Goal: Task Accomplishment & Management: Manage account settings

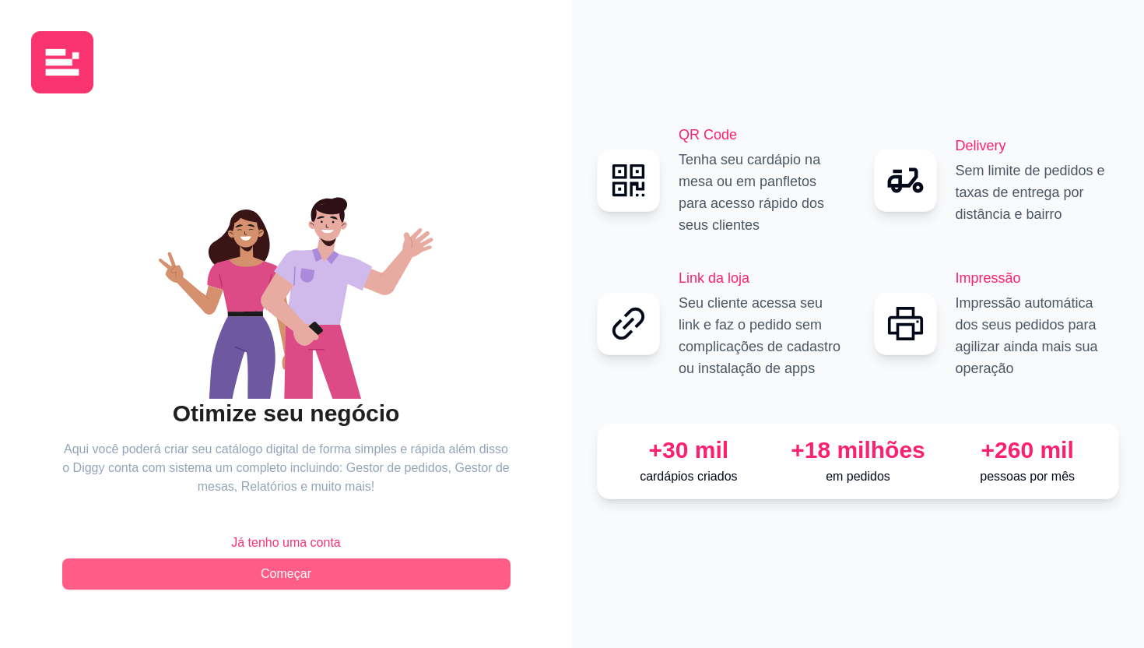
click at [316, 577] on button "Começar" at bounding box center [286, 573] width 448 height 31
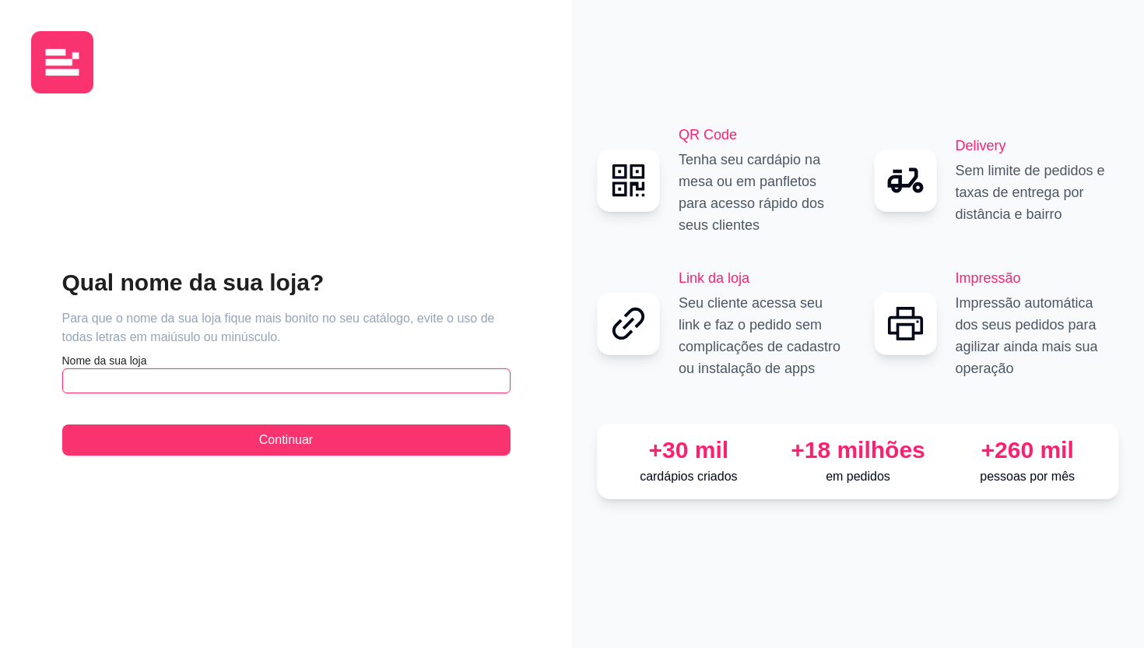
click at [262, 377] on input "text" at bounding box center [286, 380] width 448 height 25
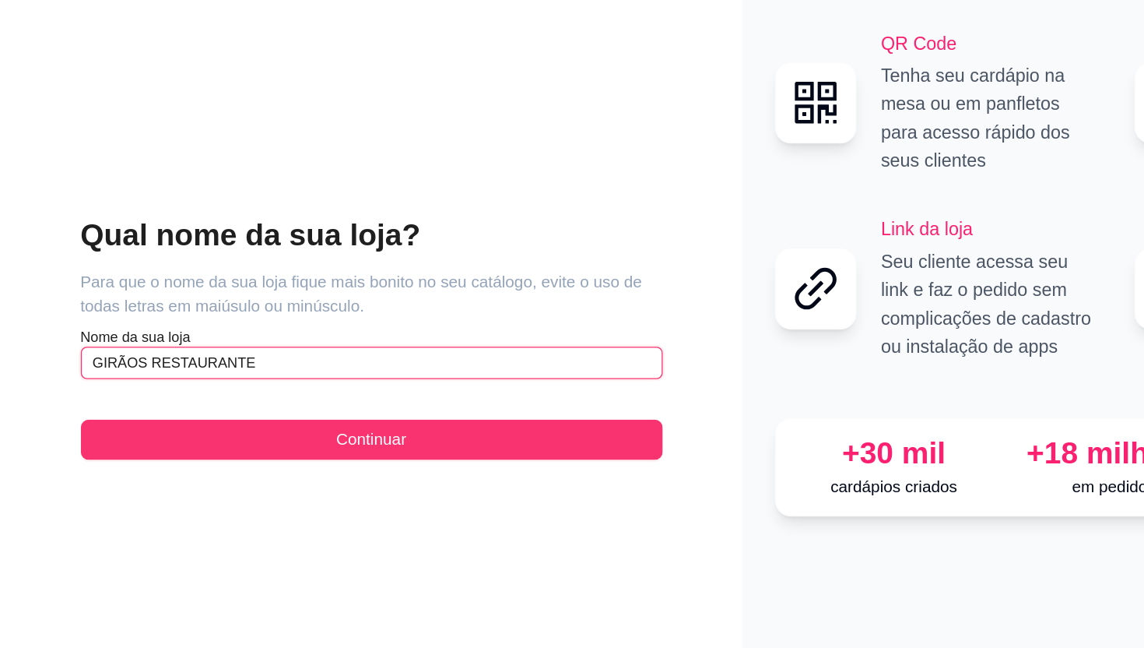
click at [106, 381] on input "GIRÃOS RESTAURANTE" at bounding box center [286, 380] width 448 height 25
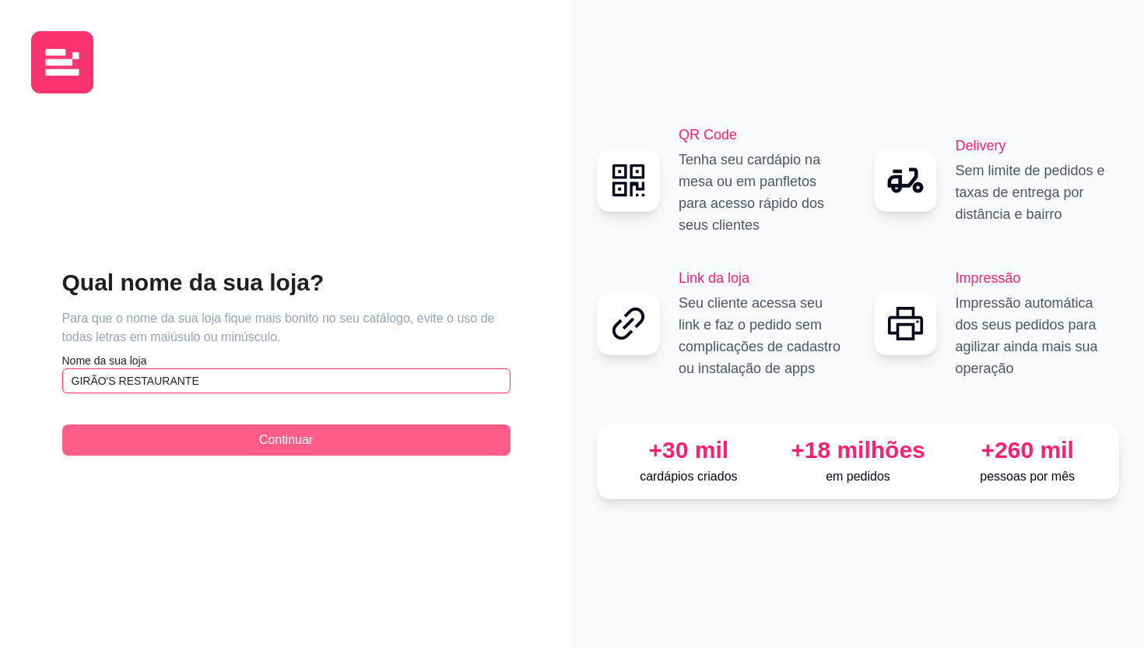
type input "GIRÃO'S RESTAURANTE"
click at [311, 441] on span "Continuar" at bounding box center [286, 439] width 54 height 19
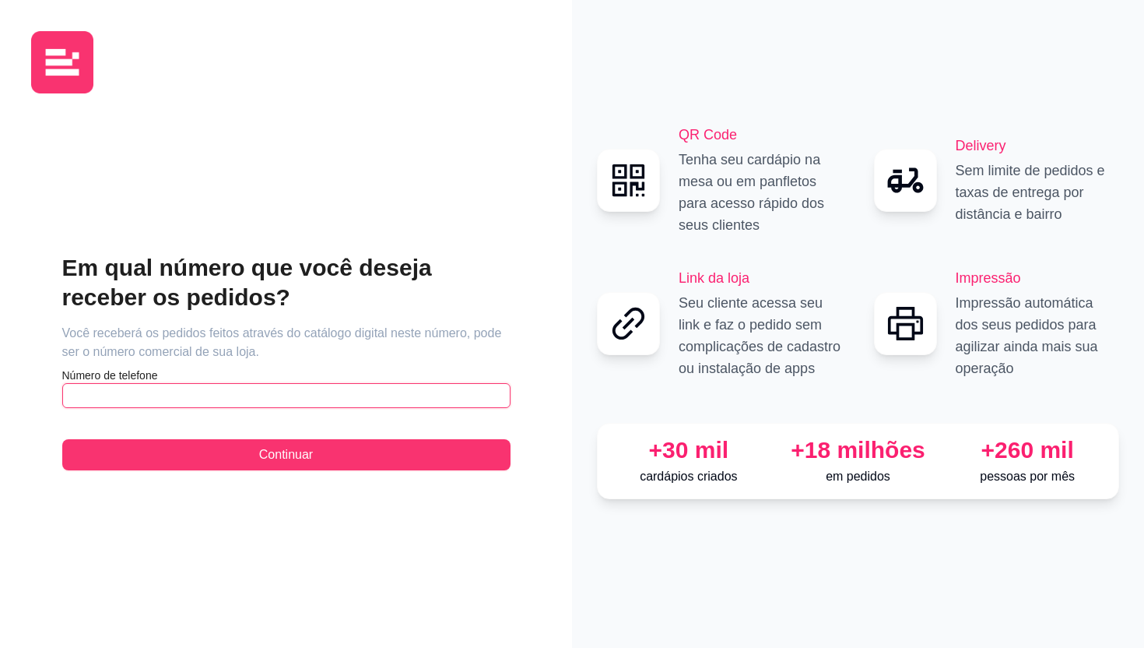
click at [174, 401] on input "text" at bounding box center [286, 395] width 448 height 25
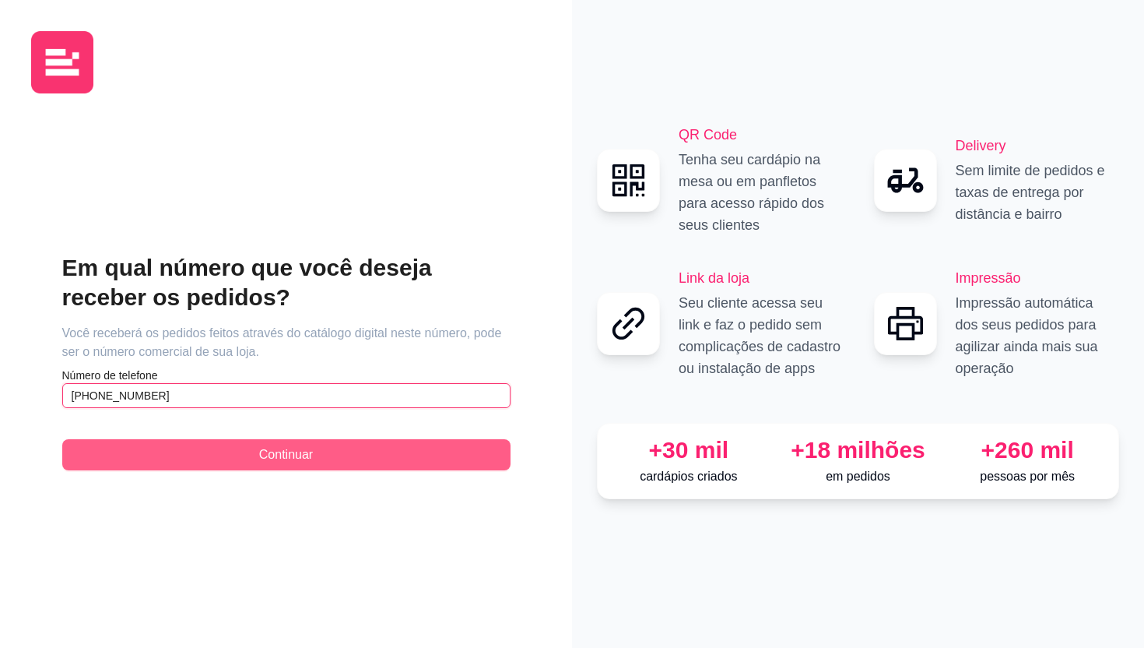
type input "[PHONE_NUMBER]"
click at [312, 457] on span "Continuar" at bounding box center [286, 454] width 54 height 19
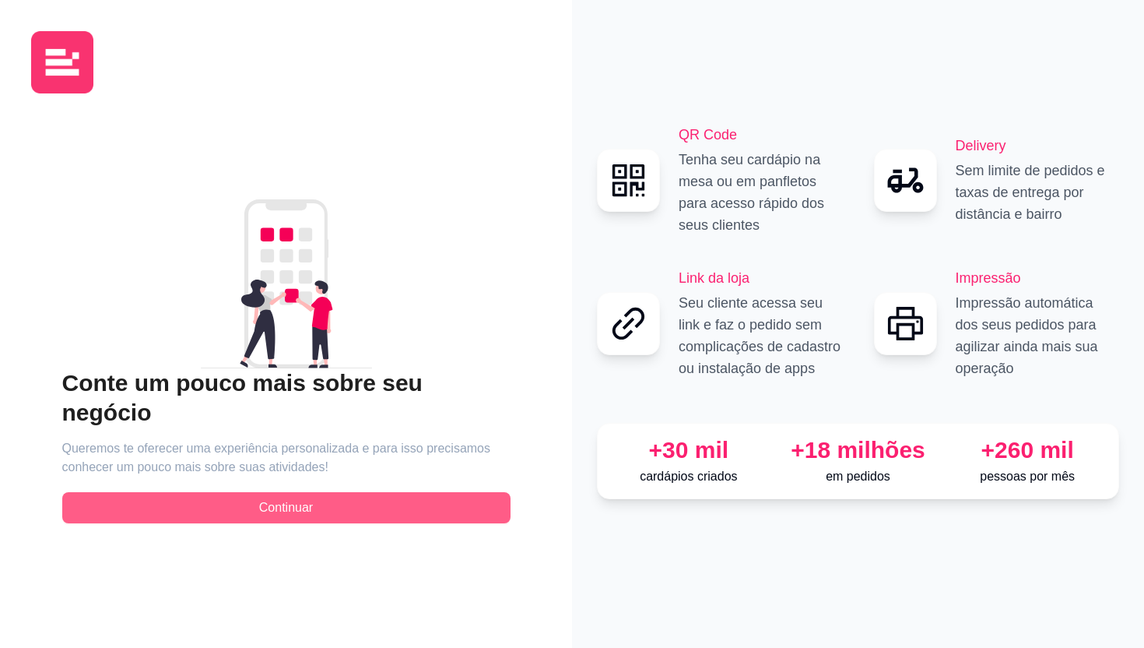
click at [306, 498] on span "Continuar" at bounding box center [286, 507] width 54 height 19
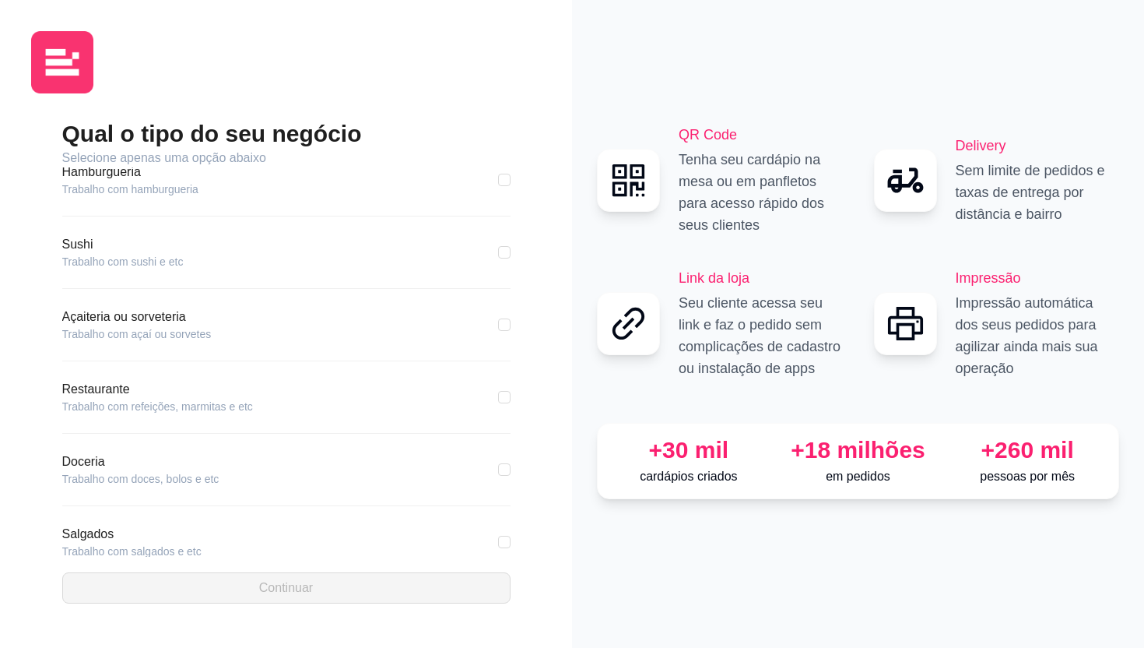
scroll to position [93, 0]
click at [482, 405] on div "Restaurante Trabalho com refeições, marmitas e etc" at bounding box center [286, 396] width 448 height 34
click at [503, 399] on input "checkbox" at bounding box center [504, 396] width 12 height 12
checkbox input "true"
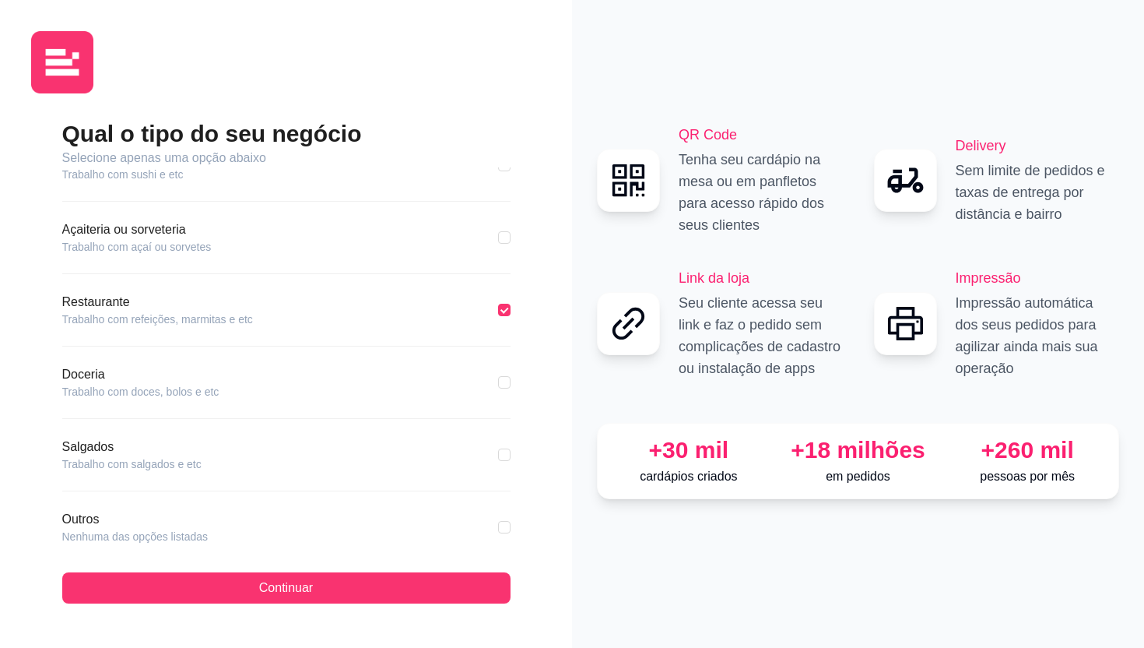
scroll to position [206, 0]
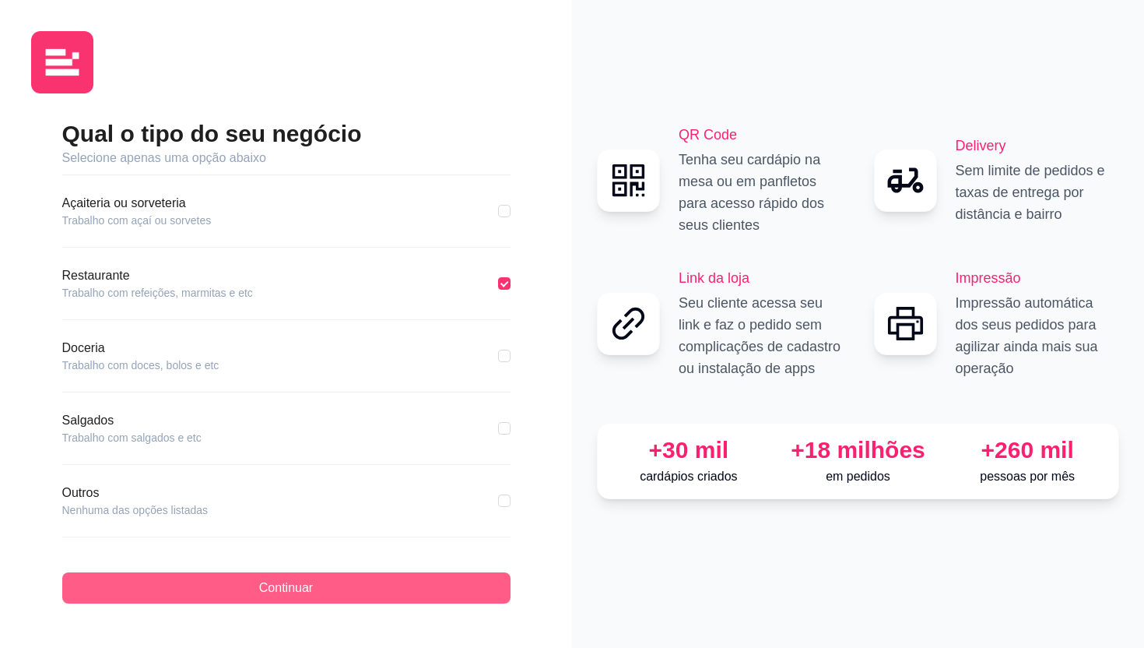
click at [359, 592] on button "Continuar" at bounding box center [286, 587] width 448 height 31
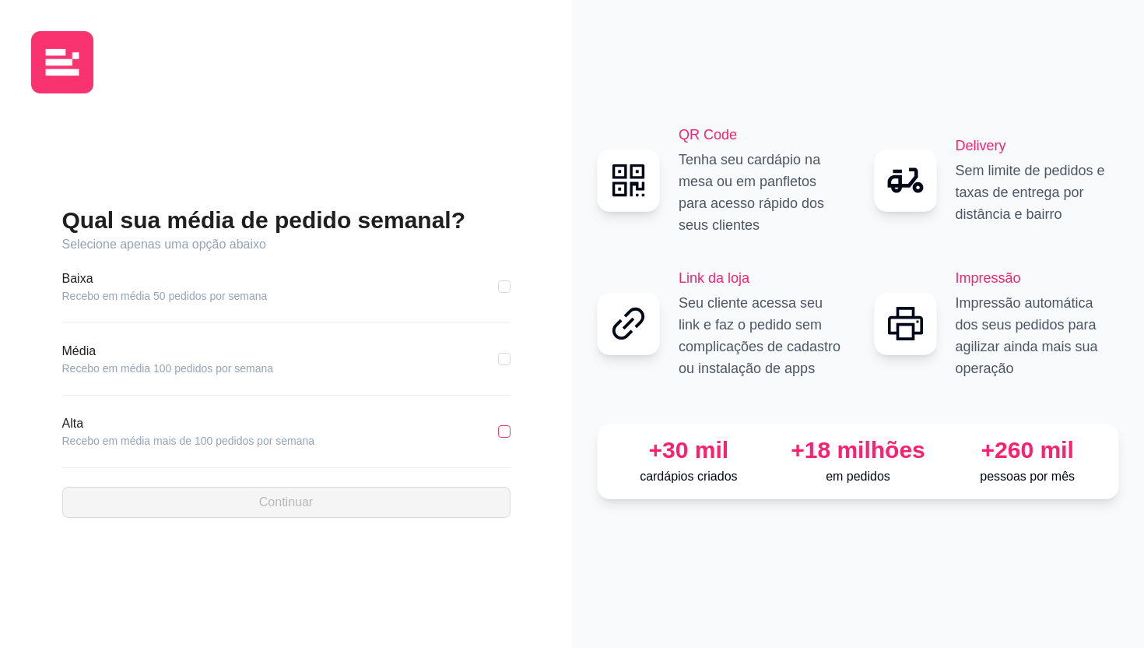
click at [508, 434] on input "checkbox" at bounding box center [504, 431] width 12 height 12
checkbox input "true"
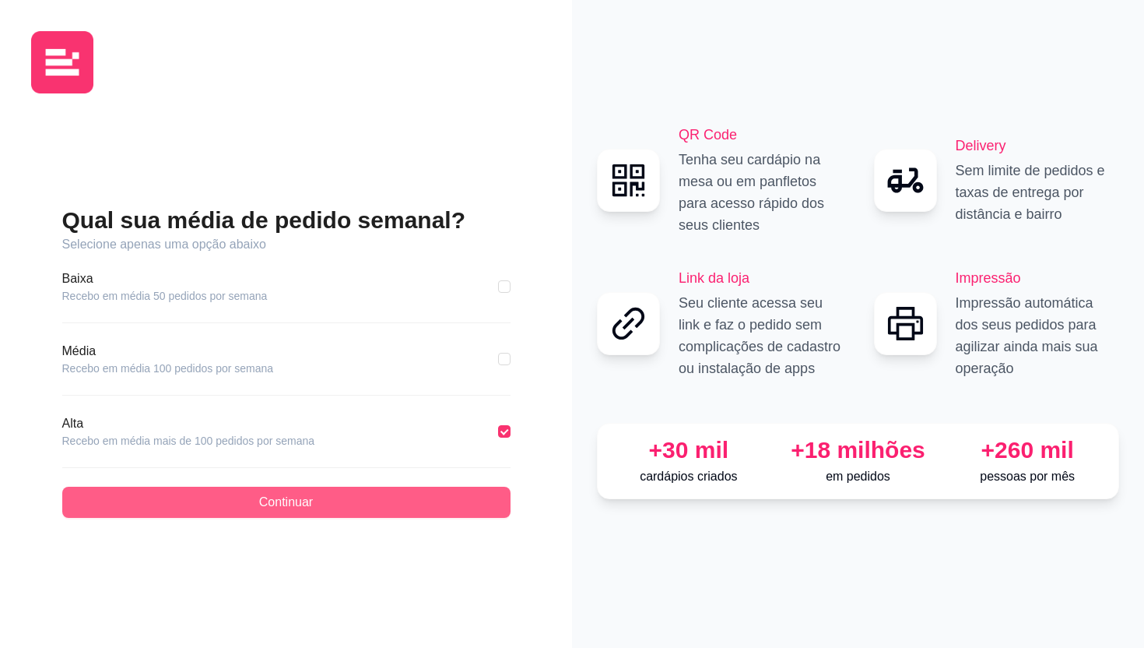
click at [357, 501] on button "Continuar" at bounding box center [286, 501] width 448 height 31
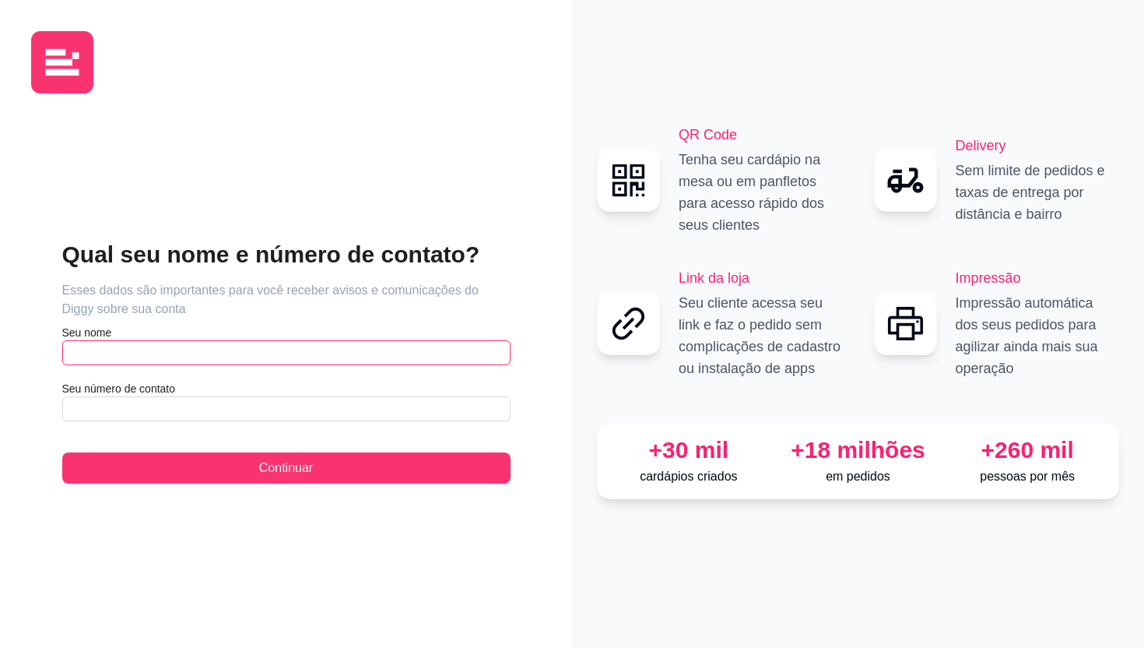
click at [251, 355] on input "text" at bounding box center [286, 352] width 448 height 25
type input "[PERSON_NAME]"
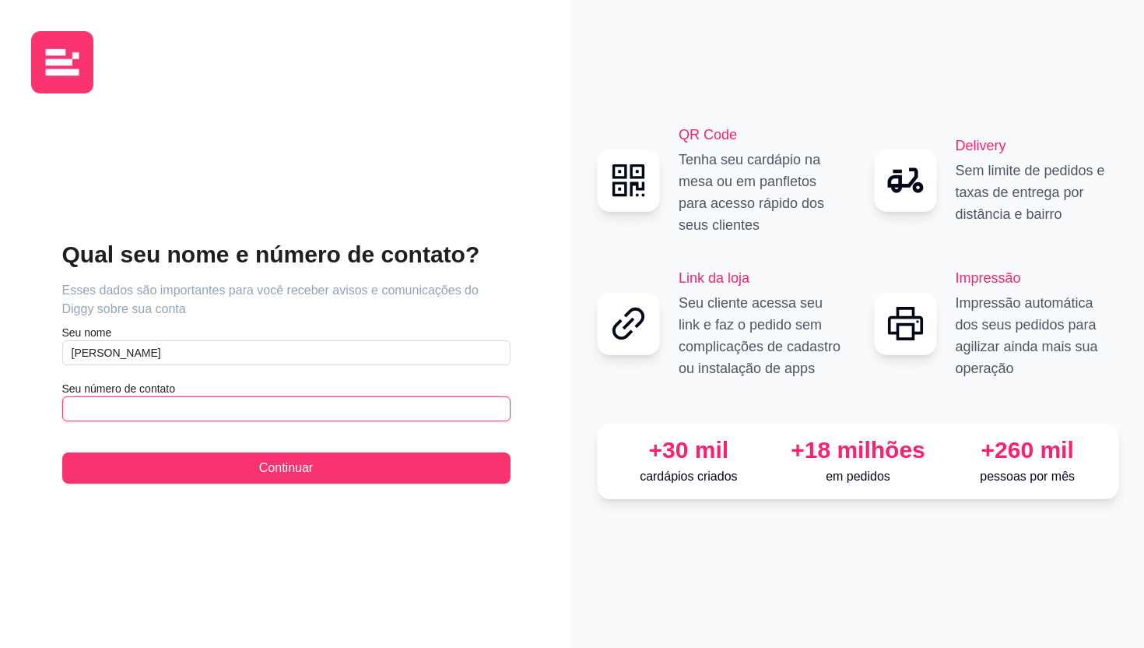
click at [256, 411] on input "text" at bounding box center [286, 408] width 448 height 25
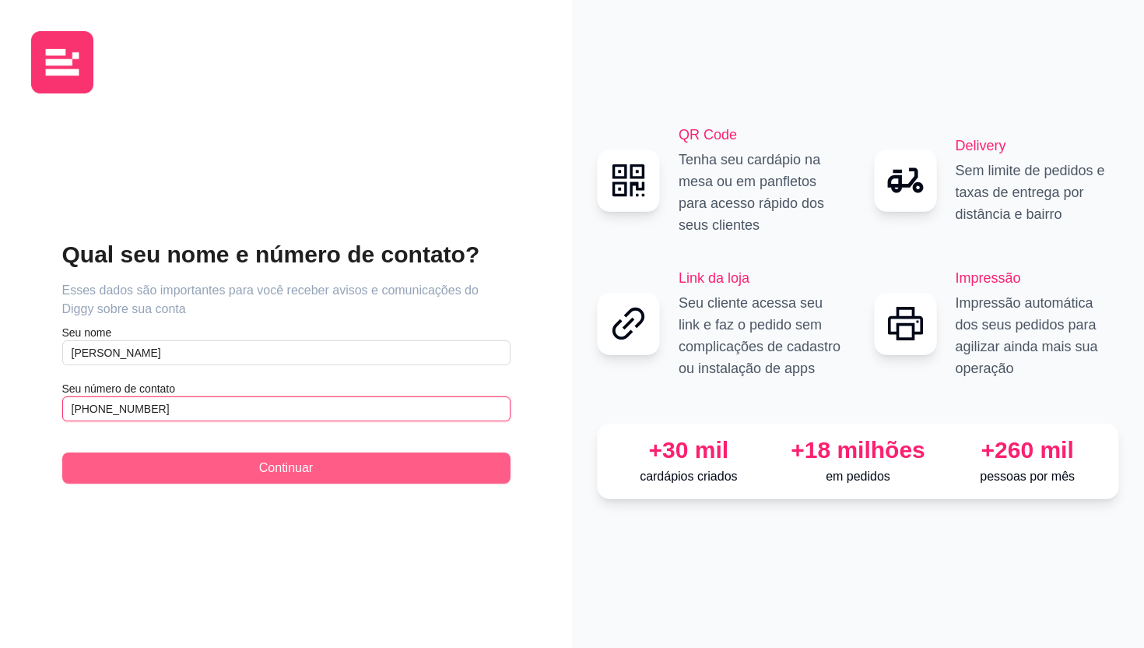
type input "[PHONE_NUMBER]"
click at [343, 477] on button "Continuar" at bounding box center [286, 467] width 448 height 31
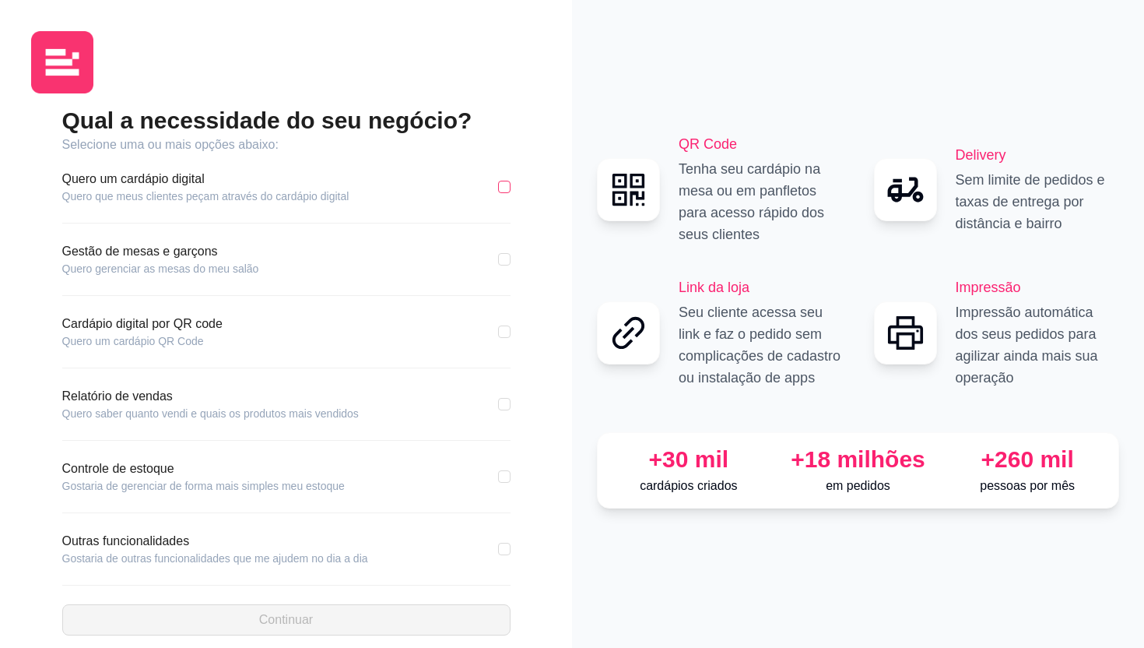
click at [506, 188] on input "checkbox" at bounding box center [504, 187] width 12 height 12
checkbox input "true"
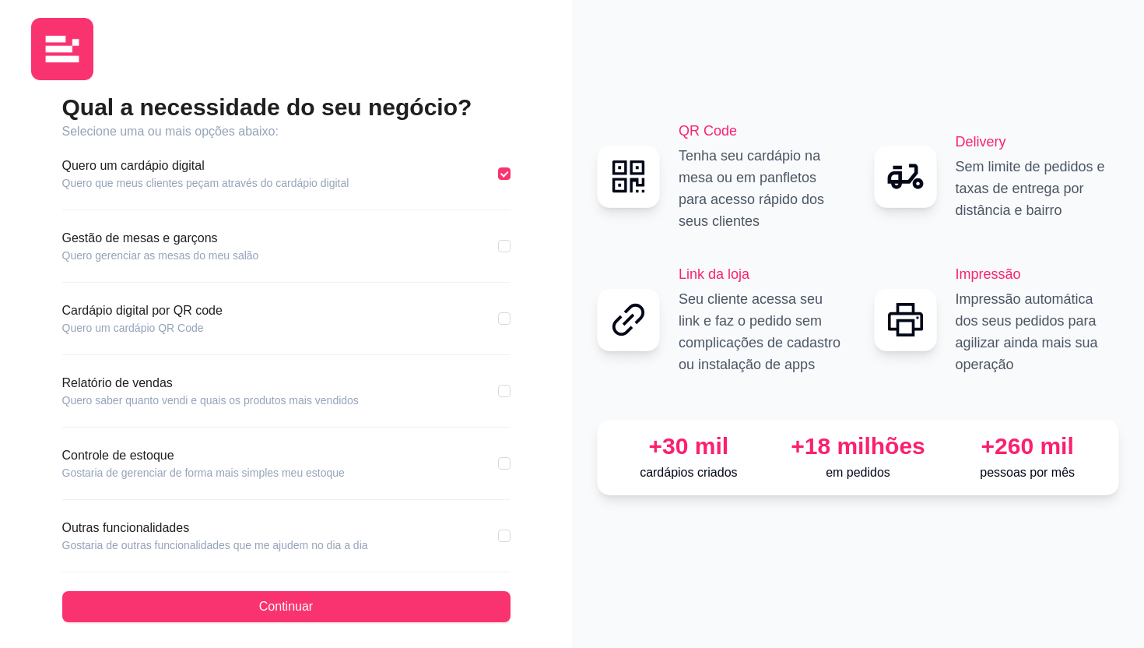
scroll to position [19, 0]
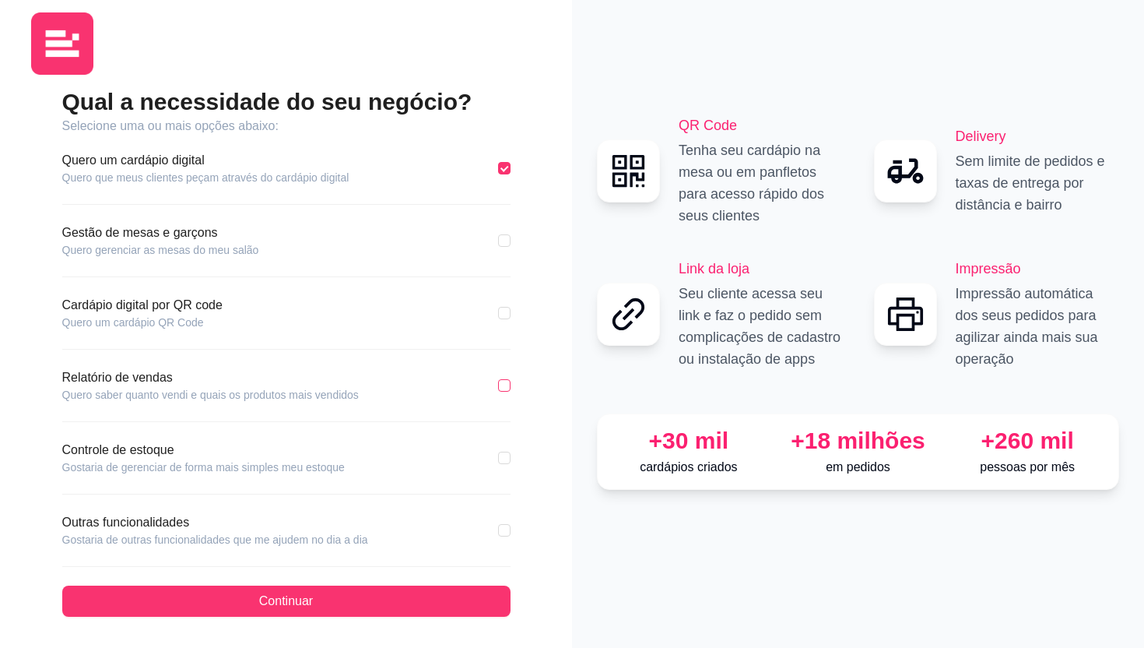
click at [504, 389] on input "checkbox" at bounding box center [504, 385] width 12 height 12
checkbox input "true"
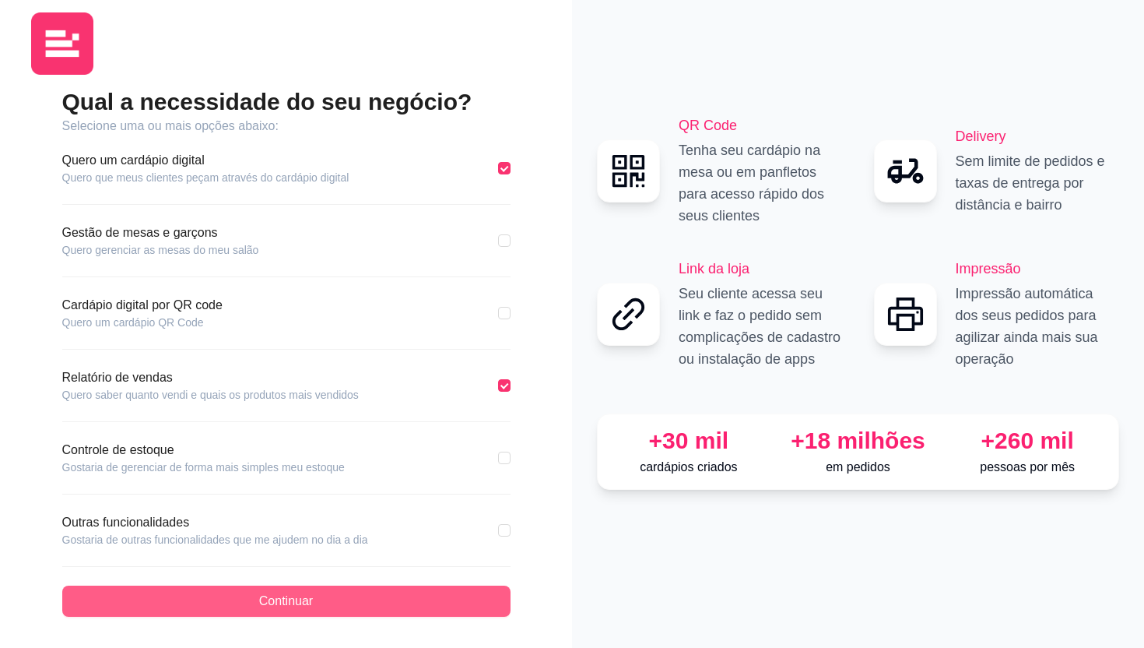
click at [339, 603] on button "Continuar" at bounding box center [286, 600] width 448 height 31
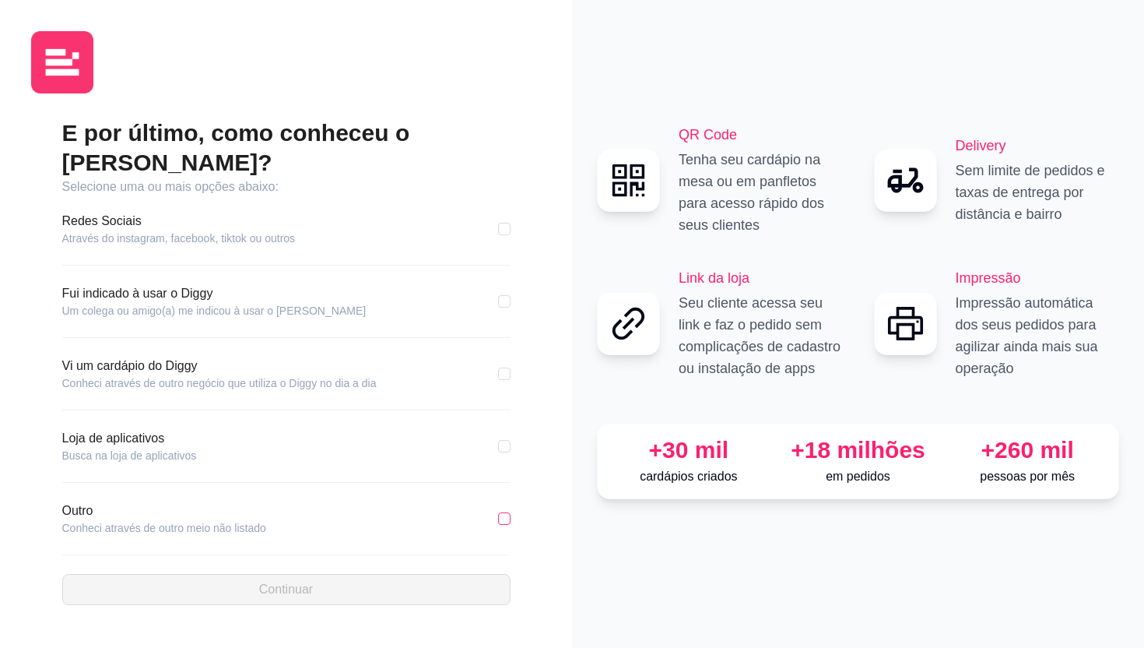
click at [501, 512] on input "checkbox" at bounding box center [504, 518] width 12 height 12
checkbox input "true"
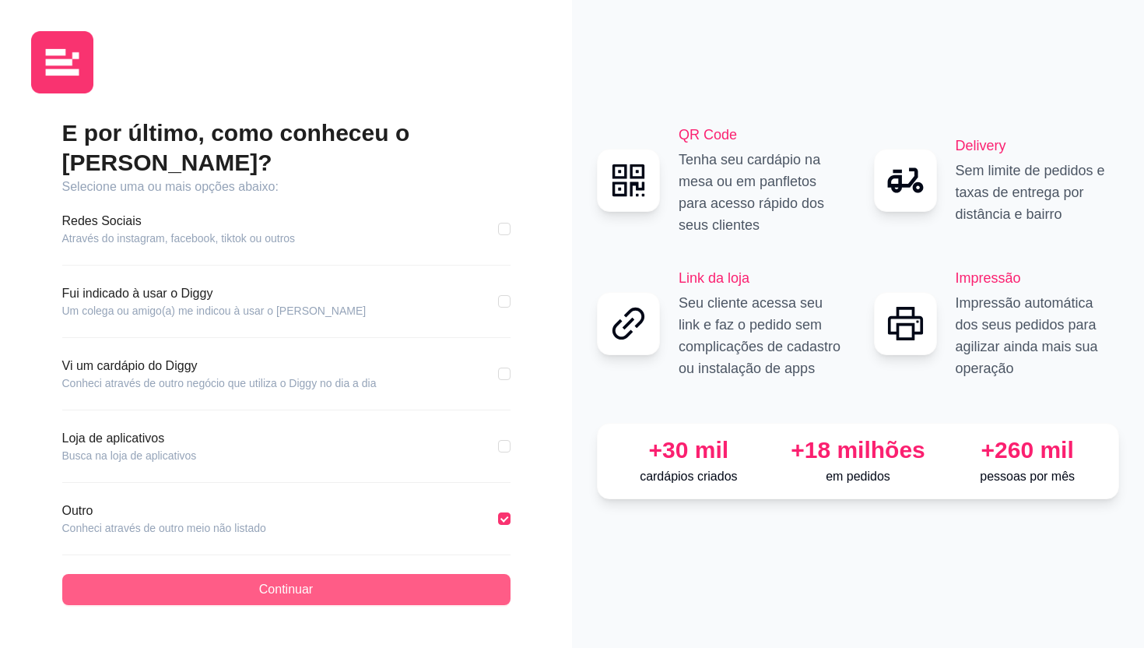
click at [284, 580] on span "Continuar" at bounding box center [286, 589] width 54 height 19
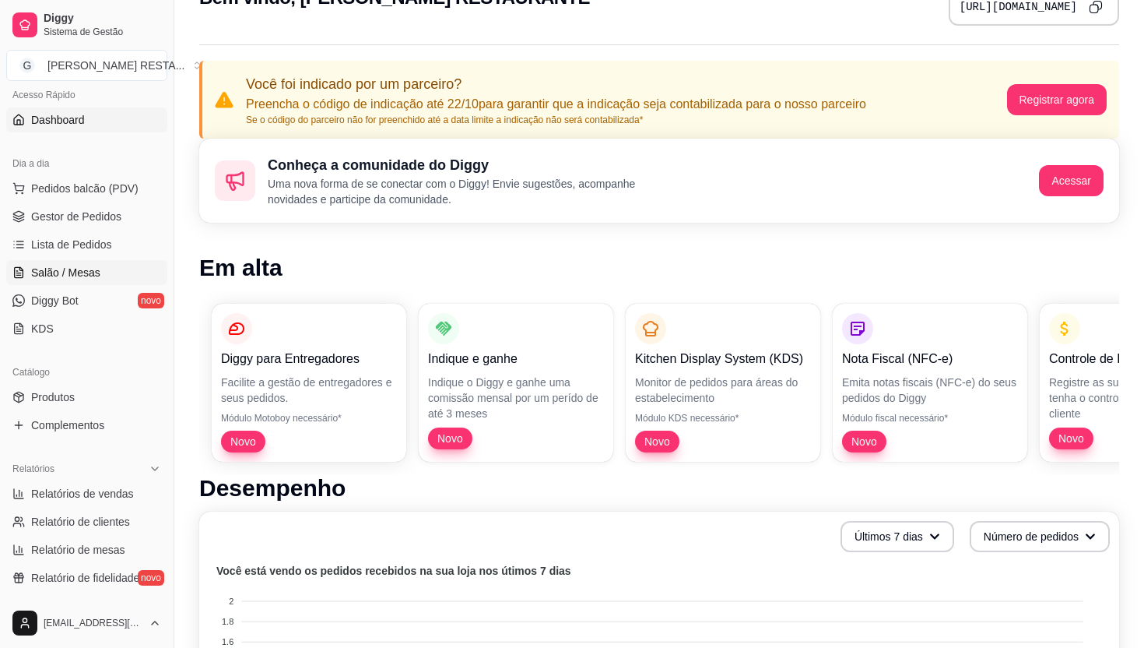
scroll to position [116, 0]
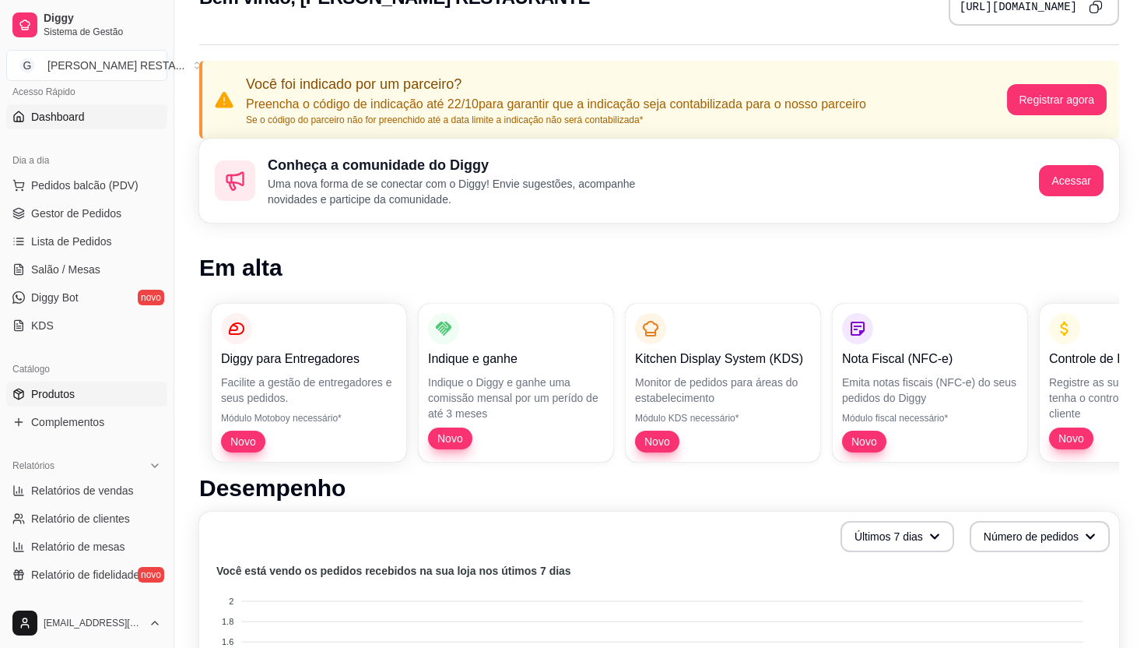
click at [55, 399] on span "Produtos" at bounding box center [53, 394] width 44 height 16
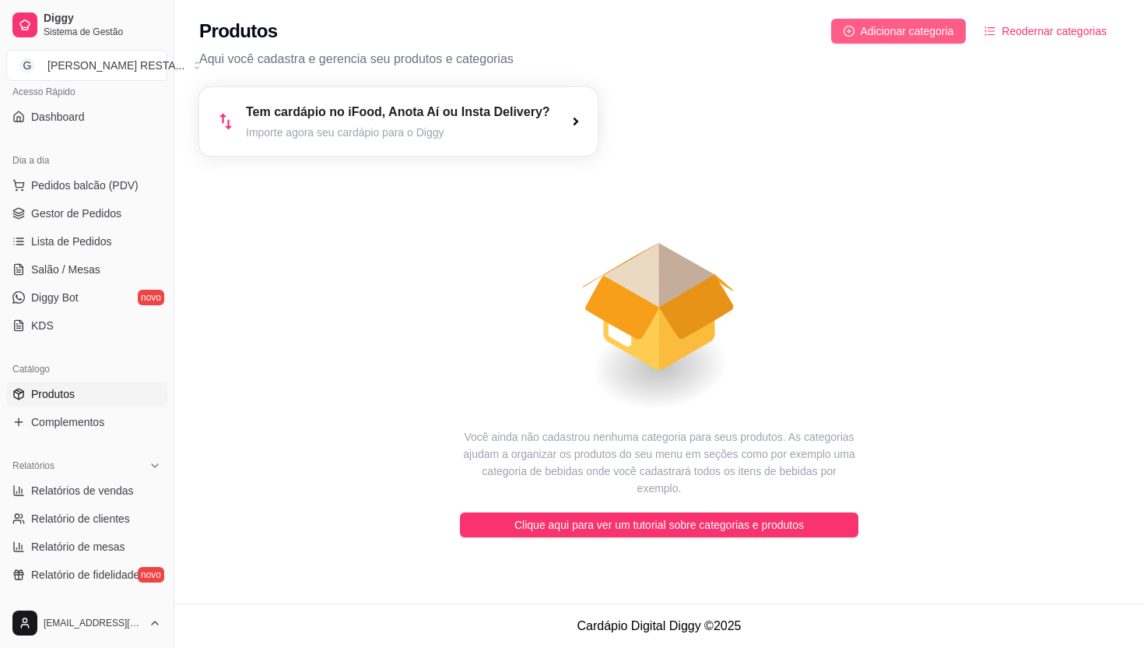
click at [878, 35] on span "Adicionar categoria" at bounding box center [907, 31] width 93 height 17
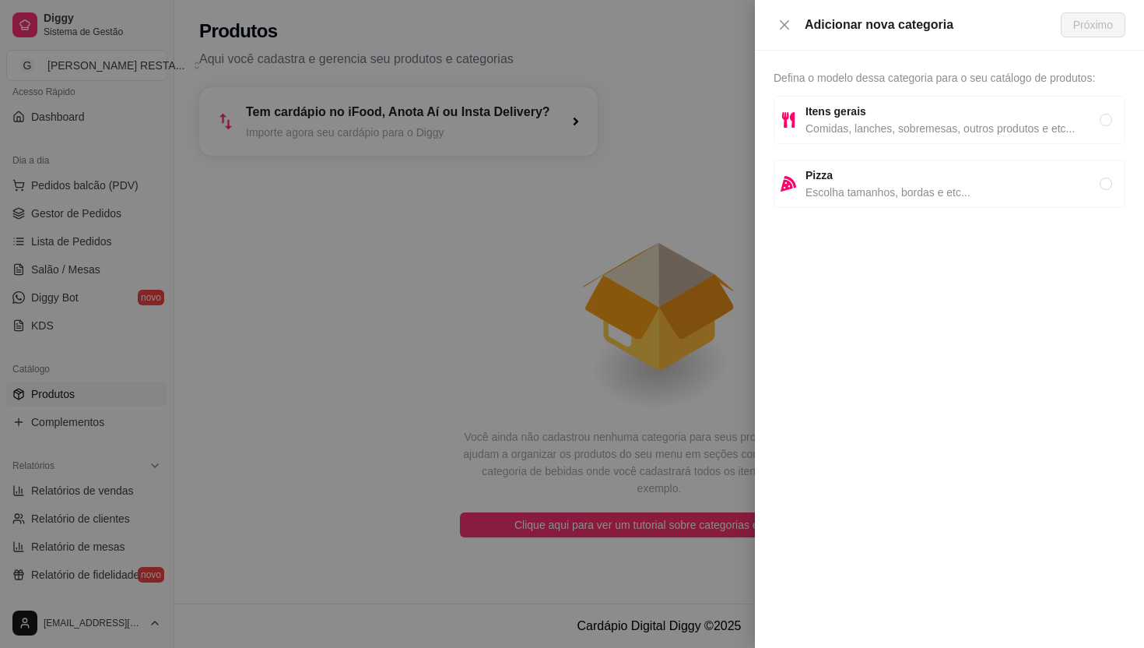
click at [1073, 121] on span "Comidas, lanches, sobremesas, outros produtos e etc..." at bounding box center [953, 128] width 294 height 17
radio input "true"
click at [1080, 21] on span "Próximo" at bounding box center [1093, 24] width 40 height 17
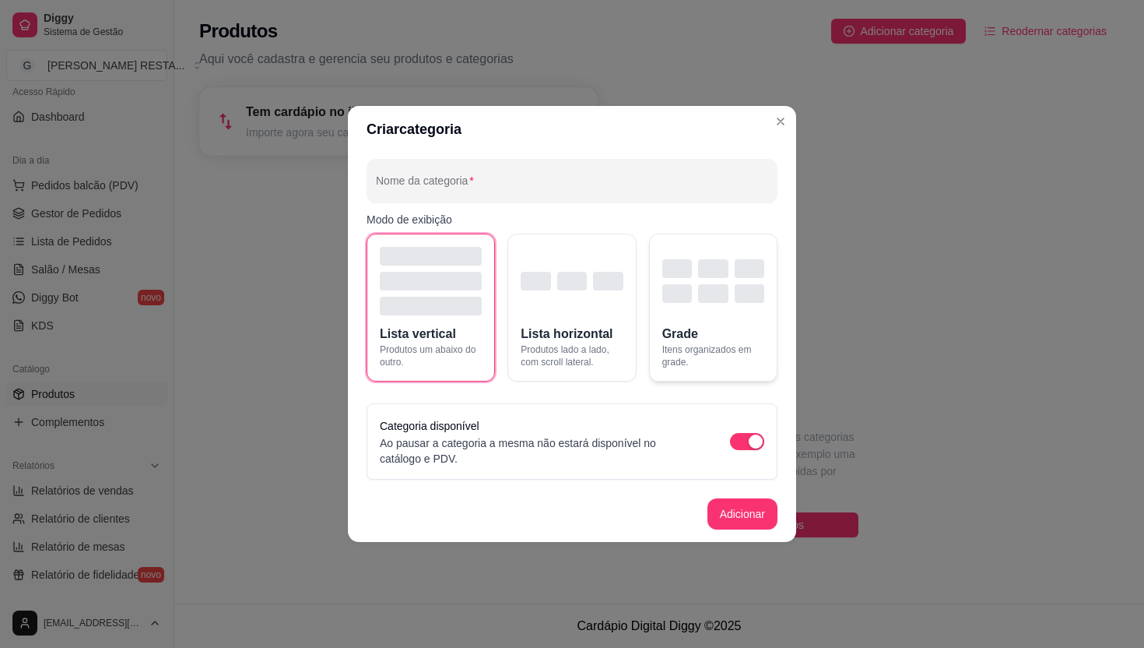
click at [749, 300] on div "button" at bounding box center [750, 293] width 30 height 19
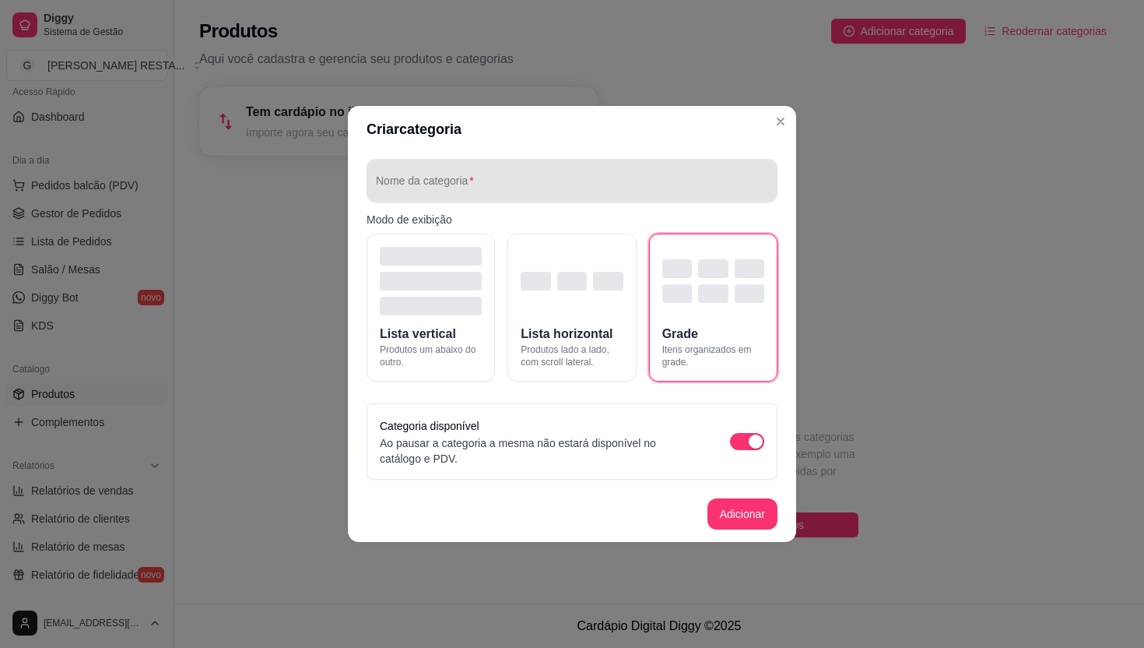
click at [436, 186] on input "Nome da categoria" at bounding box center [572, 187] width 392 height 16
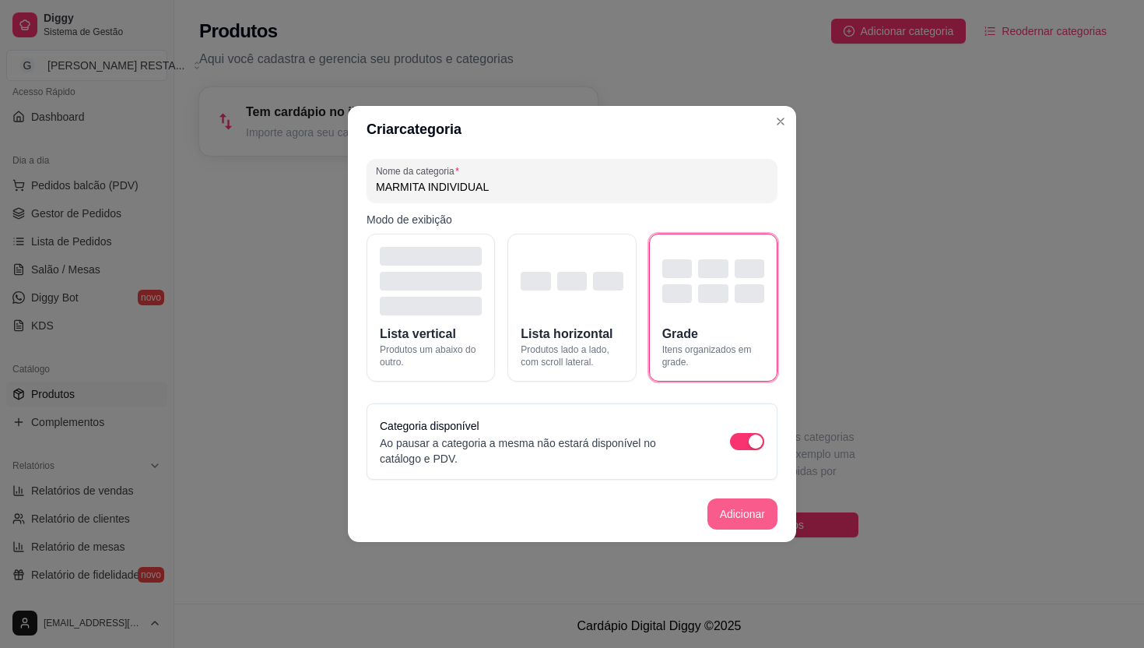
type input "MARMITA INDIVIDUAL"
click at [743, 516] on button "Adicionar" at bounding box center [743, 513] width 70 height 31
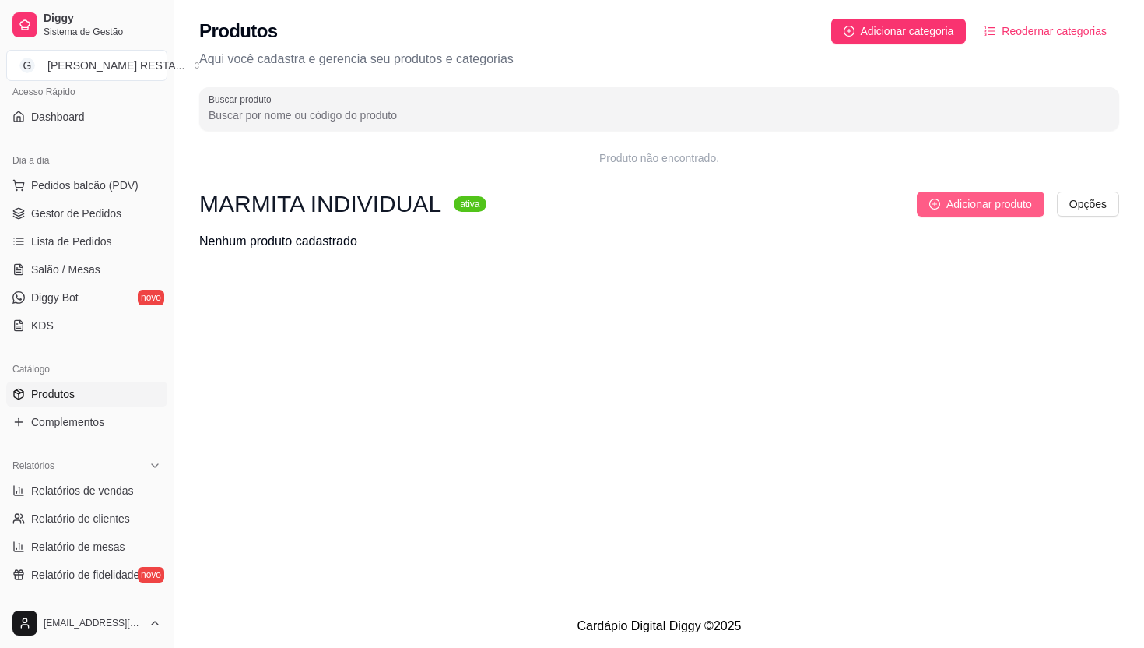
click at [968, 208] on span "Adicionar produto" at bounding box center [990, 203] width 86 height 17
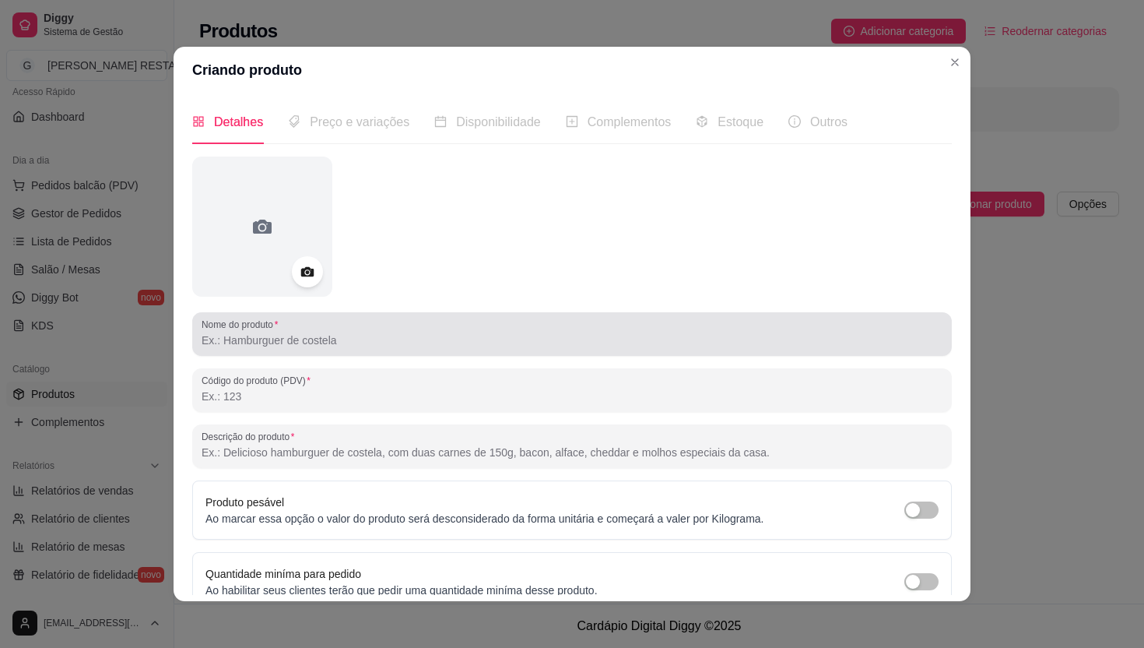
click at [283, 346] on input "Nome do produto" at bounding box center [572, 340] width 741 height 16
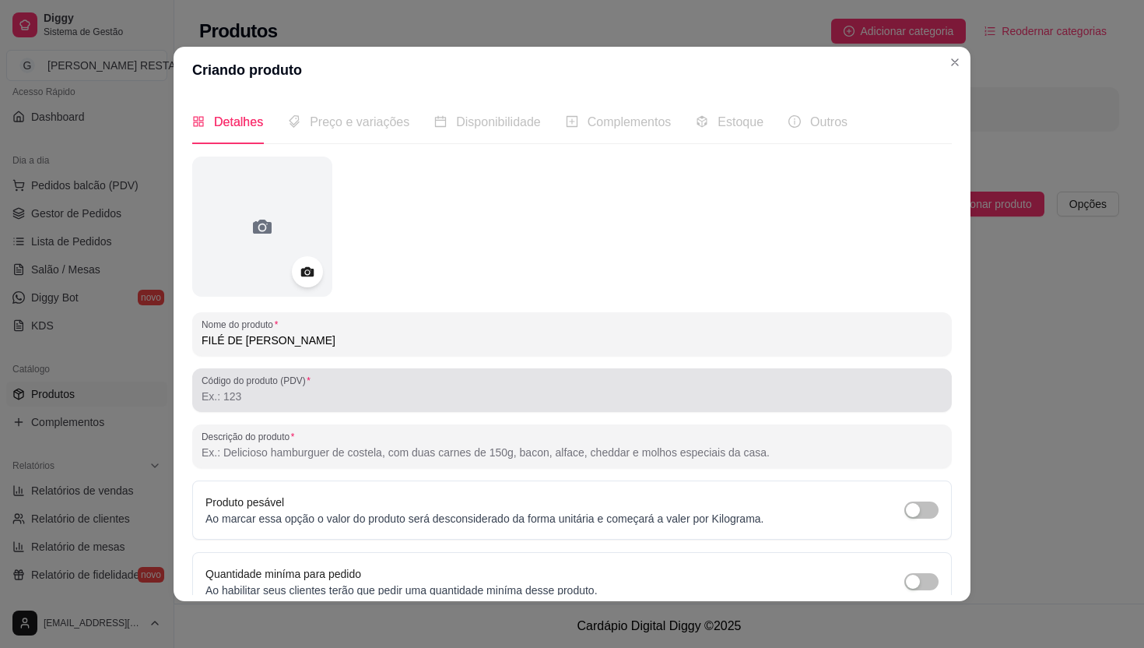
type input "FILÉ DE [PERSON_NAME]"
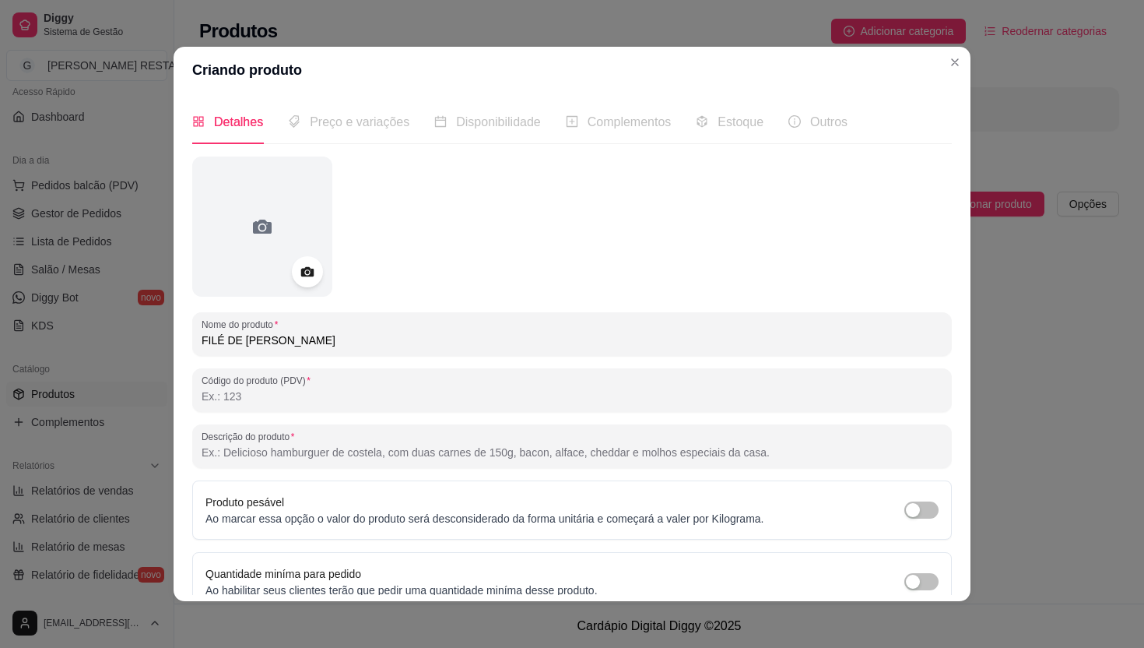
click at [276, 395] on input "Código do produto (PDV)" at bounding box center [572, 396] width 741 height 16
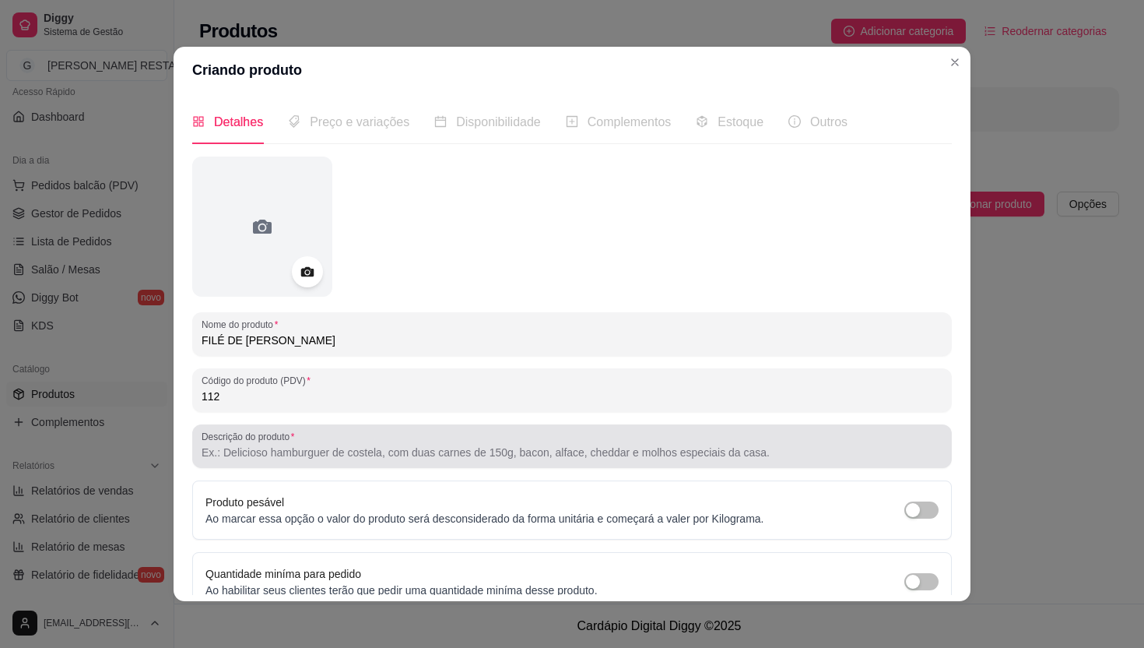
type input "112"
click at [339, 452] on input "Descrição do produto" at bounding box center [572, 452] width 741 height 16
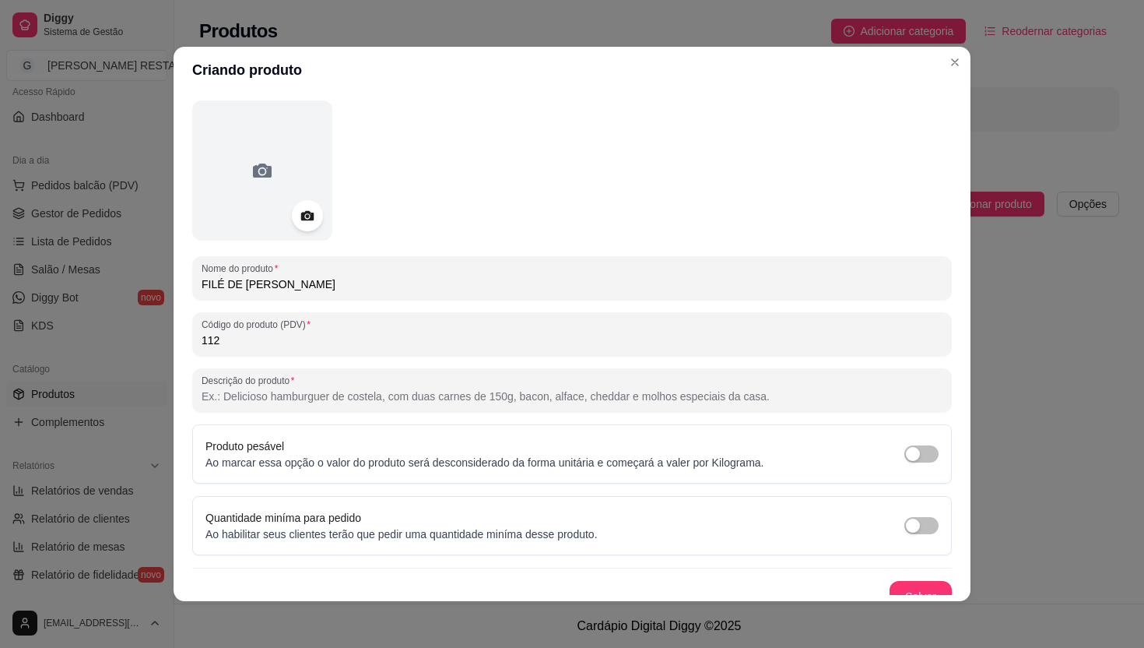
scroll to position [73, 0]
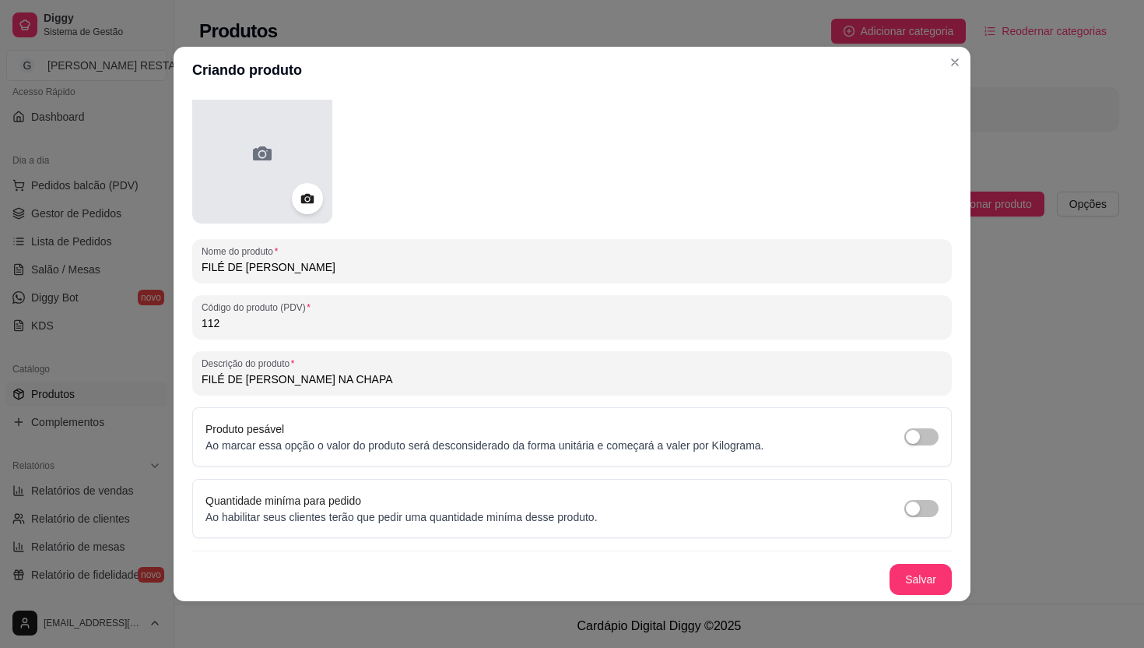
type input "FILÉ DE [PERSON_NAME] NA CHAPA"
click at [304, 164] on div at bounding box center [262, 153] width 140 height 140
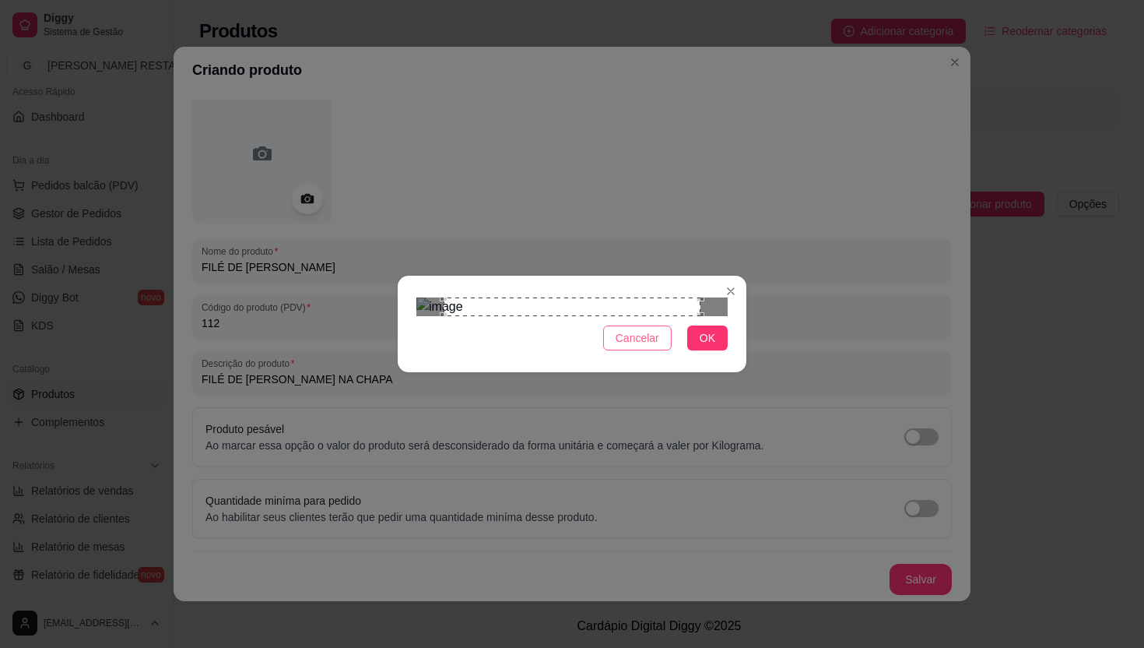
click at [641, 346] on span "Cancelar" at bounding box center [638, 337] width 44 height 17
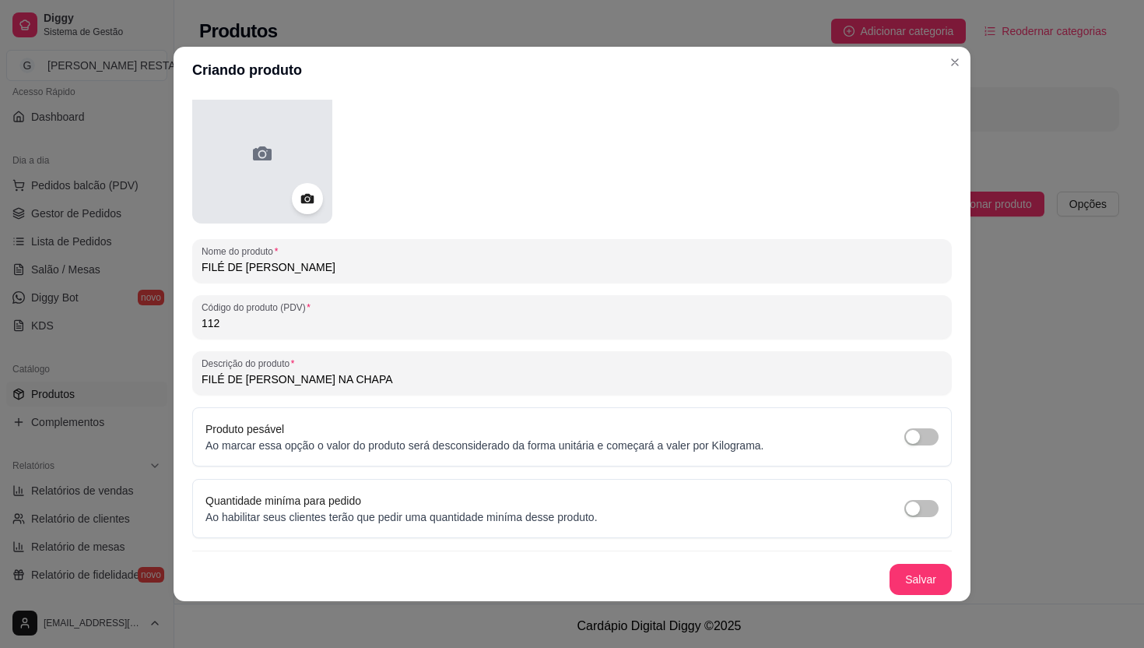
click at [233, 170] on div at bounding box center [262, 153] width 140 height 140
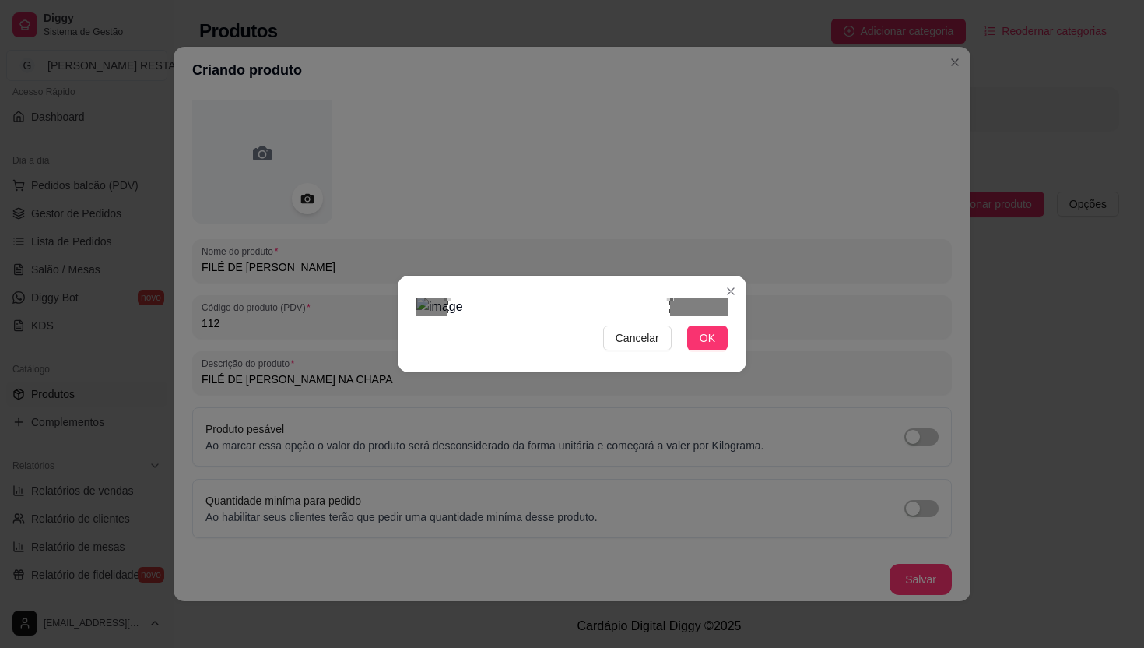
click at [617, 364] on div "Use the arrow keys to move the crop selection area" at bounding box center [559, 408] width 223 height 223
click at [706, 346] on span "OK" at bounding box center [708, 337] width 16 height 17
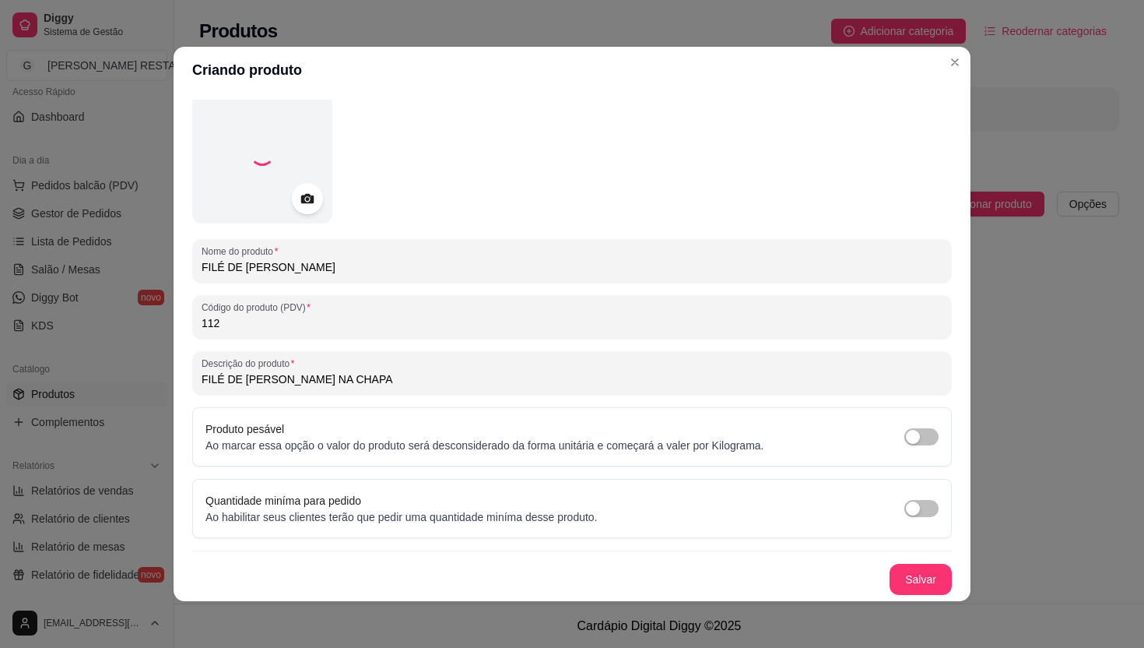
scroll to position [72, 0]
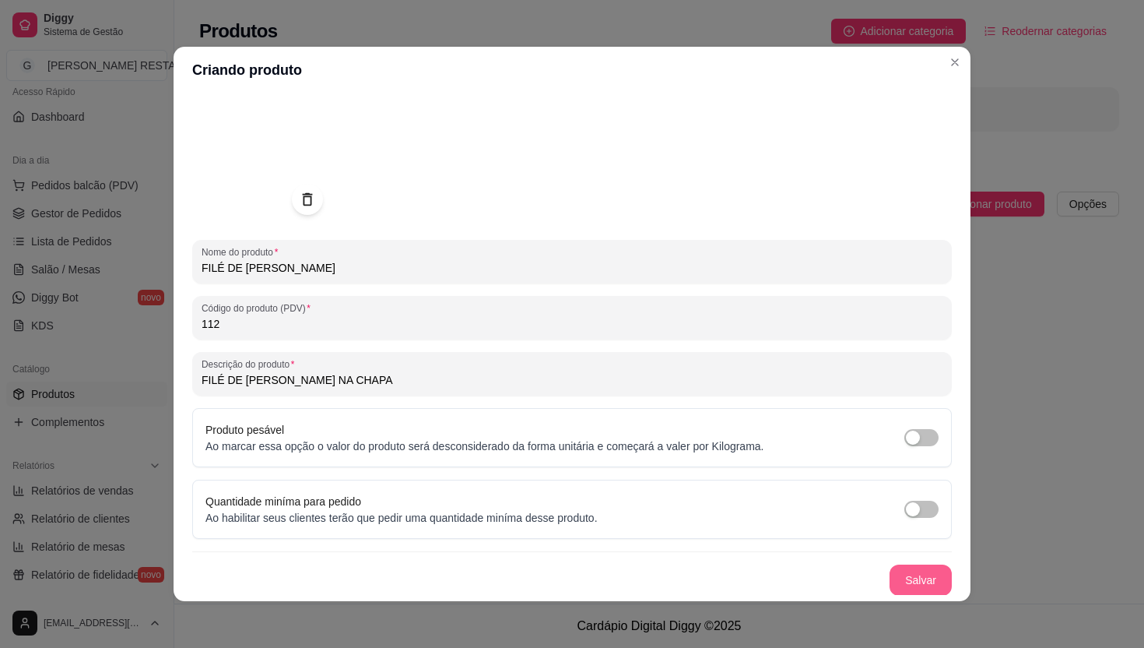
click at [915, 572] on button "Salvar" at bounding box center [921, 579] width 62 height 31
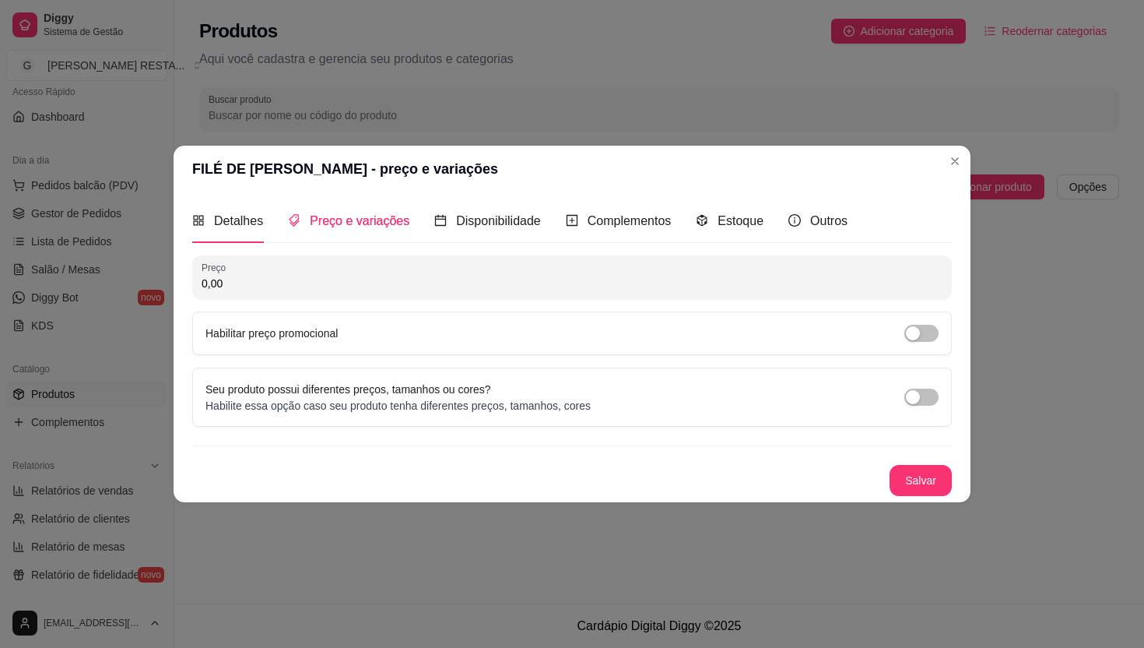
scroll to position [0, 0]
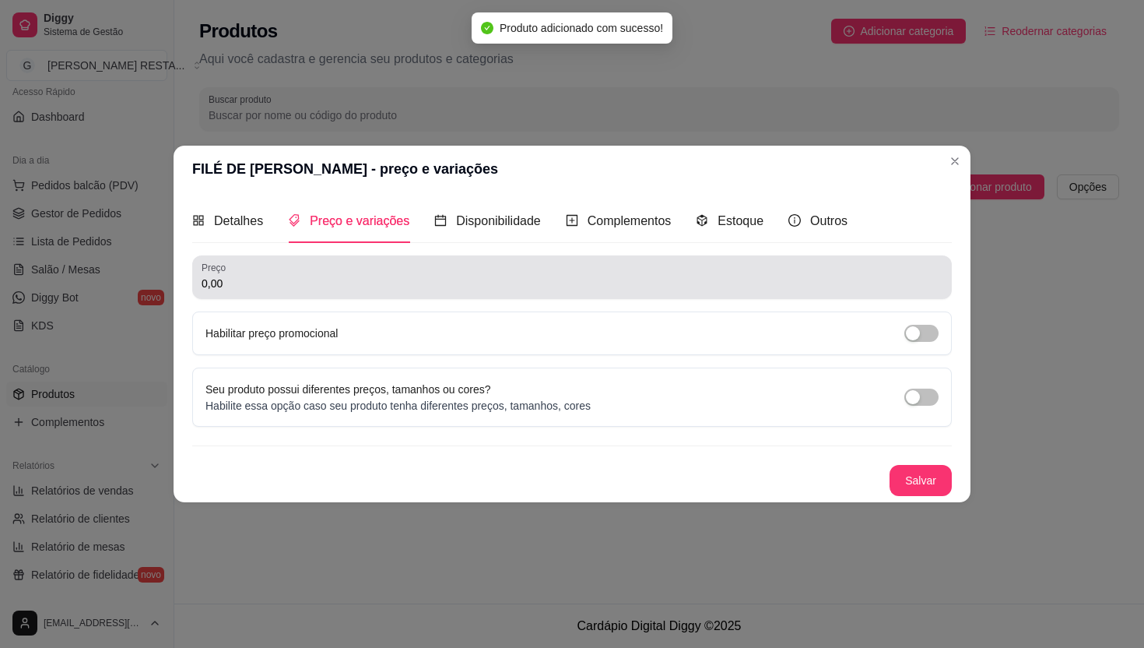
click at [328, 283] on input "0,00" at bounding box center [572, 284] width 741 height 16
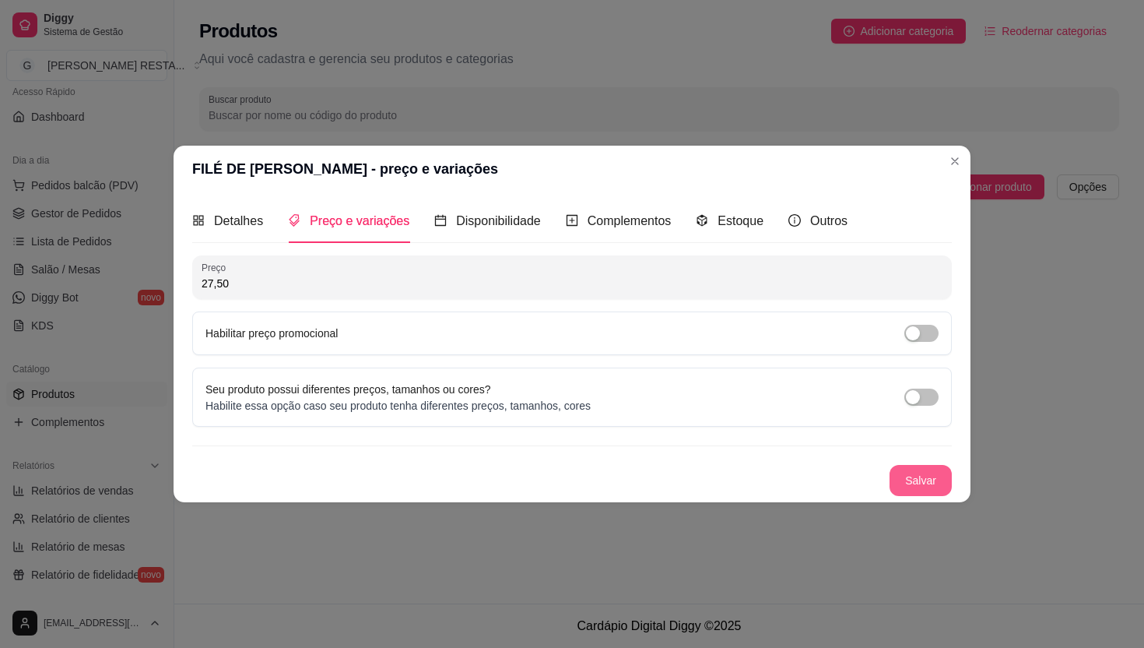
type input "27,50"
click at [912, 476] on button "Salvar" at bounding box center [921, 480] width 62 height 31
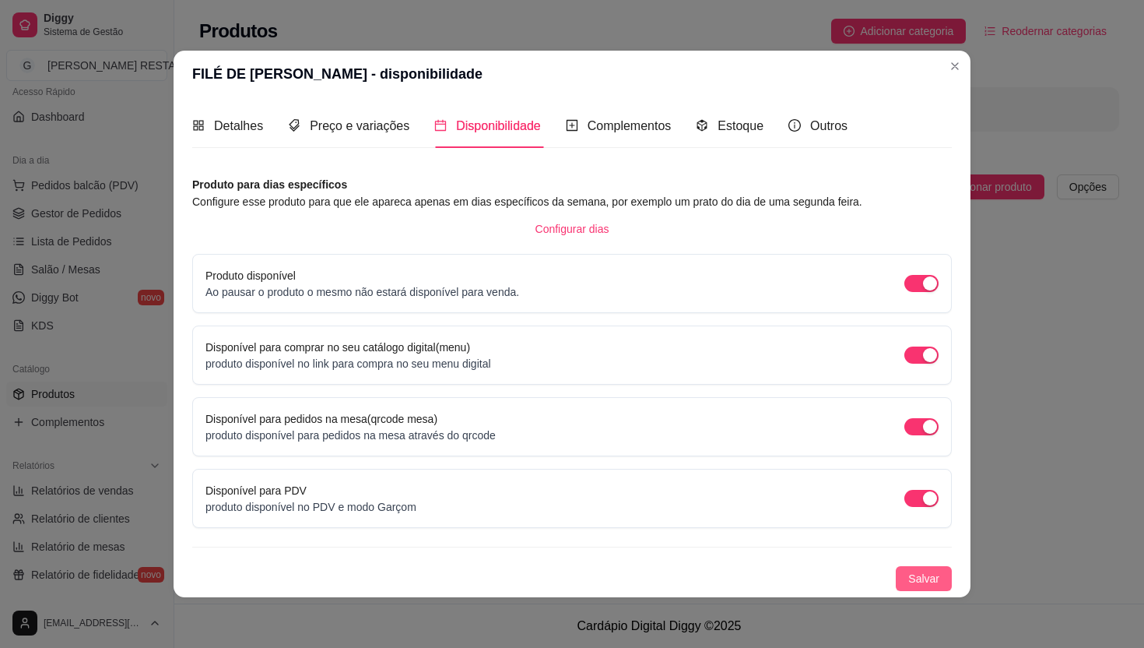
click at [925, 577] on span "Salvar" at bounding box center [923, 578] width 31 height 17
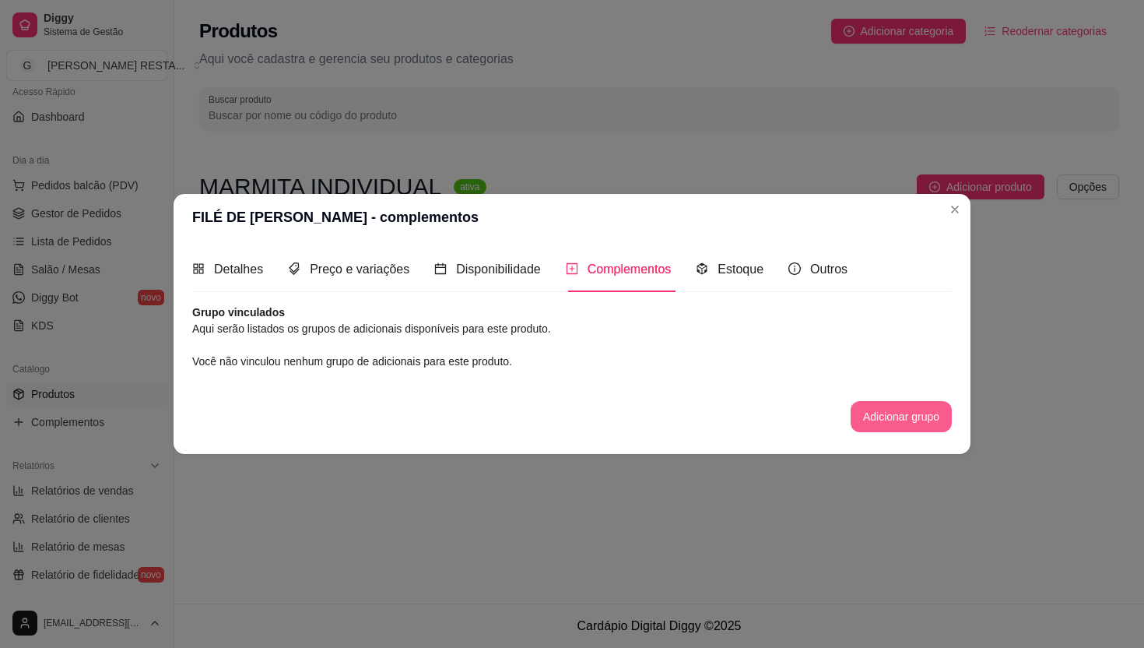
click at [891, 423] on button "Adicionar grupo" at bounding box center [901, 416] width 101 height 31
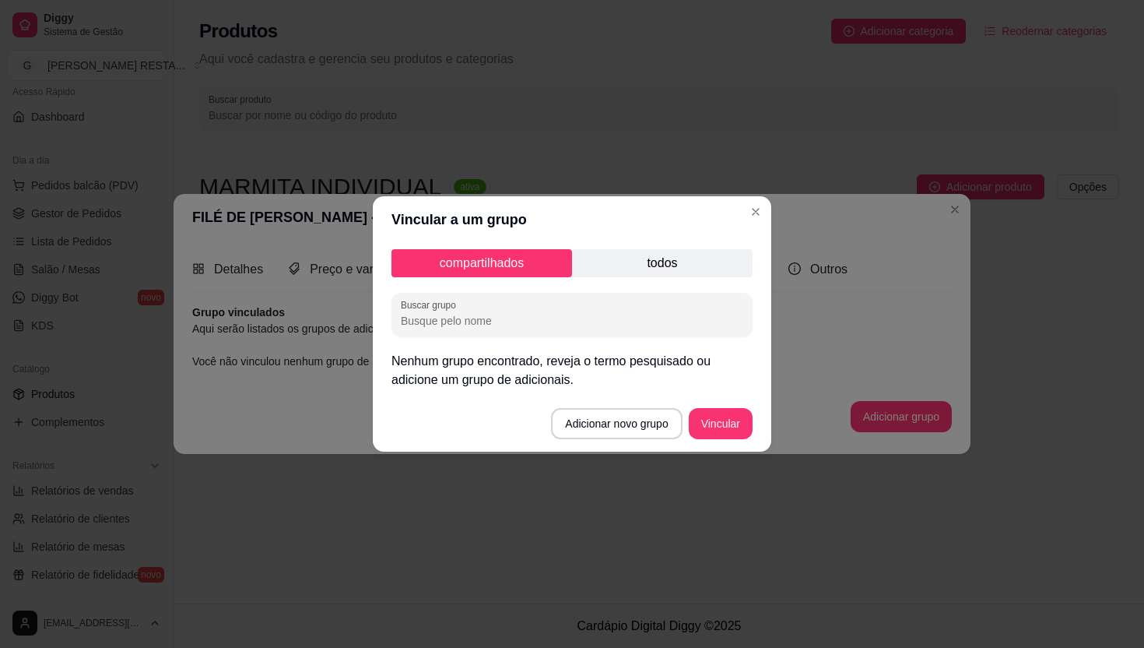
click at [649, 263] on p "todos" at bounding box center [662, 263] width 181 height 28
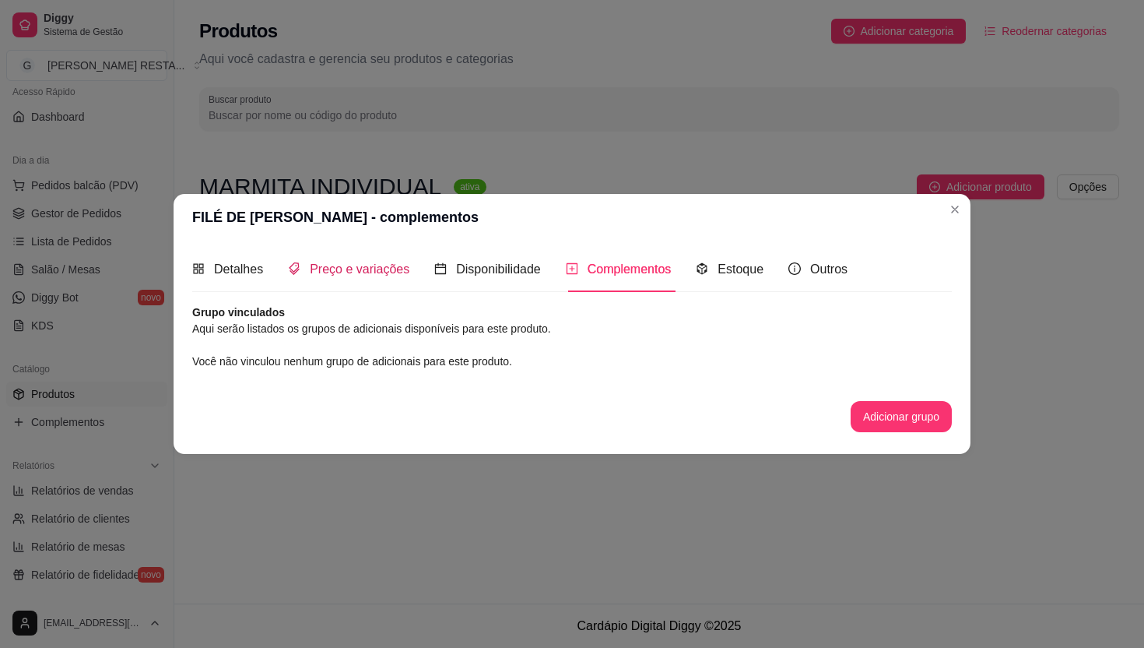
click at [371, 273] on span "Preço e variações" at bounding box center [360, 268] width 100 height 13
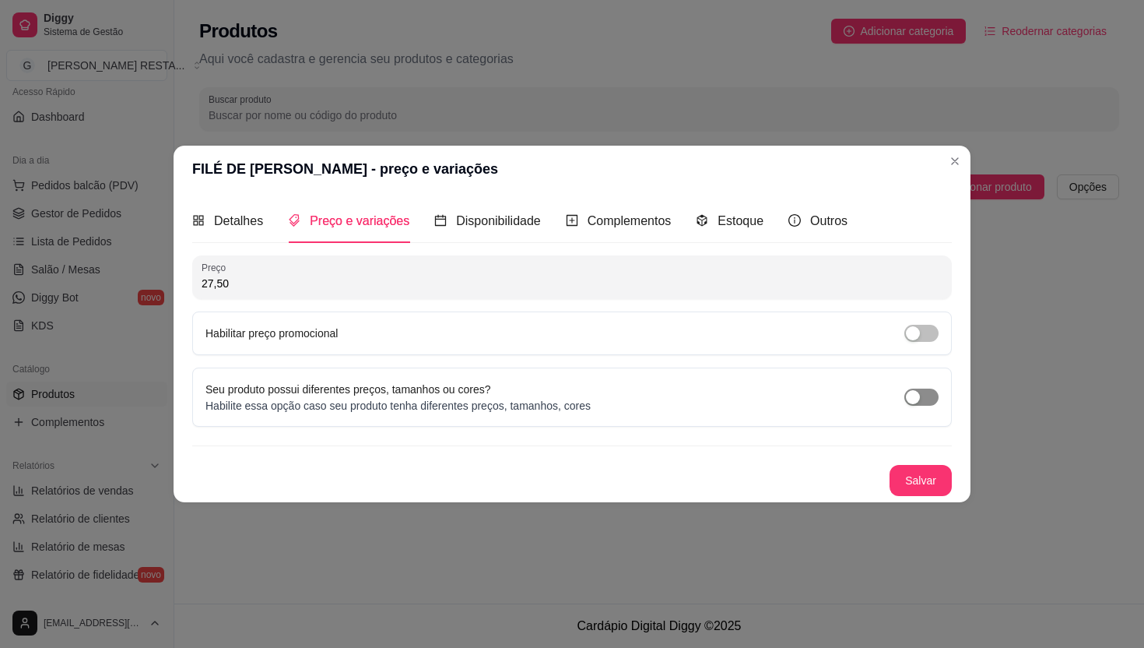
click at [924, 400] on span "button" at bounding box center [921, 396] width 34 height 17
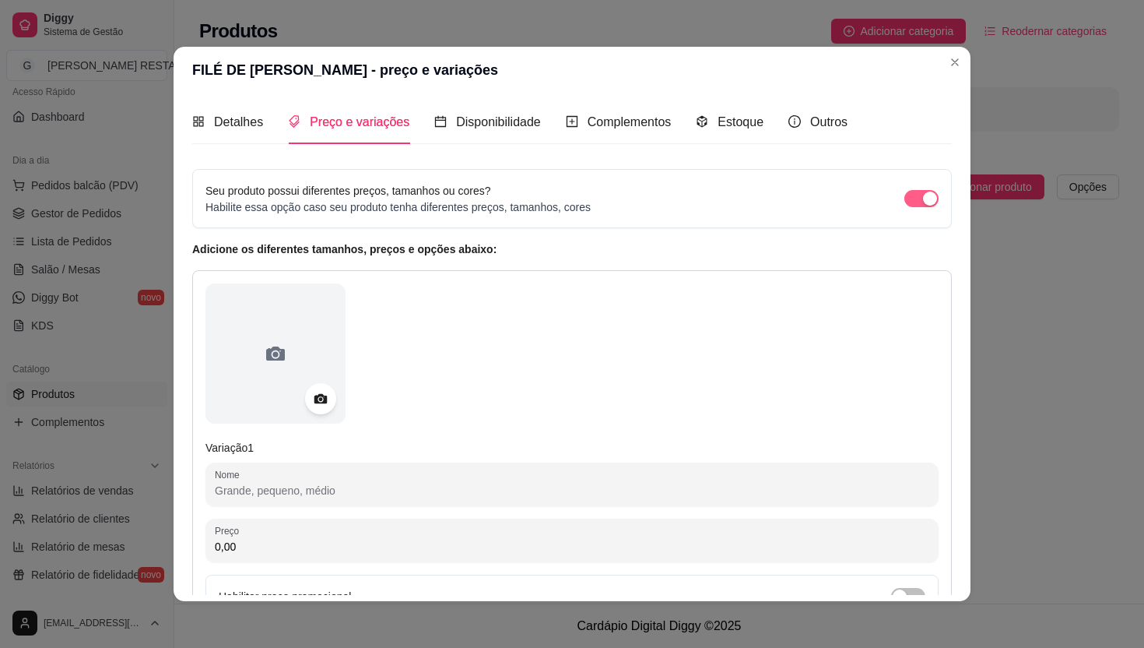
click at [911, 204] on span "button" at bounding box center [921, 198] width 34 height 17
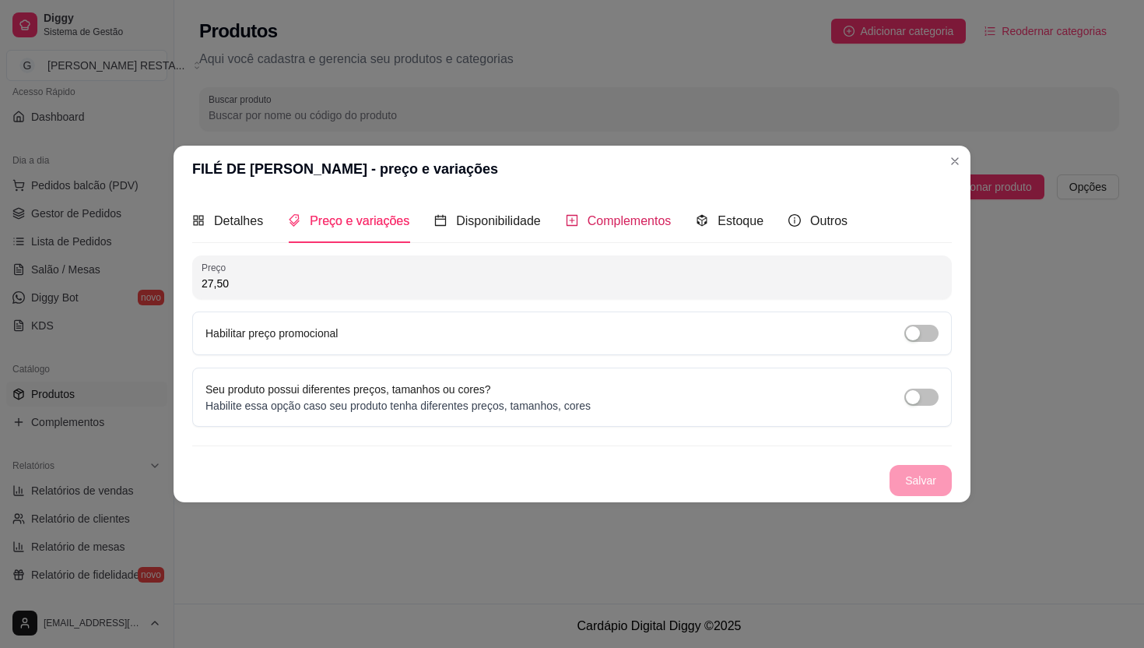
click at [623, 227] on span "Complementos" at bounding box center [630, 220] width 84 height 13
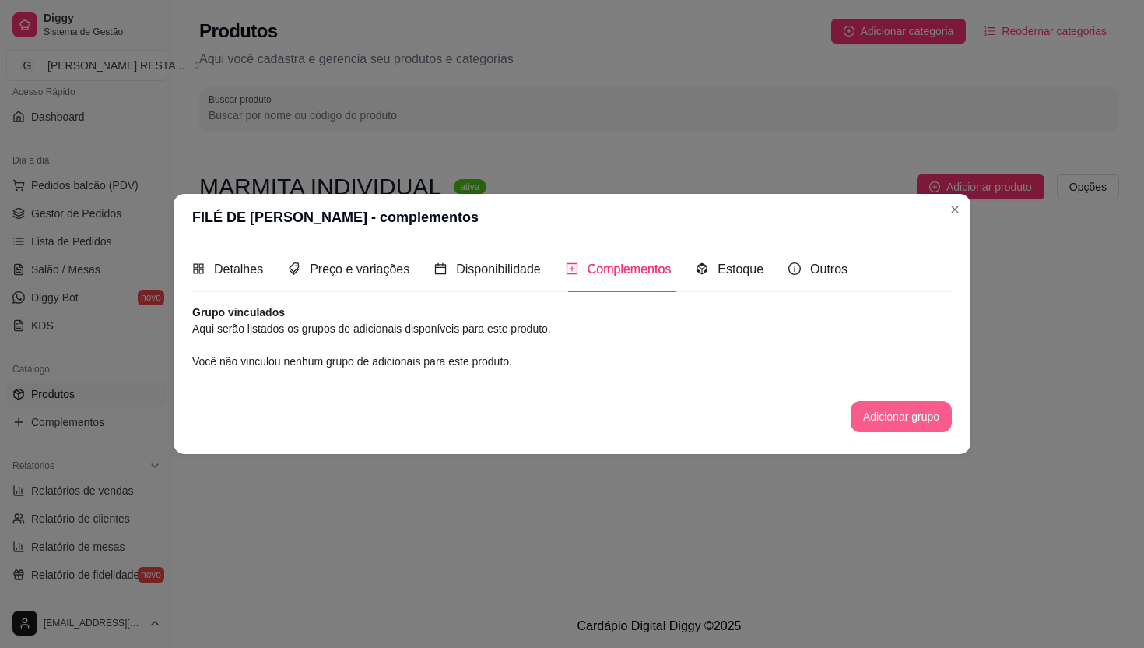
click at [885, 415] on button "Adicionar grupo" at bounding box center [901, 416] width 101 height 31
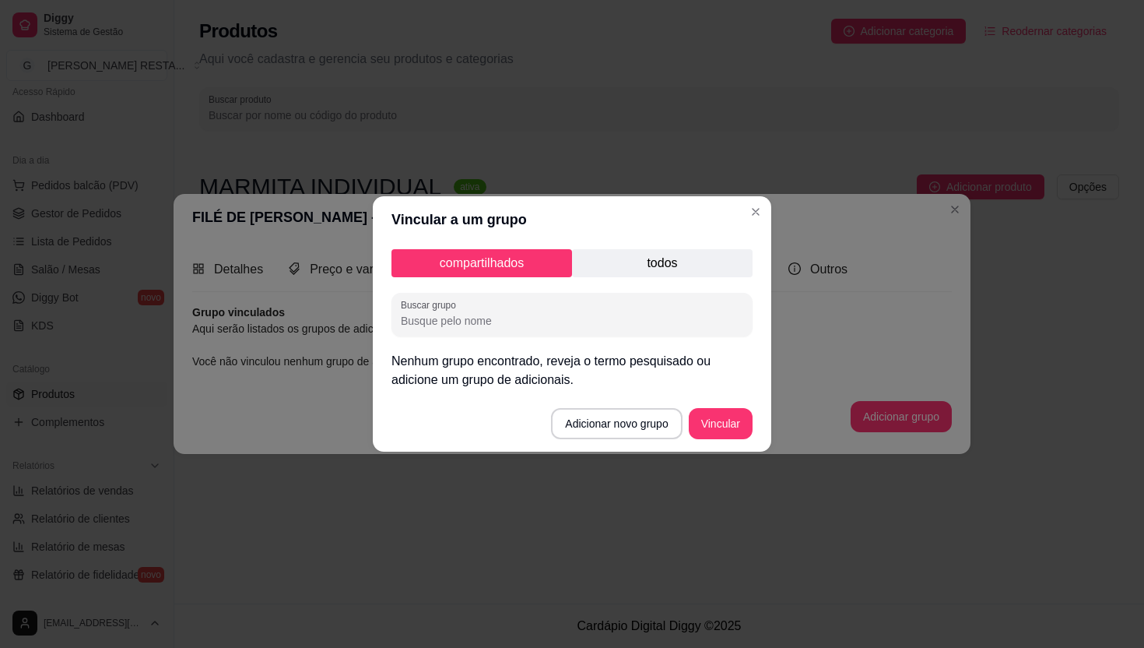
click at [623, 258] on p "todos" at bounding box center [662, 263] width 181 height 28
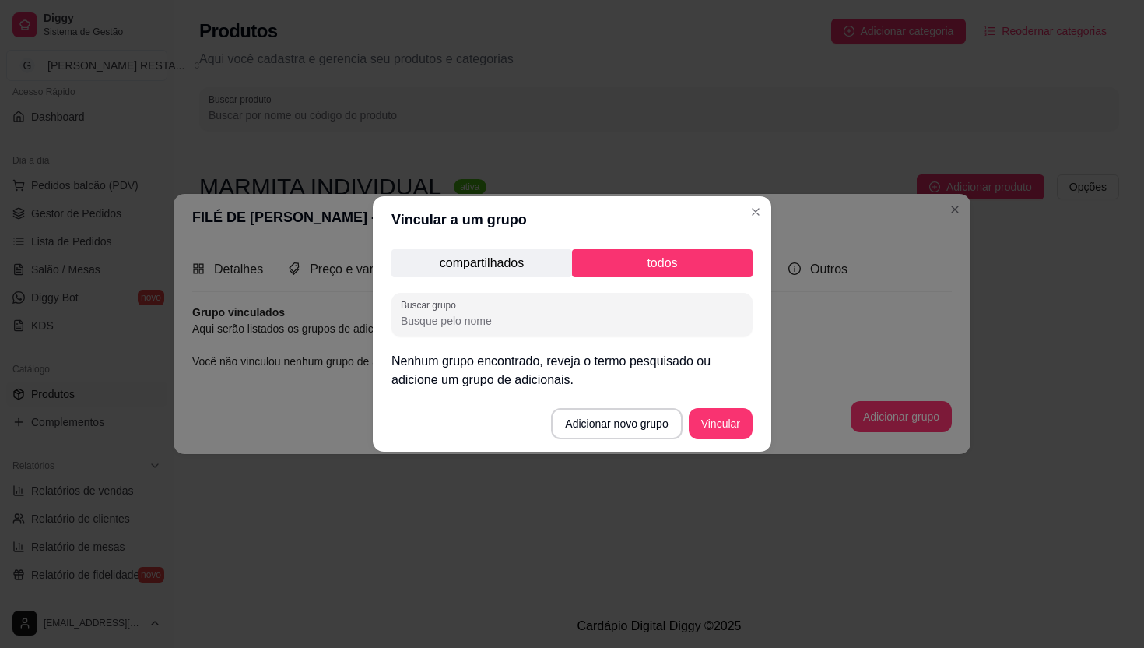
click at [504, 255] on p "compartilhados" at bounding box center [482, 263] width 181 height 28
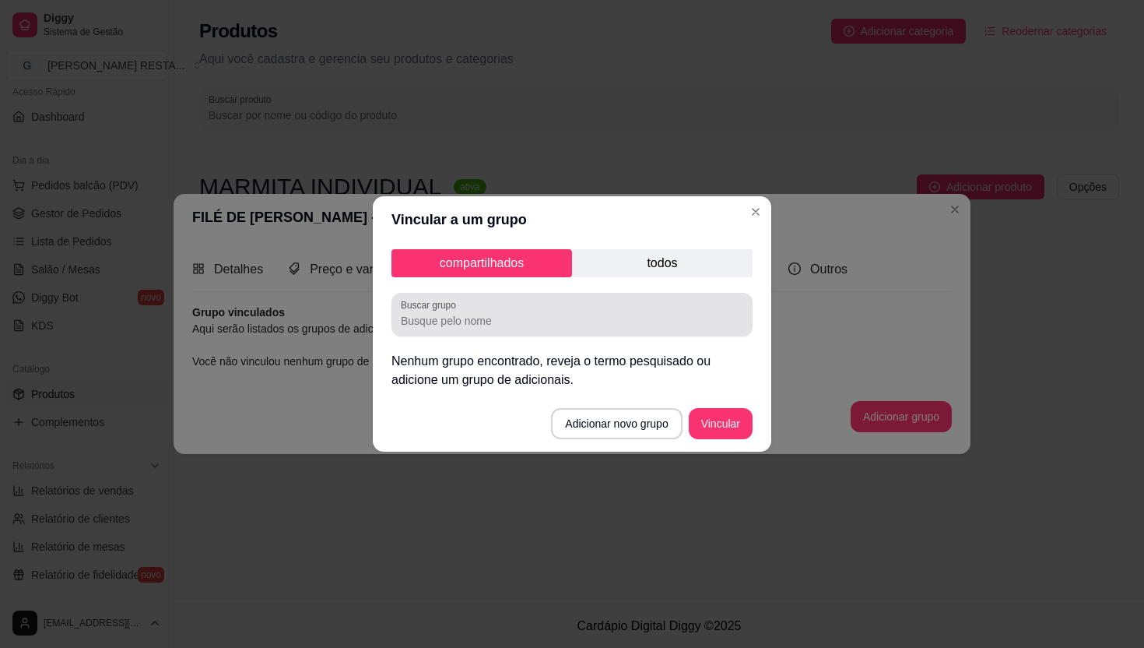
click at [451, 314] on input "Buscar grupo" at bounding box center [572, 321] width 342 height 16
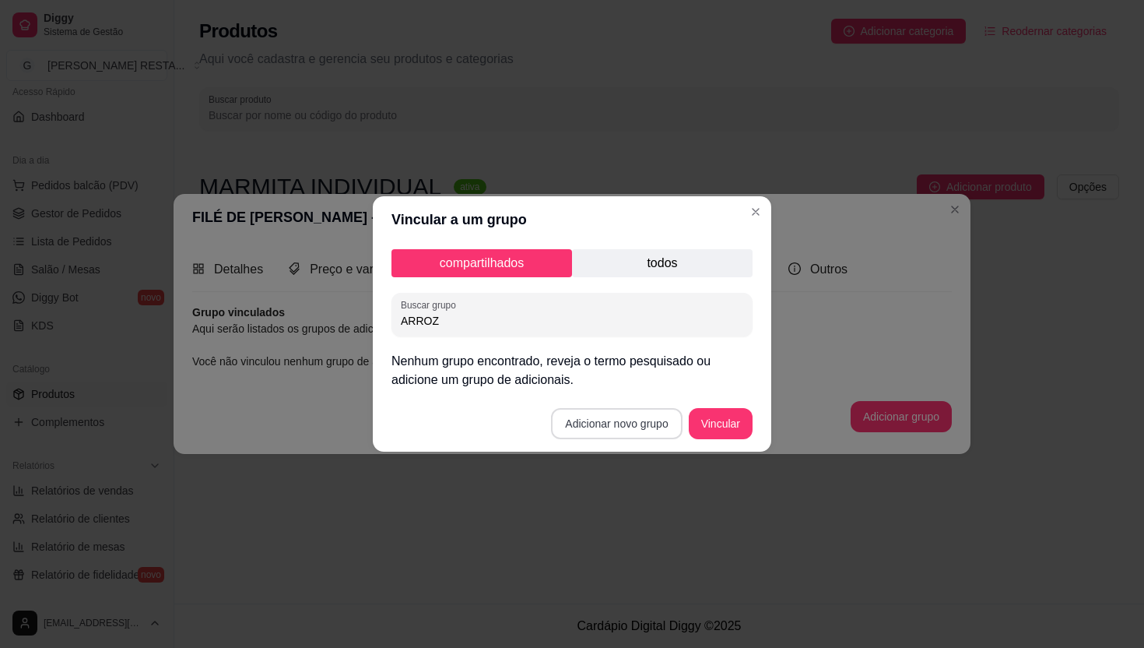
type input "ARROZ"
click at [595, 421] on button "Adicionar novo grupo" at bounding box center [616, 424] width 127 height 30
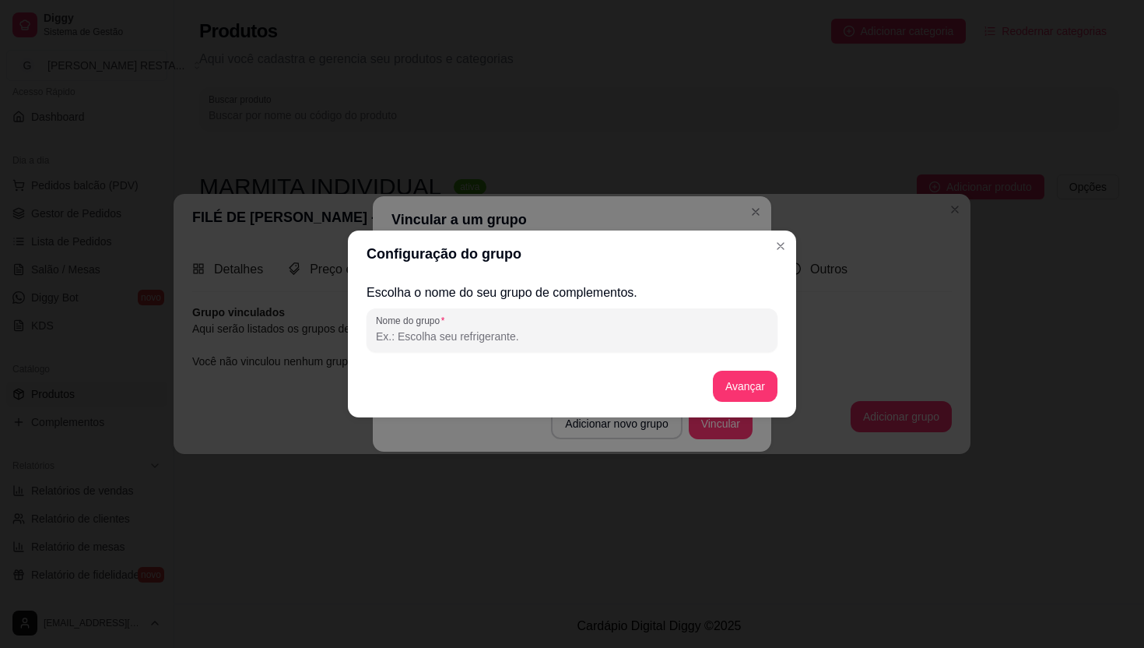
click at [448, 338] on input "Nome do grupo" at bounding box center [572, 336] width 392 height 16
type input "GUARNIÇŌES"
click at [725, 395] on button "Avançar" at bounding box center [745, 386] width 63 height 30
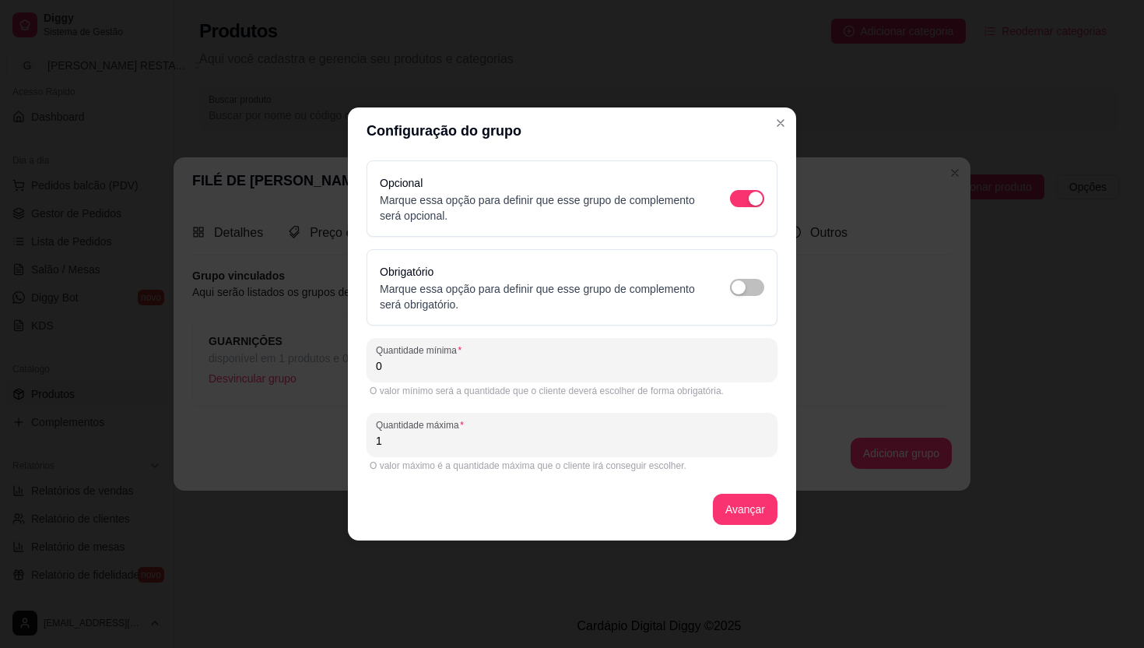
click at [386, 441] on input "1" at bounding box center [572, 441] width 392 height 16
type input "20"
click at [752, 501] on button "Avançar" at bounding box center [745, 508] width 65 height 31
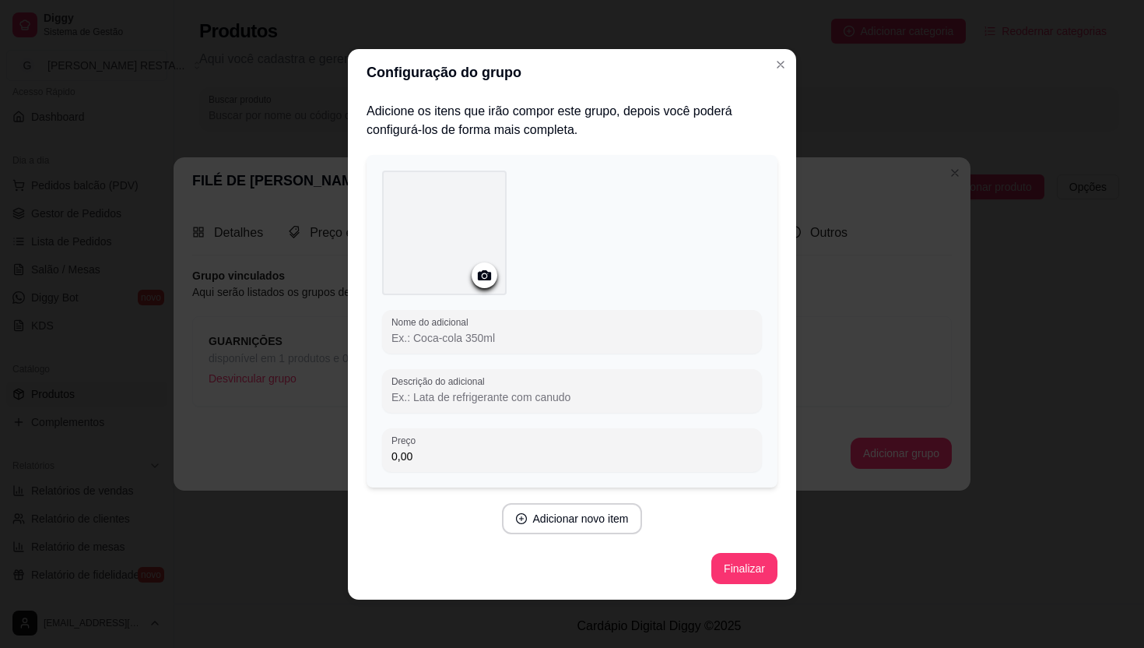
scroll to position [1, 0]
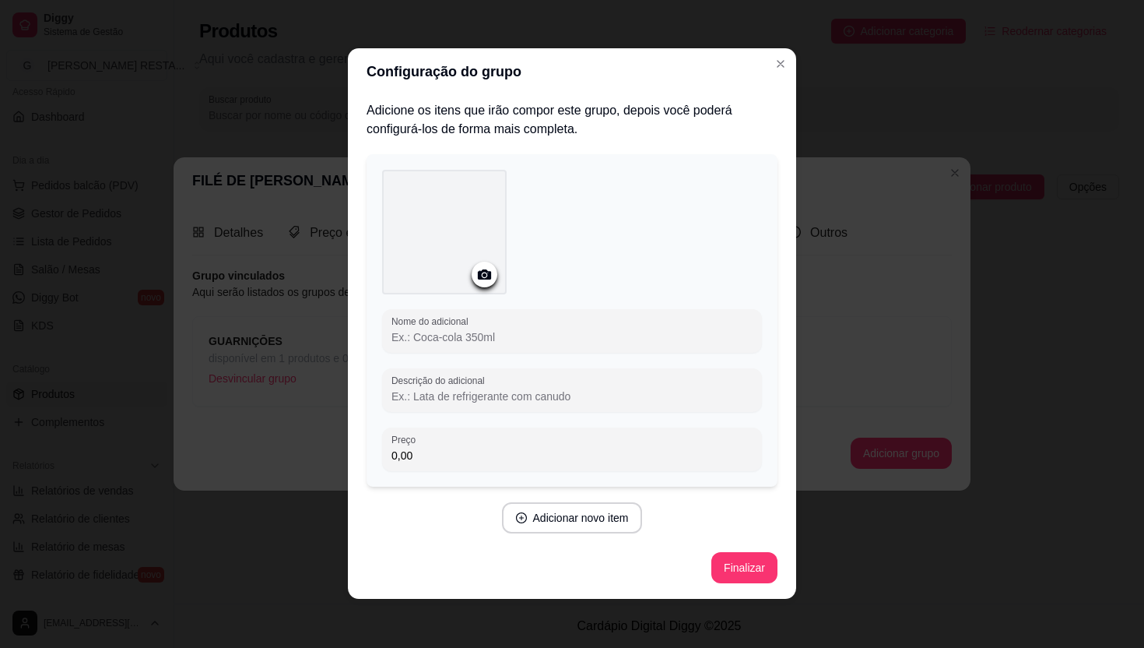
click at [483, 273] on circle at bounding box center [485, 274] width 4 height 4
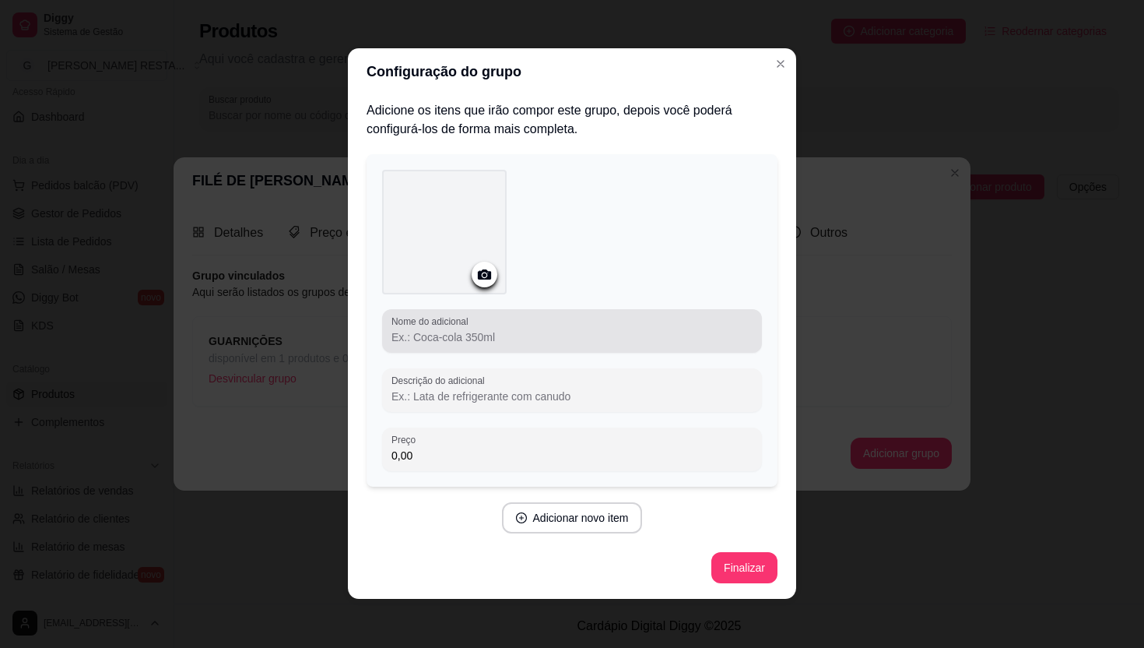
click at [494, 336] on input "Nome do adicional" at bounding box center [572, 337] width 361 height 16
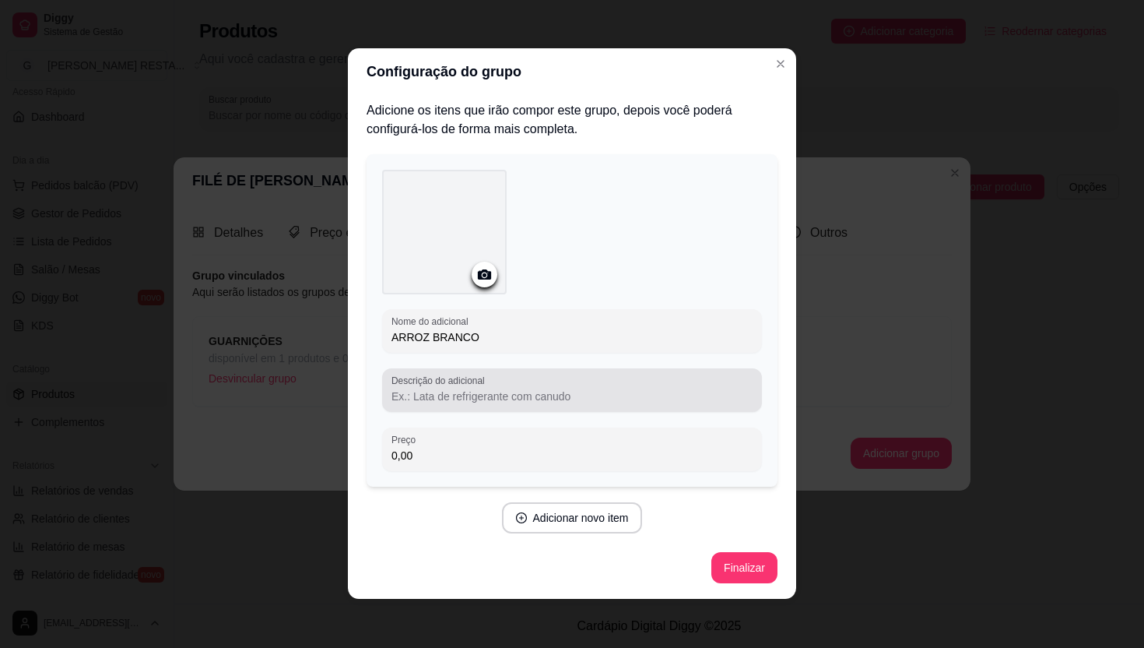
type input "ARROZ BRANCO"
click at [466, 401] on input "Descrição do adicional" at bounding box center [572, 396] width 361 height 16
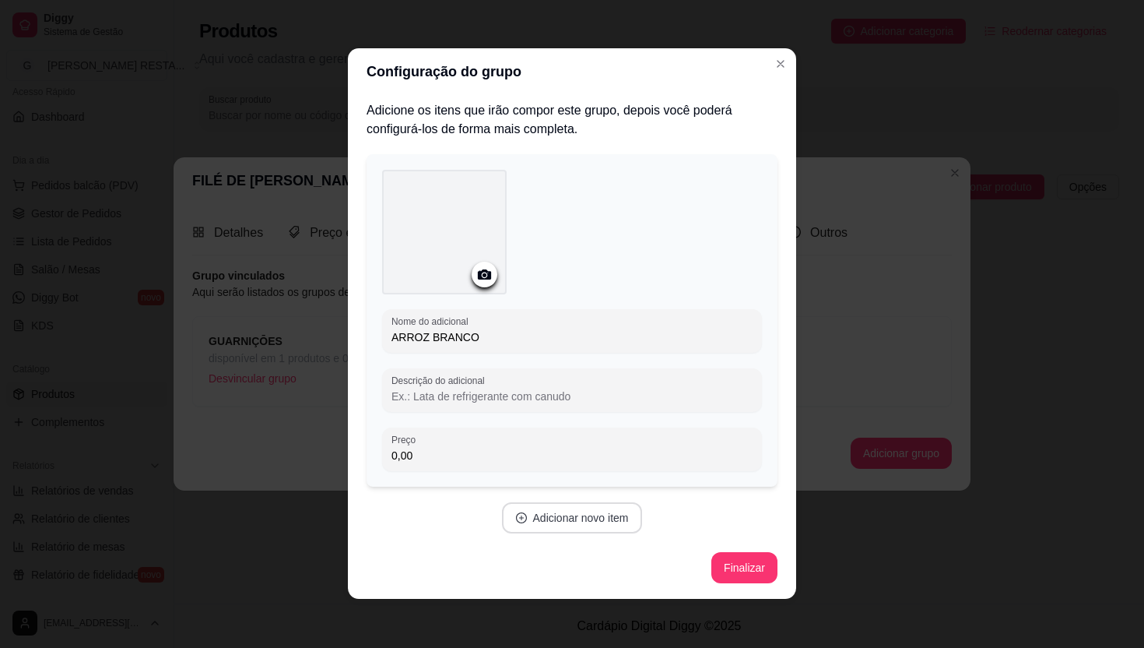
click at [539, 516] on button "Adicionar novo item" at bounding box center [572, 517] width 141 height 31
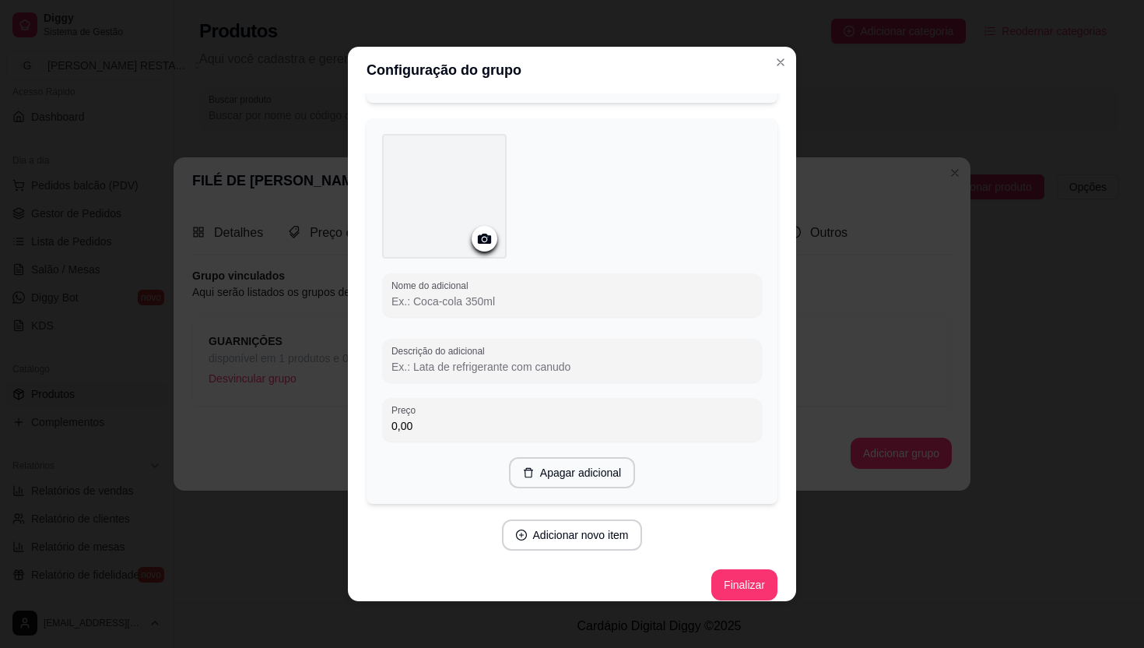
scroll to position [442, 0]
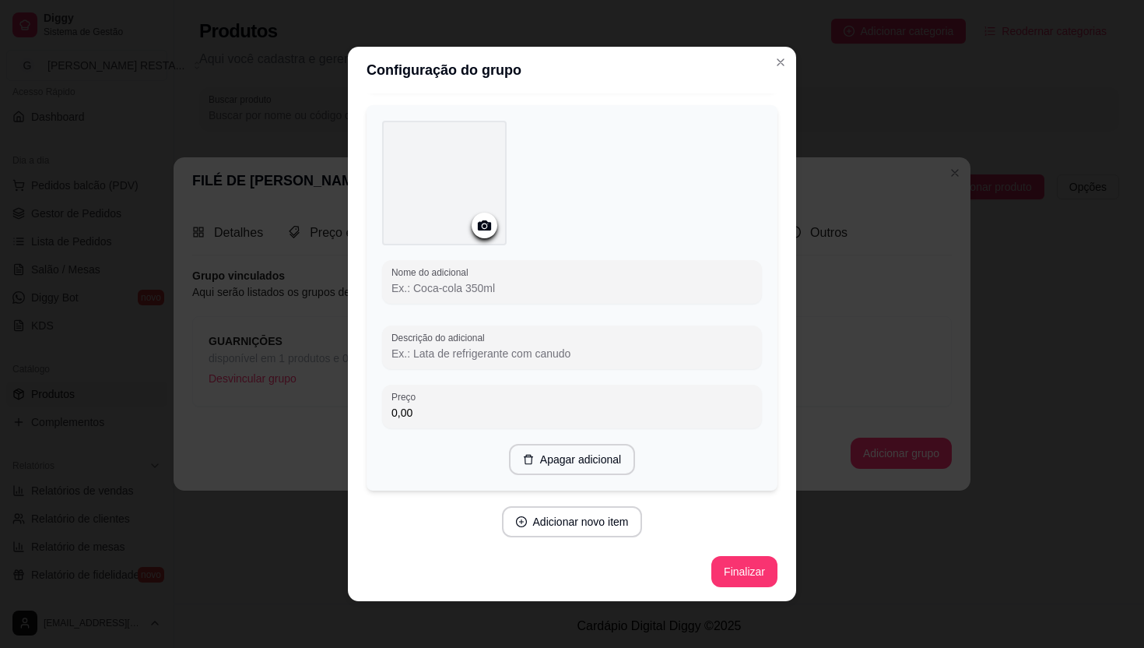
click at [465, 290] on input "Nome do adicional" at bounding box center [572, 288] width 361 height 16
type input "ARROZ COM CHICORIA"
click at [586, 520] on button "Adicionar novo item" at bounding box center [572, 521] width 141 height 31
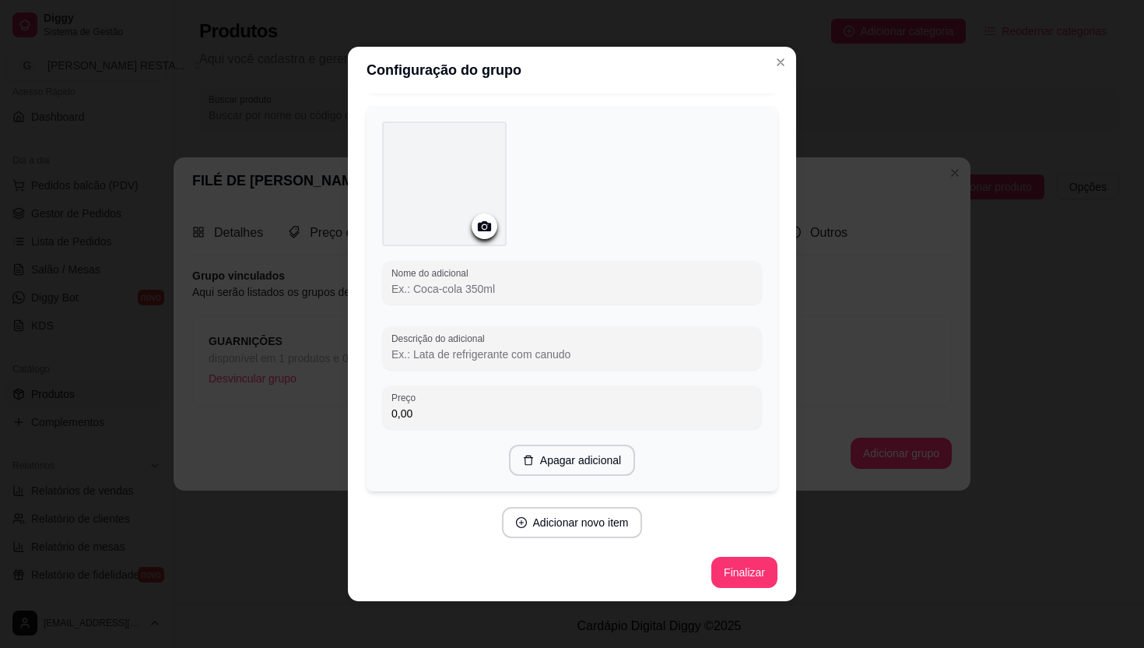
click at [455, 286] on input "Nome do adicional" at bounding box center [572, 289] width 361 height 16
type input "FEIJAO CARIOCA"
click at [575, 516] on button "Adicionar novo item" at bounding box center [572, 522] width 141 height 31
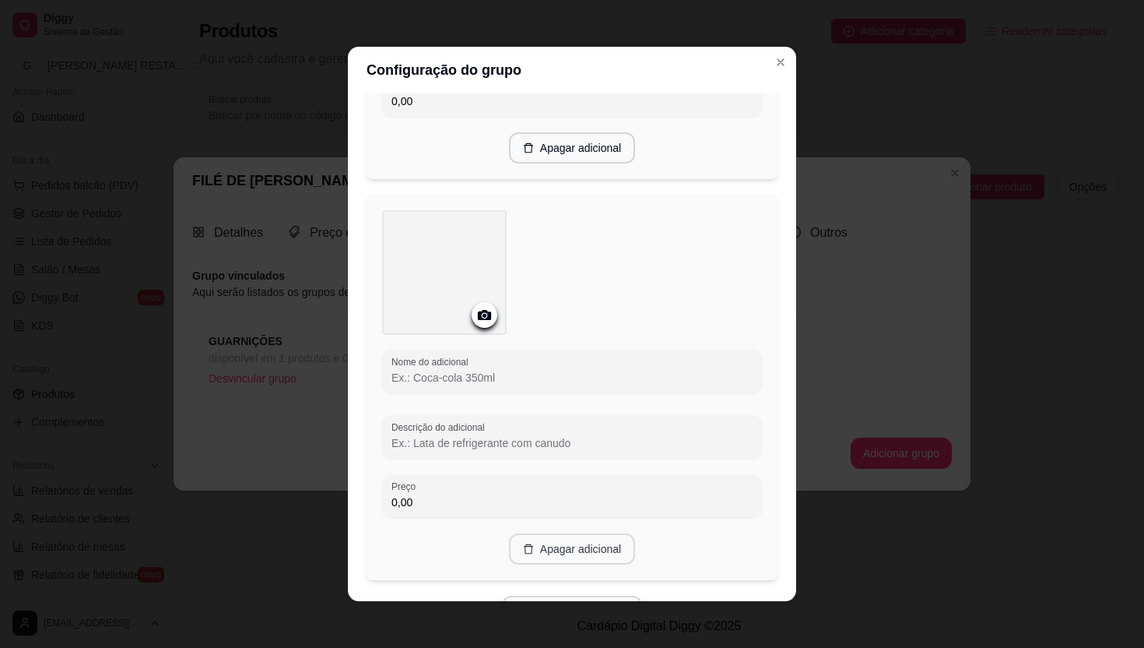
scroll to position [1189, 0]
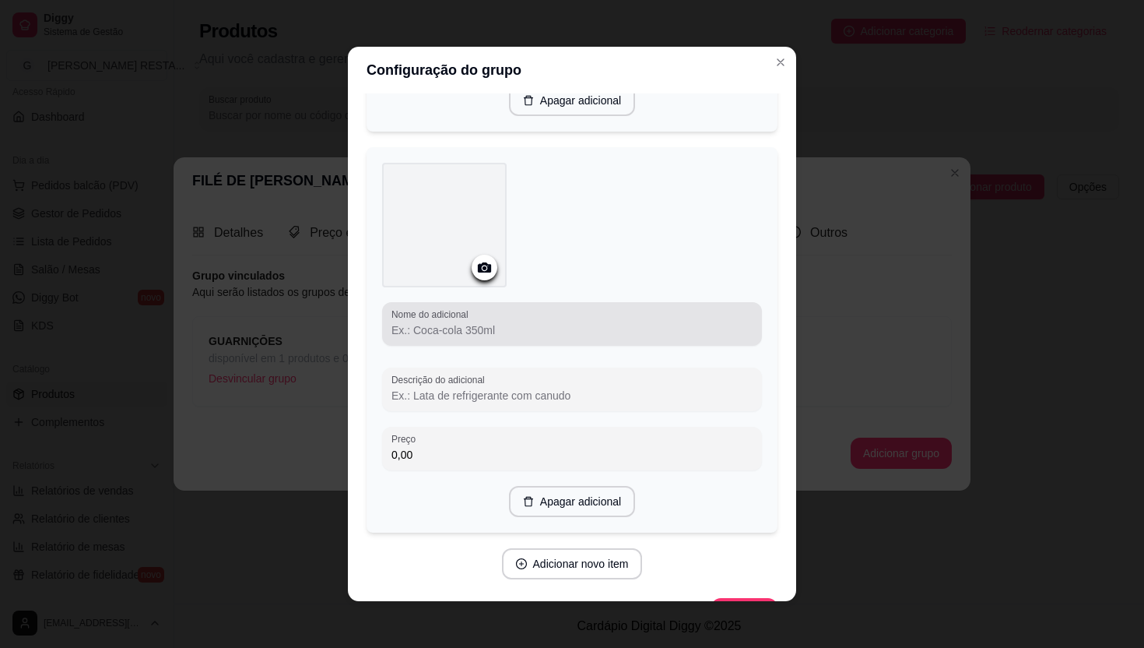
click at [509, 325] on input "Nome do adicional" at bounding box center [572, 330] width 361 height 16
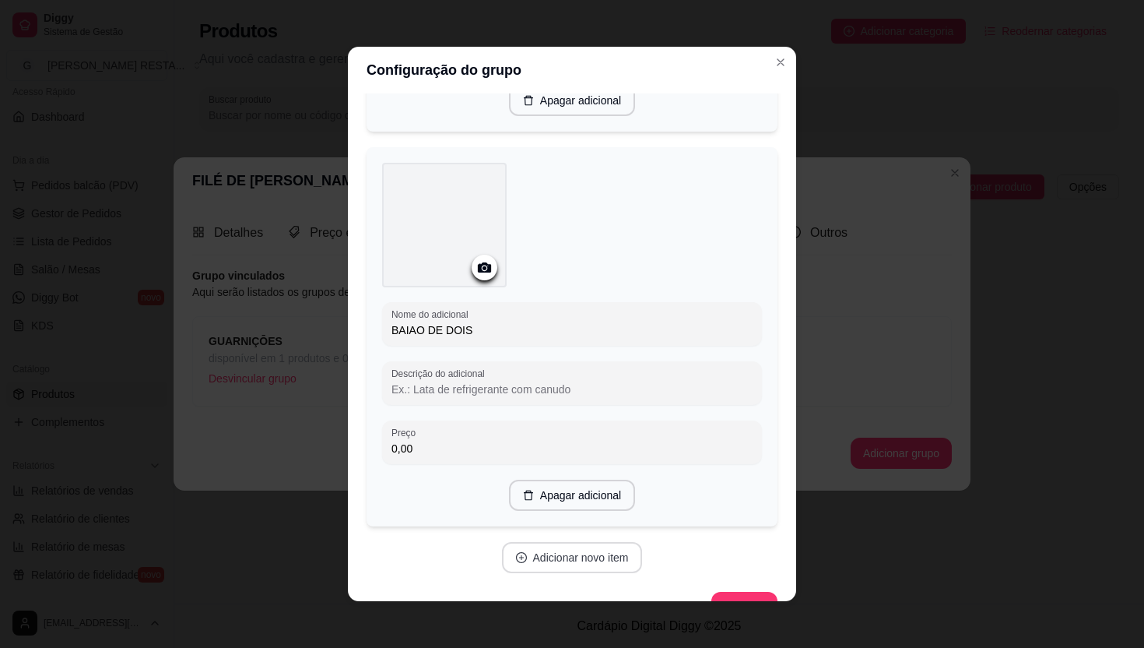
type input "BAIAO DE DOIS"
click at [559, 566] on button "Adicionar novo item" at bounding box center [572, 557] width 141 height 31
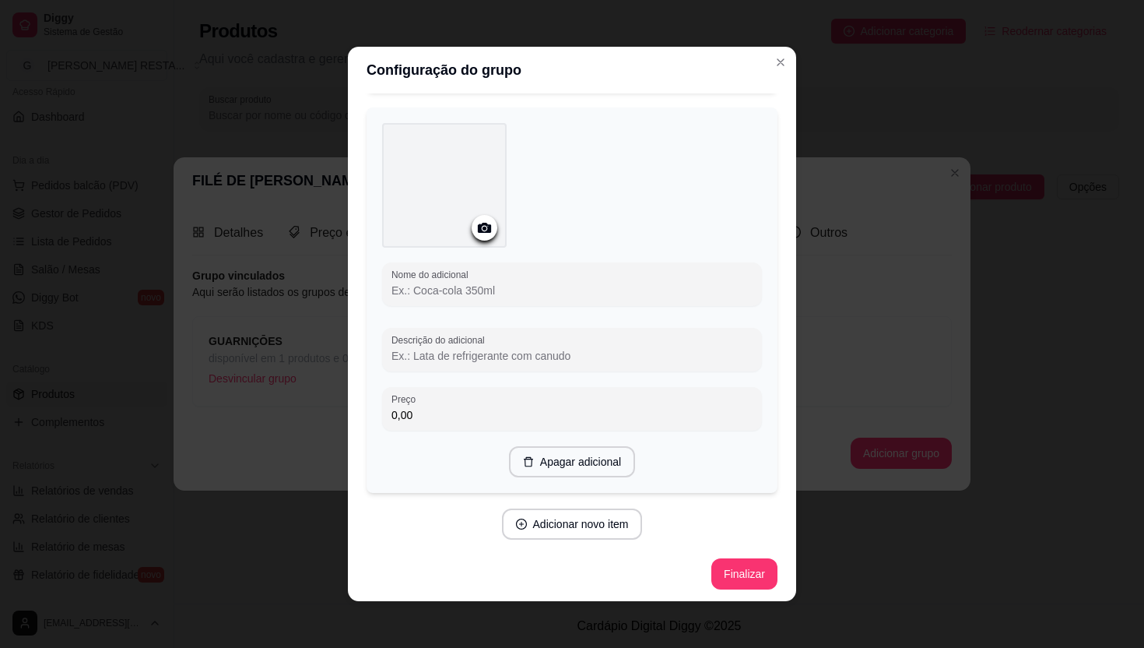
scroll to position [3, 0]
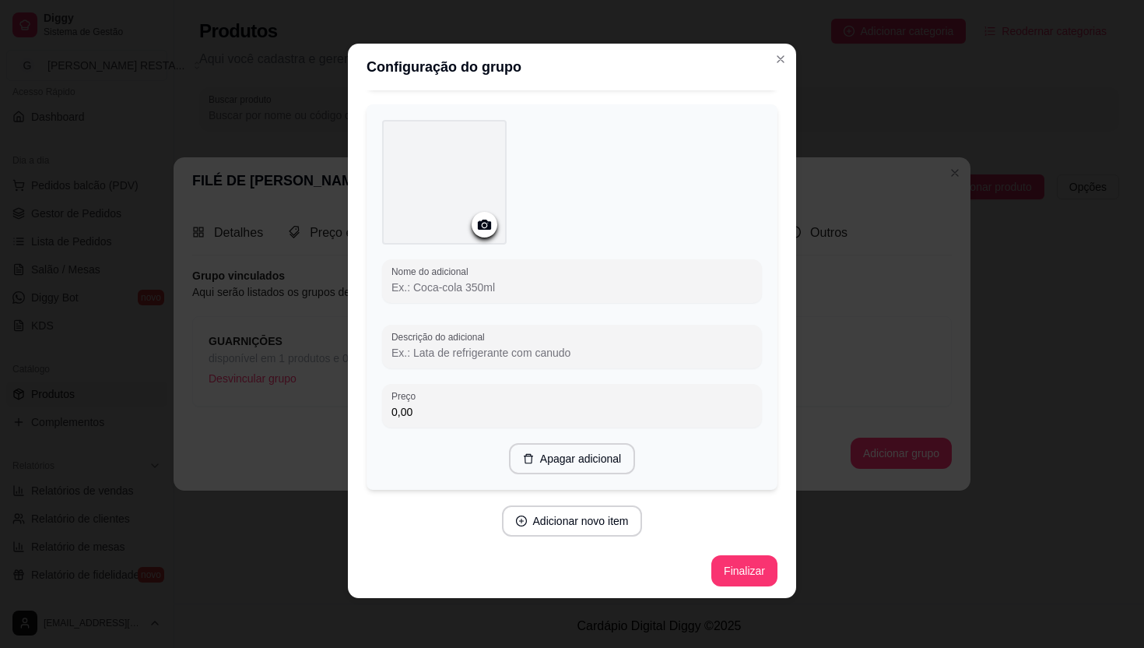
click at [496, 289] on input "Nome do adicional" at bounding box center [572, 287] width 361 height 16
type input "PURE DE BATATA"
click at [564, 521] on button "Adicionar novo item" at bounding box center [572, 520] width 141 height 31
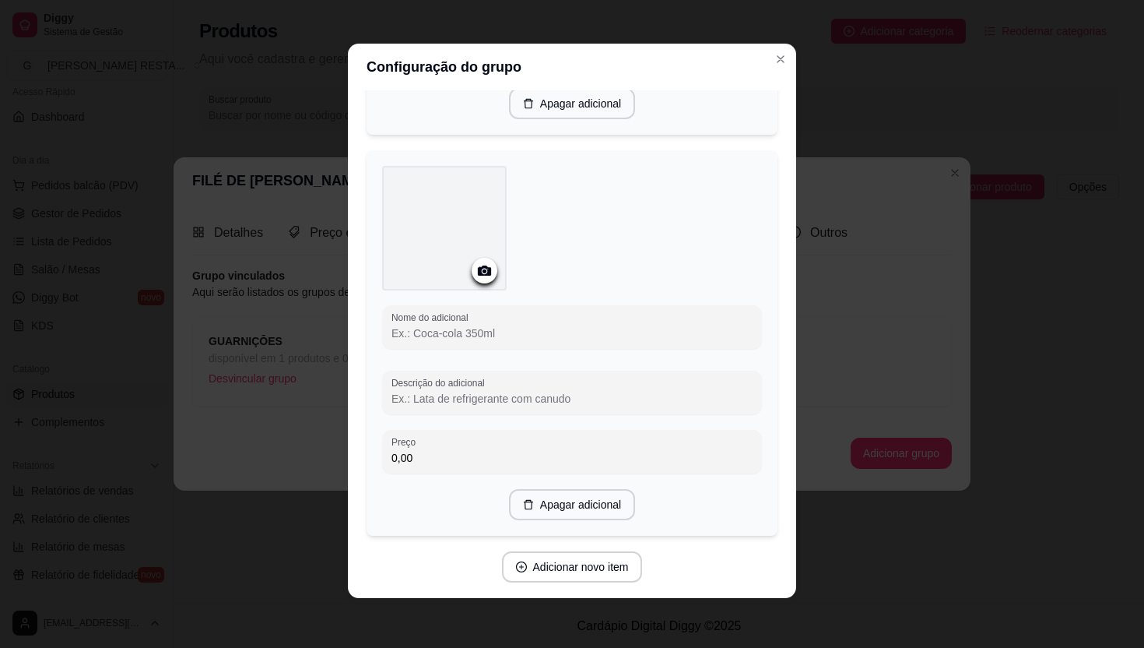
scroll to position [1975, 0]
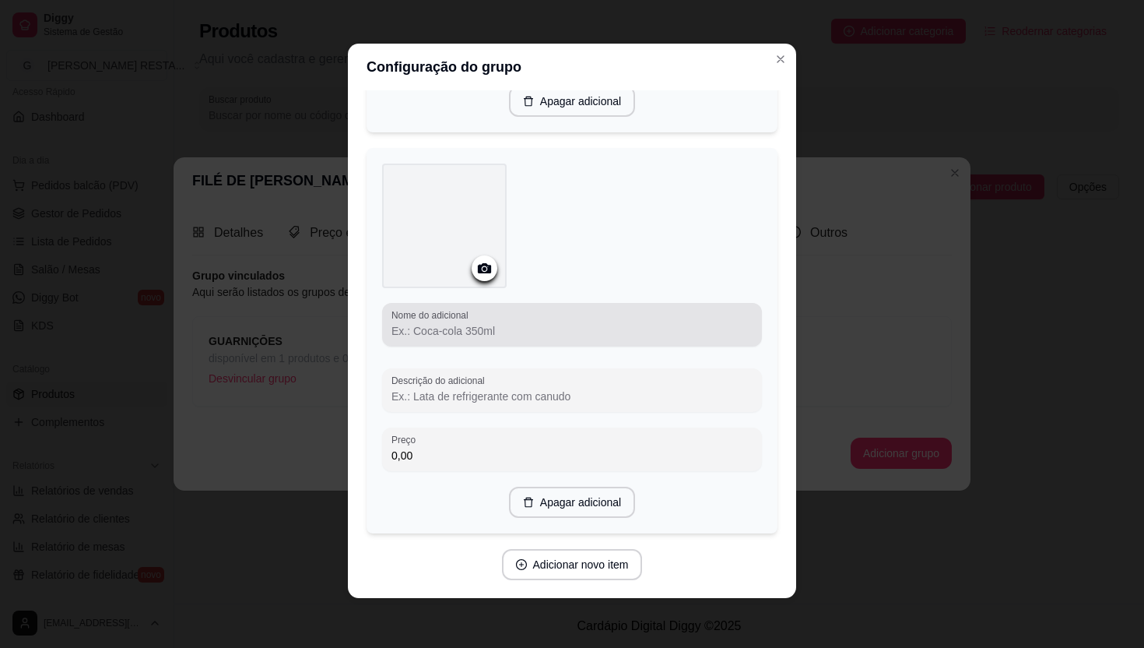
click at [481, 332] on input "Nome do adicional" at bounding box center [572, 331] width 361 height 16
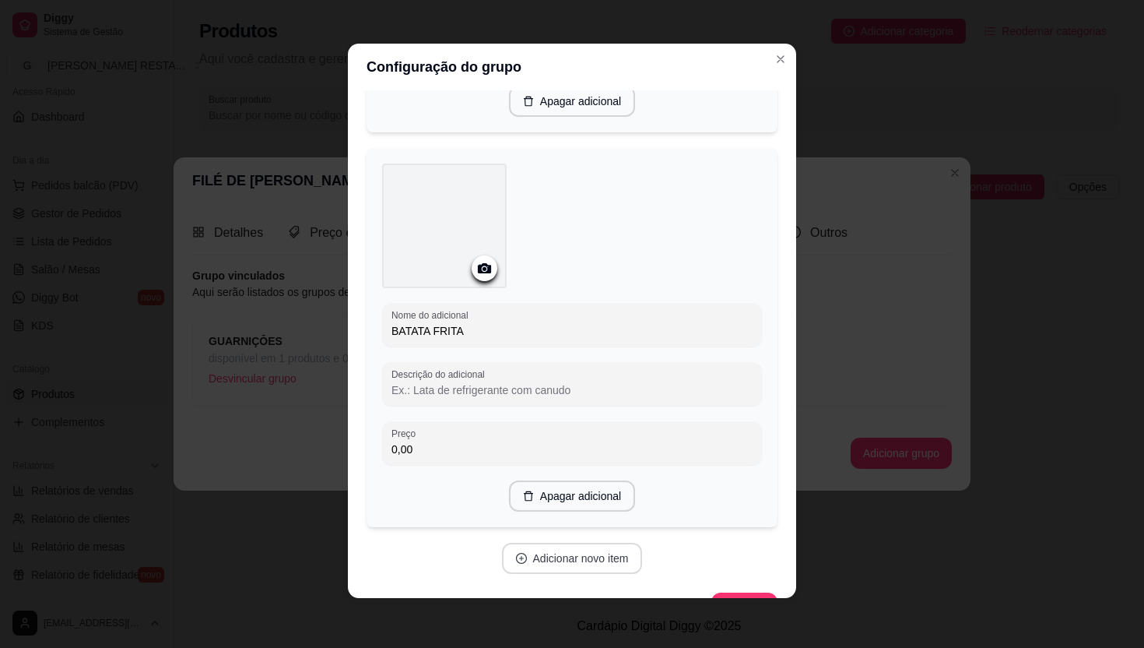
type input "BATATA FRITA"
click at [553, 557] on button "Adicionar novo item" at bounding box center [572, 558] width 141 height 31
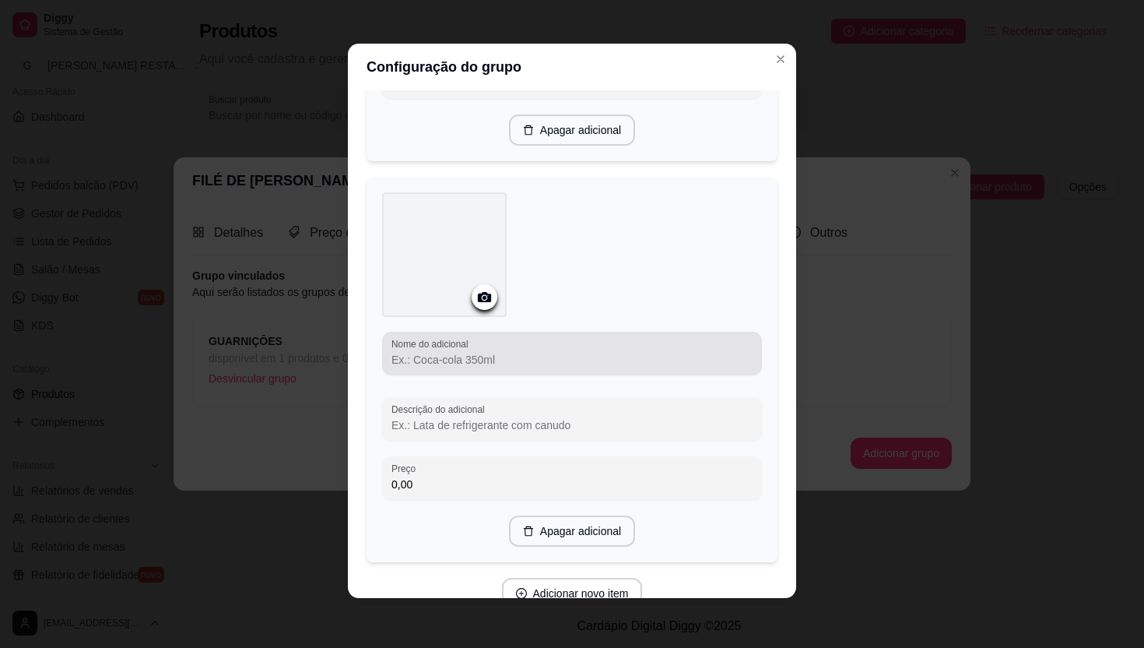
scroll to position [2350, 0]
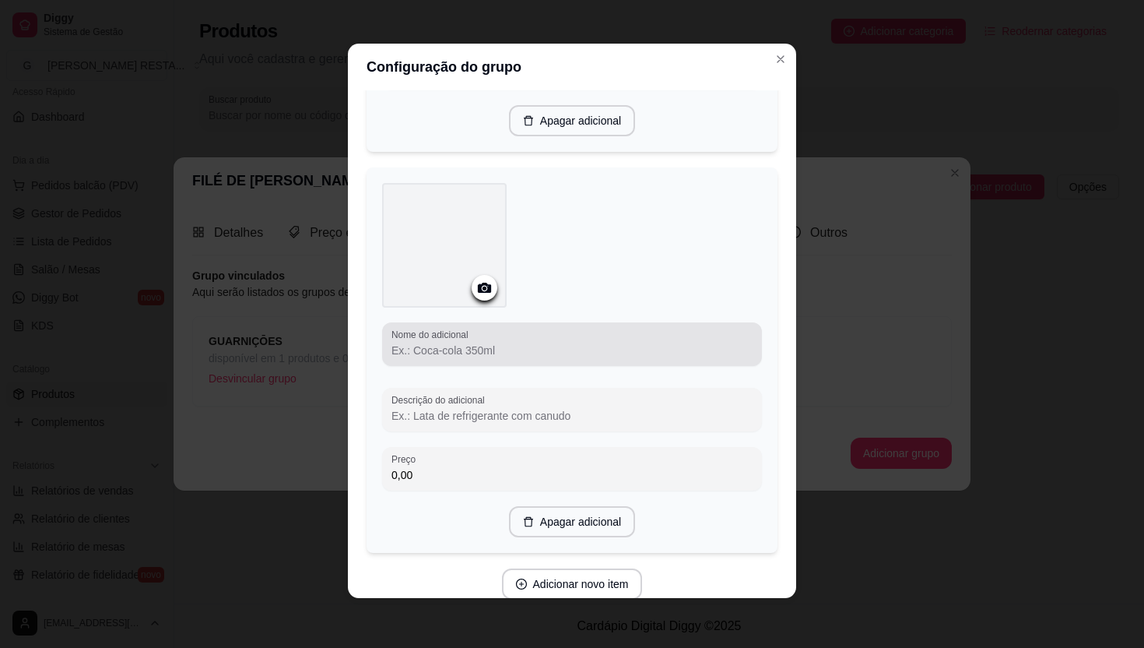
click at [458, 345] on input "Nome do adicional" at bounding box center [572, 350] width 361 height 16
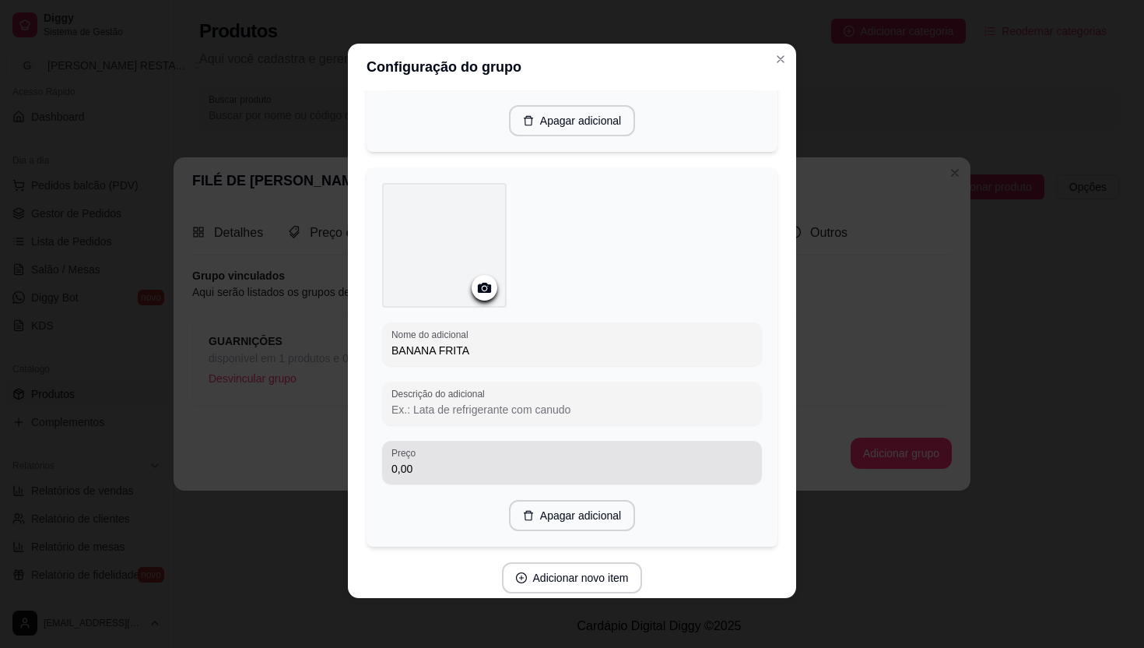
scroll to position [2405, 0]
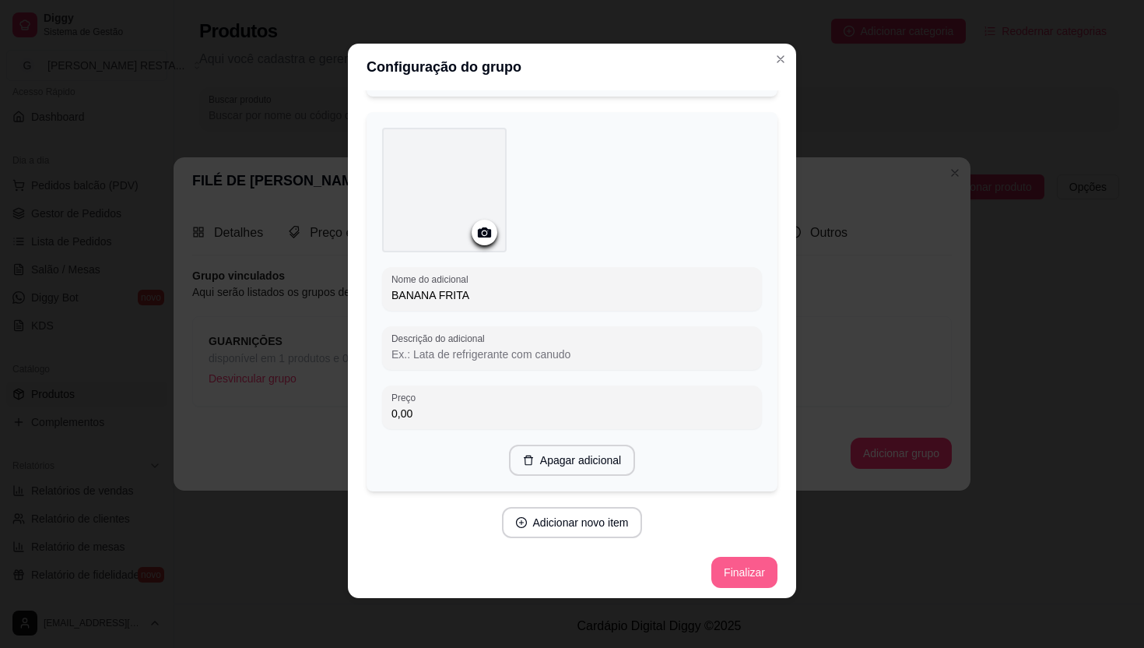
type input "BANANA FRITA"
click at [749, 572] on button "Finalizar" at bounding box center [744, 572] width 66 height 31
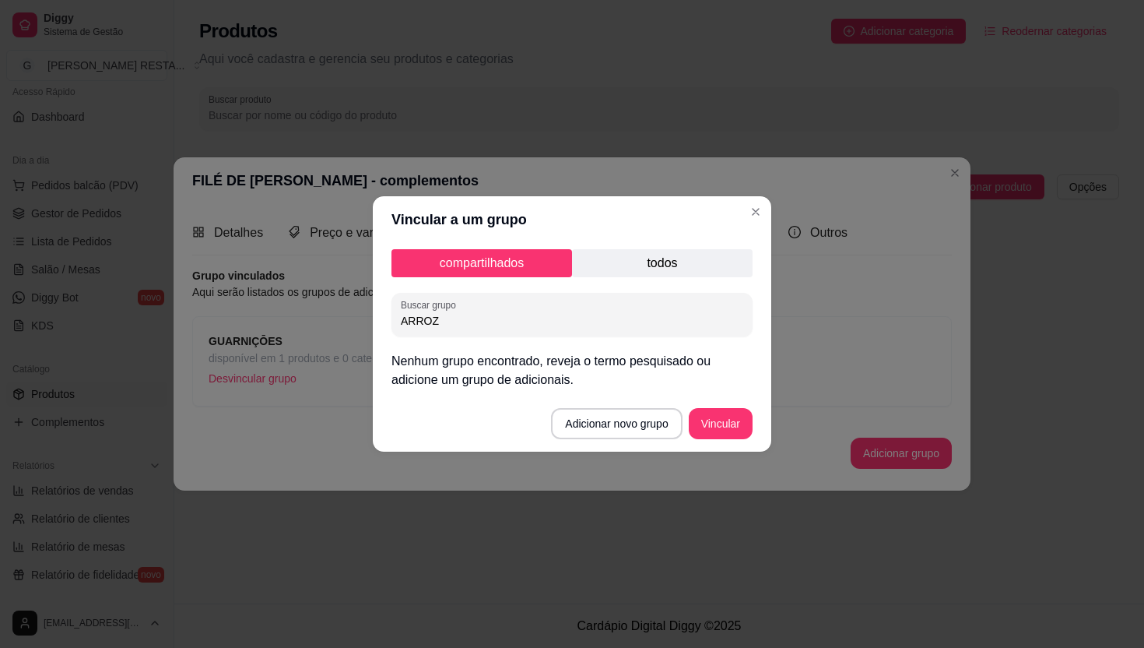
click at [678, 264] on p "todos" at bounding box center [662, 263] width 181 height 28
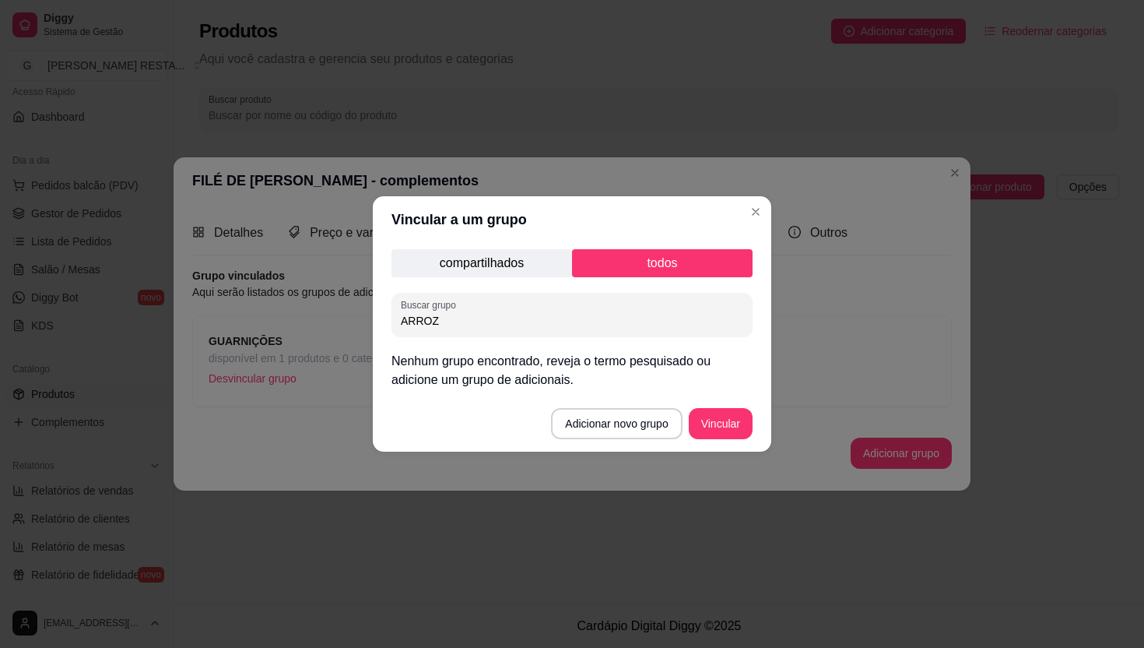
click at [463, 254] on p "compartilhados" at bounding box center [482, 263] width 181 height 28
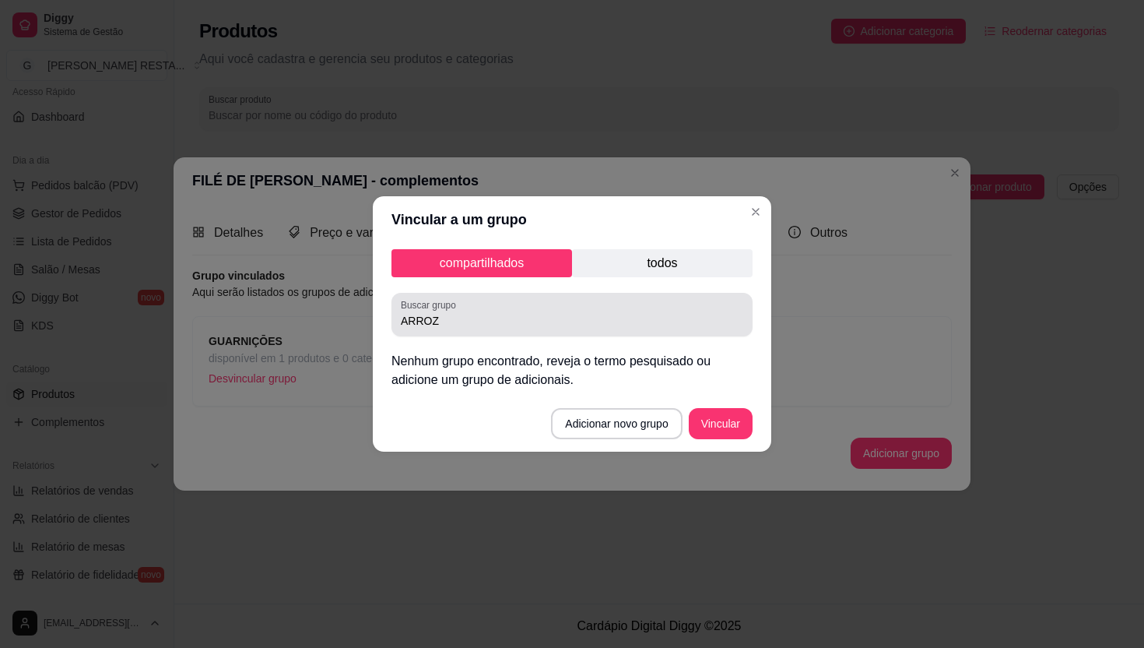
click at [465, 311] on div "ARROZ" at bounding box center [572, 314] width 342 height 31
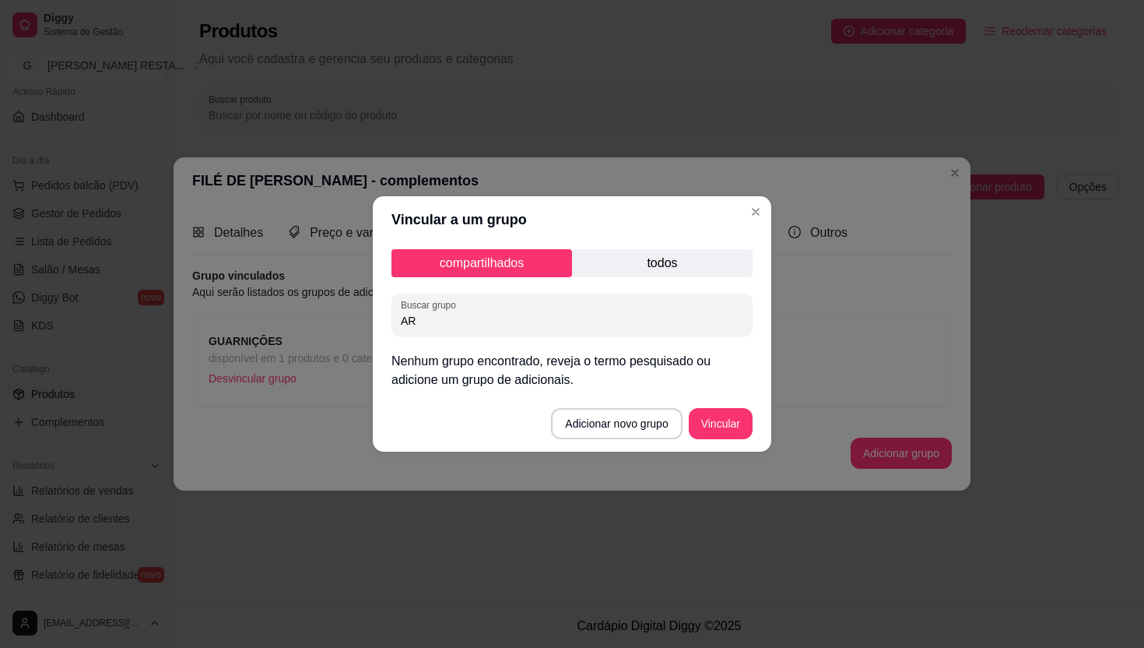
type input "A"
drag, startPoint x: 432, startPoint y: 323, endPoint x: 358, endPoint y: 321, distance: 74.0
click at [358, 321] on div "Vincular a um grupo compartilhados todos Buscar grupo GUAR Nenhum grupo encontr…" at bounding box center [572, 324] width 1144 height 648
type input "GUARNICOES"
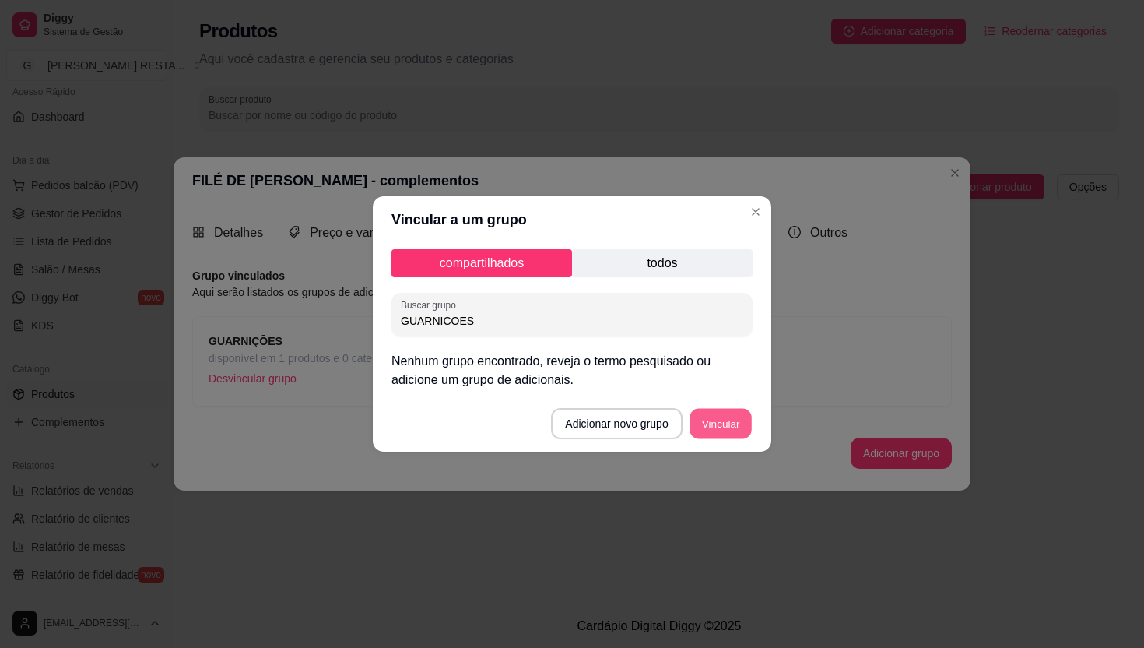
click at [711, 424] on button "Vincular" at bounding box center [721, 424] width 62 height 30
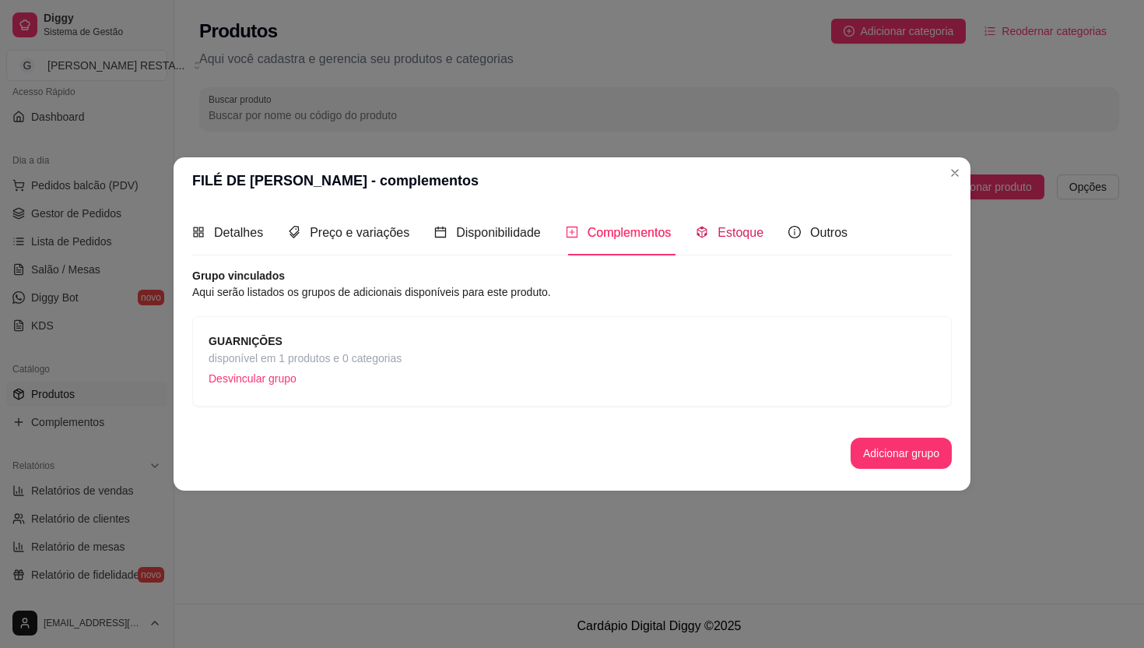
click at [746, 236] on span "Estoque" at bounding box center [741, 232] width 46 height 13
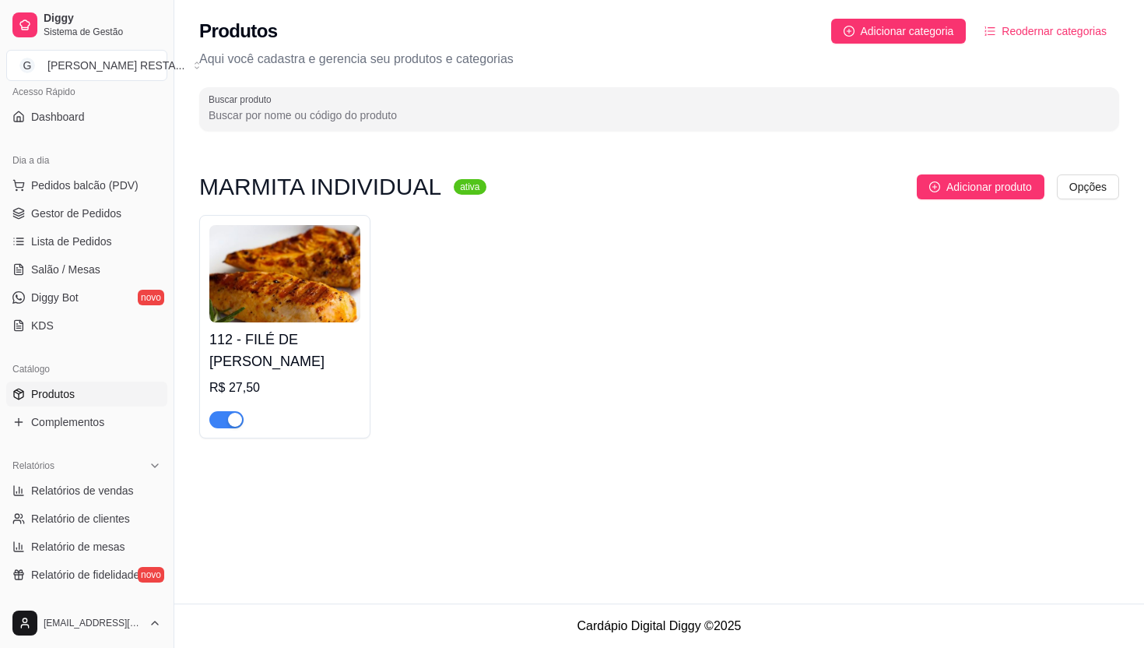
click at [354, 400] on div at bounding box center [284, 412] width 151 height 31
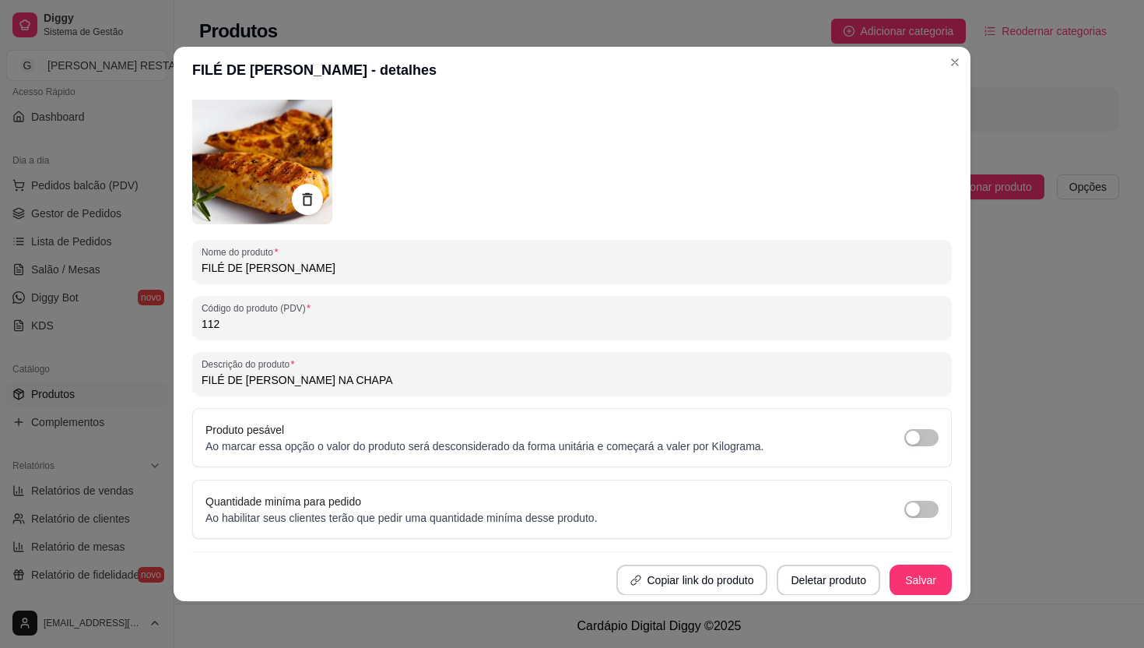
scroll to position [0, 0]
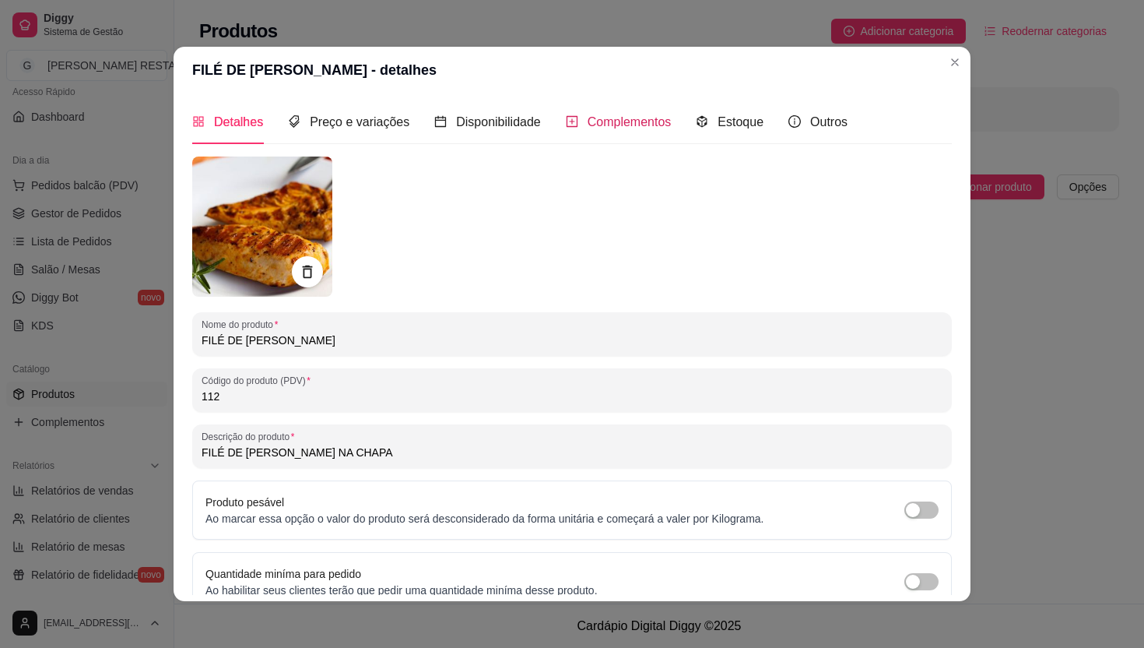
click at [634, 125] on span "Complementos" at bounding box center [630, 121] width 84 height 13
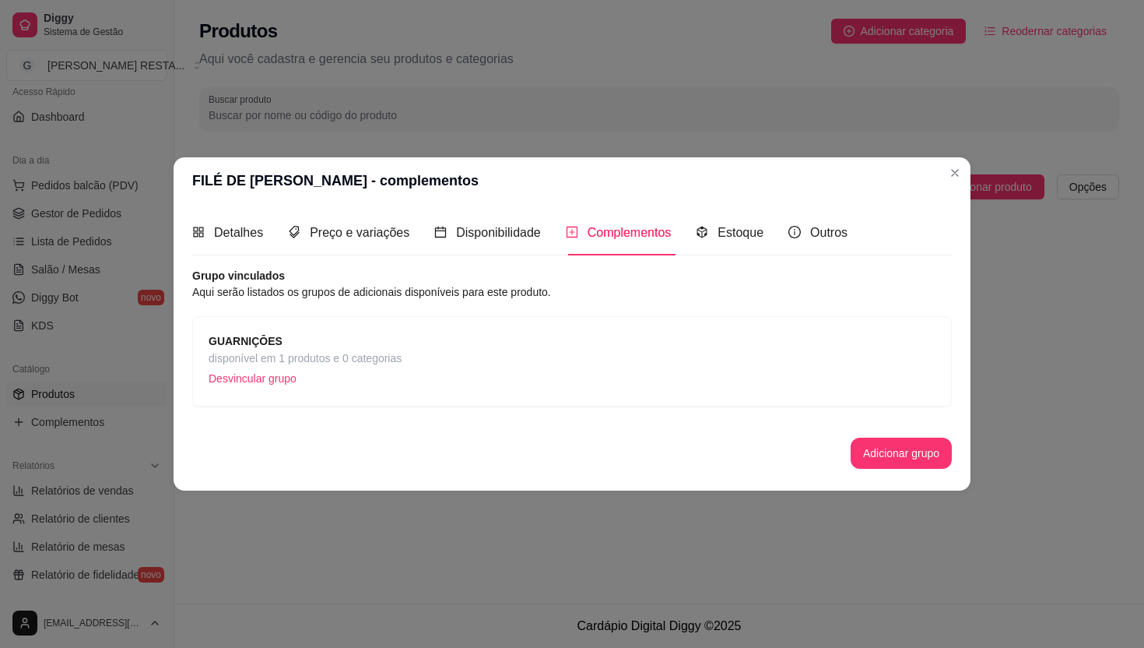
click at [314, 362] on span "disponível em 1 produtos e 0 categorias" at bounding box center [305, 357] width 193 height 17
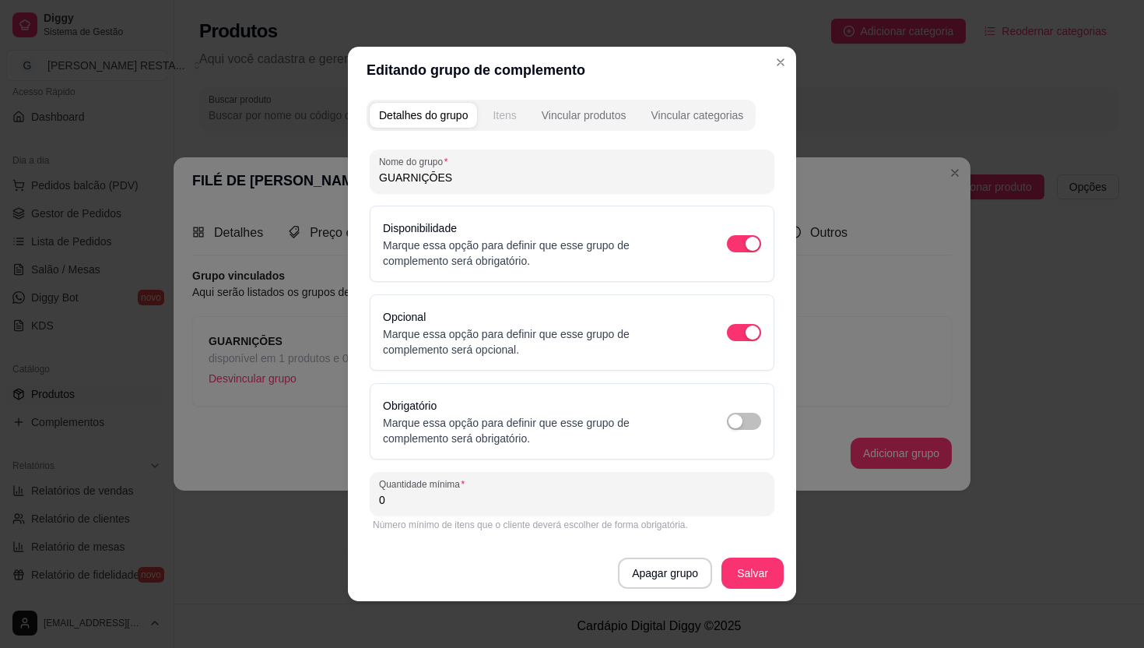
click at [507, 119] on div "Itens" at bounding box center [504, 115] width 23 height 16
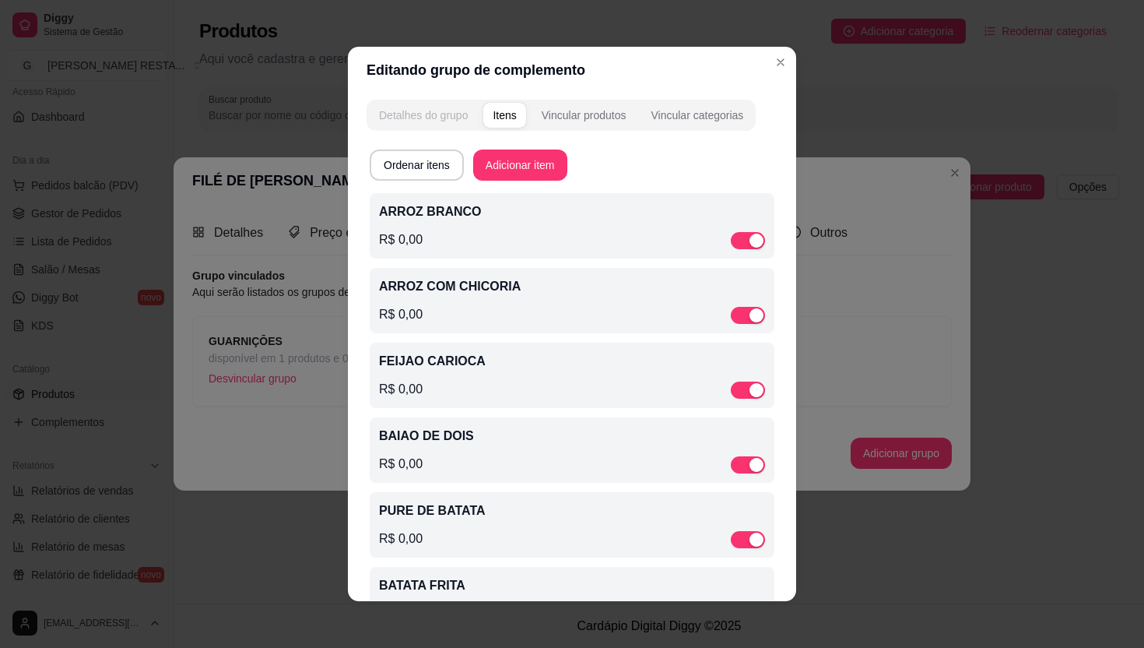
click at [423, 113] on div "Detalhes do grupo" at bounding box center [423, 115] width 89 height 16
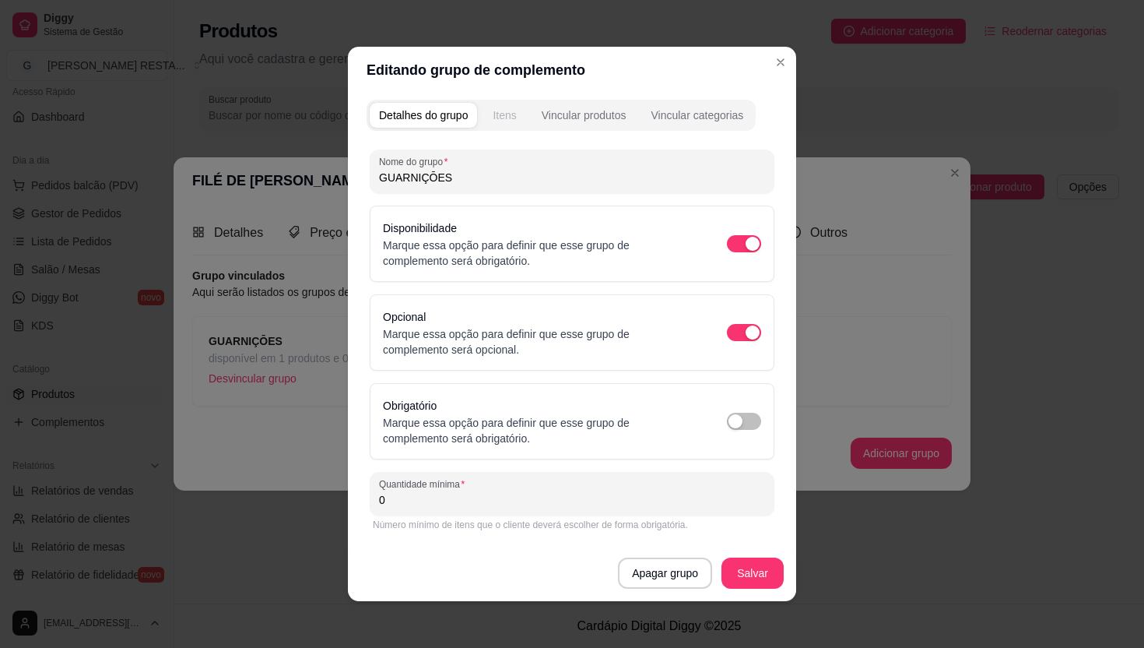
click at [511, 113] on div "Itens" at bounding box center [504, 115] width 23 height 16
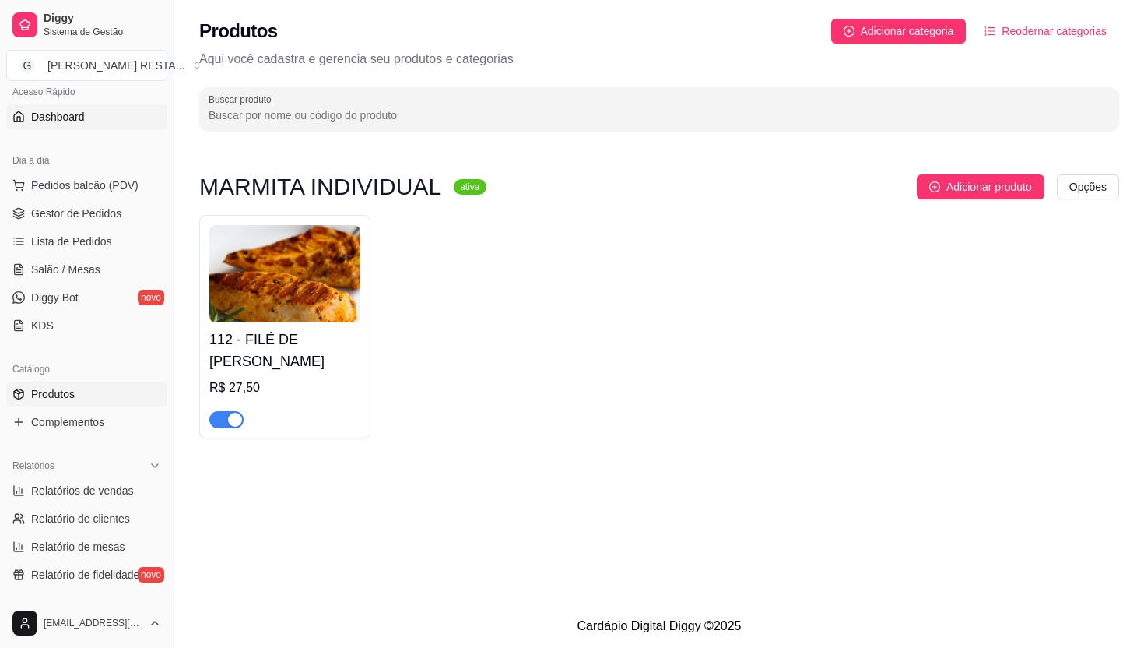
click at [77, 123] on span "Dashboard" at bounding box center [58, 117] width 54 height 16
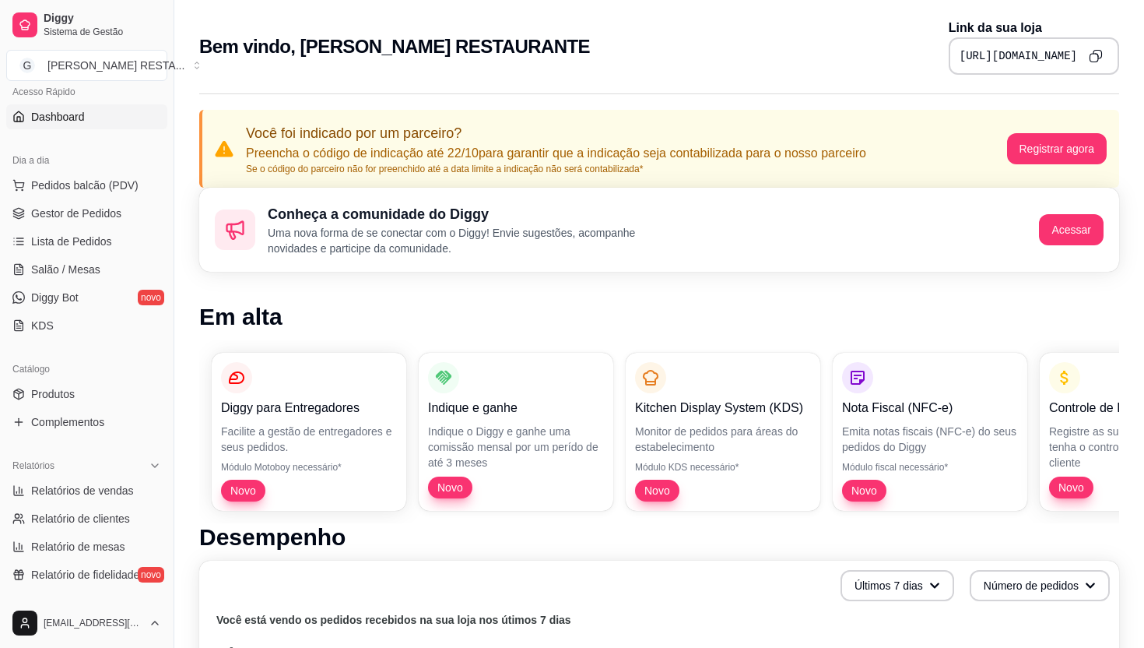
click at [1097, 57] on icon "Copy to clipboard" at bounding box center [1096, 56] width 14 height 14
click at [1096, 58] on icon "Copy to clipboard" at bounding box center [1096, 56] width 14 height 14
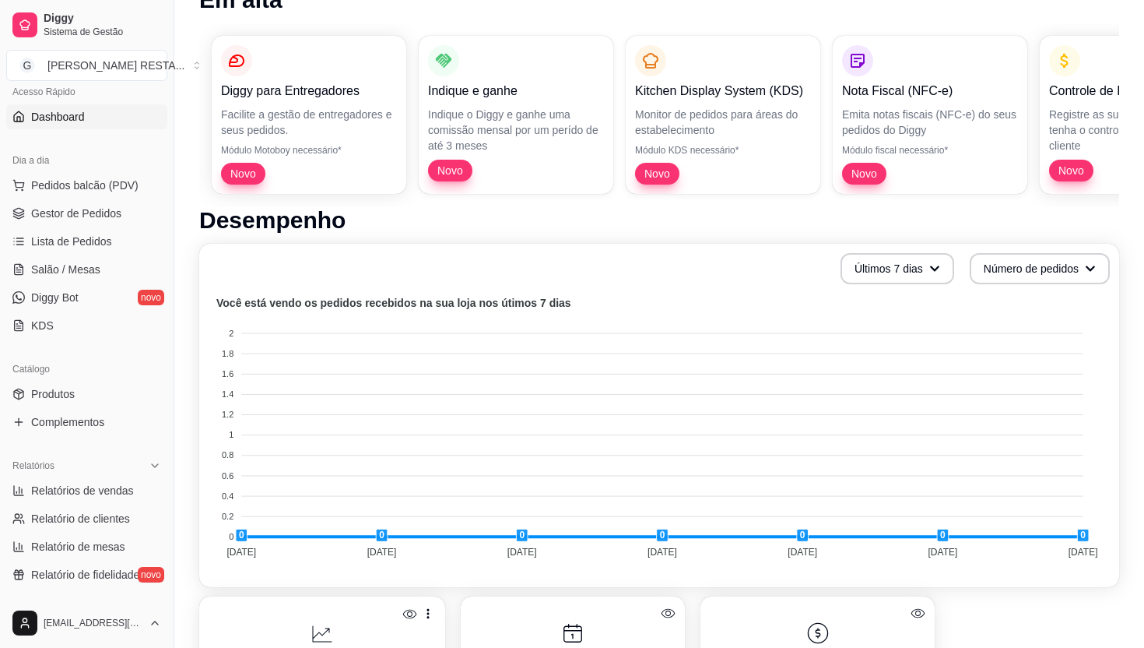
scroll to position [319, 0]
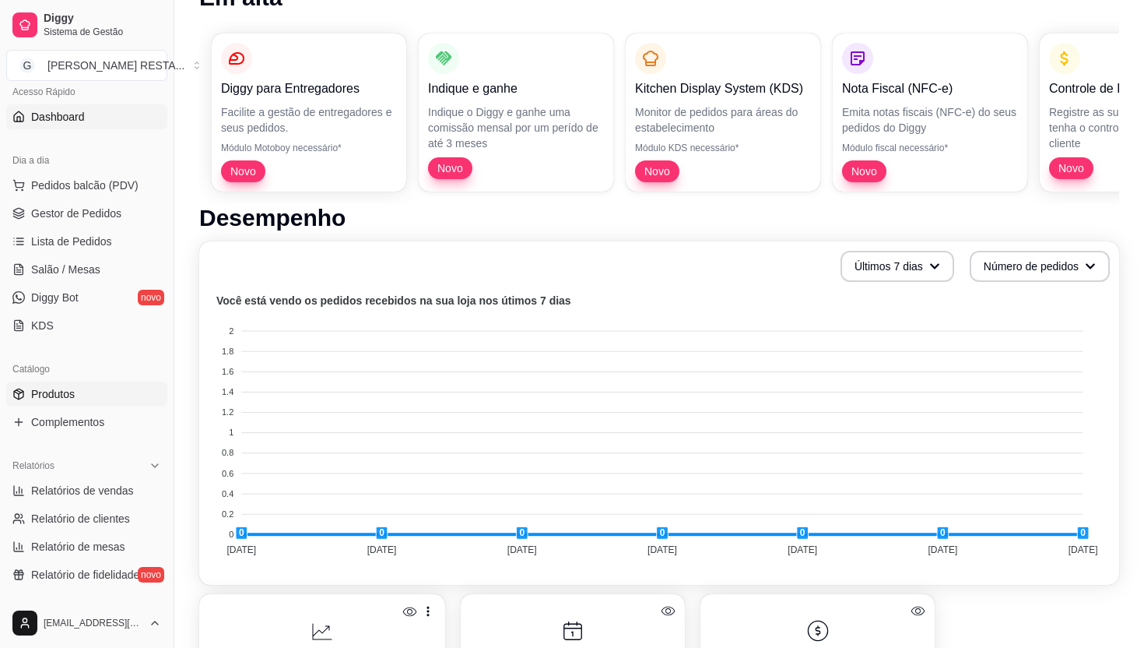
click at [82, 393] on link "Produtos" at bounding box center [86, 393] width 161 height 25
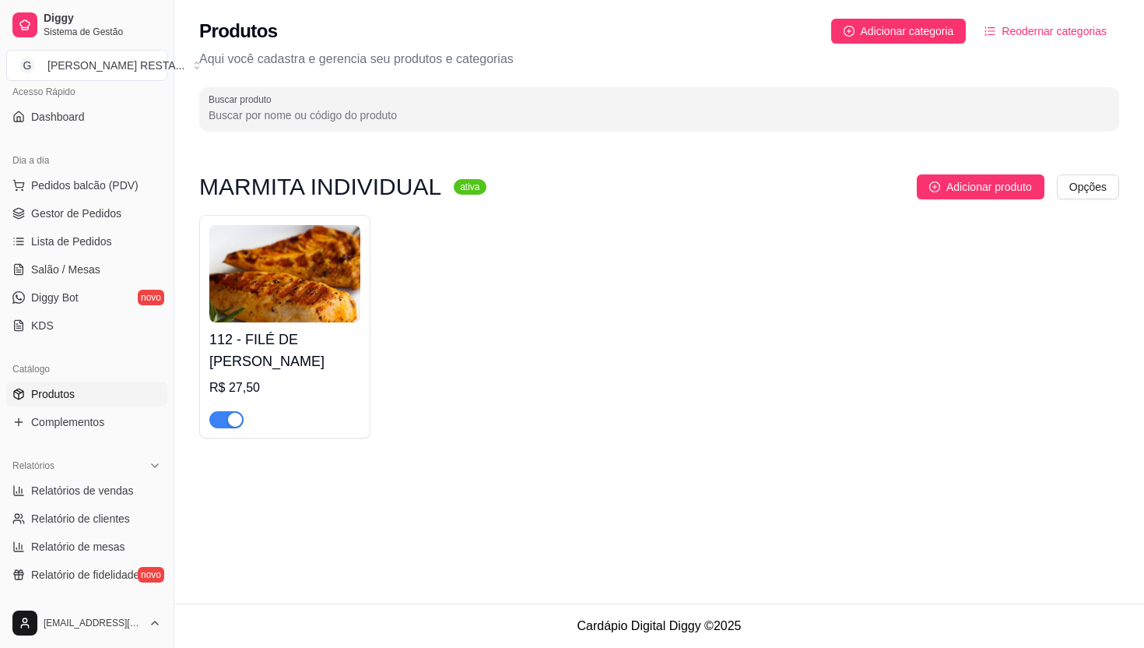
click at [314, 359] on h4 "112 - FILÉ DE [PERSON_NAME]" at bounding box center [284, 350] width 151 height 44
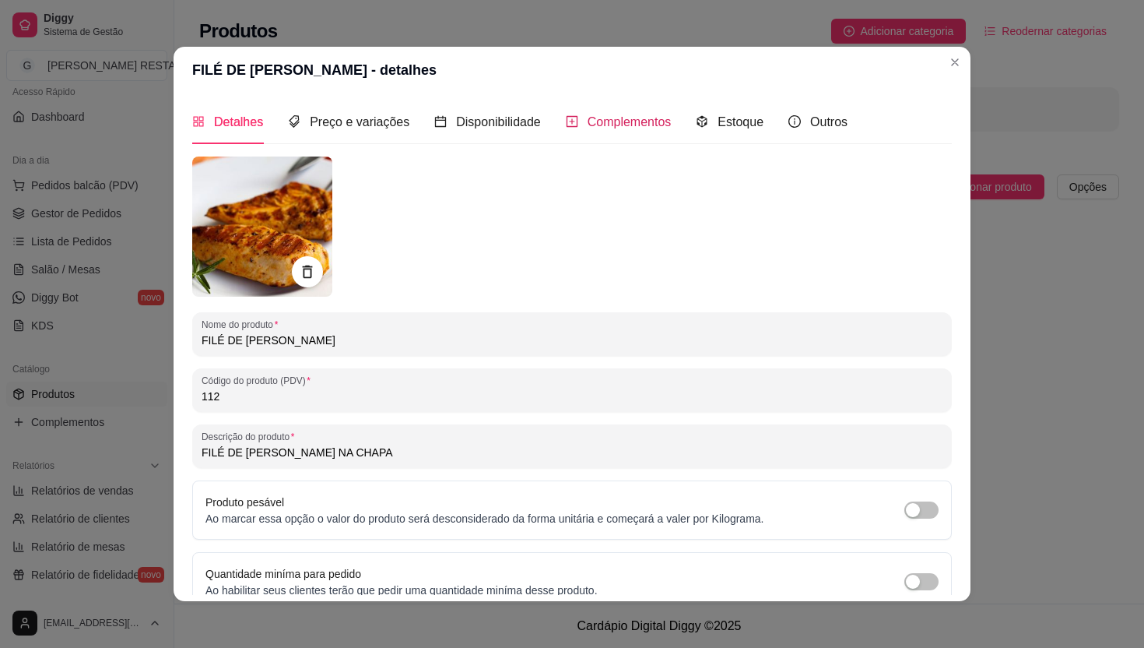
click at [634, 118] on span "Complementos" at bounding box center [630, 121] width 84 height 13
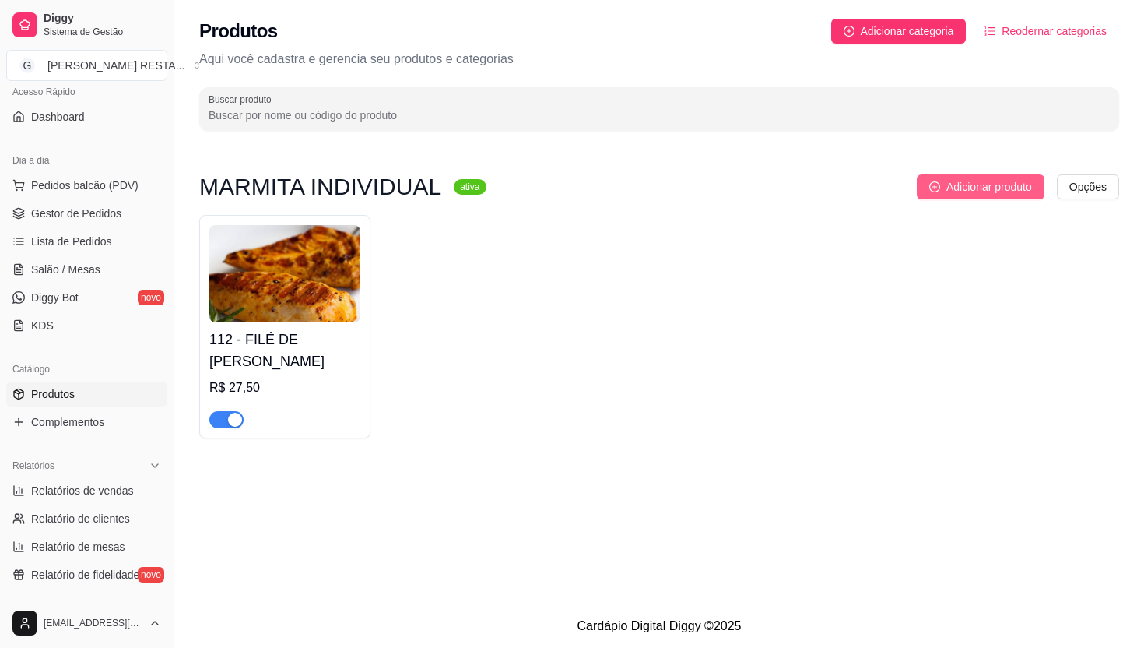
click at [986, 188] on span "Adicionar produto" at bounding box center [990, 186] width 86 height 17
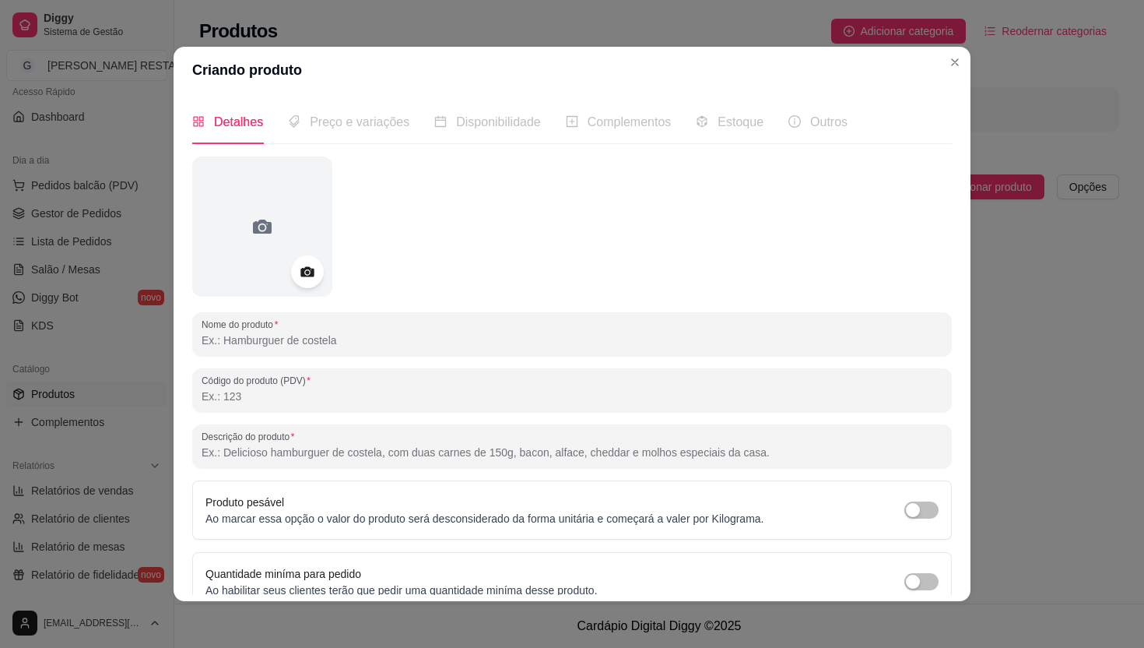
click at [305, 263] on icon at bounding box center [307, 272] width 18 height 18
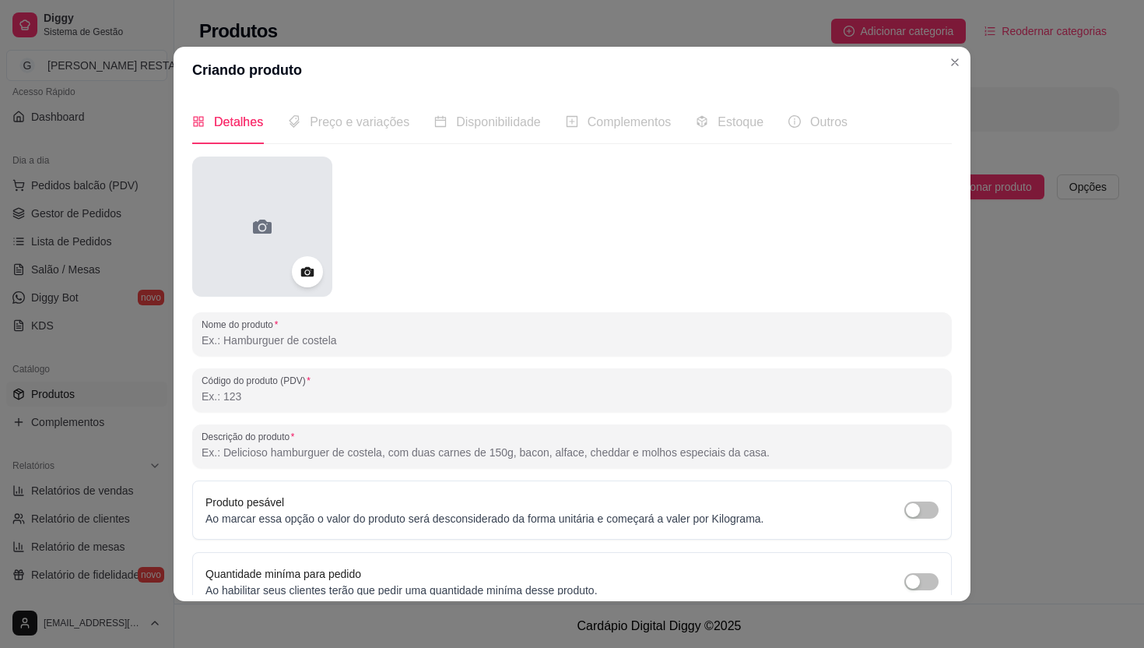
click at [283, 263] on div at bounding box center [262, 226] width 140 height 140
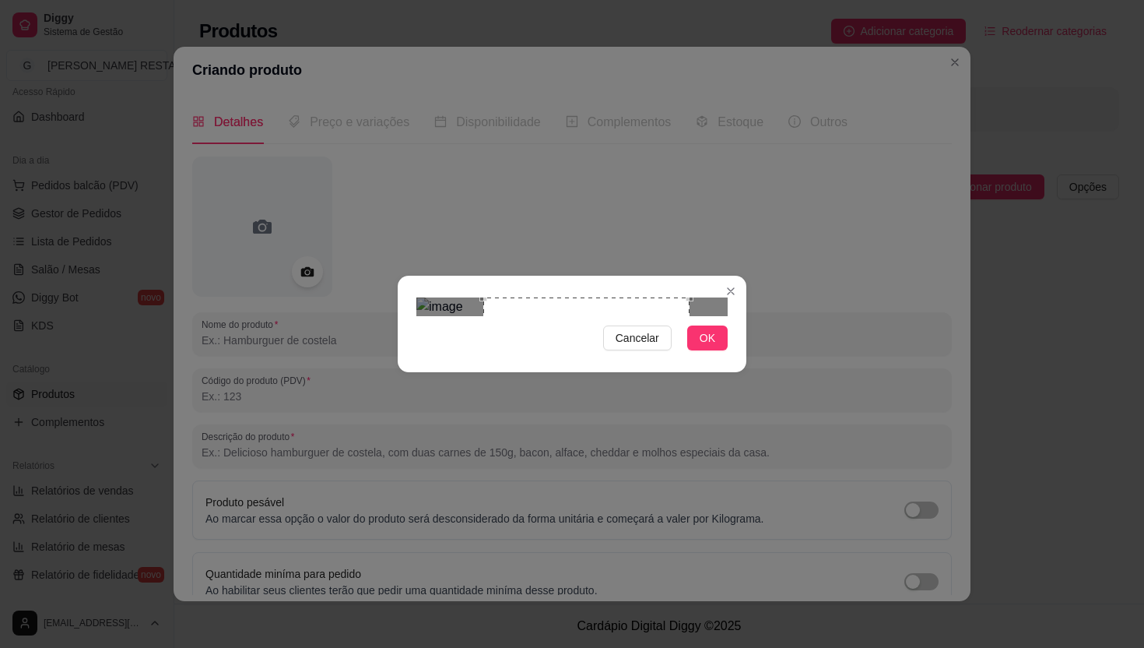
click at [624, 347] on div "Use the arrow keys to move the crop selection area" at bounding box center [586, 400] width 206 height 206
click at [709, 346] on span "OK" at bounding box center [708, 337] width 16 height 17
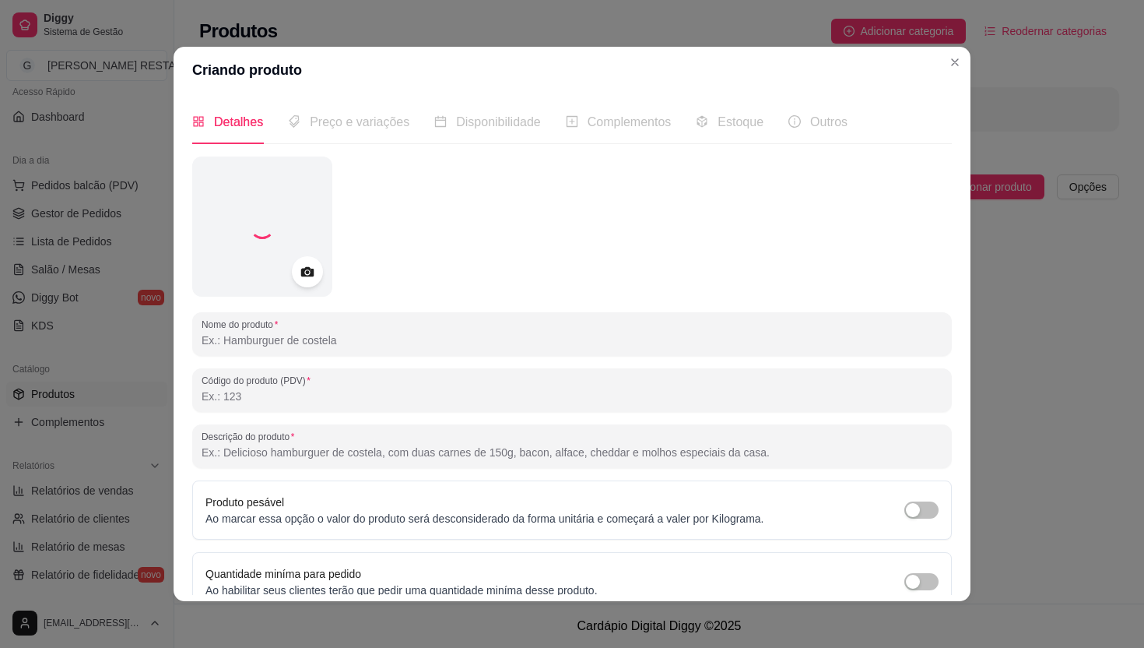
click at [279, 343] on input "Nome do produto" at bounding box center [572, 340] width 741 height 16
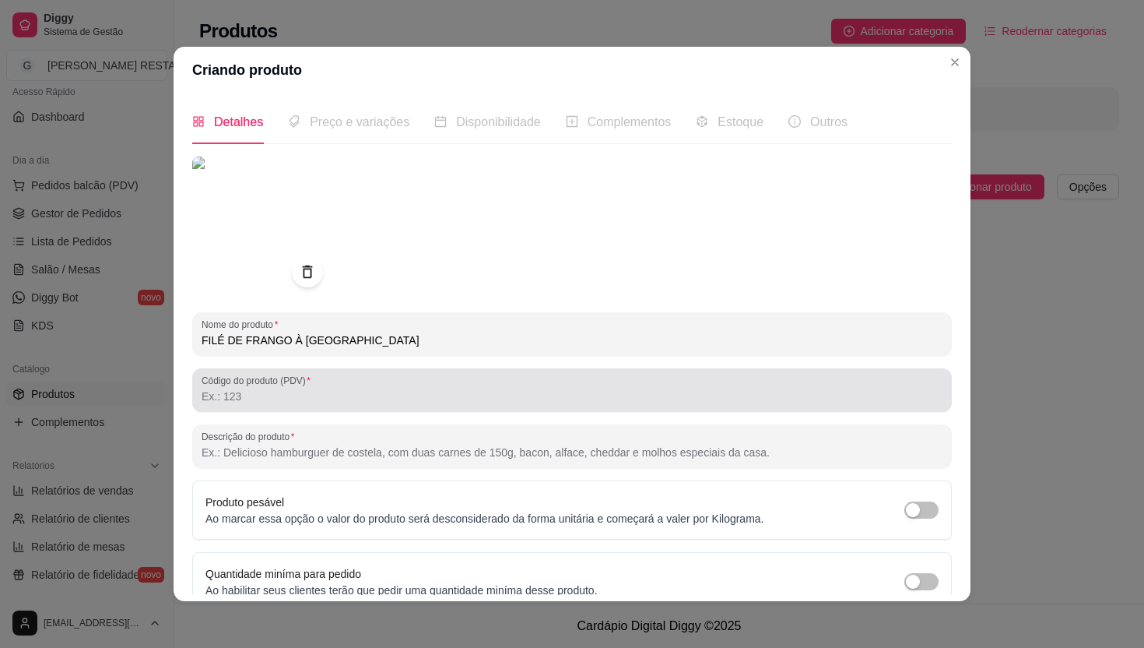
type input "FILÉ DE FRANGO À [GEOGRAPHIC_DATA]"
click at [261, 397] on input "Código do produto (PDV)" at bounding box center [572, 396] width 741 height 16
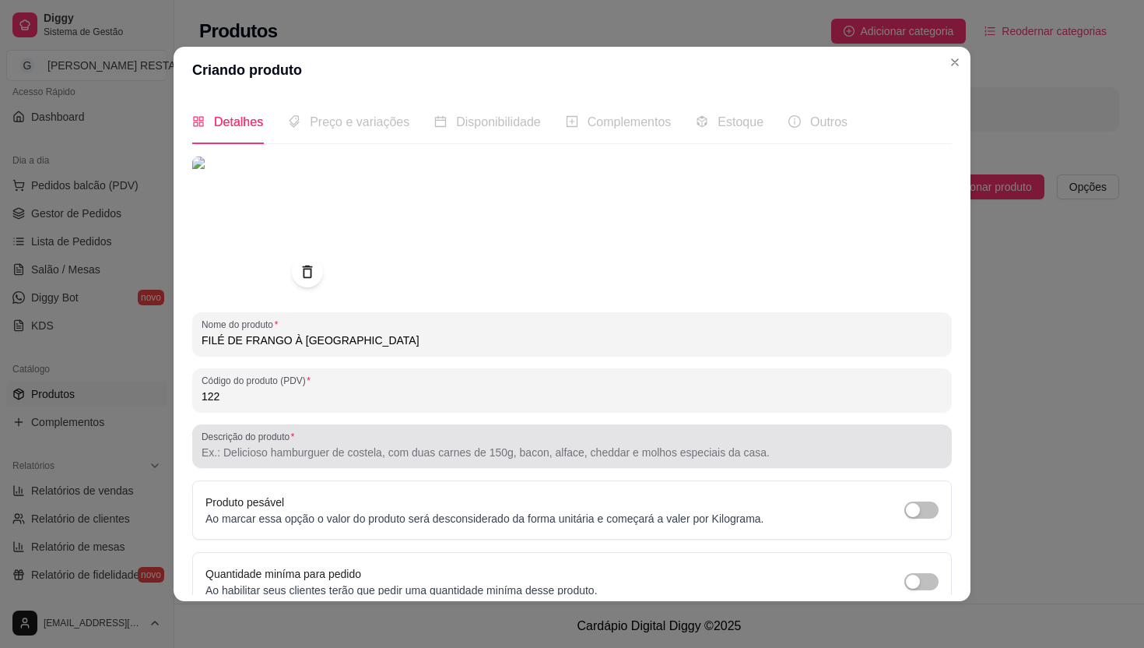
scroll to position [73, 0]
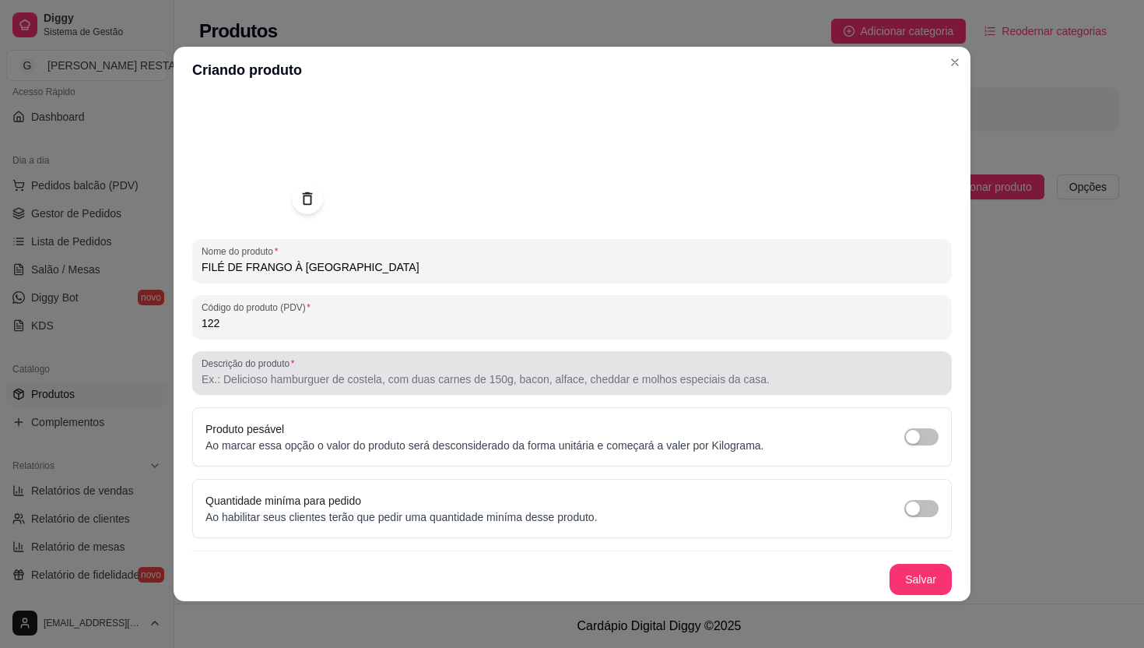
type input "122"
click at [285, 377] on input "Descrição do produto" at bounding box center [572, 379] width 741 height 16
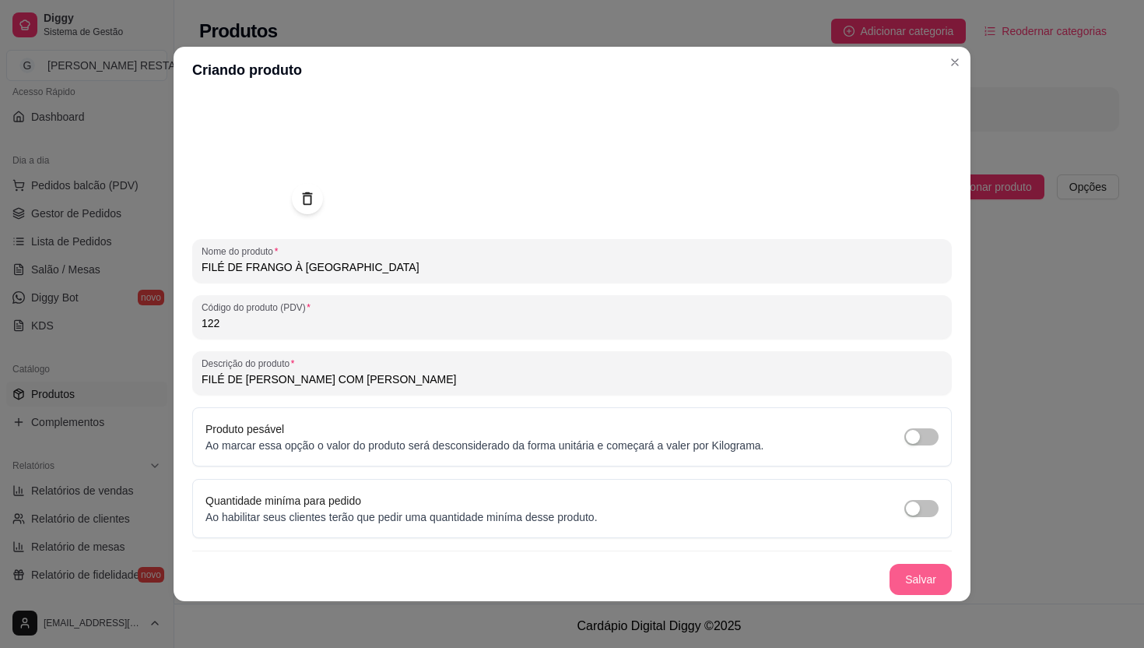
type input "FILÉ DE [PERSON_NAME] COM [PERSON_NAME]"
click at [924, 584] on button "Salvar" at bounding box center [921, 579] width 62 height 31
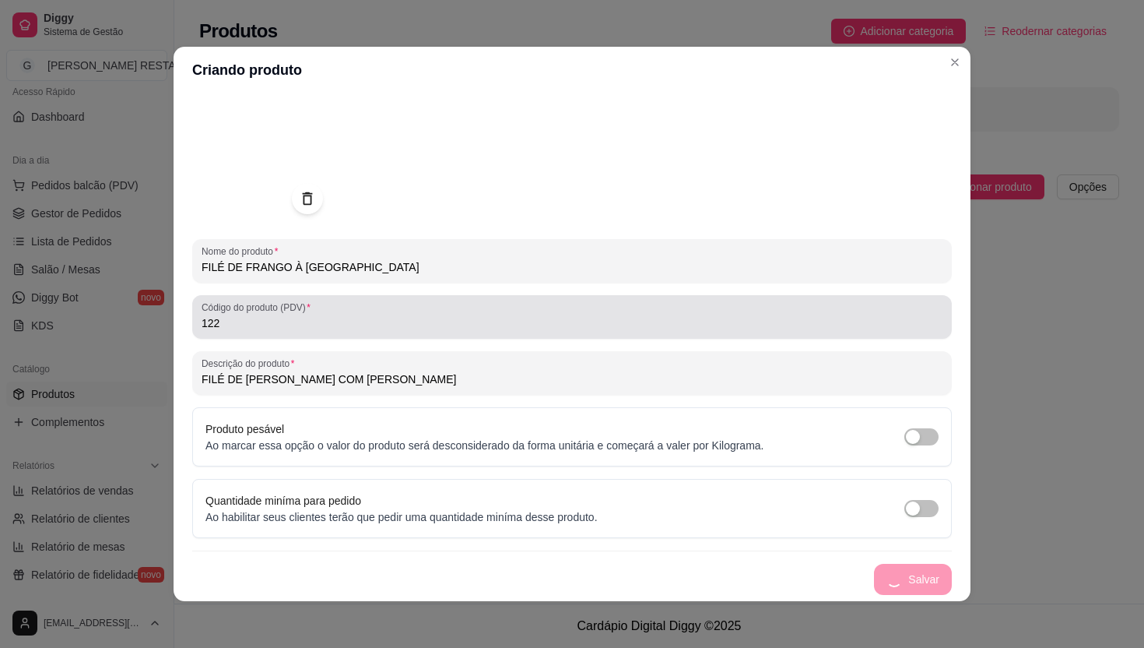
scroll to position [0, 0]
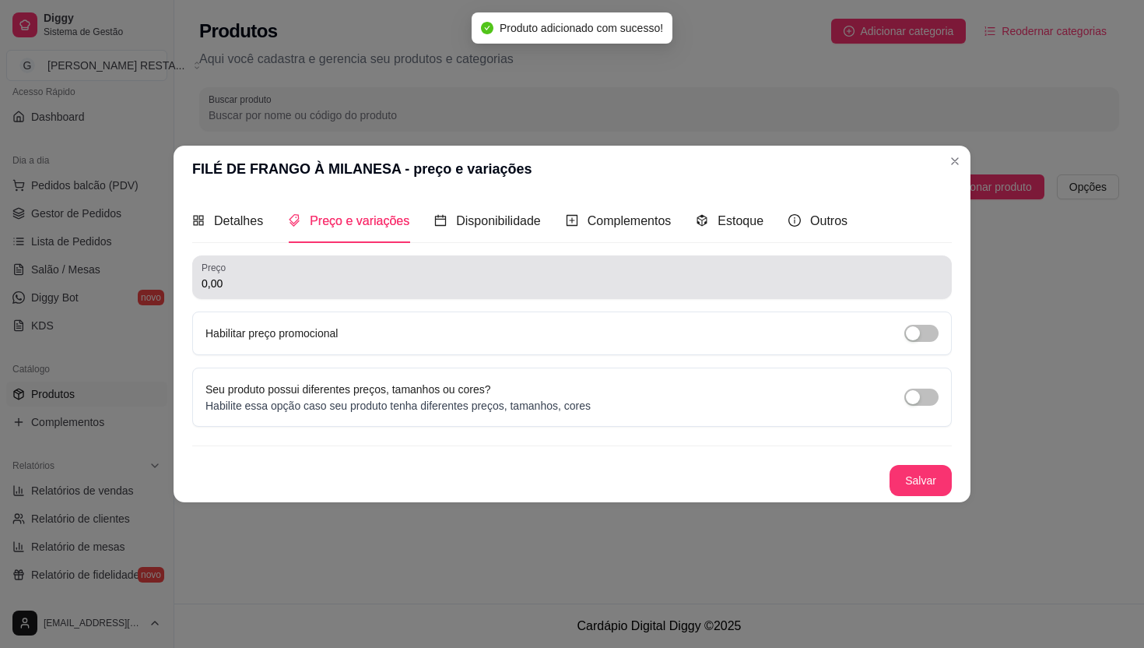
click at [692, 283] on input "0,00" at bounding box center [572, 284] width 741 height 16
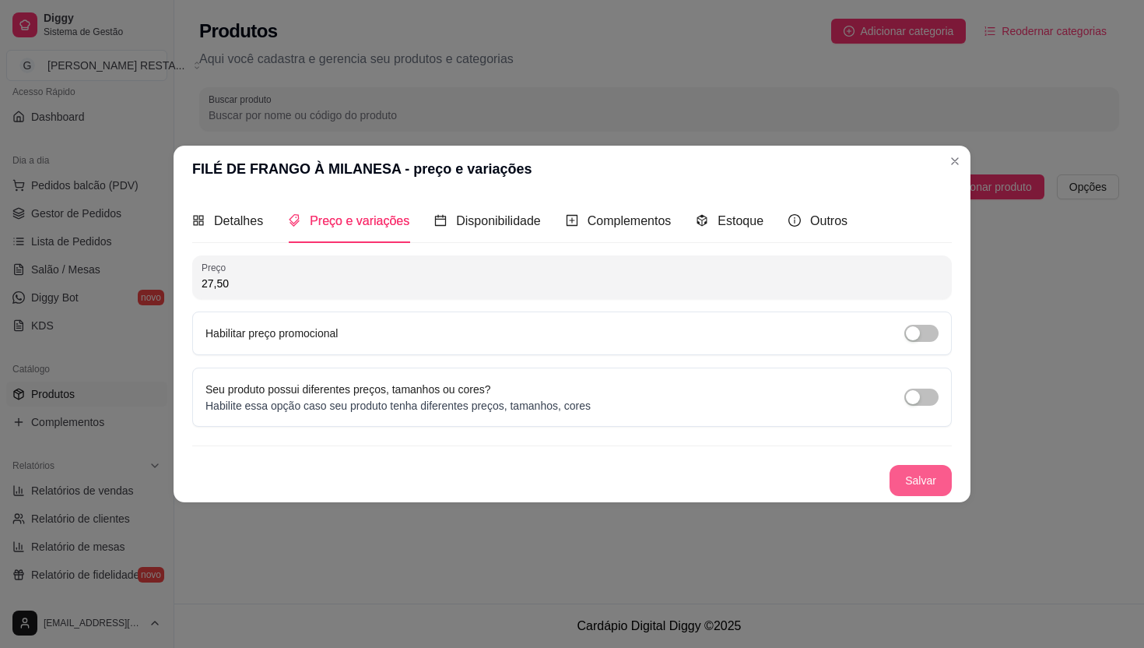
type input "27,50"
click at [912, 486] on button "Salvar" at bounding box center [920, 480] width 61 height 30
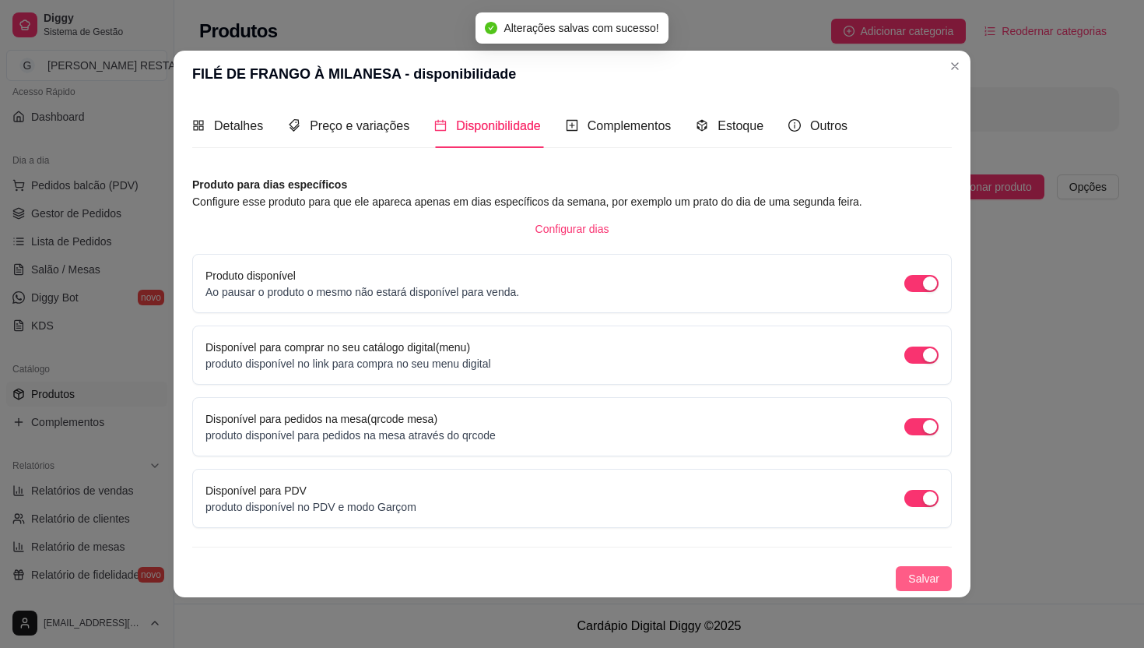
click at [914, 574] on span "Salvar" at bounding box center [923, 578] width 31 height 17
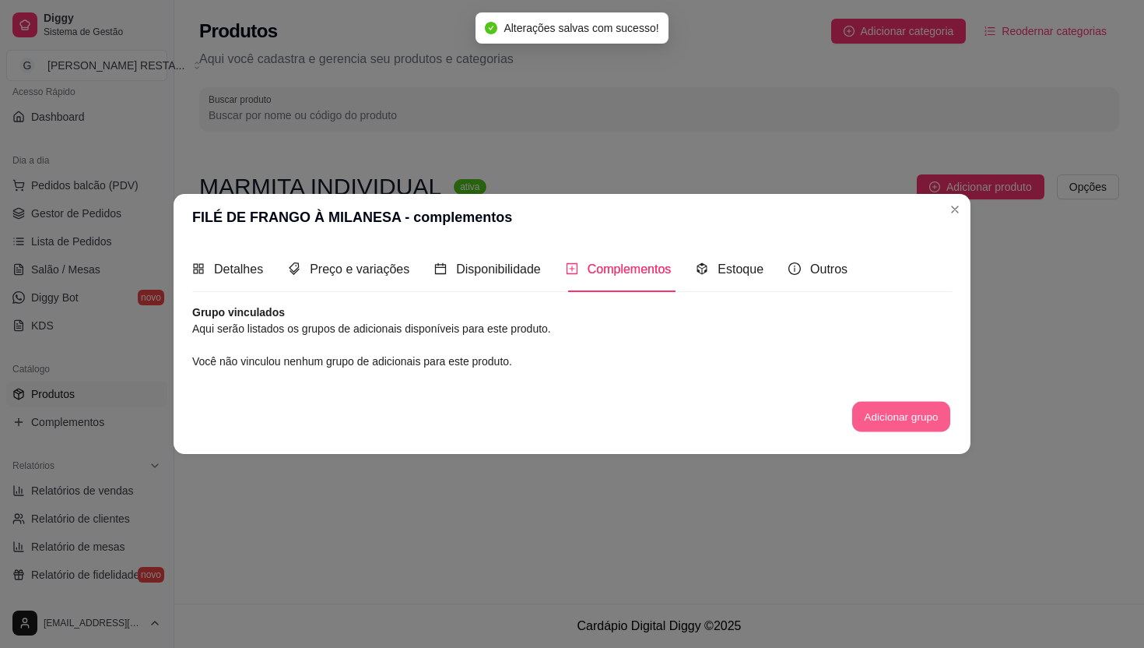
click at [887, 425] on button "Adicionar grupo" at bounding box center [901, 416] width 98 height 30
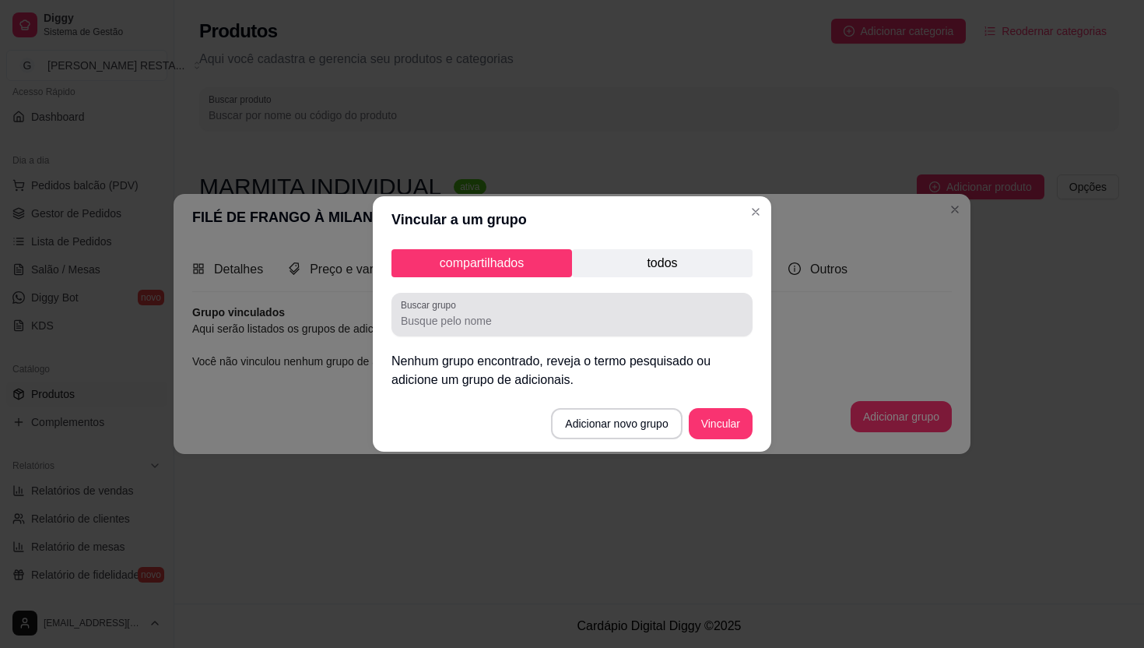
click at [522, 317] on input "Buscar grupo" at bounding box center [572, 321] width 342 height 16
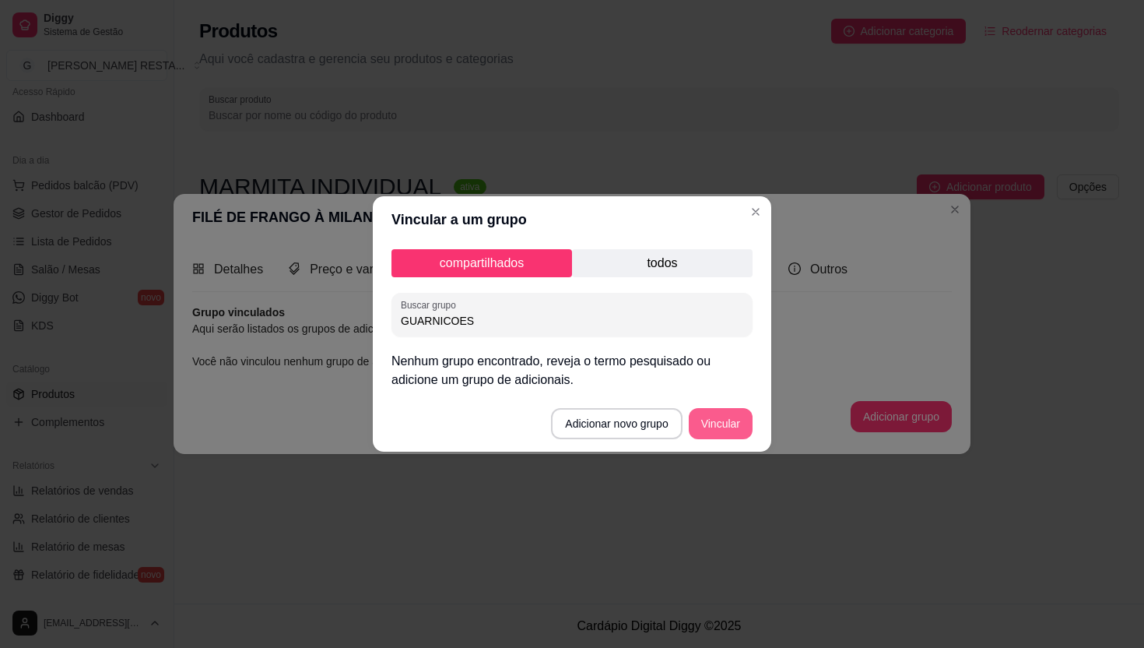
type input "GUARNICOES"
click at [719, 420] on button "Vincular" at bounding box center [721, 423] width 64 height 31
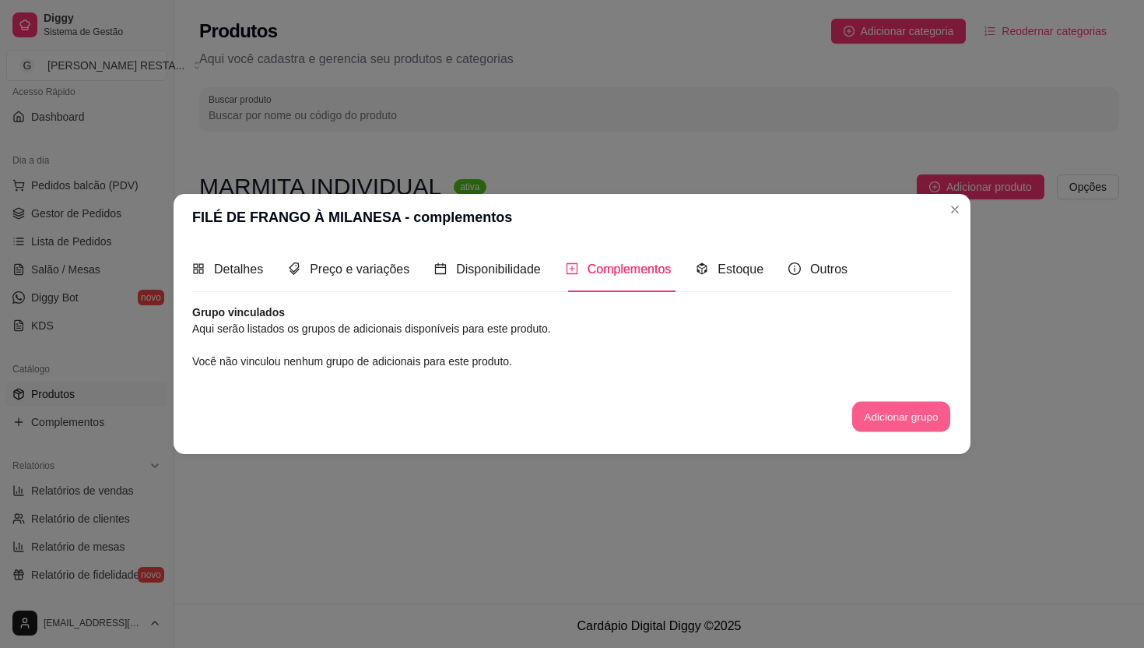
click at [881, 416] on button "Adicionar grupo" at bounding box center [901, 416] width 98 height 30
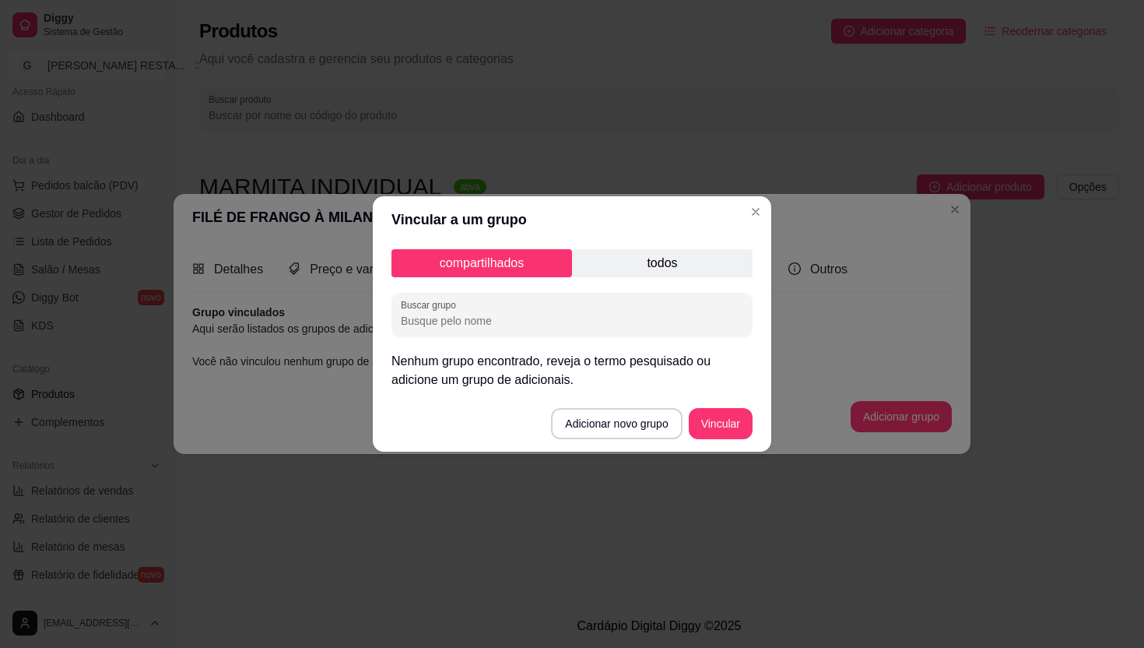
click at [631, 262] on p "todos" at bounding box center [662, 263] width 181 height 28
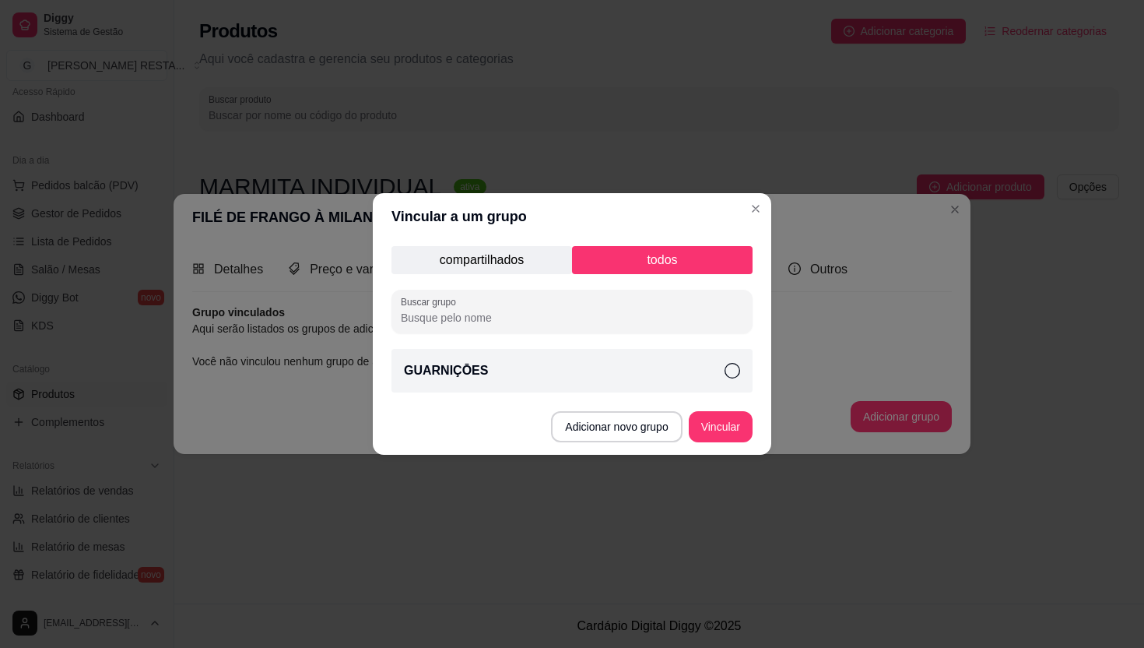
click at [576, 364] on div "GUARNIÇŌES" at bounding box center [572, 371] width 361 height 44
click at [463, 265] on p "compartilhados" at bounding box center [482, 260] width 181 height 28
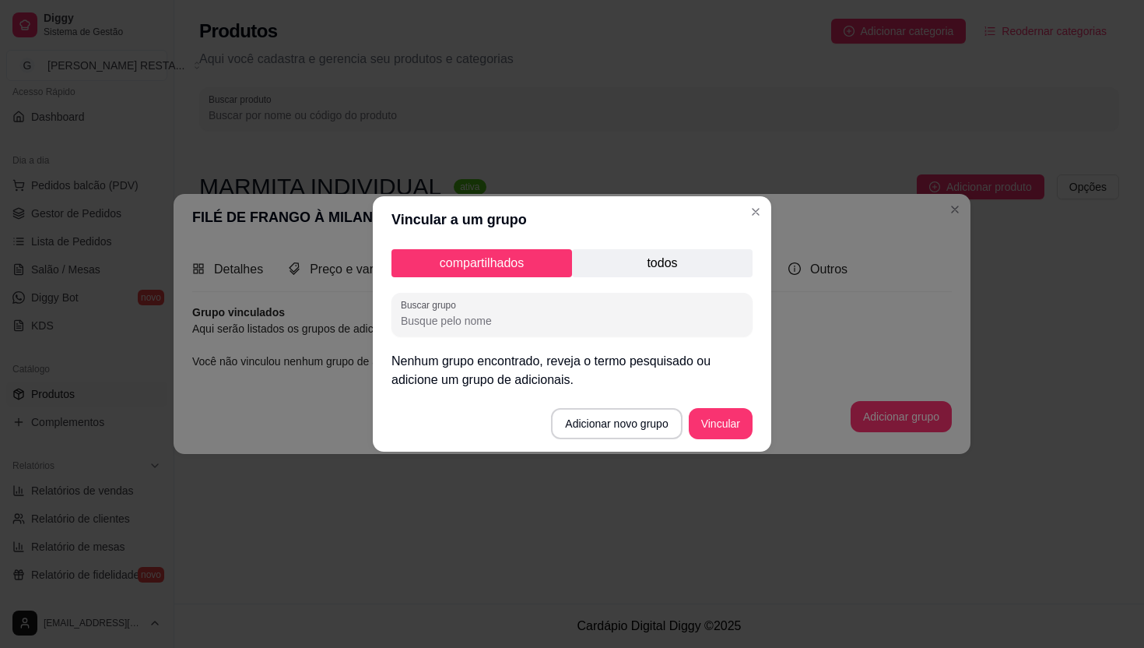
click at [633, 263] on p "todos" at bounding box center [662, 263] width 181 height 28
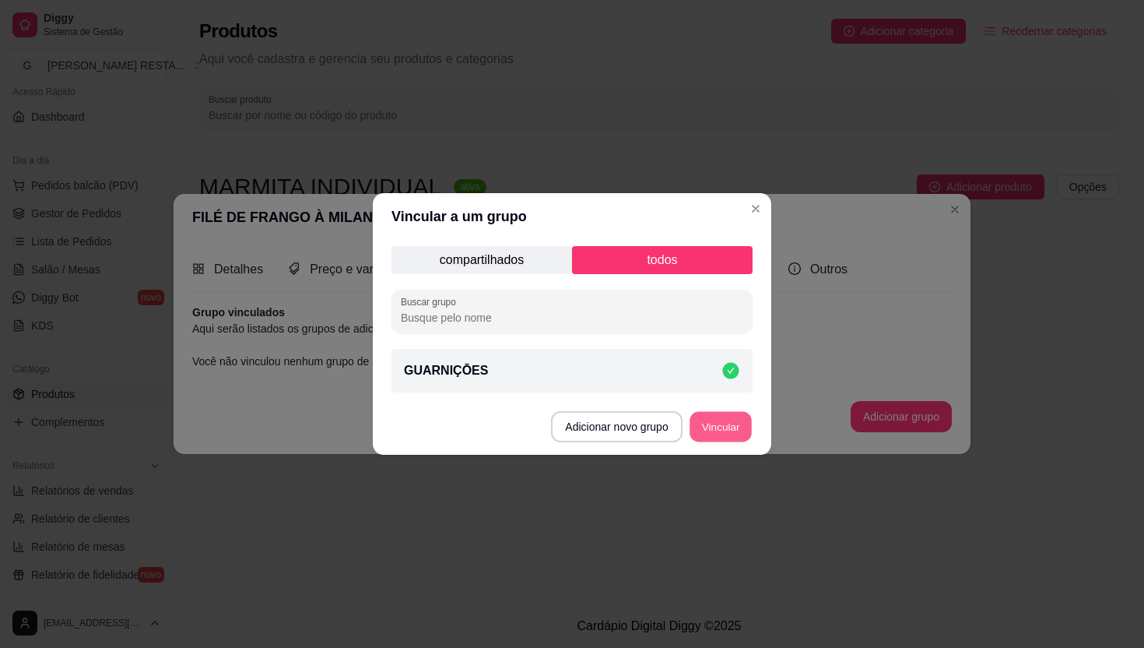
click at [729, 426] on button "Vincular" at bounding box center [721, 427] width 62 height 30
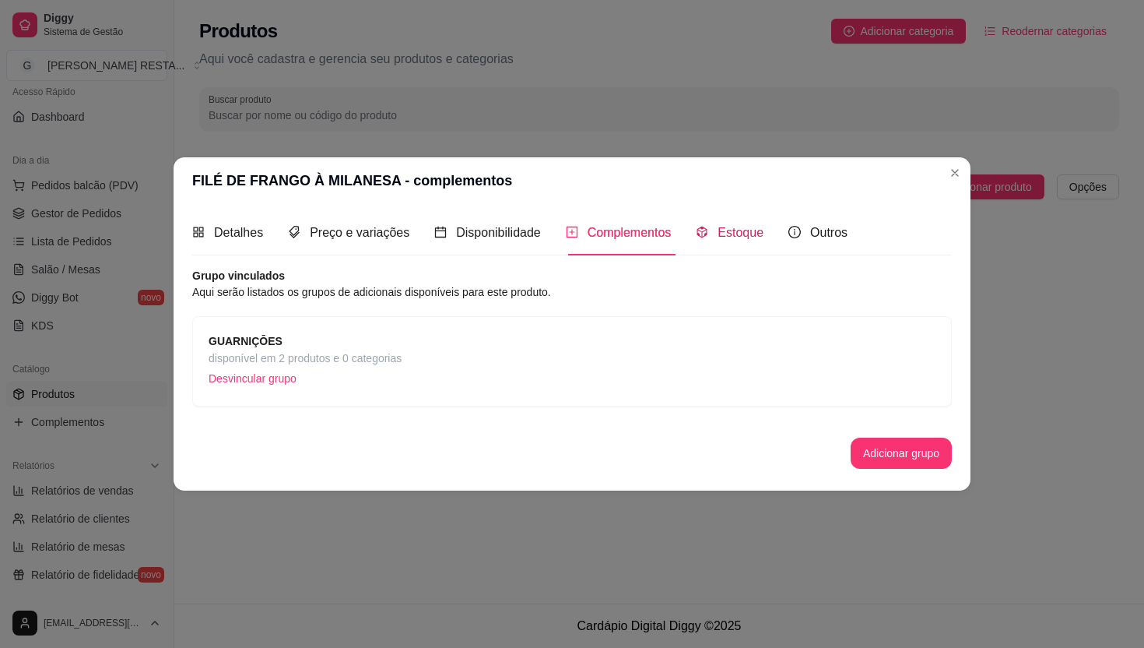
click at [757, 235] on span "Estoque" at bounding box center [741, 232] width 46 height 13
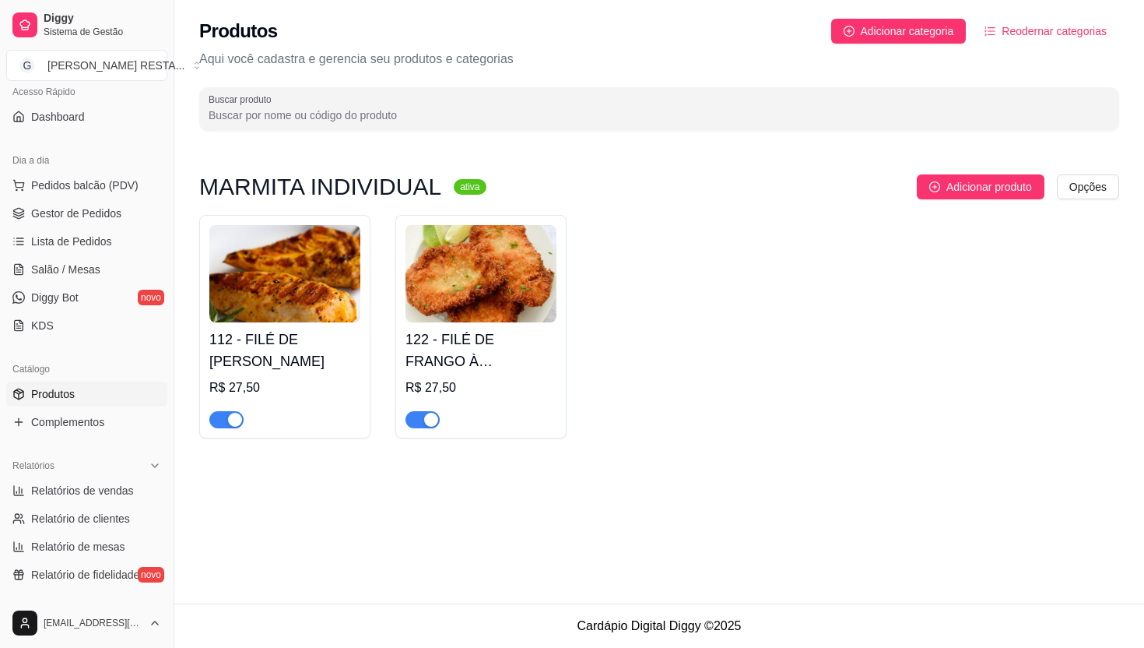
click at [314, 383] on div "R$ 27,50" at bounding box center [284, 387] width 151 height 19
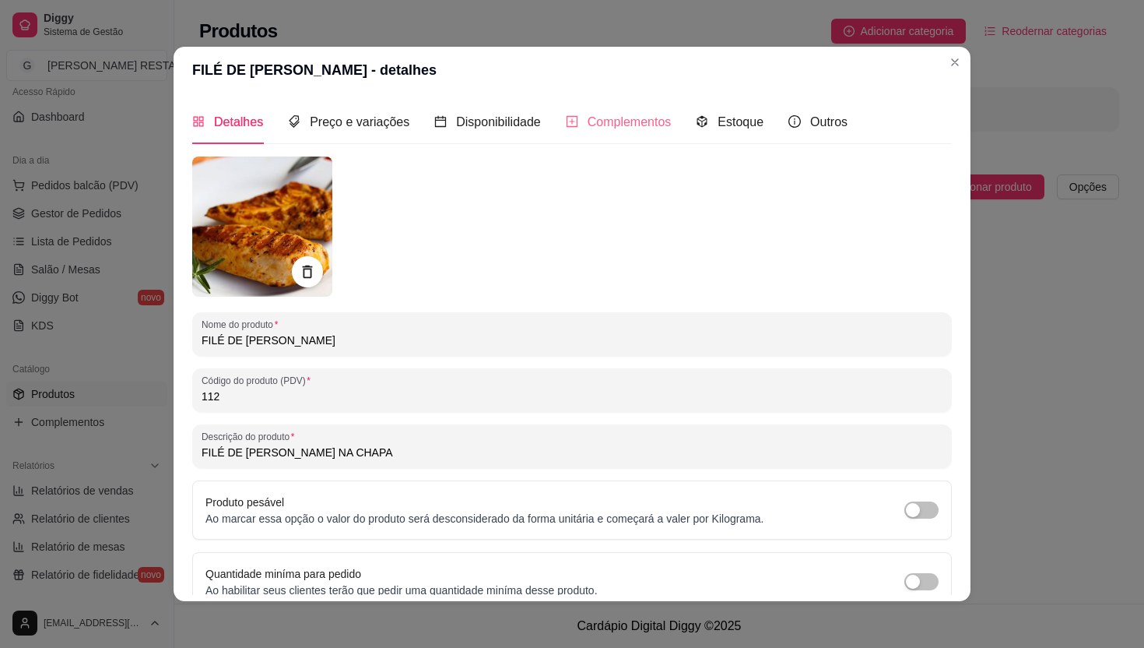
click at [638, 137] on div "Complementos" at bounding box center [619, 122] width 106 height 44
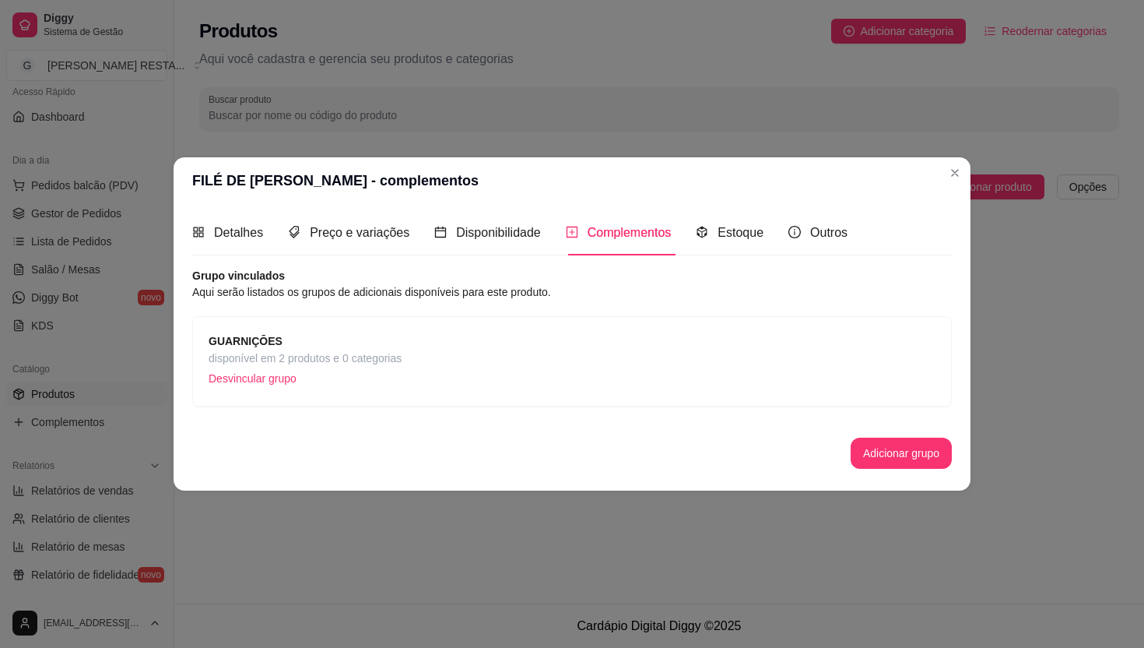
click at [290, 362] on span "disponível em 2 produtos e 0 categorias" at bounding box center [305, 357] width 193 height 17
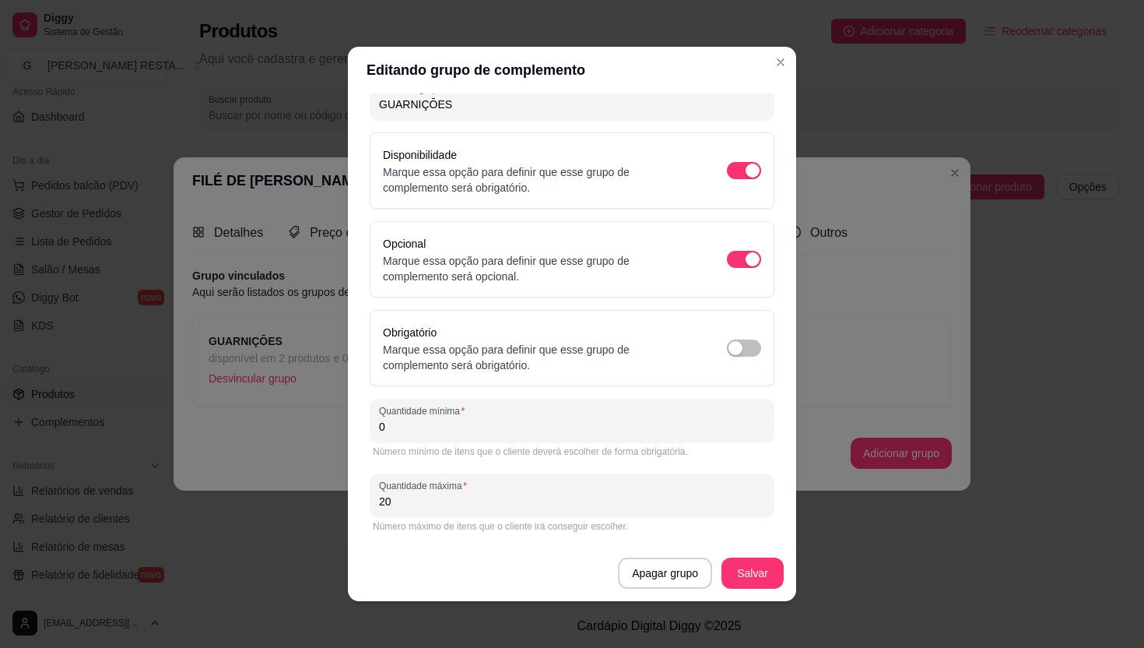
scroll to position [3, 0]
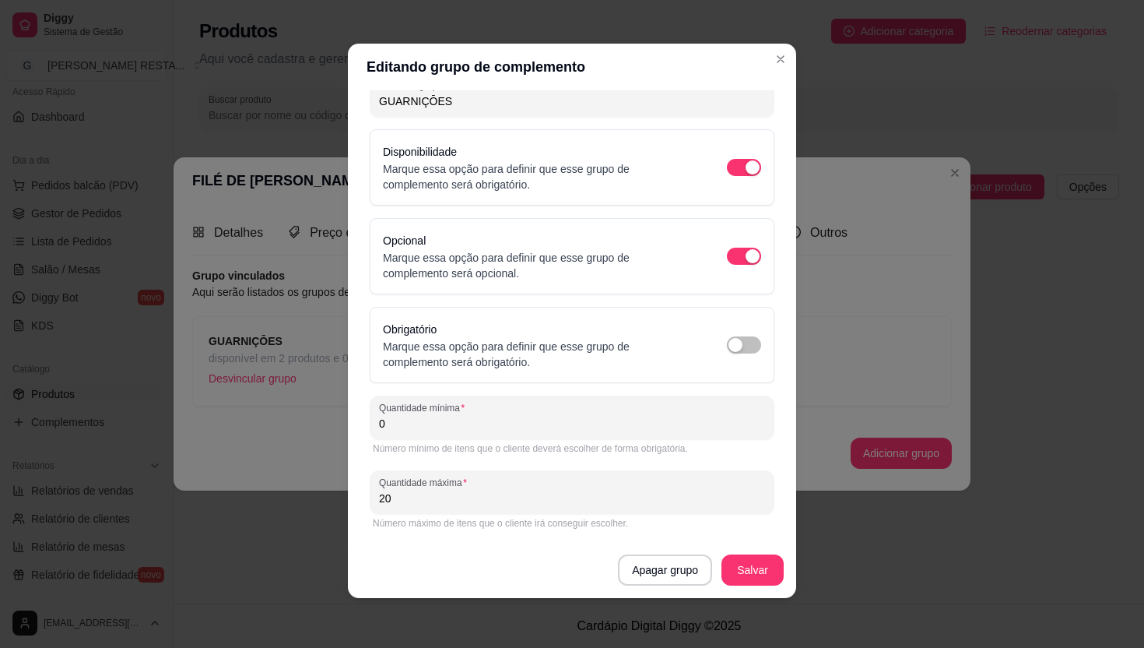
drag, startPoint x: 400, startPoint y: 501, endPoint x: 352, endPoint y: 501, distance: 48.3
click at [352, 501] on div "Detalhes do grupo Itens Vincular produtos Vincular categorias Nome do grupo GUA…" at bounding box center [572, 344] width 448 height 508
type input "4"
click at [752, 574] on button "Salvar" at bounding box center [753, 569] width 62 height 31
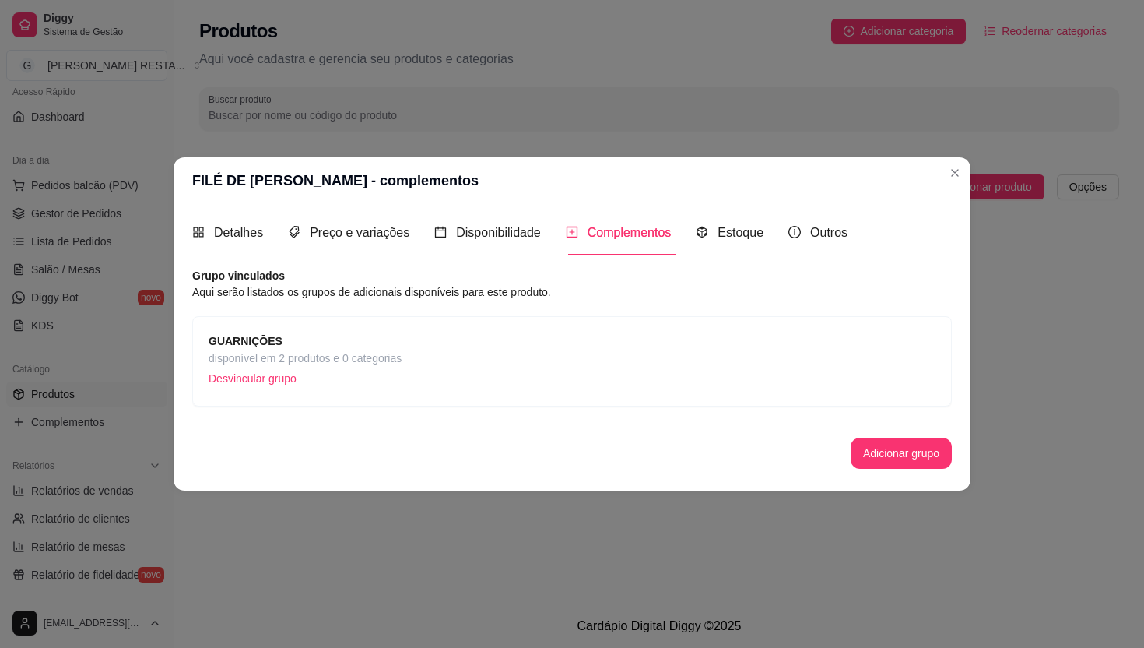
click at [303, 346] on span "GUARNIÇŌES" at bounding box center [305, 340] width 193 height 17
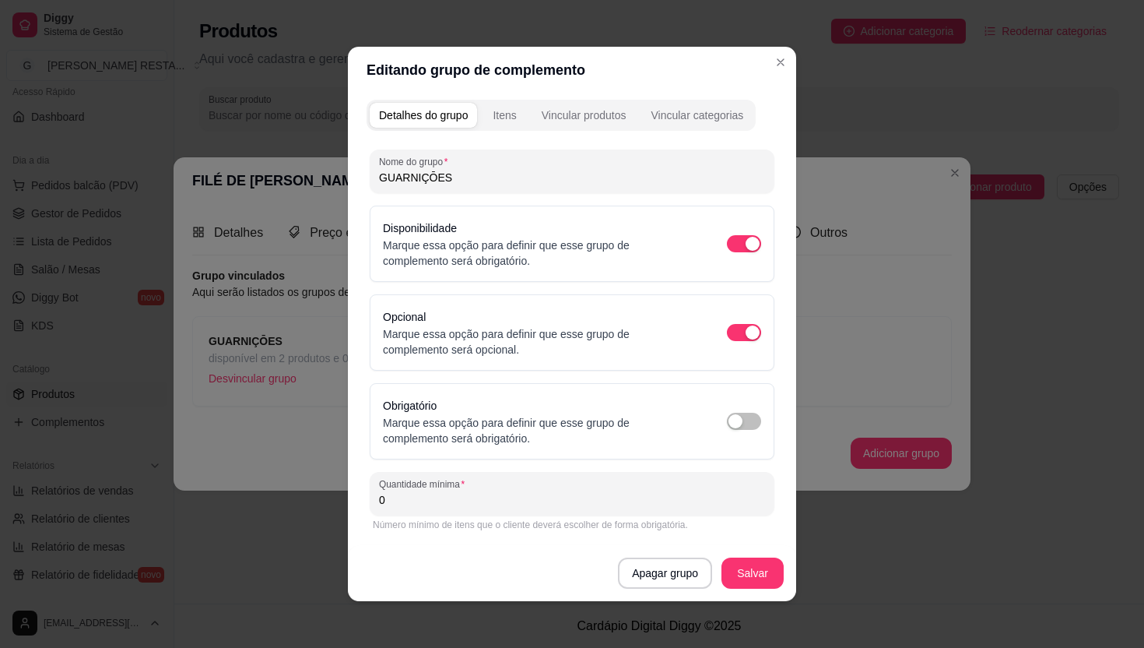
scroll to position [11, 0]
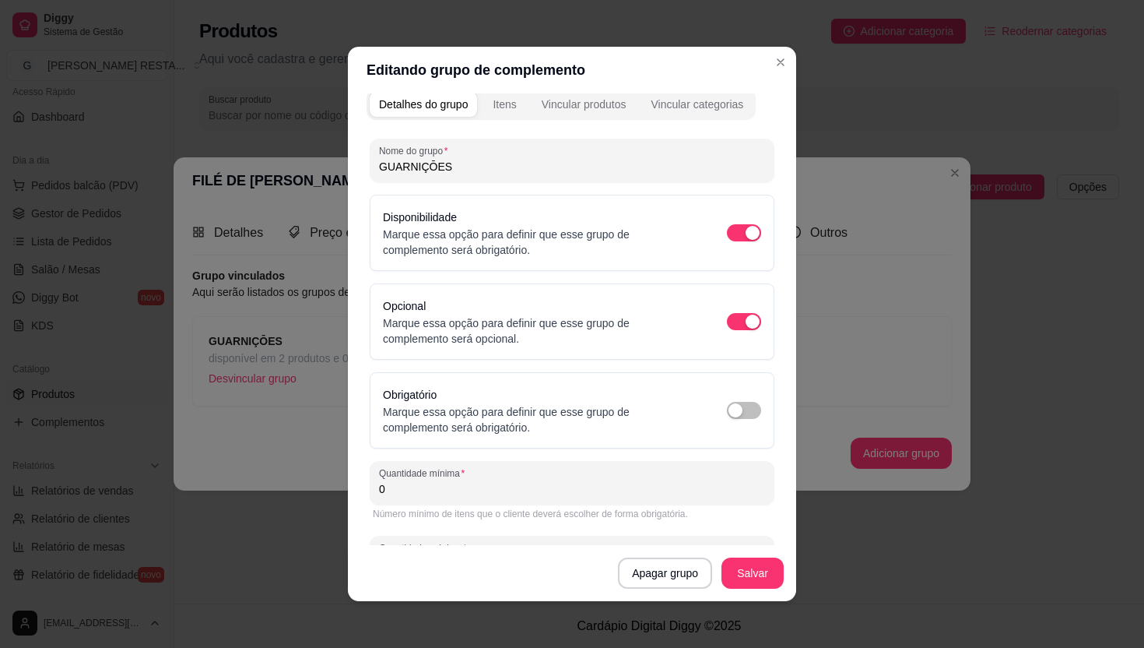
click at [511, 111] on div "Itens" at bounding box center [504, 105] width 23 height 16
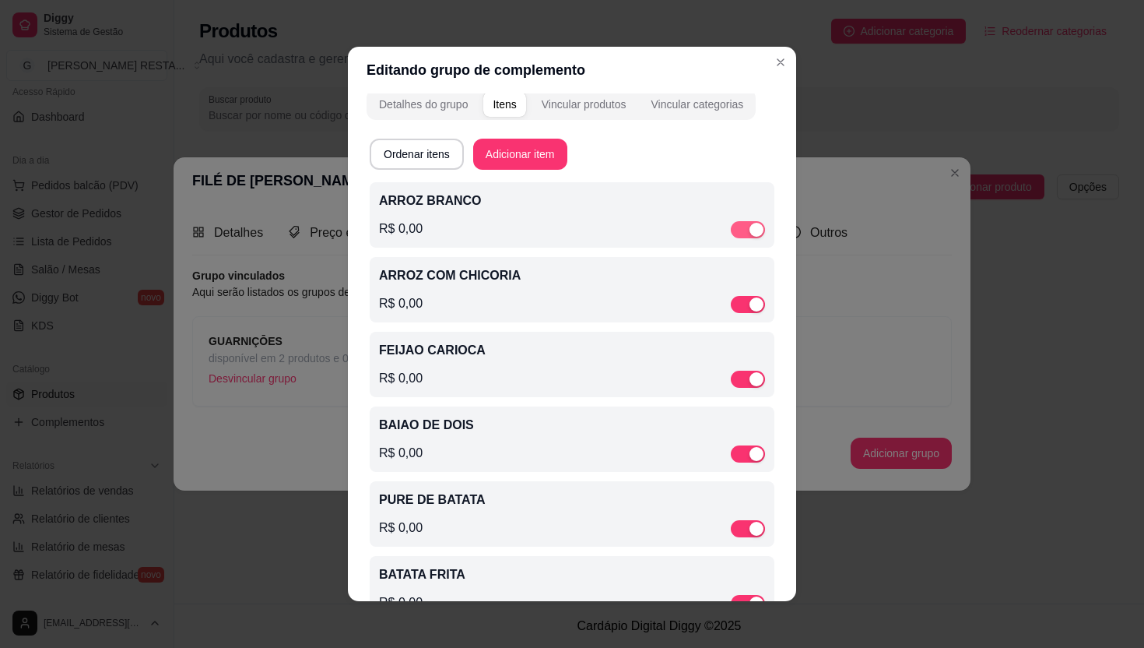
click at [749, 238] on div "ARROZ BRANCO R$ 0,00" at bounding box center [572, 214] width 405 height 65
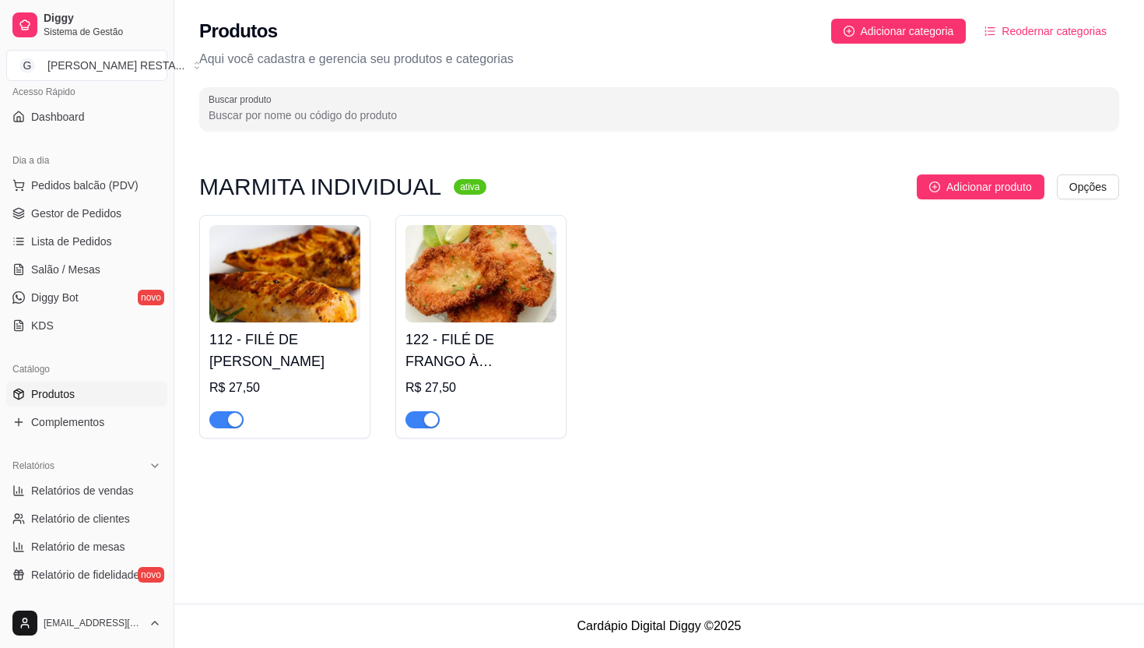
click at [326, 372] on div "112 - FILÉ DE [PERSON_NAME] R$ 27,50" at bounding box center [284, 375] width 151 height 106
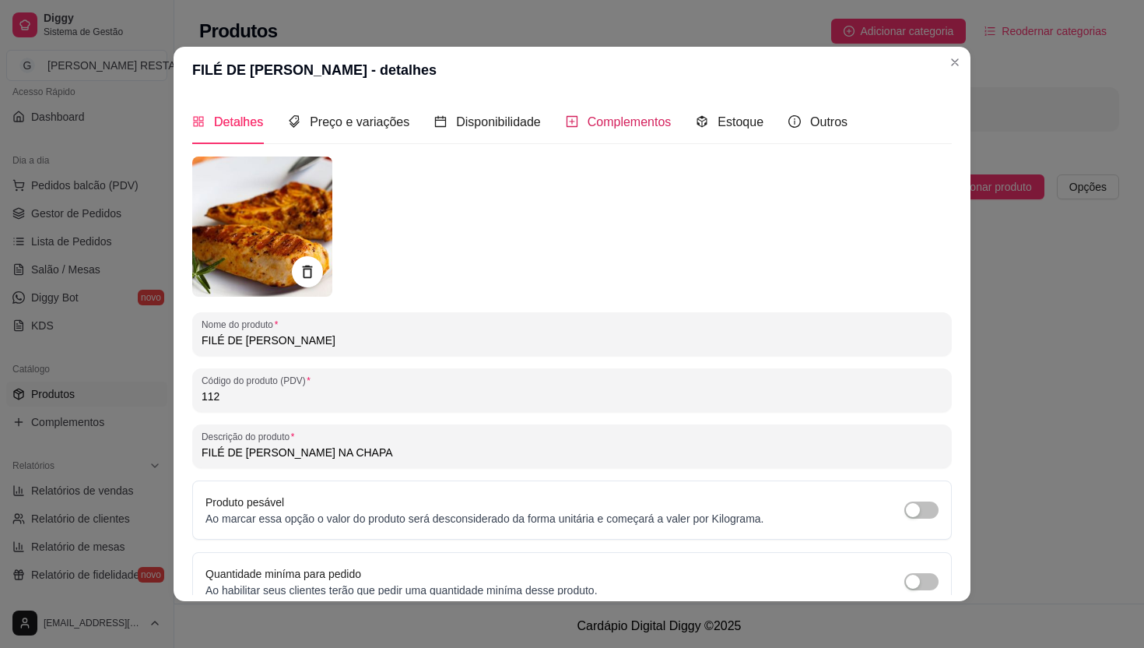
click at [625, 122] on span "Complementos" at bounding box center [630, 121] width 84 height 13
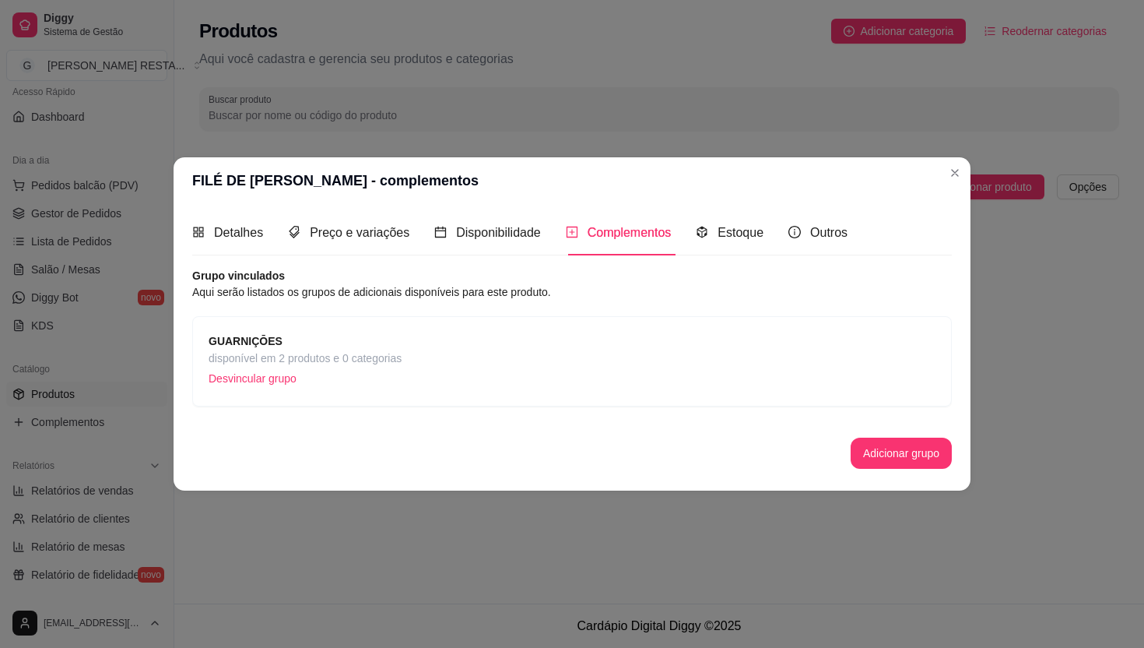
click at [326, 335] on span "GUARNIÇŌES" at bounding box center [305, 340] width 193 height 17
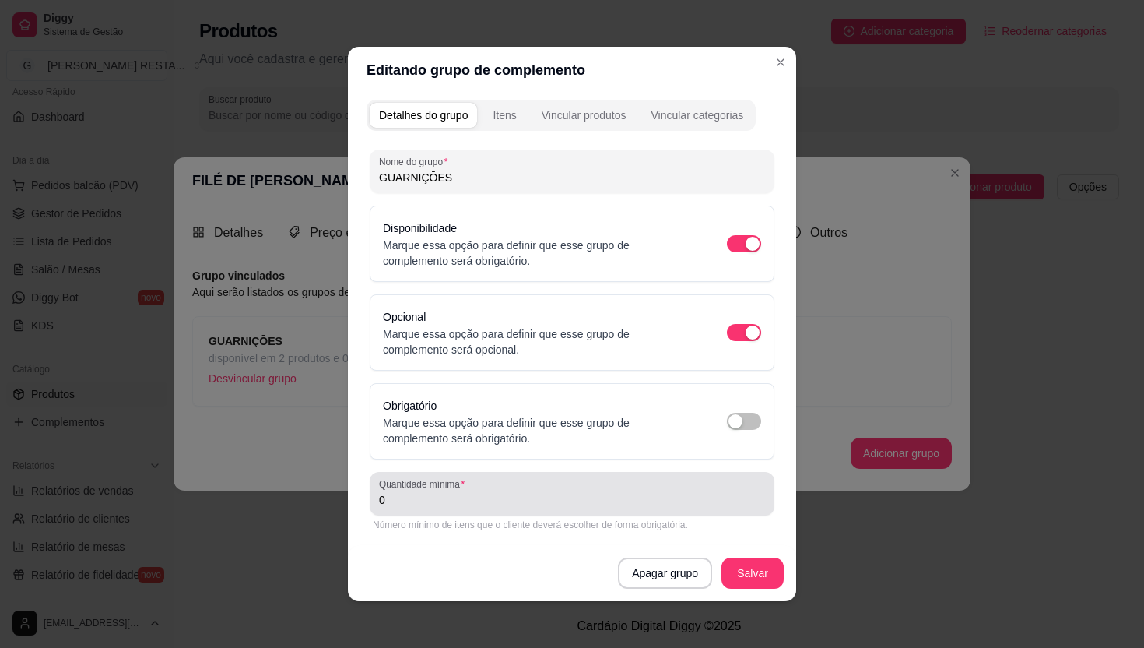
scroll to position [73, 0]
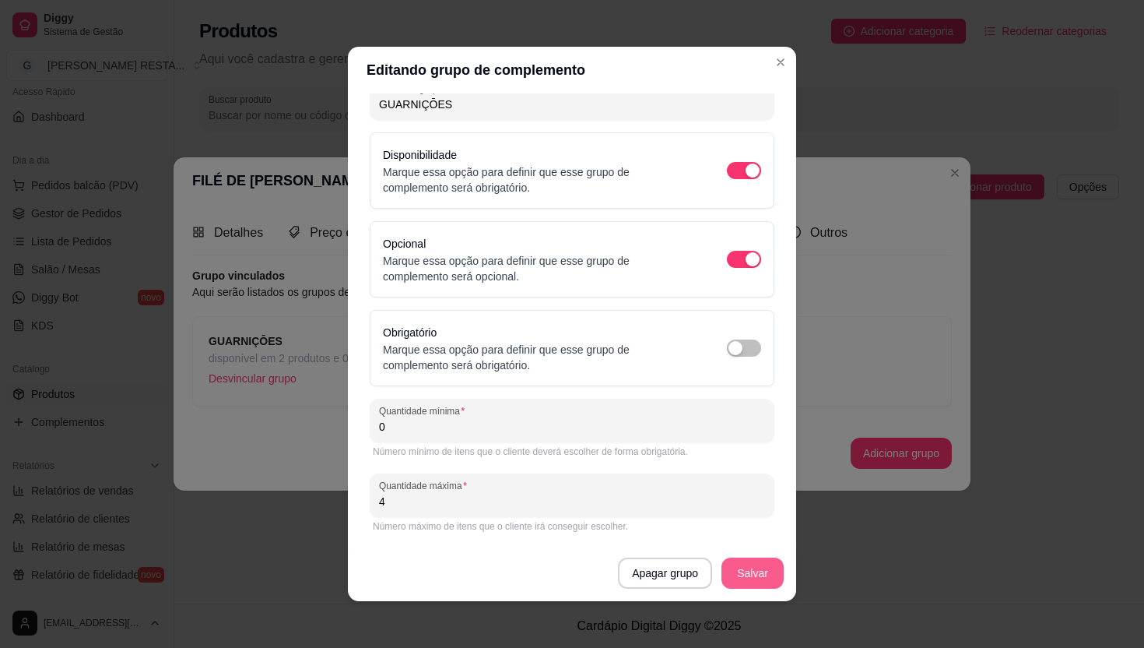
click at [744, 573] on button "Salvar" at bounding box center [753, 572] width 62 height 31
click at [753, 261] on div "button" at bounding box center [753, 259] width 14 height 14
click at [733, 262] on span "button" at bounding box center [744, 259] width 34 height 17
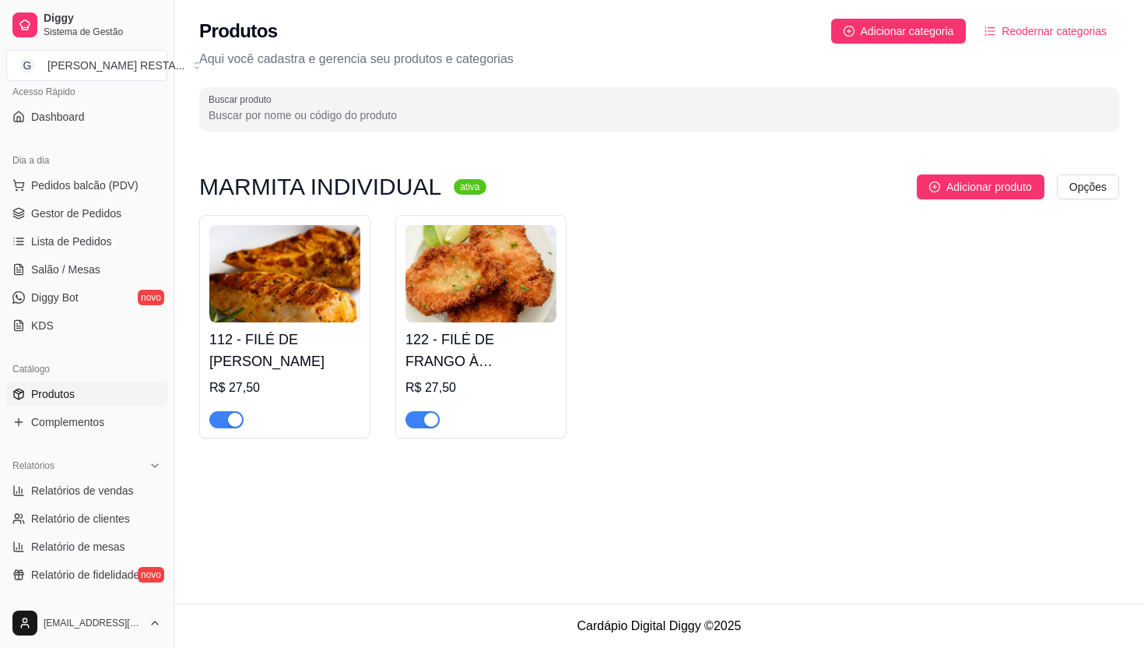
click at [515, 307] on img at bounding box center [481, 273] width 151 height 97
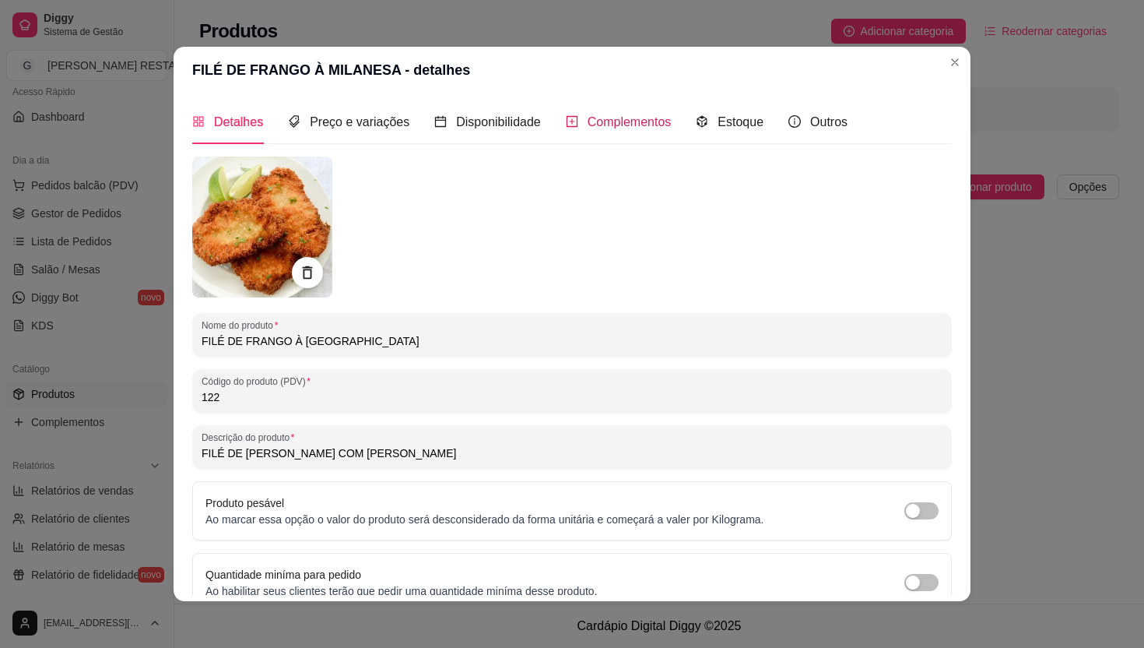
click at [583, 124] on div "Complementos" at bounding box center [619, 121] width 106 height 19
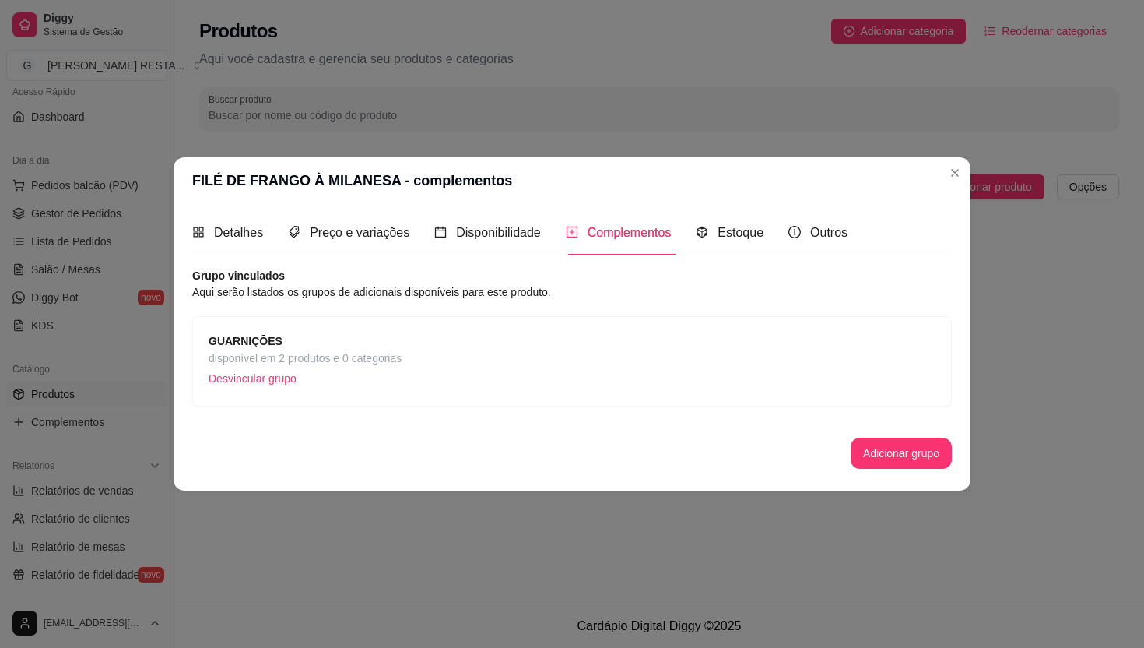
click at [423, 330] on div "GUARNIÇŌES disponível em 2 produtos e 0 categorias Desvincular grupo" at bounding box center [572, 361] width 760 height 90
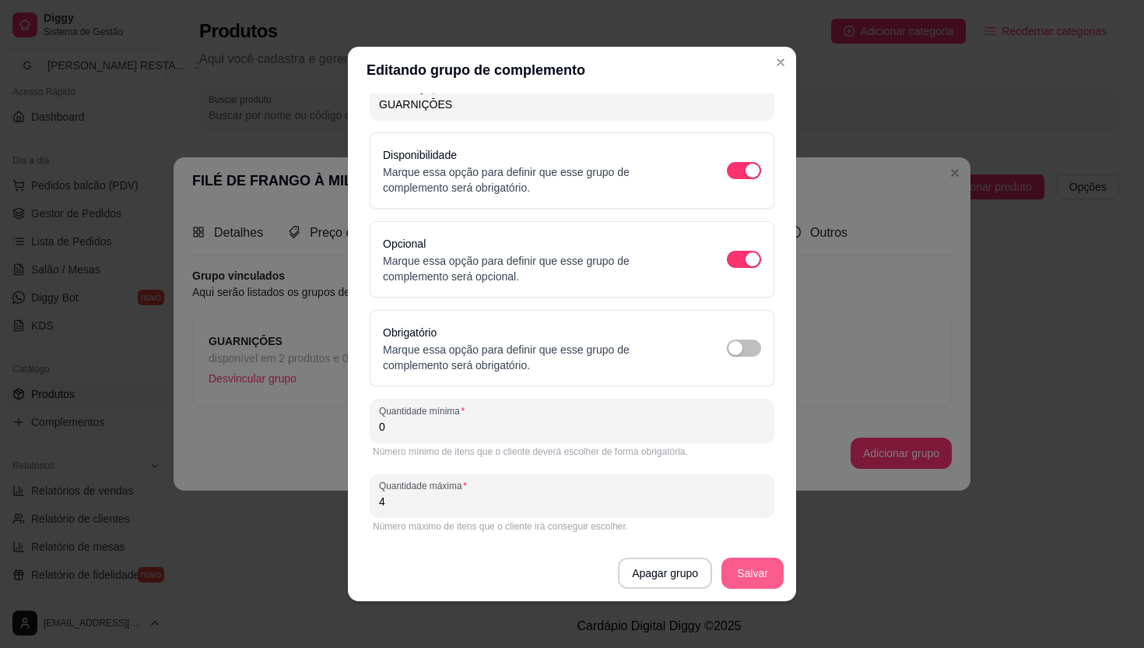
click at [746, 574] on button "Salvar" at bounding box center [753, 572] width 62 height 31
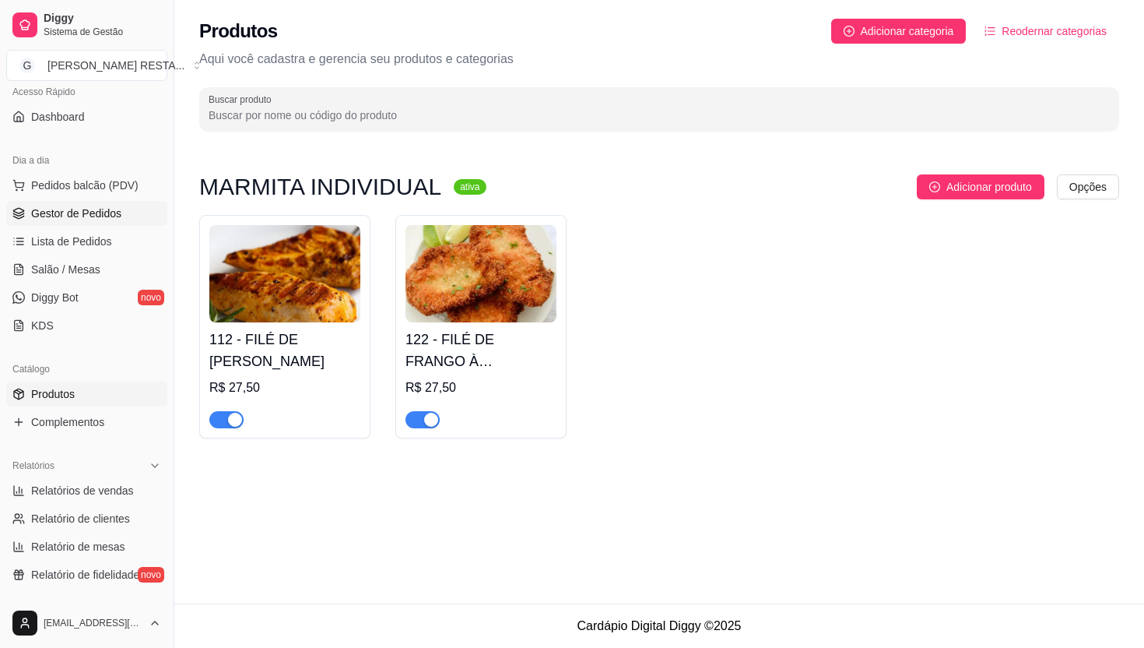
click at [83, 210] on span "Gestor de Pedidos" at bounding box center [76, 213] width 90 height 16
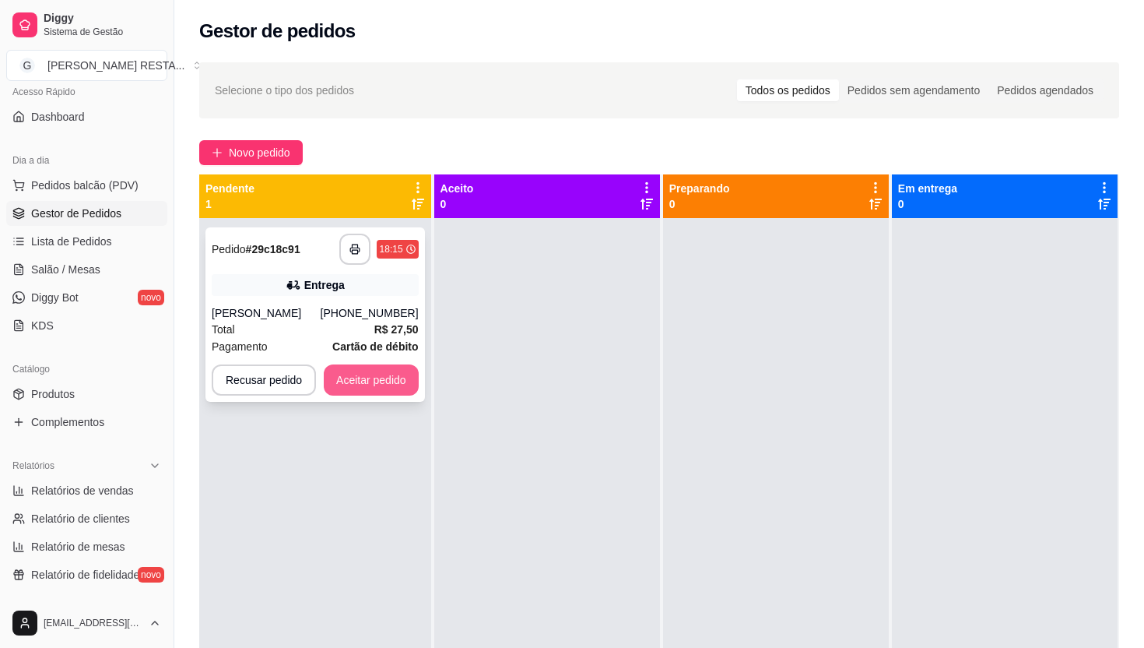
click at [381, 379] on button "Aceitar pedido" at bounding box center [371, 379] width 95 height 31
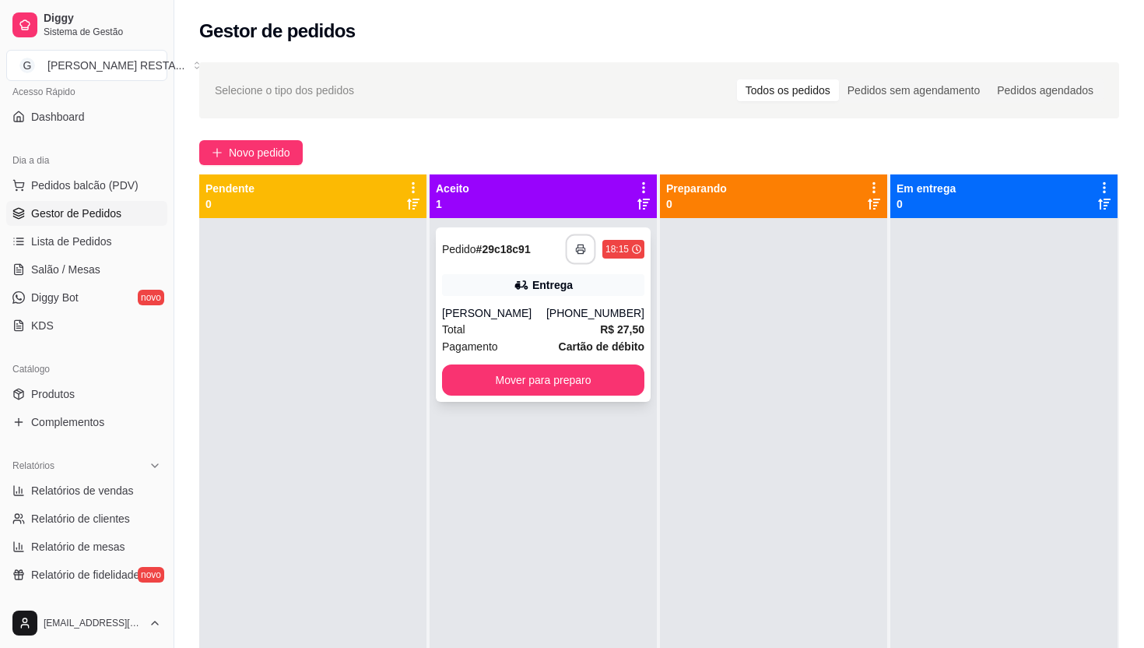
click at [579, 241] on button "button" at bounding box center [581, 249] width 30 height 30
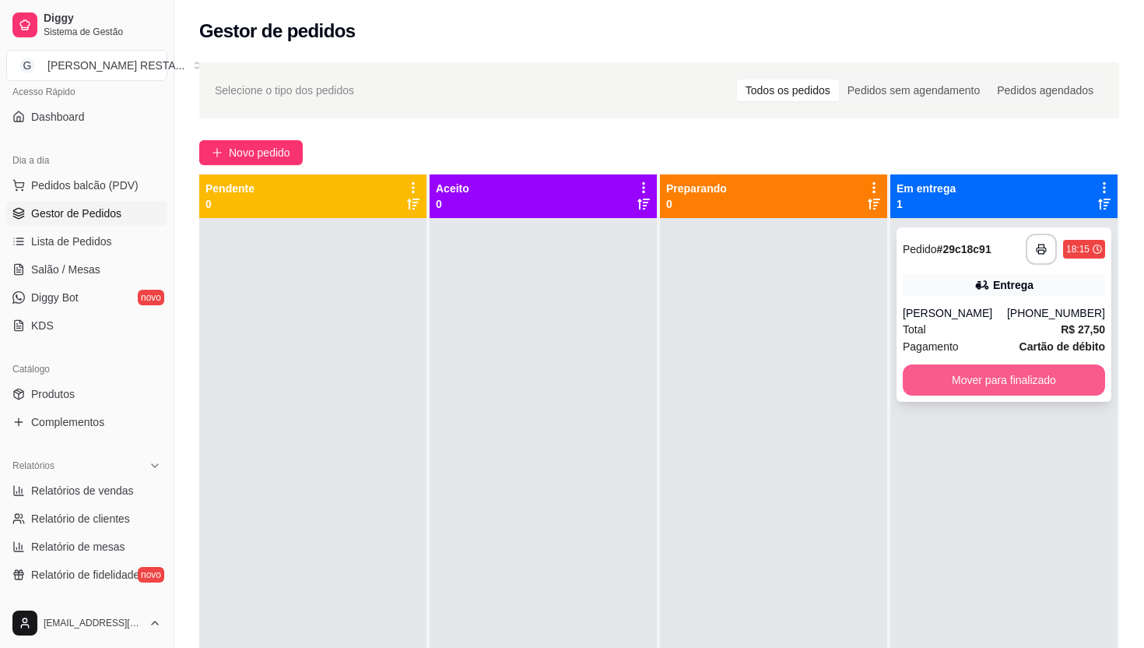
click at [1001, 384] on button "Mover para finalizado" at bounding box center [1004, 379] width 202 height 31
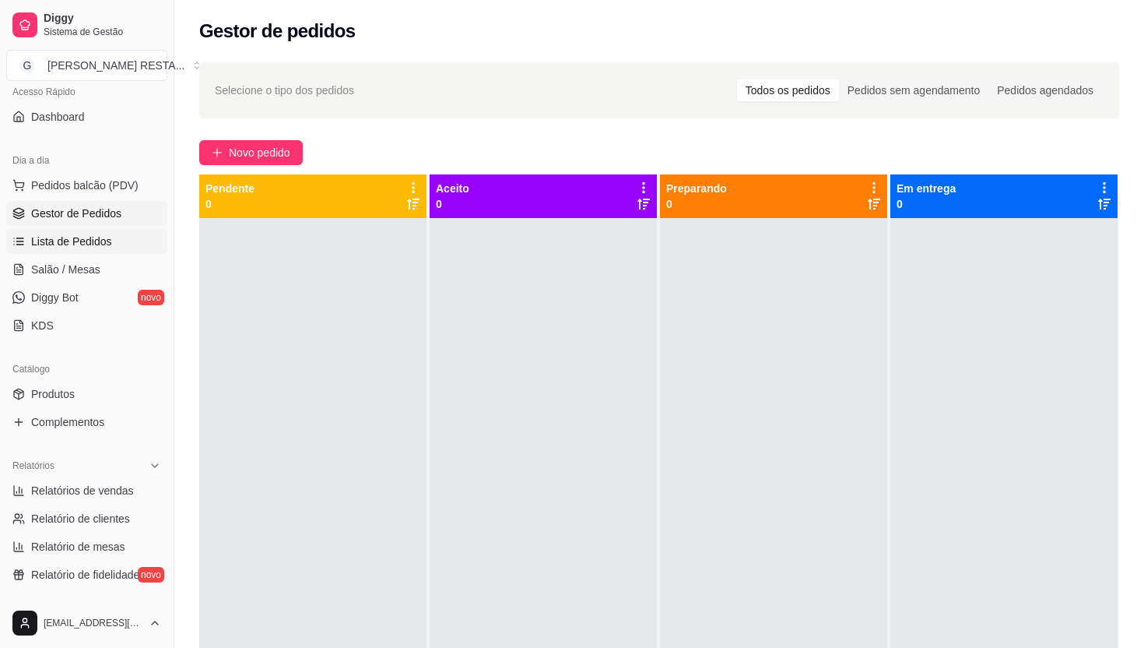
click at [96, 244] on span "Lista de Pedidos" at bounding box center [71, 242] width 81 height 16
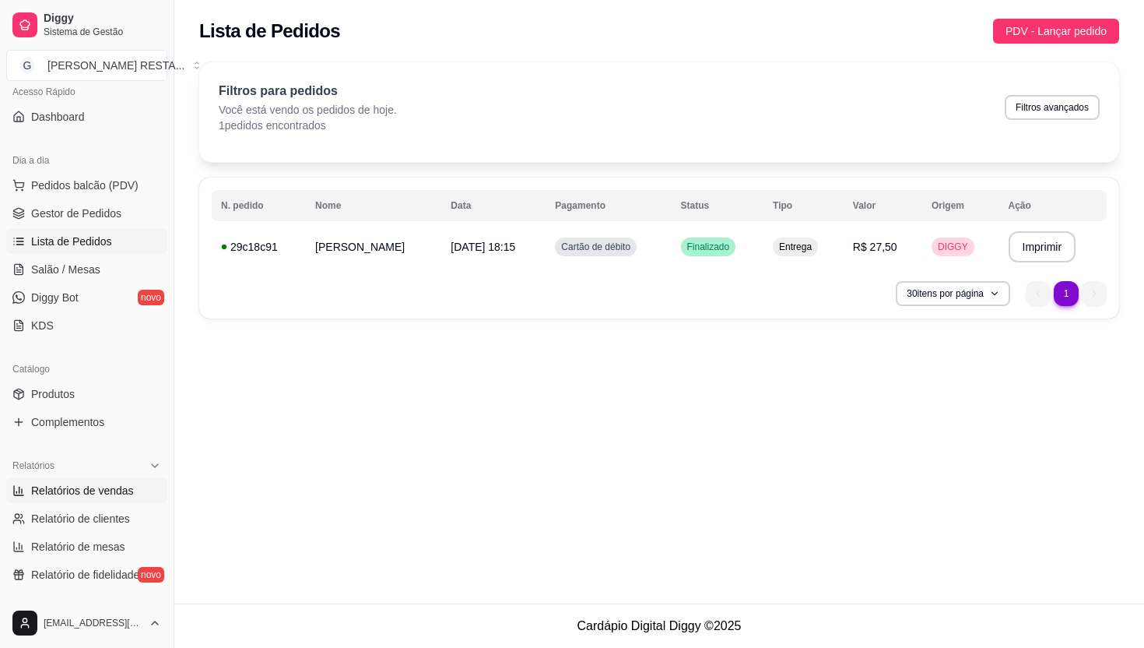
click at [94, 498] on link "Relatórios de vendas" at bounding box center [86, 490] width 161 height 25
select select "ALL"
select select "0"
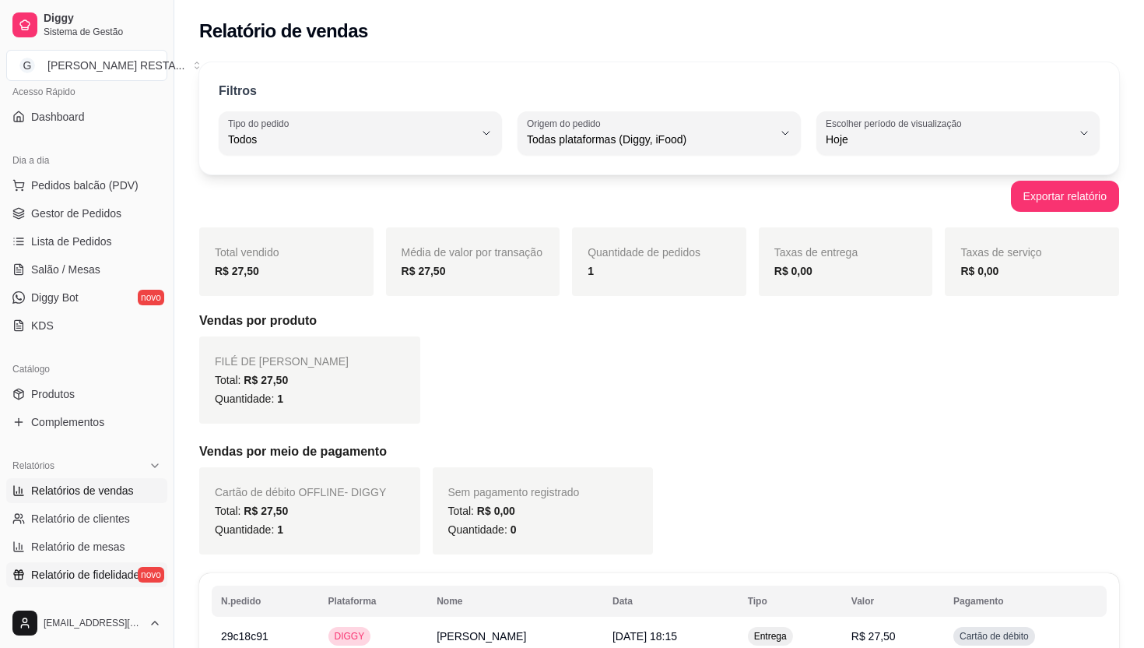
click at [91, 577] on span "Relatório de fidelidade" at bounding box center [85, 575] width 108 height 16
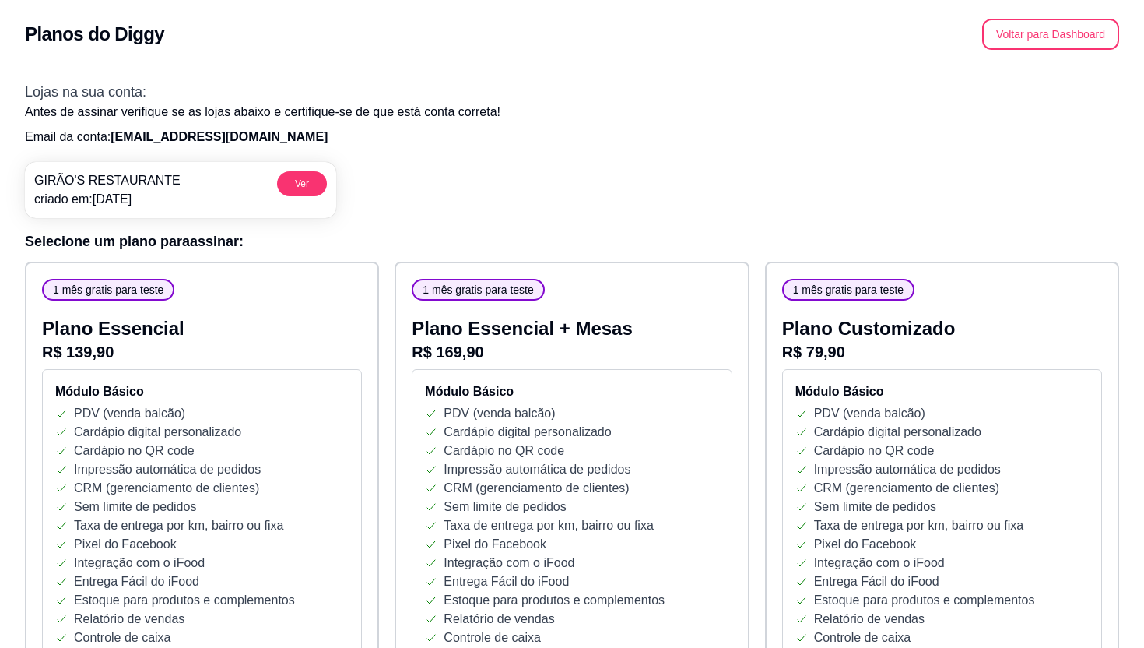
drag, startPoint x: 824, startPoint y: 259, endPoint x: 989, endPoint y: 250, distance: 166.1
click at [990, 369] on div "Módulo Básico PDV (venda balcão) Cardápio digital personalizado Cardápio no QR …" at bounding box center [942, 524] width 320 height 310
click at [842, 553] on p "Integração com o iFood" at bounding box center [879, 562] width 131 height 19
drag, startPoint x: 829, startPoint y: 227, endPoint x: 1048, endPoint y: 229, distance: 219.5
click at [1048, 516] on div "Taxa de entrega por km, bairro ou fixa" at bounding box center [942, 525] width 293 height 19
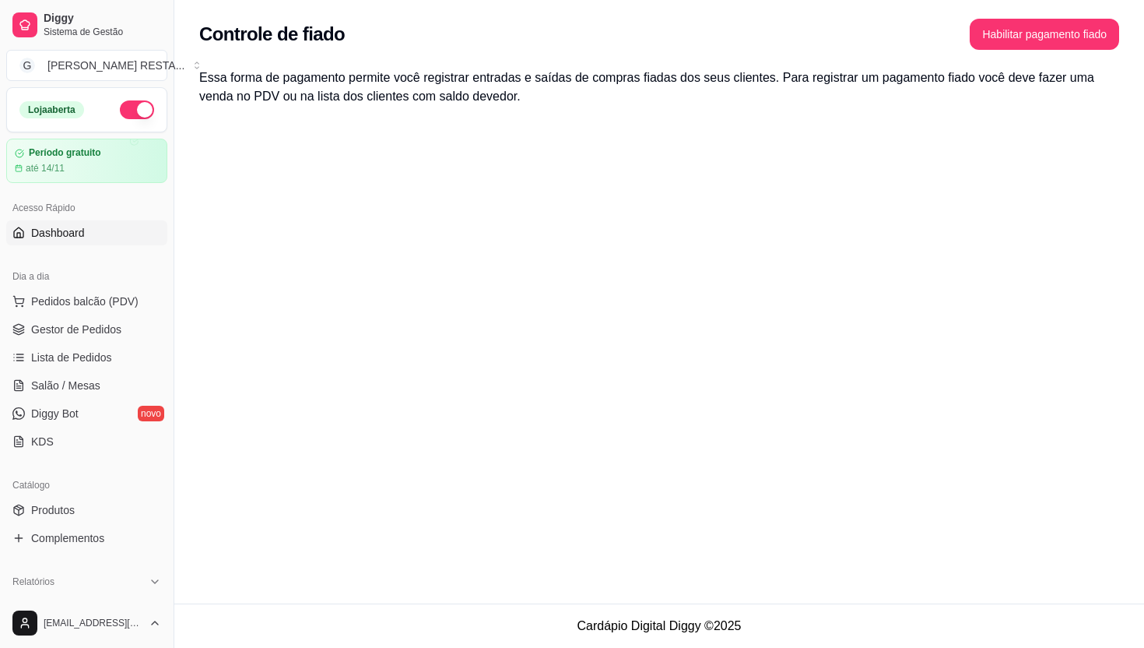
click at [72, 234] on span "Dashboard" at bounding box center [58, 233] width 54 height 16
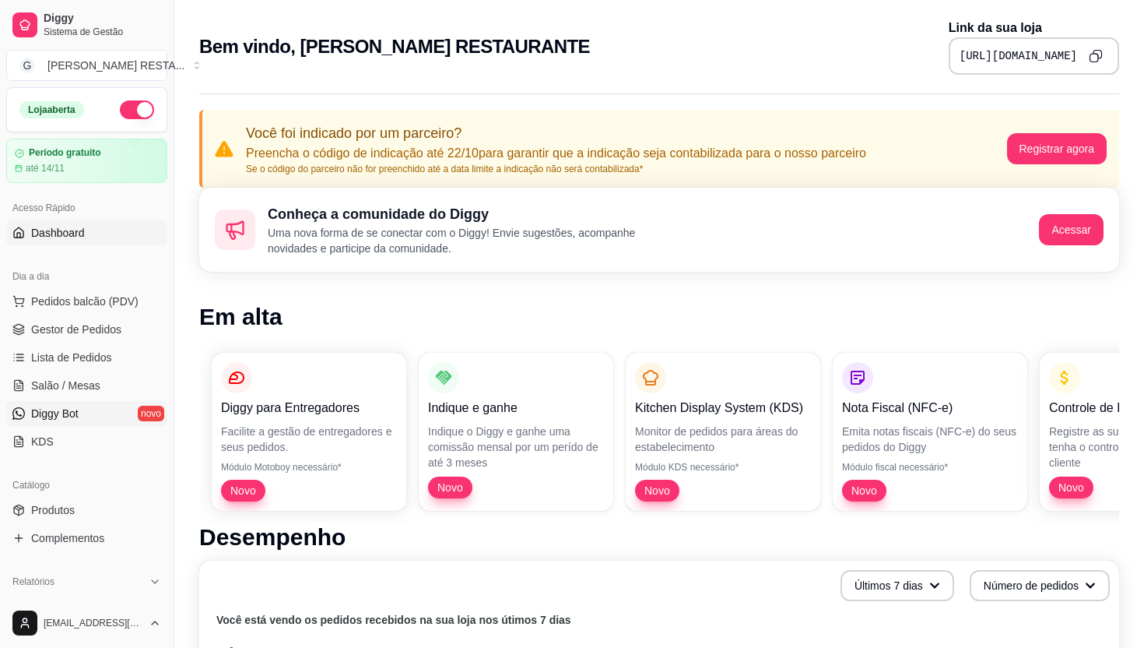
click at [101, 401] on link "Diggy Bot novo" at bounding box center [86, 413] width 161 height 25
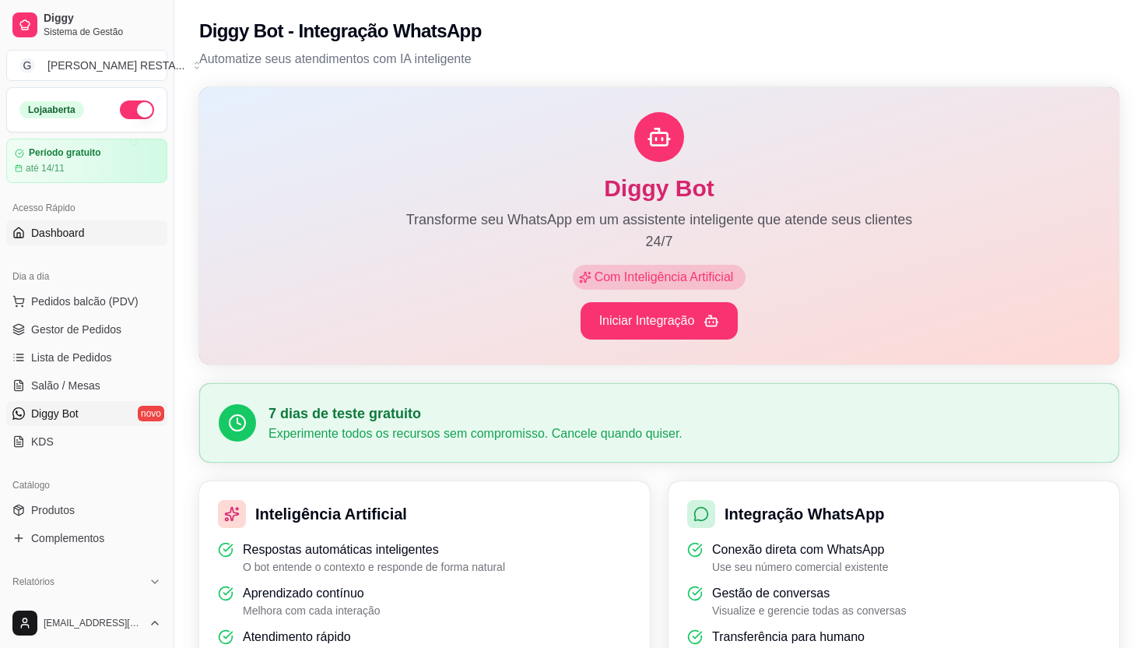
click at [58, 225] on span "Dashboard" at bounding box center [58, 233] width 54 height 16
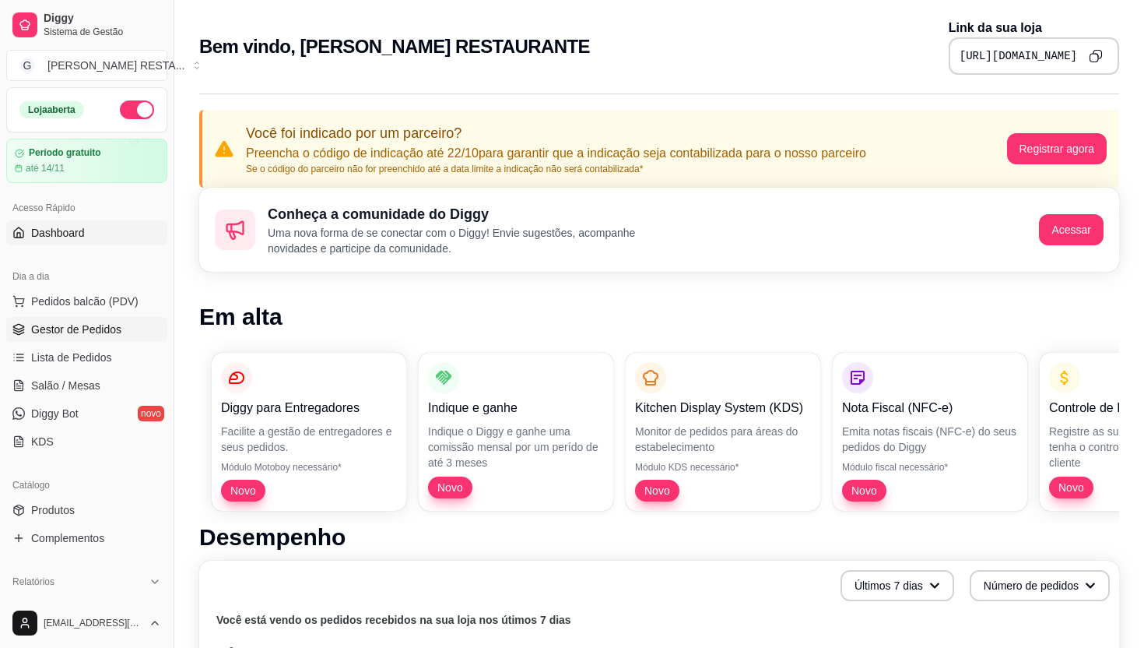
click at [85, 321] on span "Gestor de Pedidos" at bounding box center [76, 329] width 90 height 16
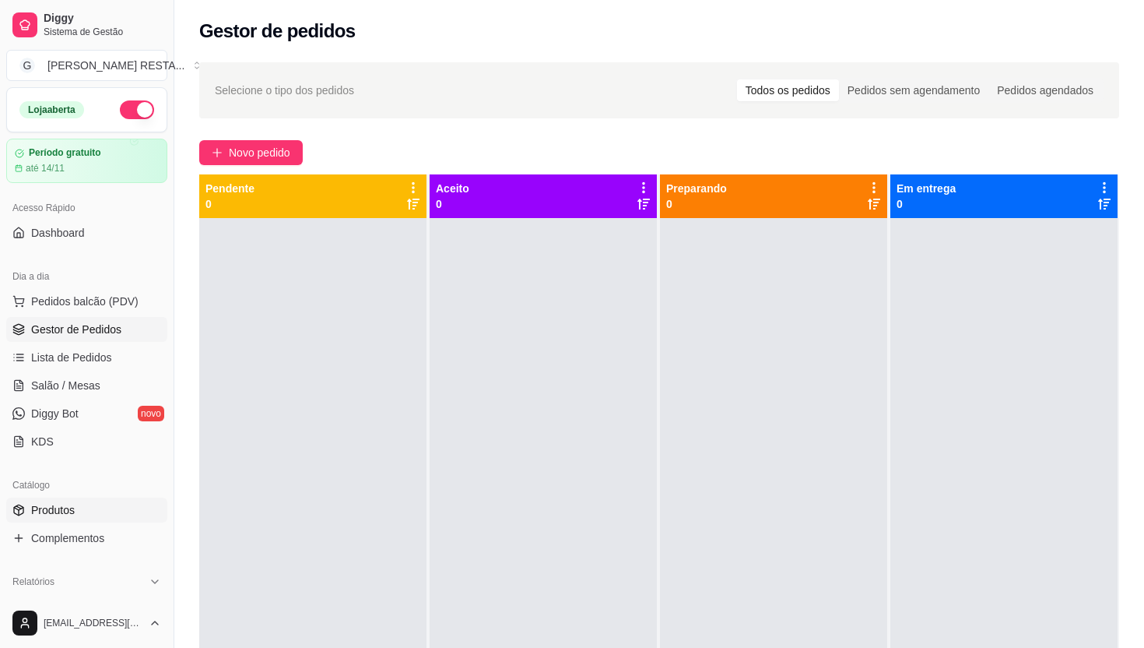
click at [73, 502] on span "Produtos" at bounding box center [53, 510] width 44 height 16
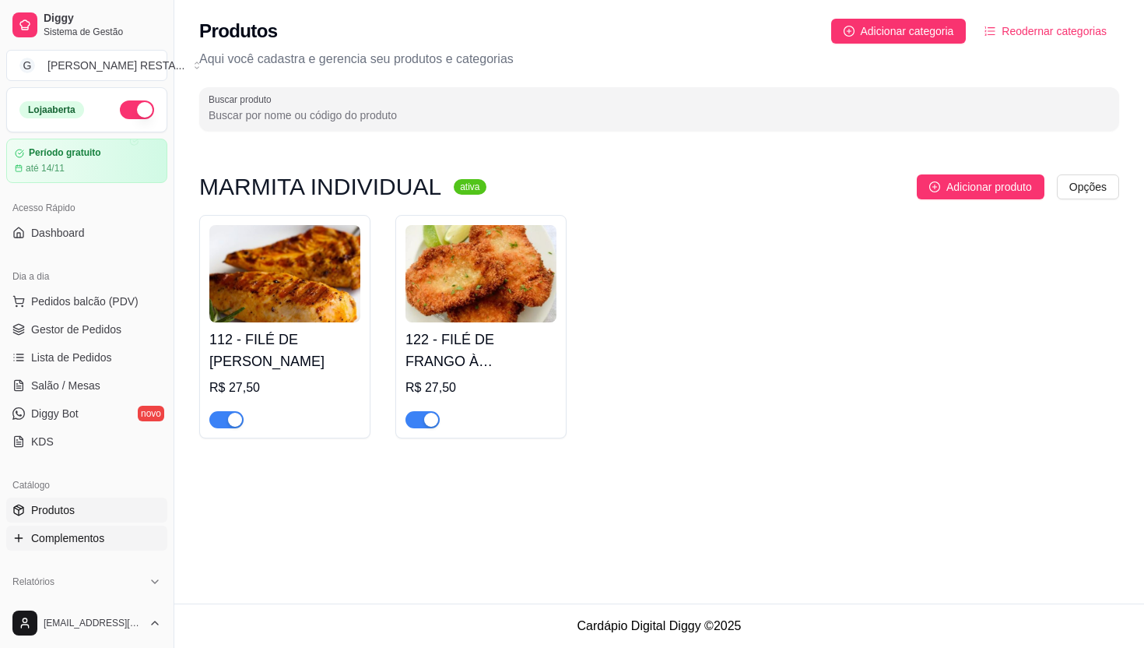
click at [44, 530] on span "Complementos" at bounding box center [67, 538] width 73 height 16
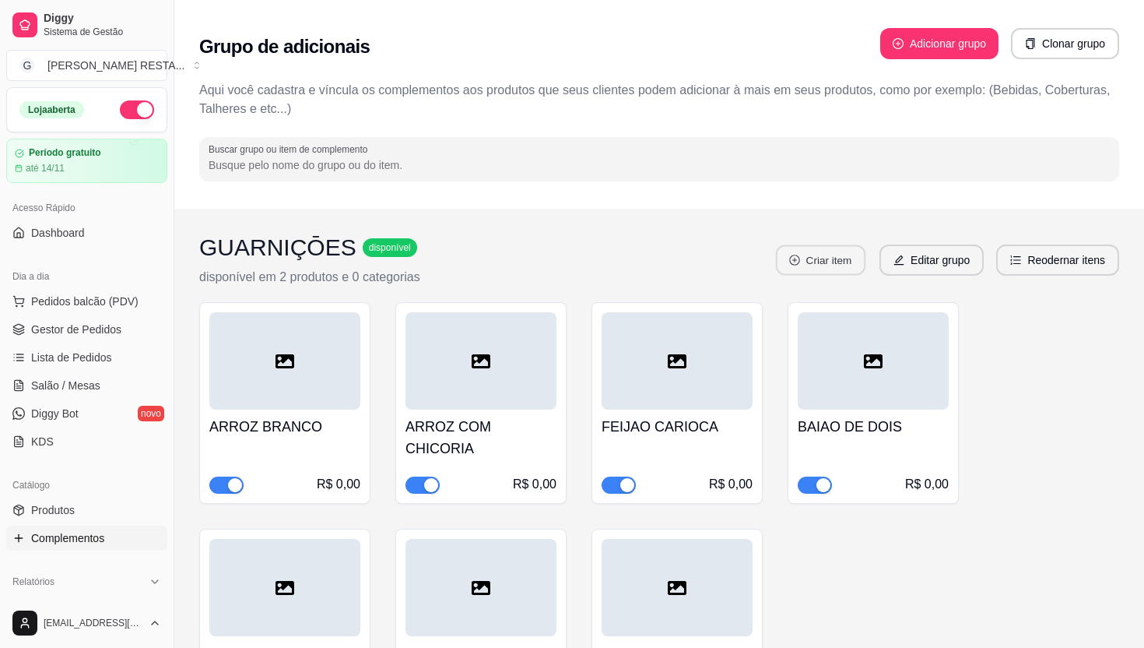
click at [836, 245] on button "Criar item" at bounding box center [821, 260] width 90 height 30
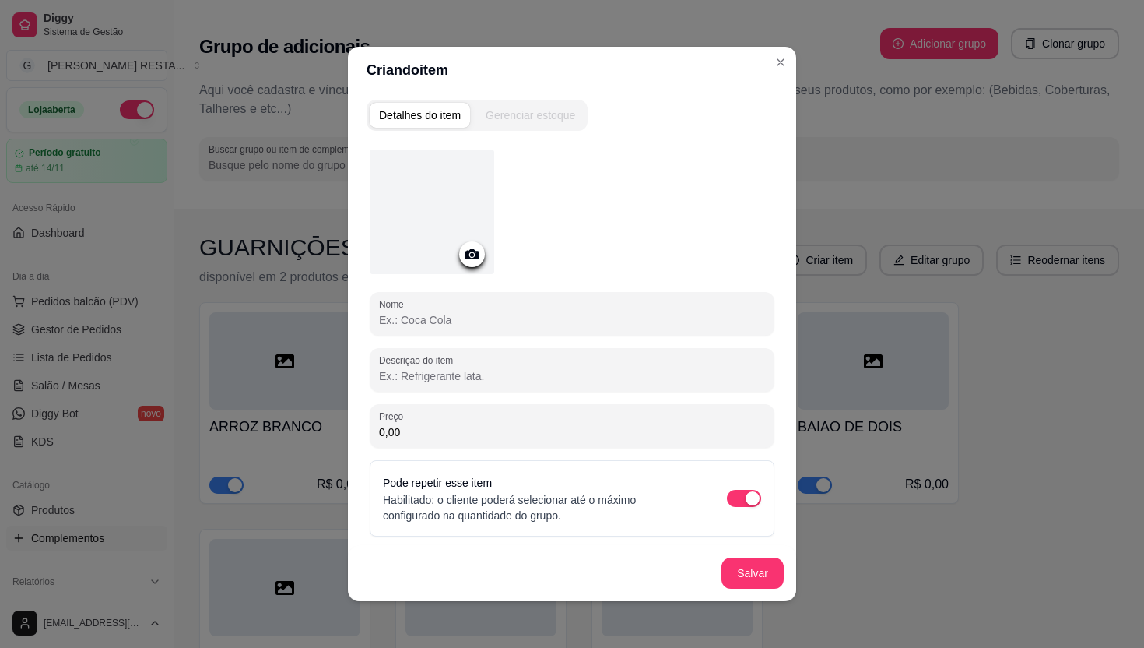
click at [503, 312] on input "Nome" at bounding box center [572, 320] width 386 height 16
type input "FEIJAO PRETO"
click at [749, 574] on button "Salvar" at bounding box center [752, 573] width 61 height 30
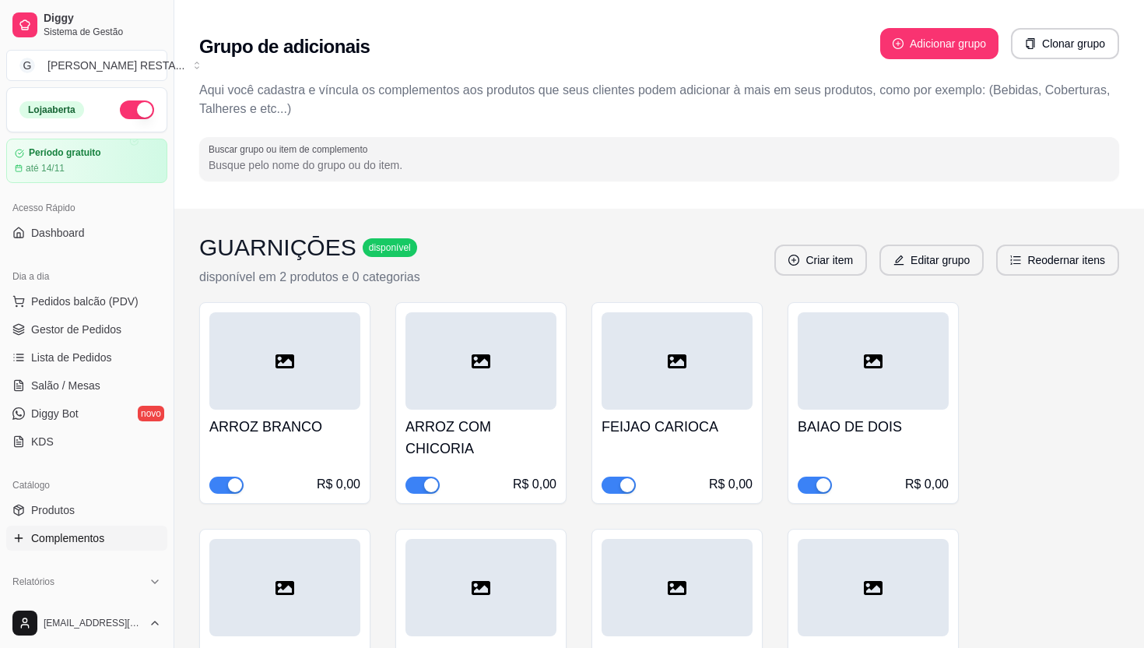
click at [458, 416] on h4 "ARROZ COM CHICORIA" at bounding box center [481, 438] width 151 height 44
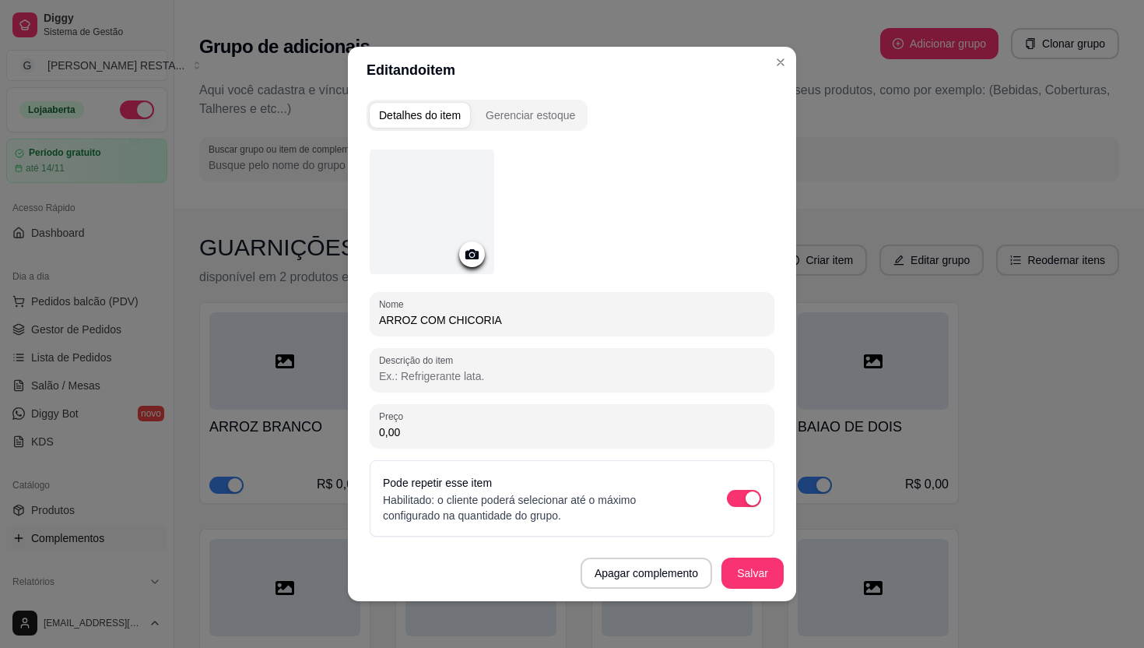
click at [478, 317] on input "ARROZ COM CHICORIA" at bounding box center [572, 320] width 386 height 16
type input "ARROZ COM CHICÓRIA"
click at [757, 573] on button "Salvar" at bounding box center [753, 572] width 62 height 31
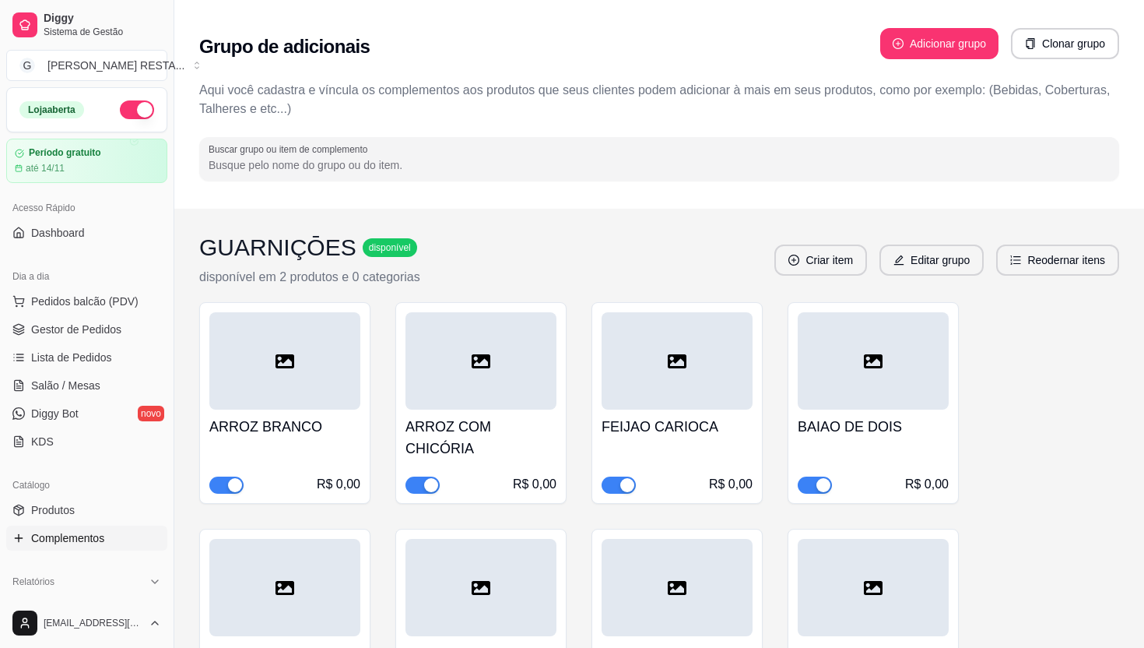
click at [654, 416] on h4 "FEIJAO CARIOCA" at bounding box center [677, 427] width 151 height 22
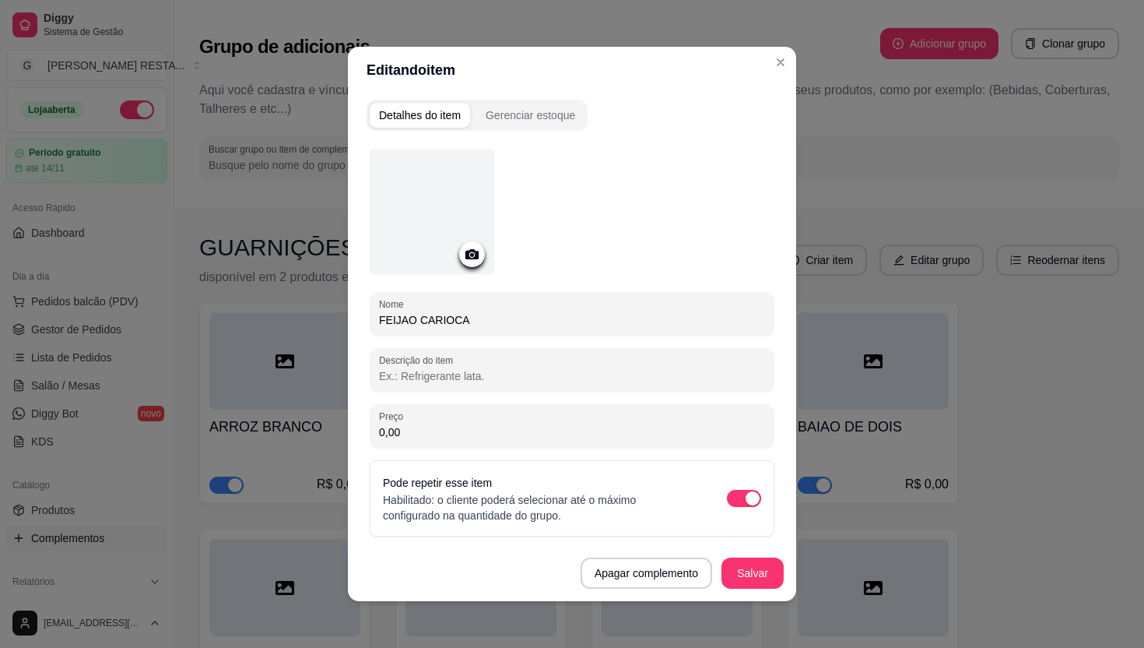
click at [404, 315] on input "FEIJAO CARIOCA" at bounding box center [572, 320] width 386 height 16
type input "FEIJÃO CARIOCA"
click at [755, 578] on button "Salvar" at bounding box center [752, 573] width 61 height 30
click at [762, 578] on button "Salvar" at bounding box center [753, 572] width 62 height 31
click at [758, 572] on button "Salvar" at bounding box center [753, 572] width 62 height 31
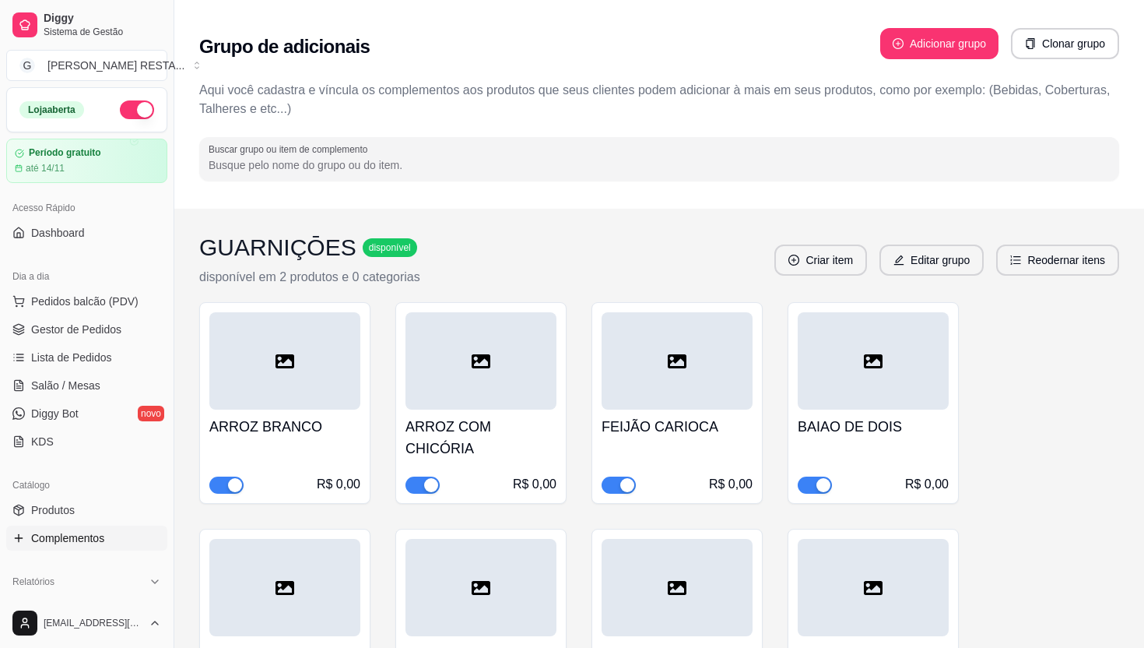
click at [849, 453] on div "R$ 0,00" at bounding box center [873, 473] width 151 height 40
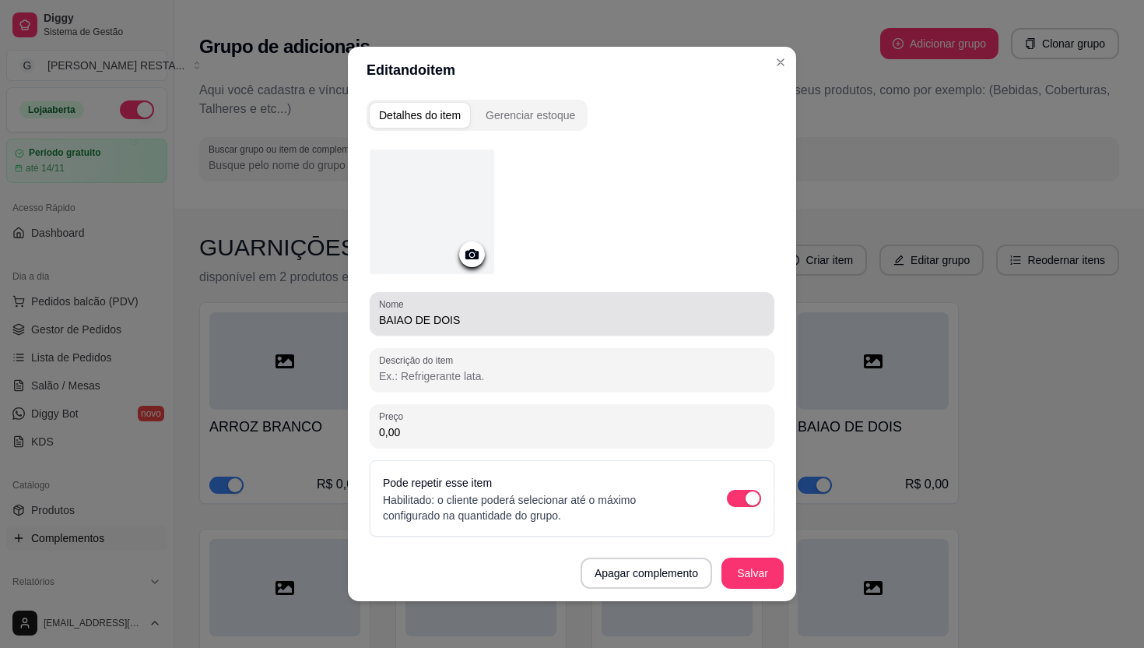
click at [397, 318] on input "BAIAO DE DOIS" at bounding box center [572, 320] width 386 height 16
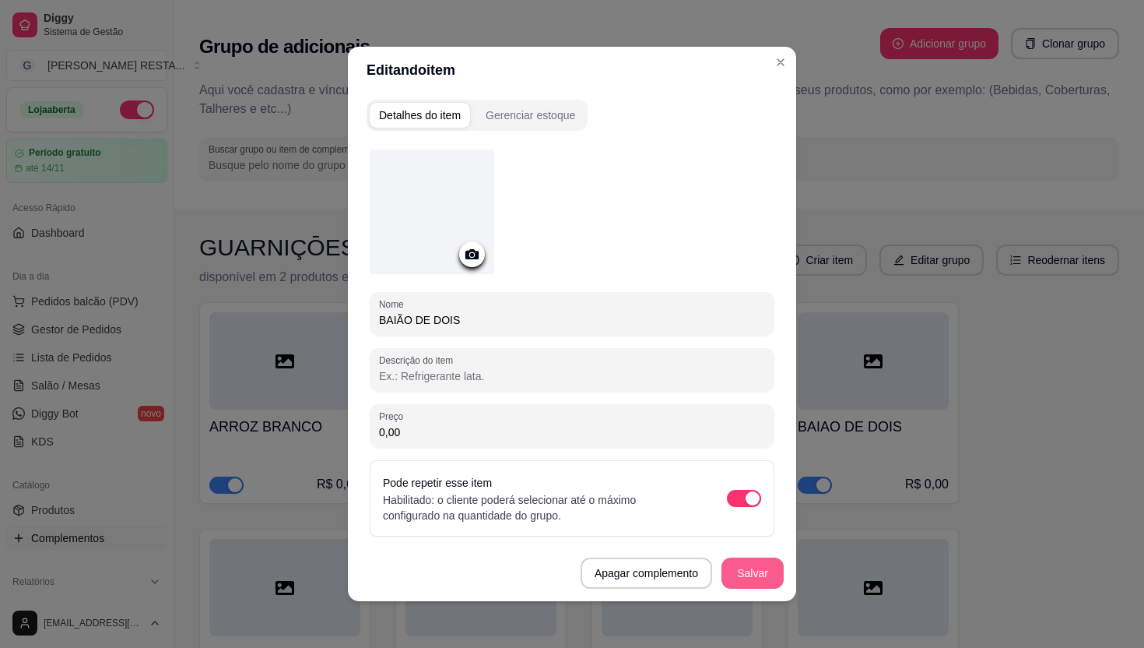
type input "BAIÃO DE DOIS"
click at [740, 585] on button "Salvar" at bounding box center [753, 572] width 62 height 31
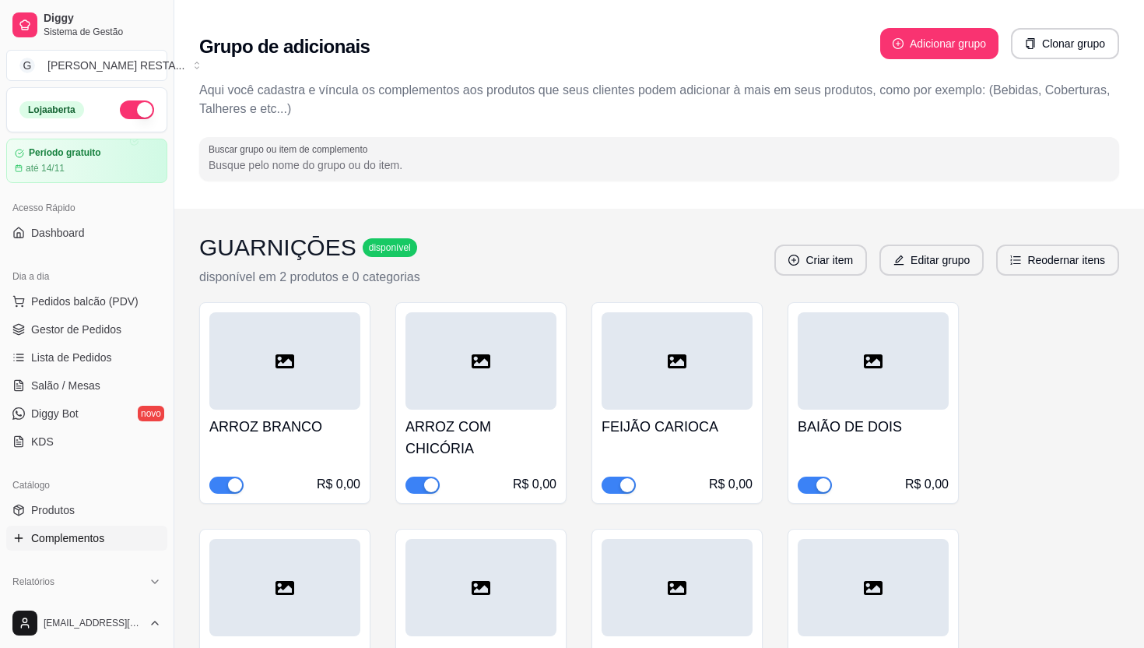
click at [293, 539] on div at bounding box center [284, 587] width 151 height 97
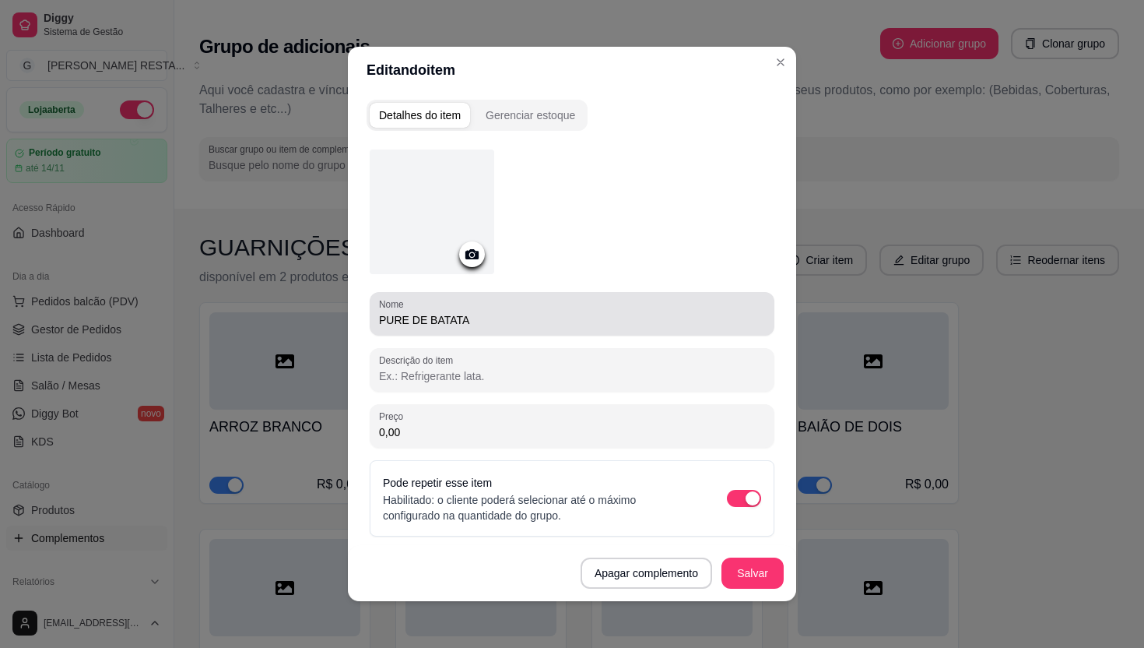
click at [406, 318] on input "PURE DE BATATA" at bounding box center [572, 320] width 386 height 16
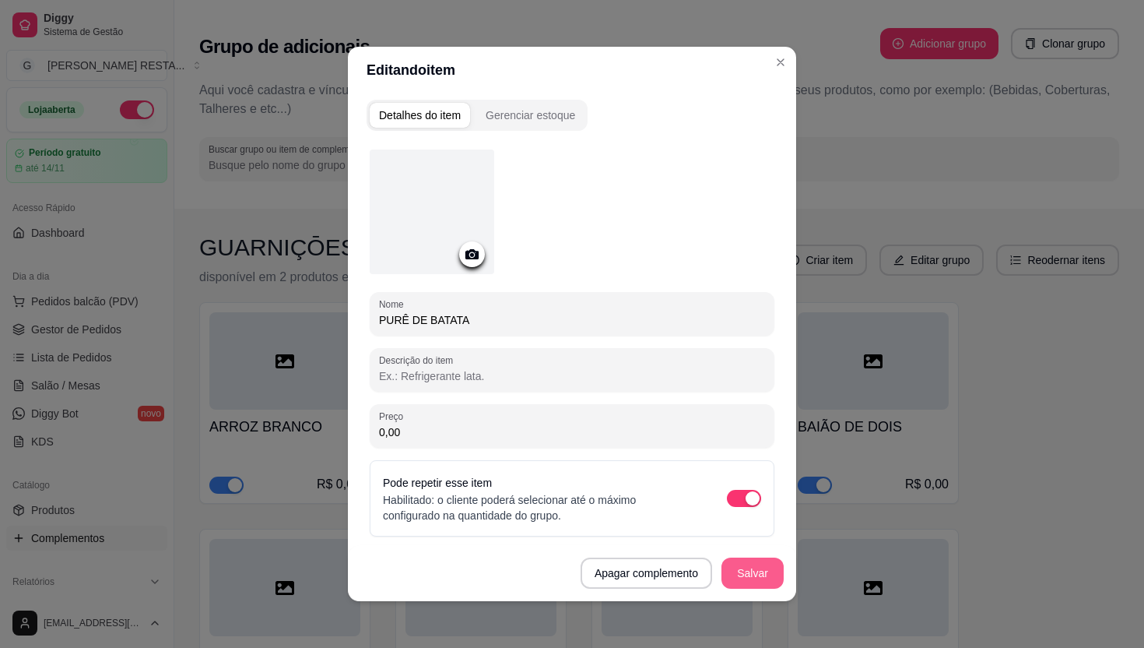
type input "PURÊ DE BATATA"
click at [752, 575] on button "Salvar" at bounding box center [753, 572] width 62 height 31
click at [756, 581] on button "Salvar" at bounding box center [753, 572] width 62 height 31
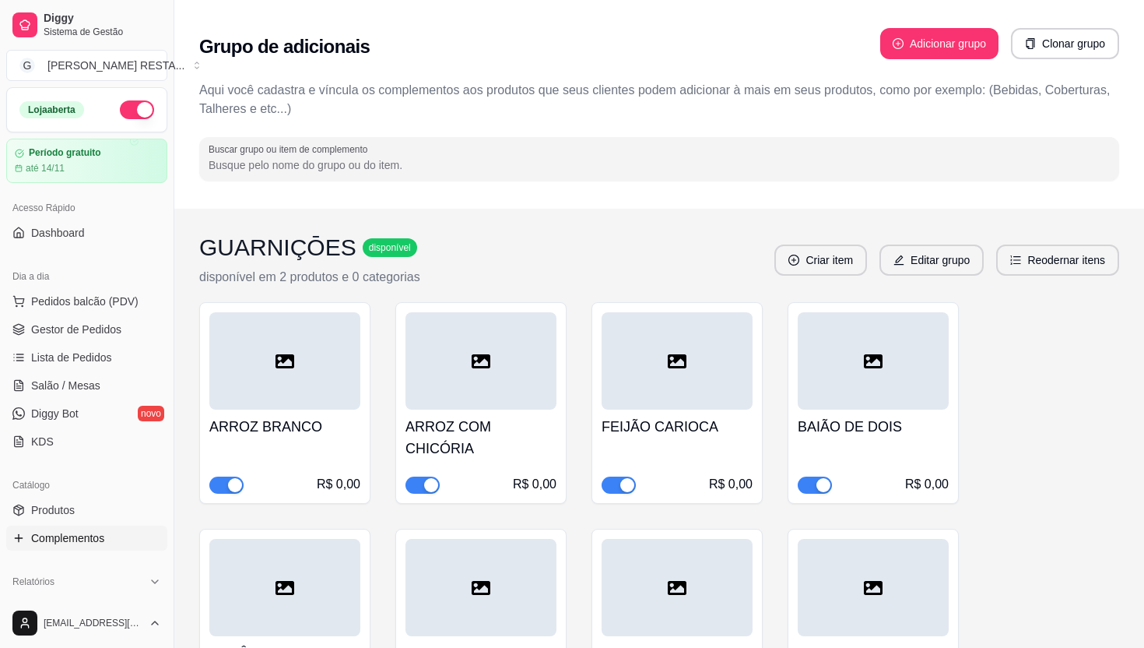
click at [869, 642] on h4 "FEIJAO PRETO" at bounding box center [873, 653] width 151 height 22
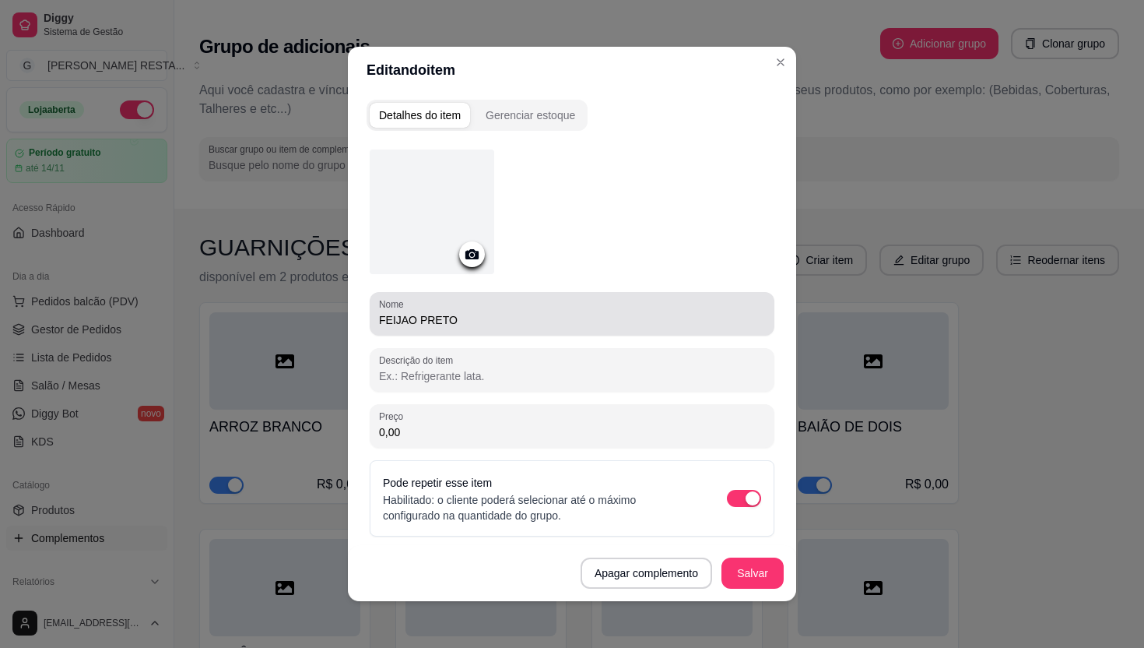
click at [406, 316] on input "FEIJAO PRETO" at bounding box center [572, 320] width 386 height 16
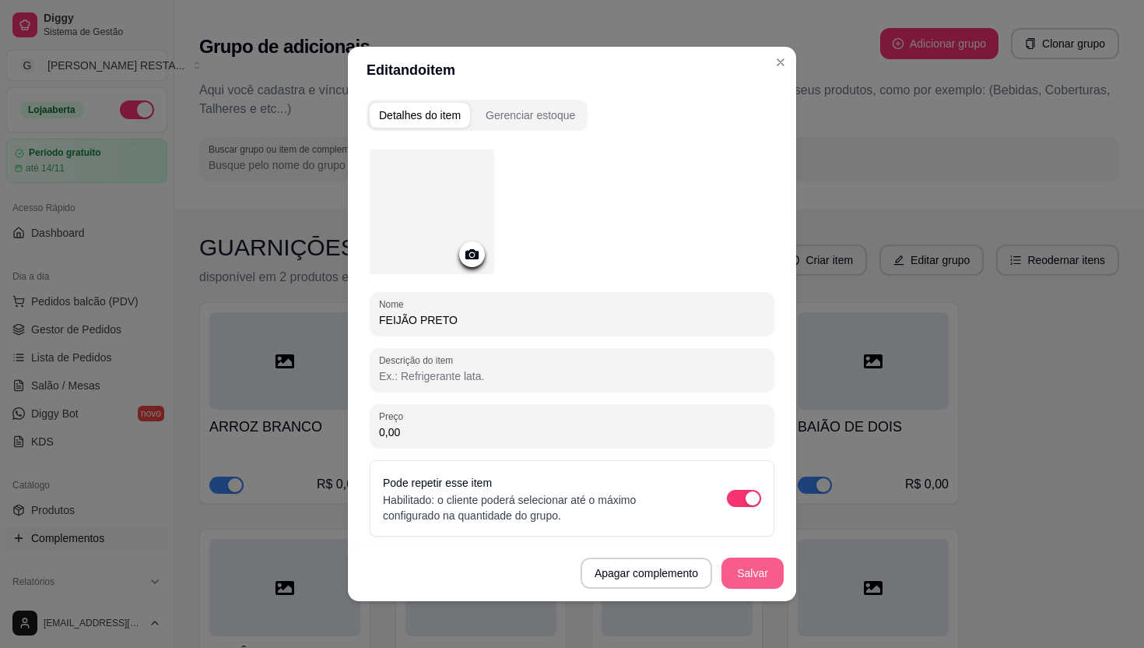
type input "FEIJÃO PRETO"
click at [753, 568] on button "Salvar" at bounding box center [752, 573] width 61 height 30
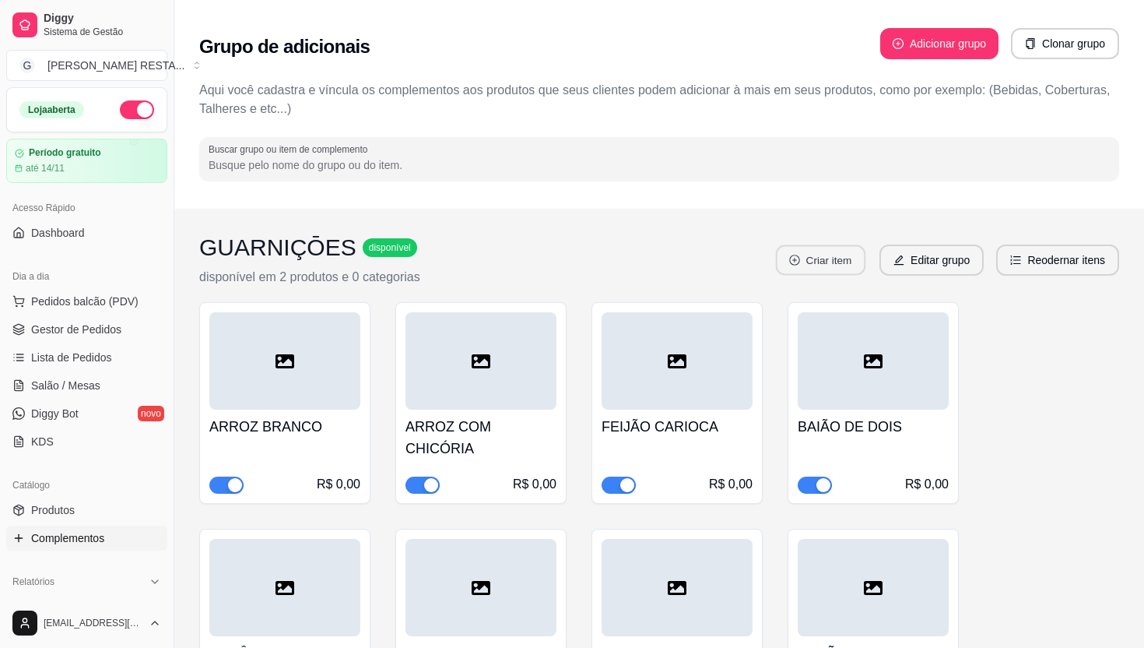
click at [824, 260] on button "Criar item" at bounding box center [821, 260] width 90 height 30
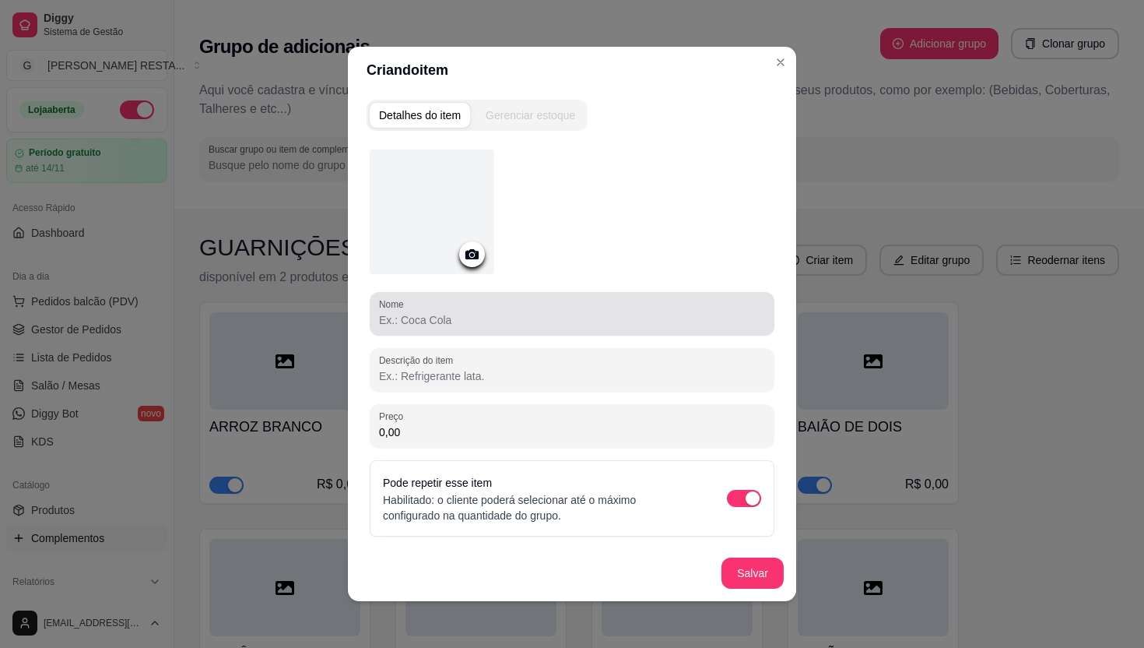
click at [490, 314] on input "Nome" at bounding box center [572, 320] width 386 height 16
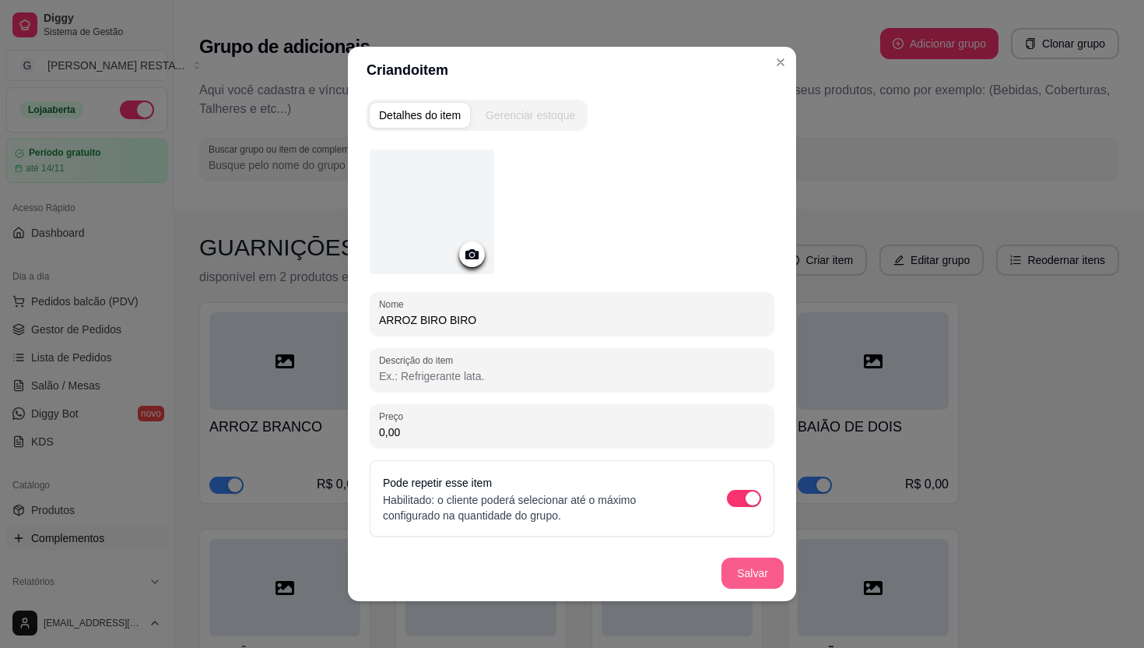
type input "ARROZ BIRO BIRO"
click at [739, 576] on button "Salvar" at bounding box center [753, 572] width 62 height 31
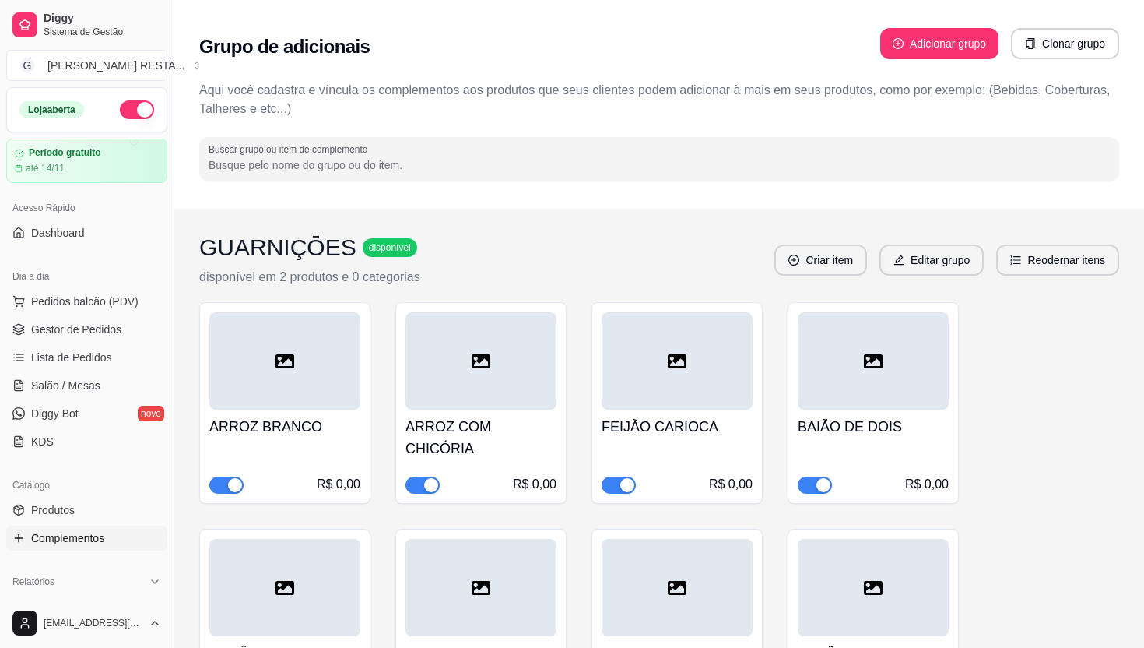
drag, startPoint x: 240, startPoint y: 506, endPoint x: 376, endPoint y: 129, distance: 400.6
click at [376, 302] on div "ARROZ BRANCO R$ 0,00 ARROZ COM CHICÓRIA R$ 0,00 FEIJÃO CARIOCA R$ 0,00 BAIÃO DE…" at bounding box center [659, 607] width 920 height 611
click at [395, 518] on div "ARROZ BRANCO R$ 0,00 ARROZ COM CHICÓRIA R$ 0,00 FEIJÃO CARIOCA R$ 0,00 BAIÃO DE…" at bounding box center [659, 607] width 920 height 611
drag, startPoint x: 290, startPoint y: 496, endPoint x: 388, endPoint y: 183, distance: 328.2
click at [388, 302] on div "ARROZ BRANCO R$ 0,00 ARROZ COM CHICÓRIA R$ 0,00 FEIJÃO CARIOCA R$ 0,00 BAIÃO DE…" at bounding box center [659, 607] width 920 height 611
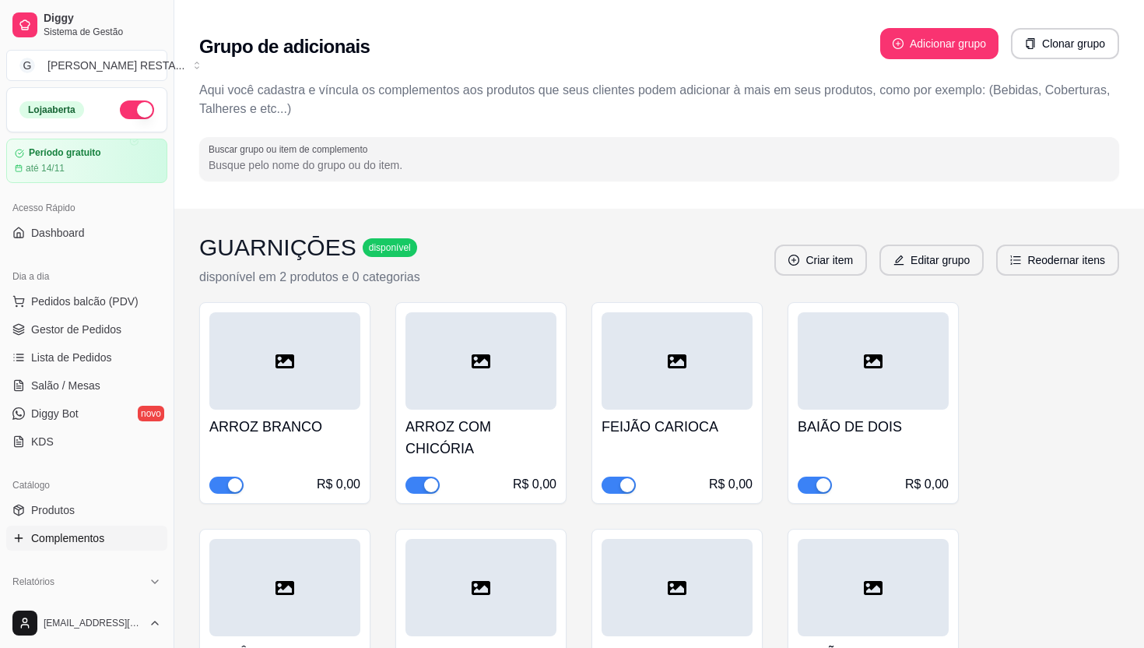
click at [388, 302] on div "ARROZ BRANCO R$ 0,00 ARROZ COM CHICÓRIA R$ 0,00 FEIJÃO CARIOCA R$ 0,00 BAIÃO DE…" at bounding box center [659, 607] width 920 height 611
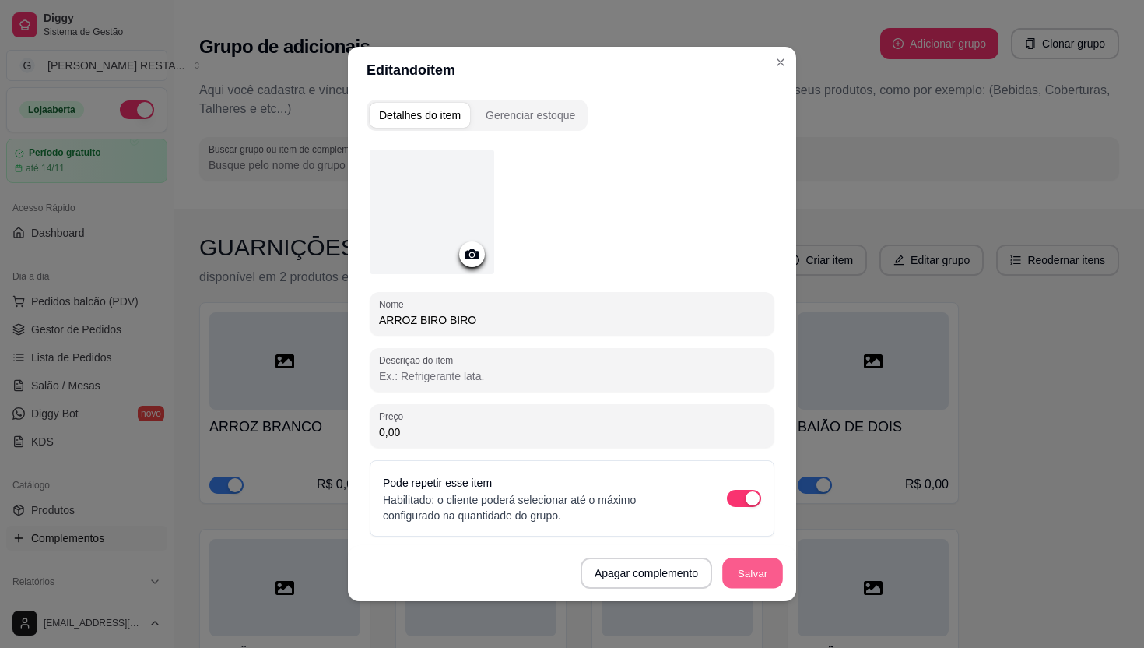
click at [750, 577] on button "Salvar" at bounding box center [752, 573] width 61 height 30
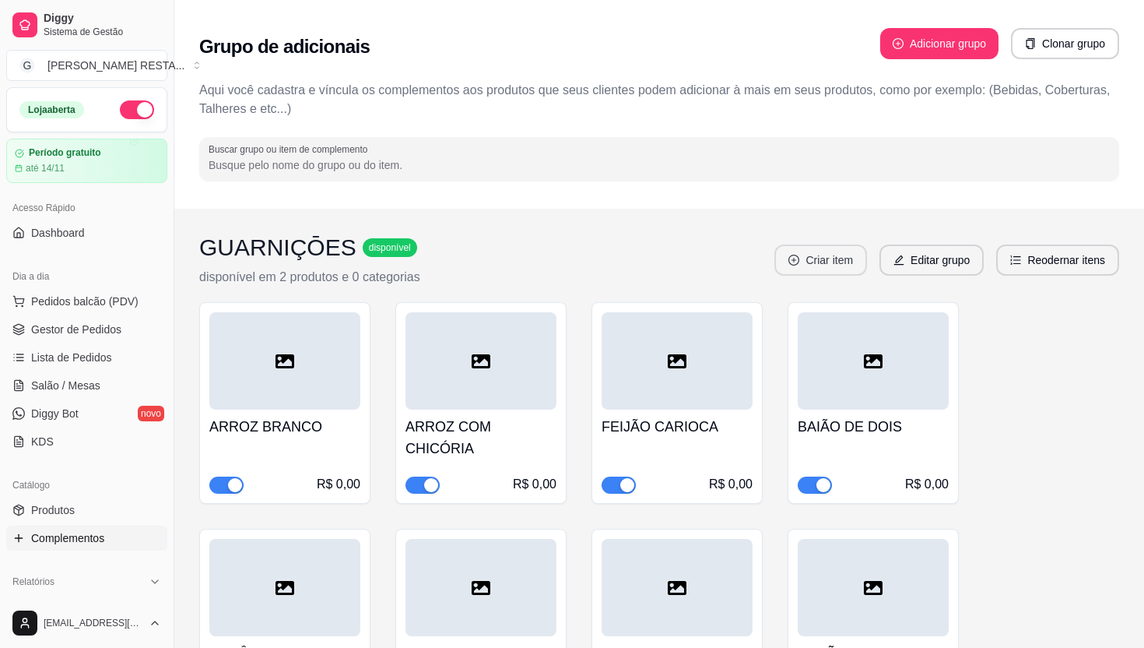
click at [807, 244] on button "Criar item" at bounding box center [820, 259] width 93 height 31
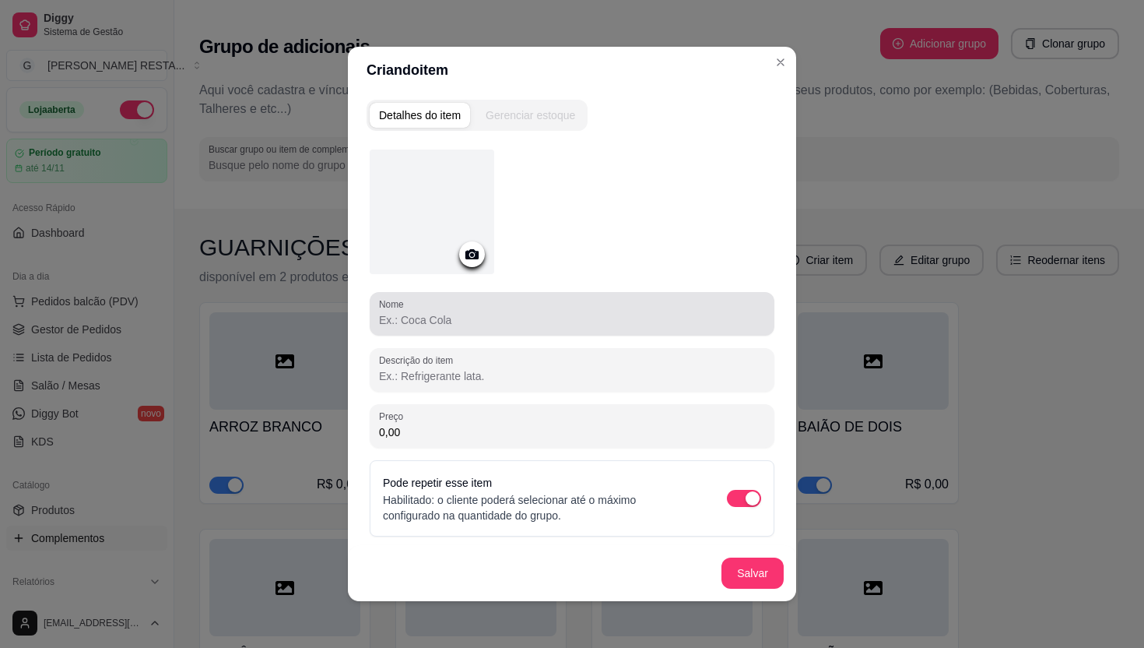
click at [529, 321] on input "Nome" at bounding box center [572, 320] width 386 height 16
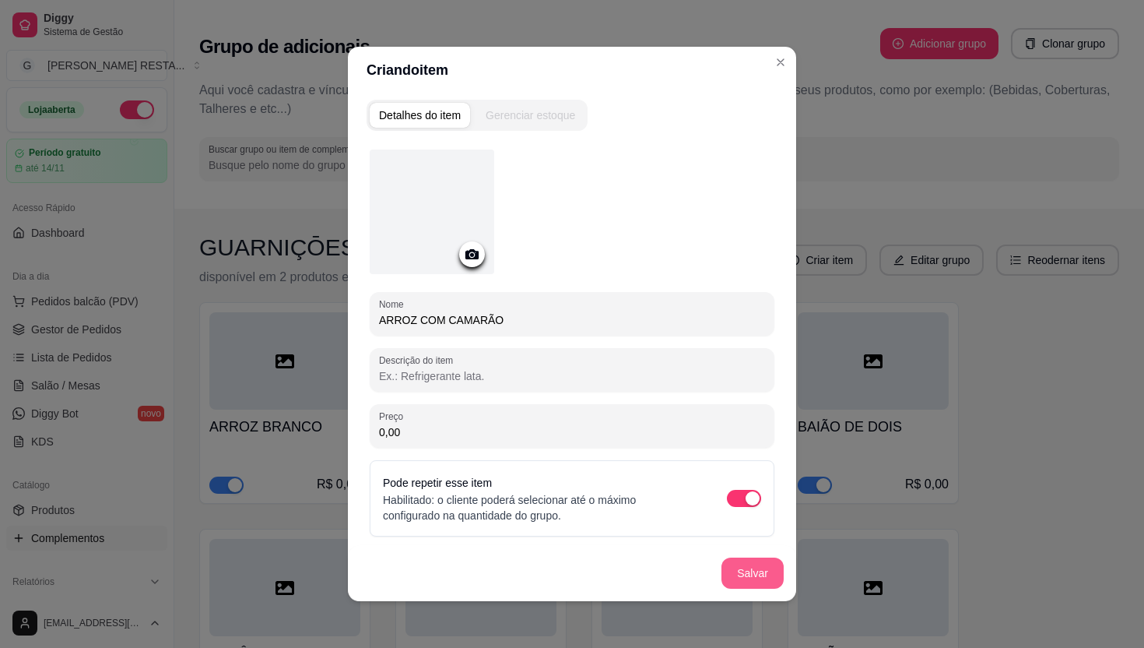
type input "ARROZ COM CAMARÃO"
click at [753, 575] on button "Salvar" at bounding box center [753, 572] width 62 height 31
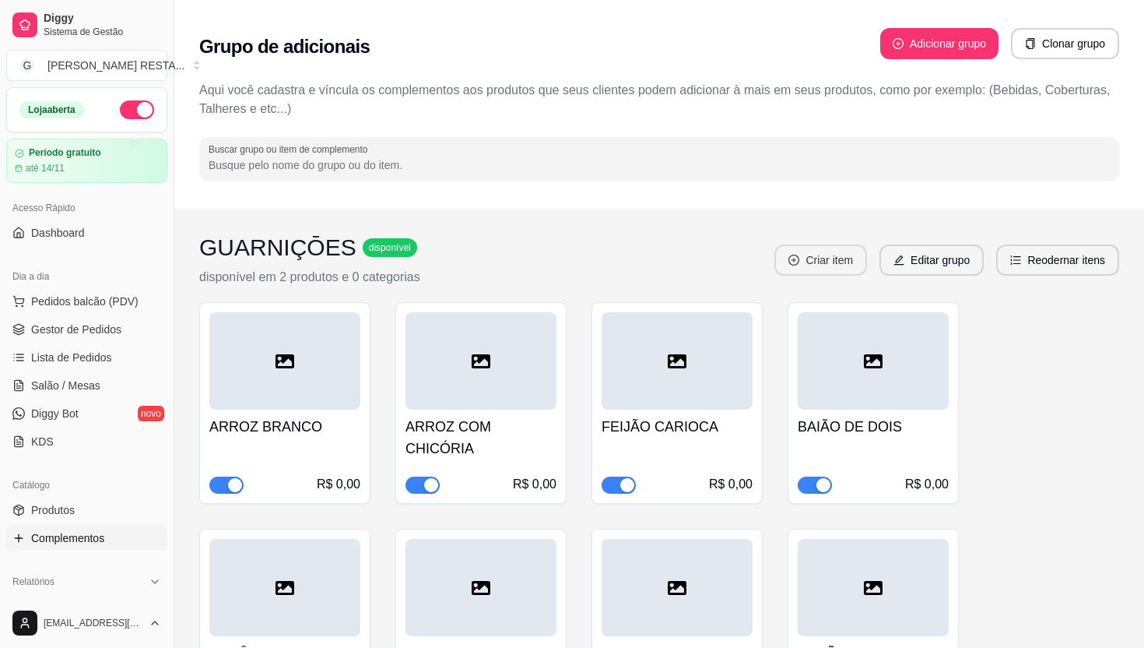
click at [807, 244] on button "Criar item" at bounding box center [820, 259] width 93 height 31
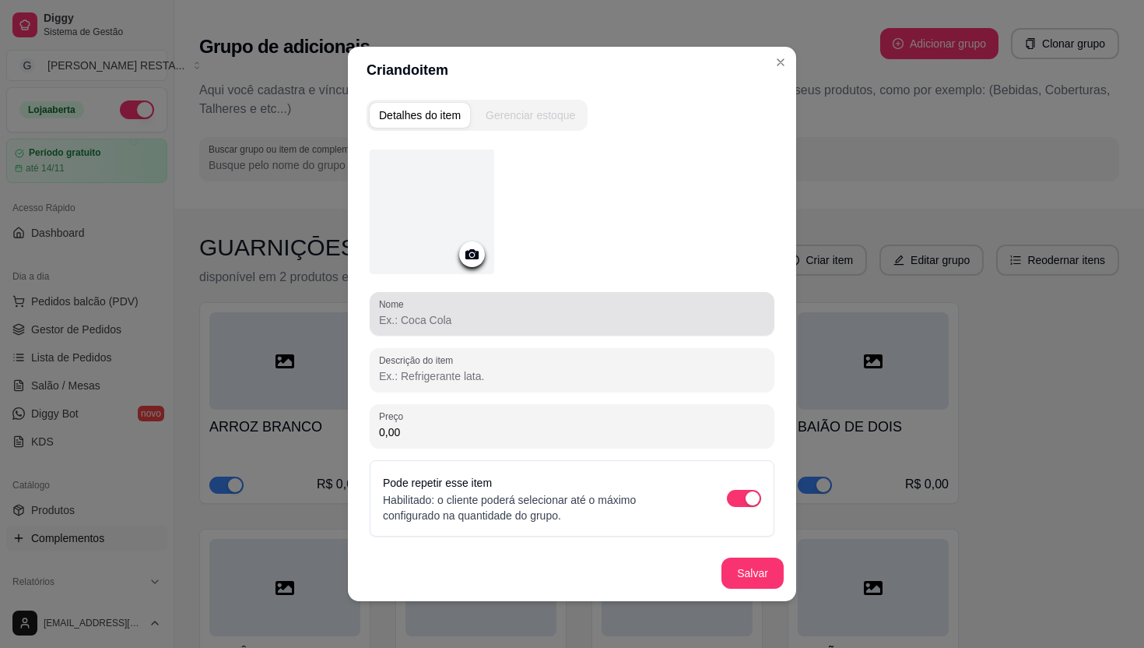
click at [476, 329] on div "Nome" at bounding box center [572, 314] width 405 height 44
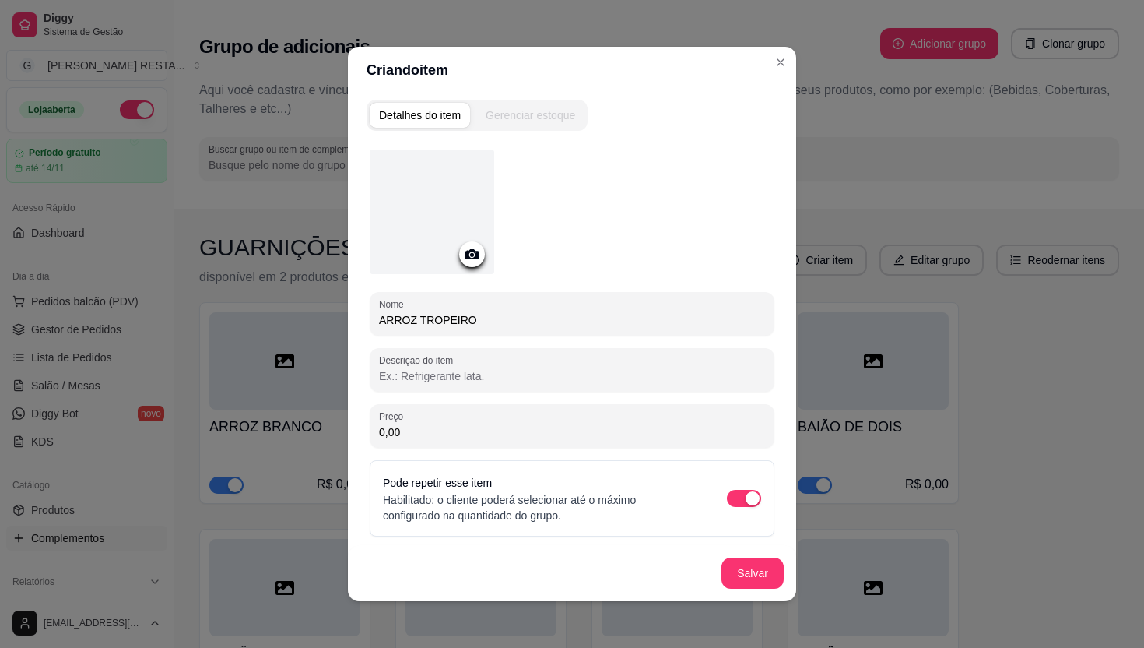
drag, startPoint x: 493, startPoint y: 316, endPoint x: 421, endPoint y: 318, distance: 72.4
click at [421, 318] on input "ARROZ TROPEIRO" at bounding box center [572, 320] width 386 height 16
type input "ARROZ CARRETEIRO"
click at [749, 573] on button "Salvar" at bounding box center [753, 572] width 62 height 31
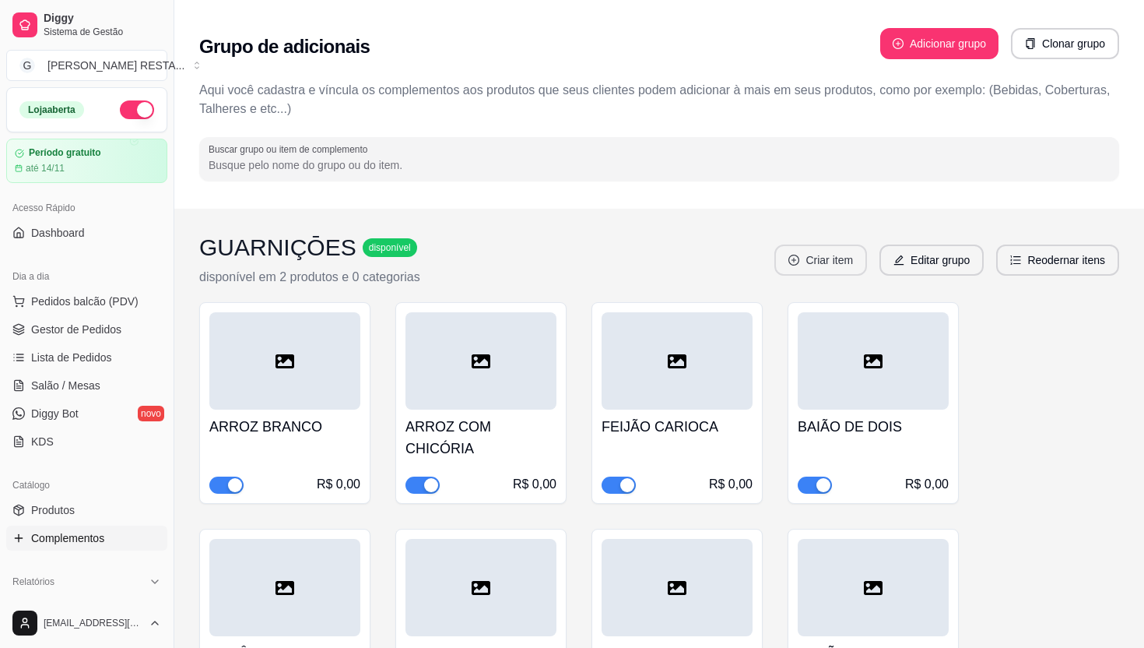
click at [798, 244] on button "Criar item" at bounding box center [820, 259] width 93 height 31
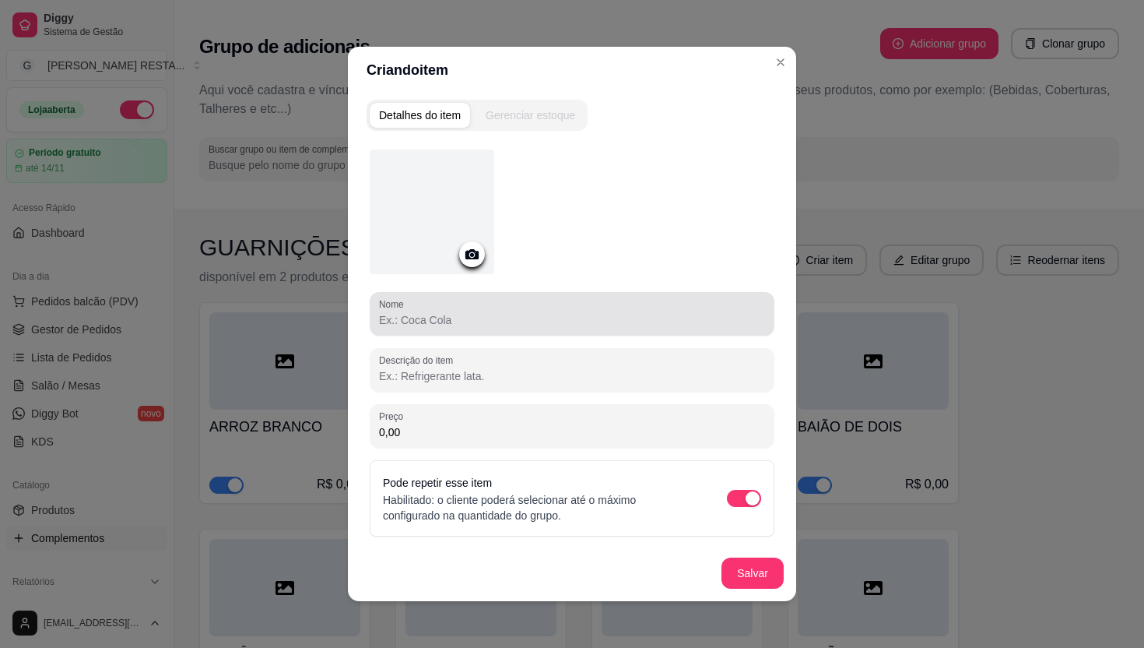
click at [557, 316] on input "Nome" at bounding box center [572, 320] width 386 height 16
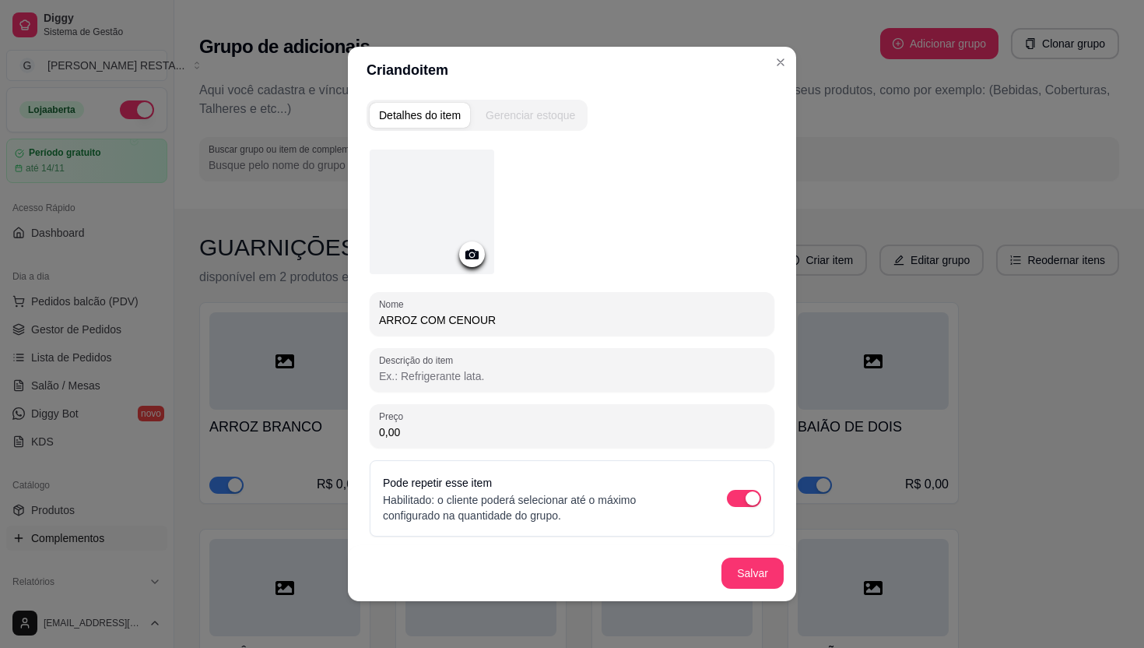
type input "ARROZ COM CENOURA"
click at [739, 571] on button "Salvar" at bounding box center [753, 572] width 62 height 31
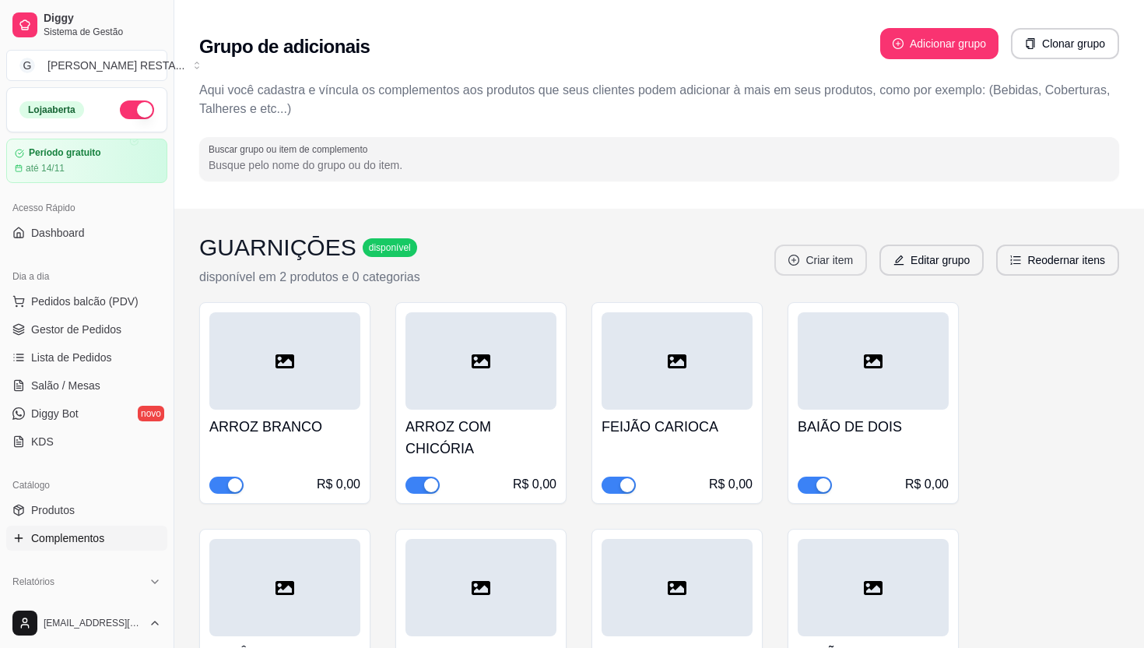
click at [812, 244] on button "Criar item" at bounding box center [820, 259] width 93 height 31
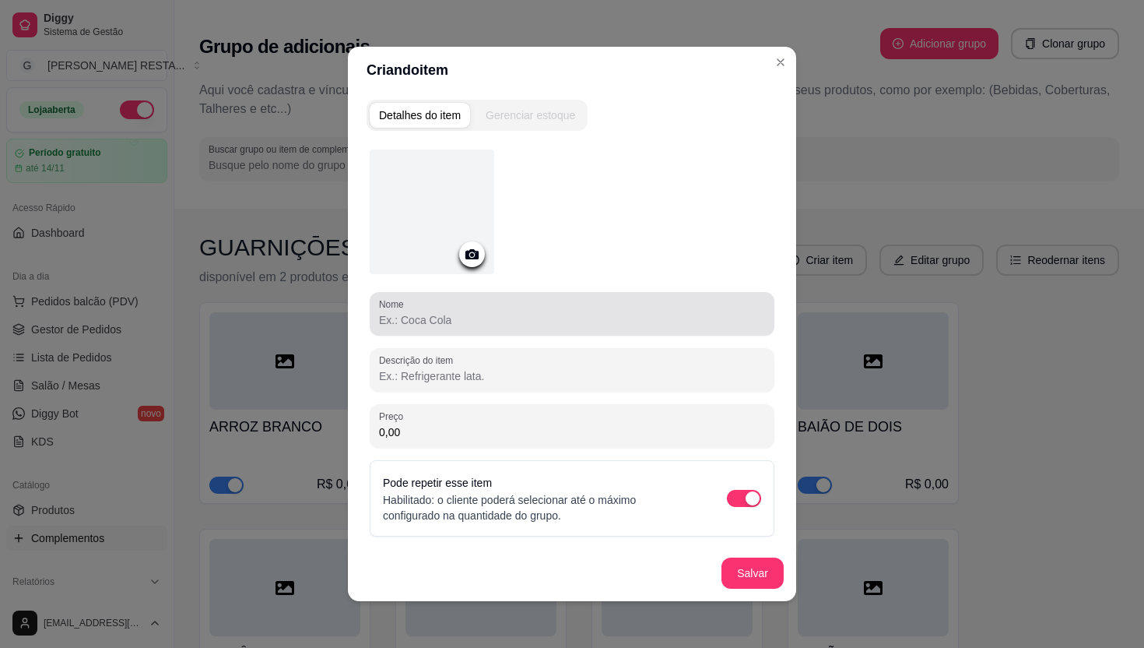
click at [557, 308] on div at bounding box center [572, 313] width 386 height 31
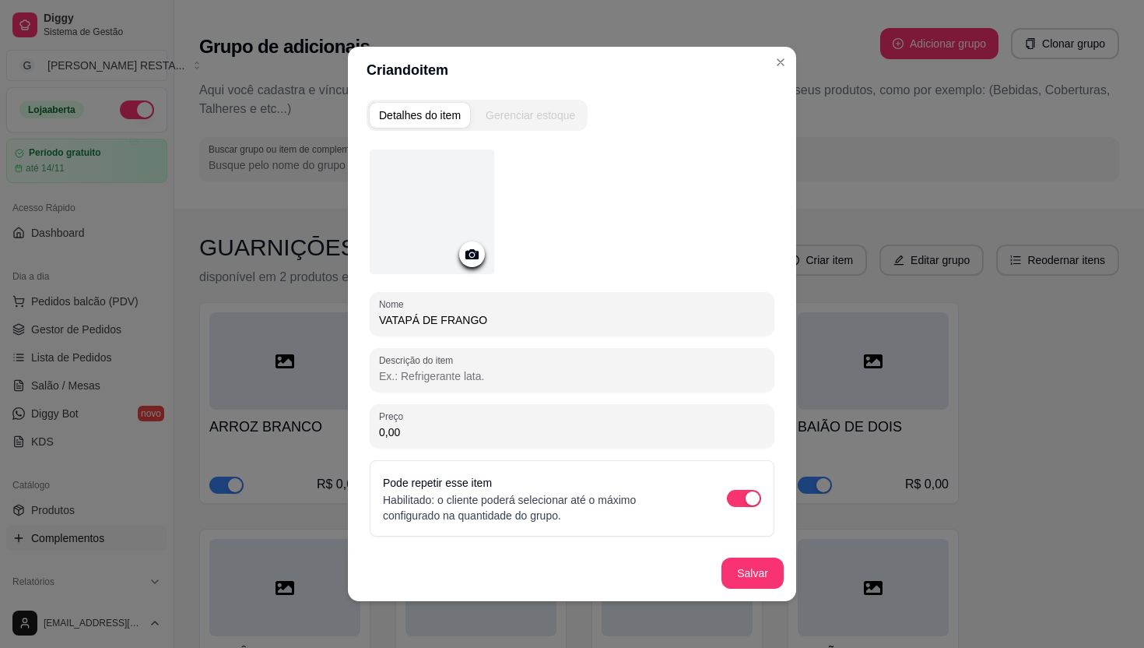
type input "VATAPÁ DE FRANGO"
click at [750, 573] on button "Salvar" at bounding box center [752, 573] width 61 height 30
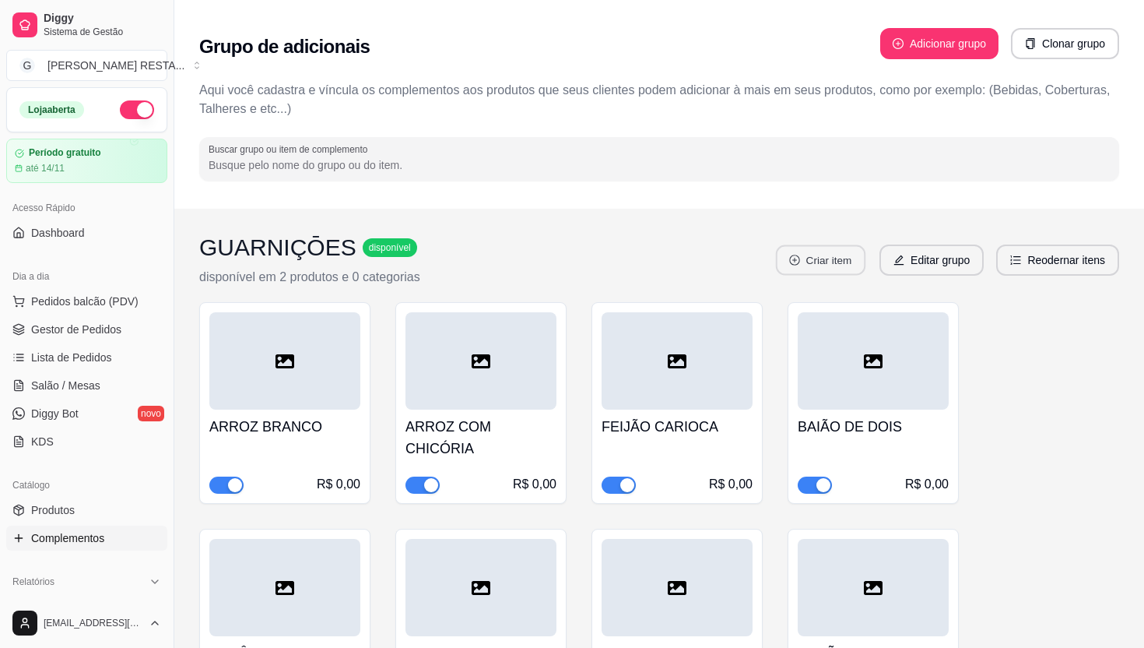
click at [838, 245] on button "Criar item" at bounding box center [821, 260] width 90 height 30
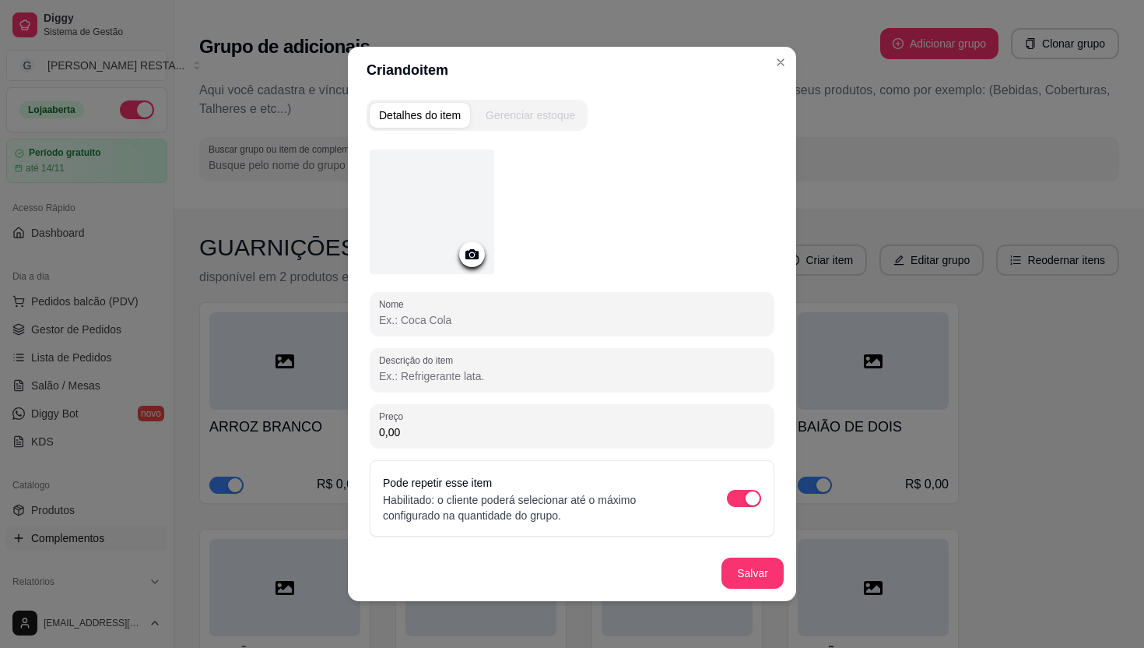
click at [540, 325] on input "Nome" at bounding box center [572, 320] width 386 height 16
type input "BANANA FRITA"
click at [750, 585] on button "Salvar" at bounding box center [753, 572] width 62 height 31
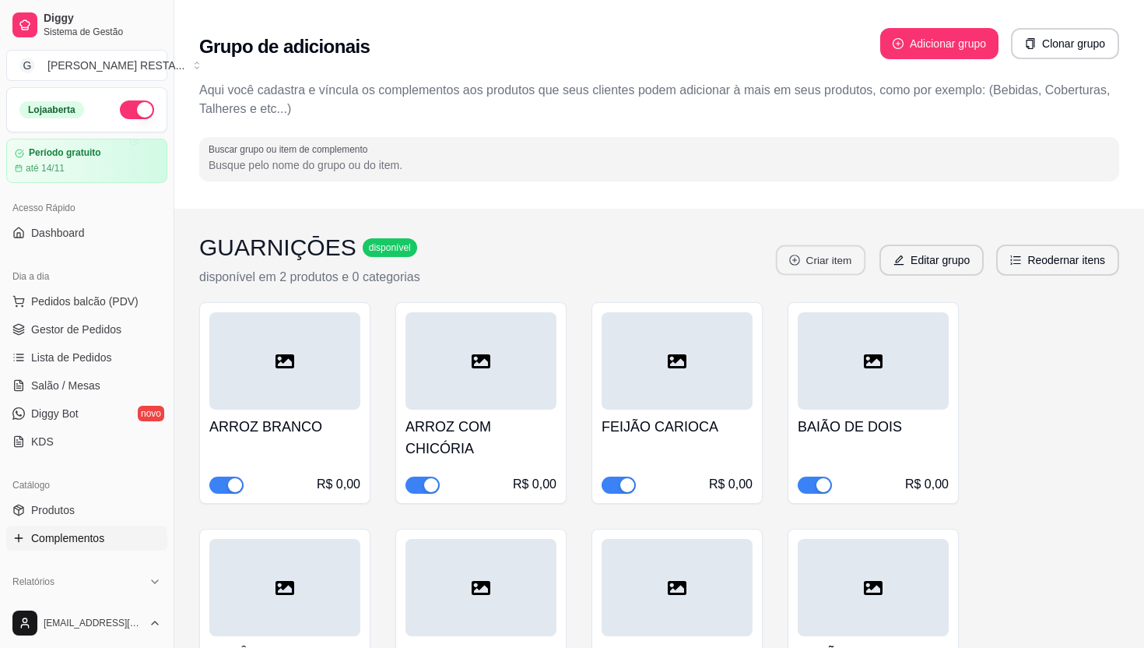
click at [813, 265] on button "Criar item" at bounding box center [821, 260] width 90 height 30
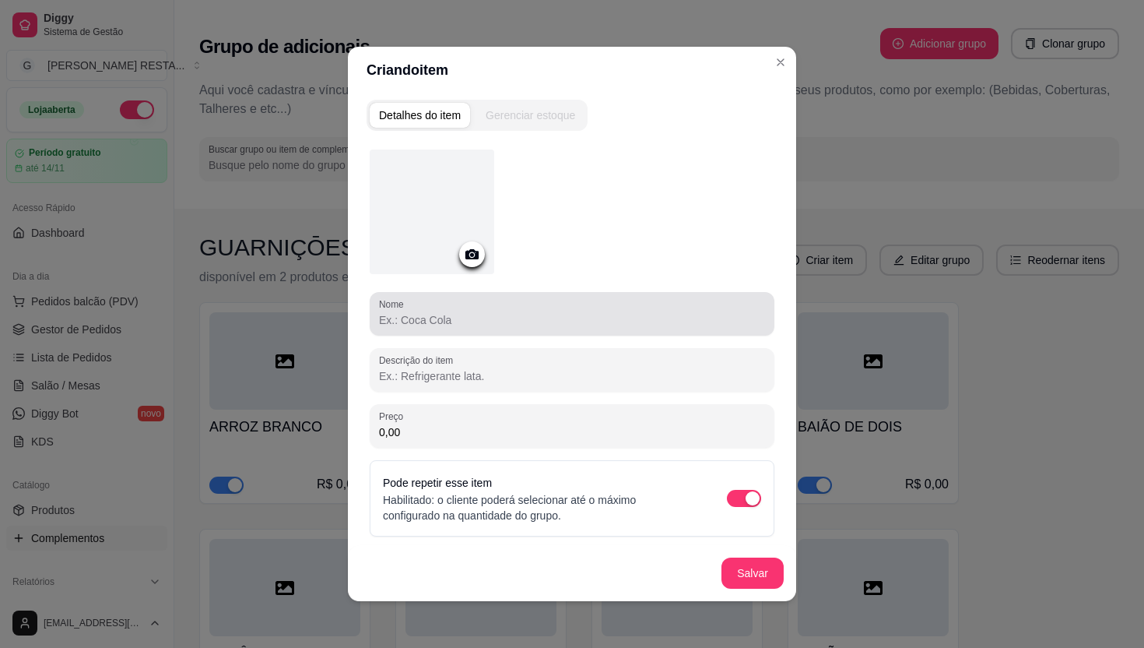
click at [504, 312] on input "Nome" at bounding box center [572, 320] width 386 height 16
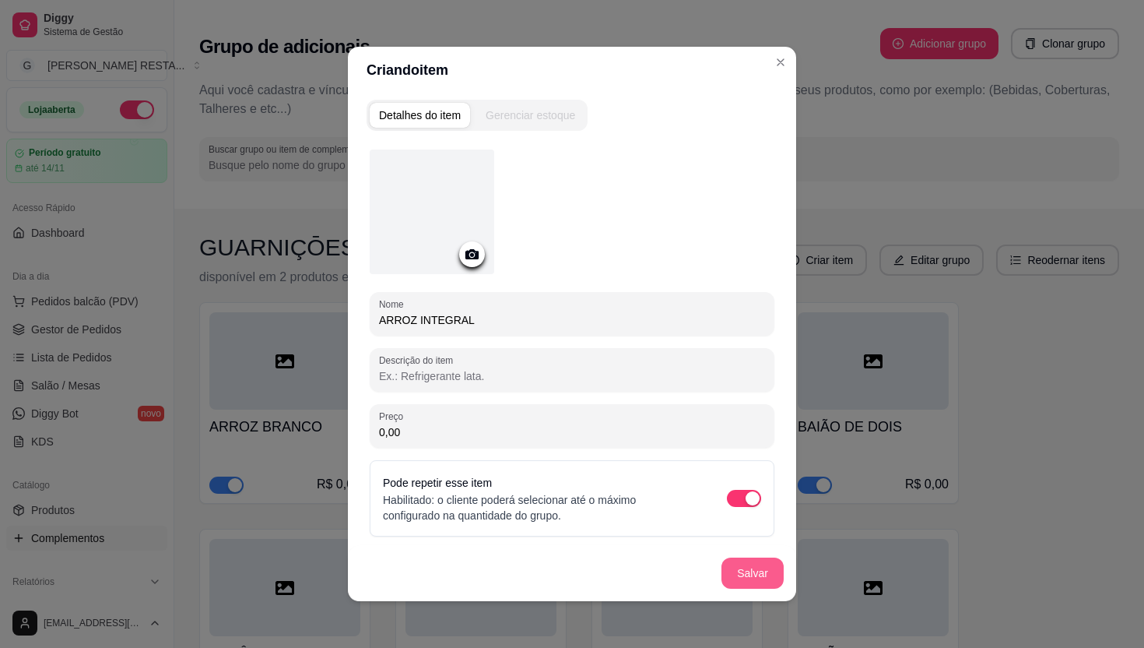
type input "ARROZ INTEGRAL"
click at [746, 574] on button "Salvar" at bounding box center [753, 572] width 62 height 31
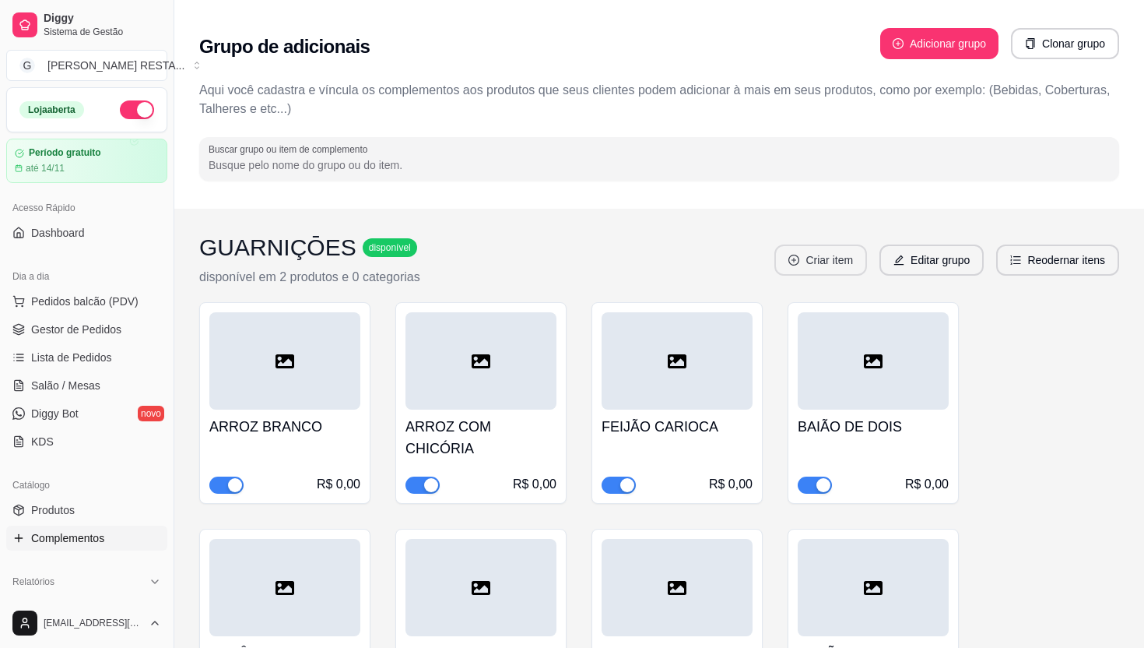
click at [792, 255] on icon "plus-circle" at bounding box center [794, 260] width 11 height 11
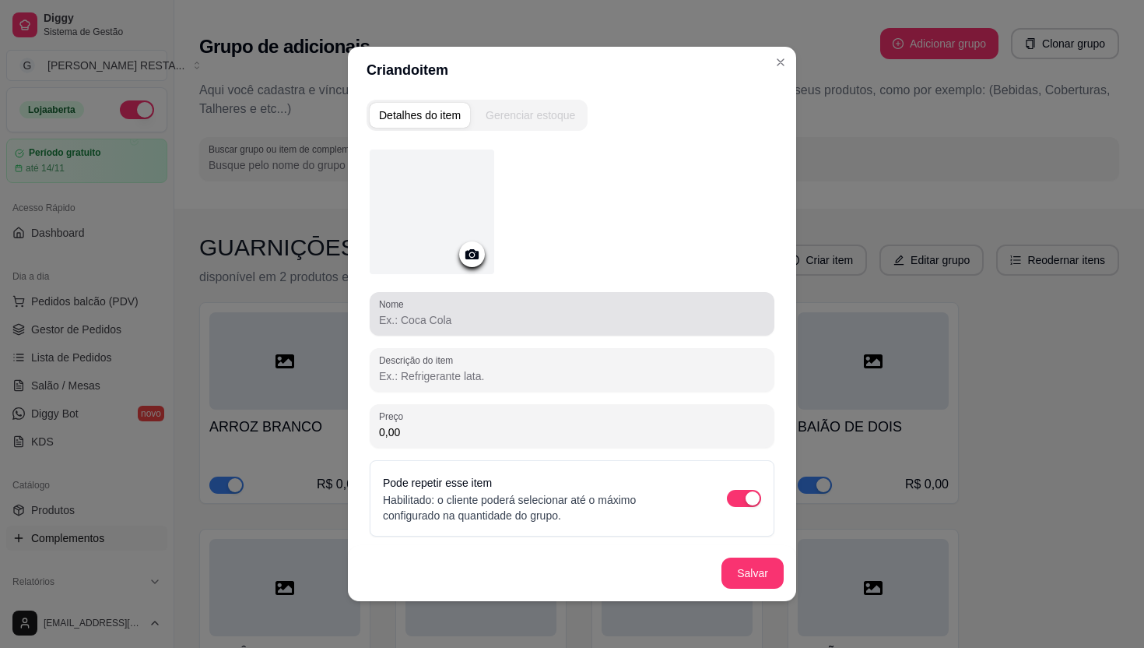
click at [523, 308] on div at bounding box center [572, 313] width 386 height 31
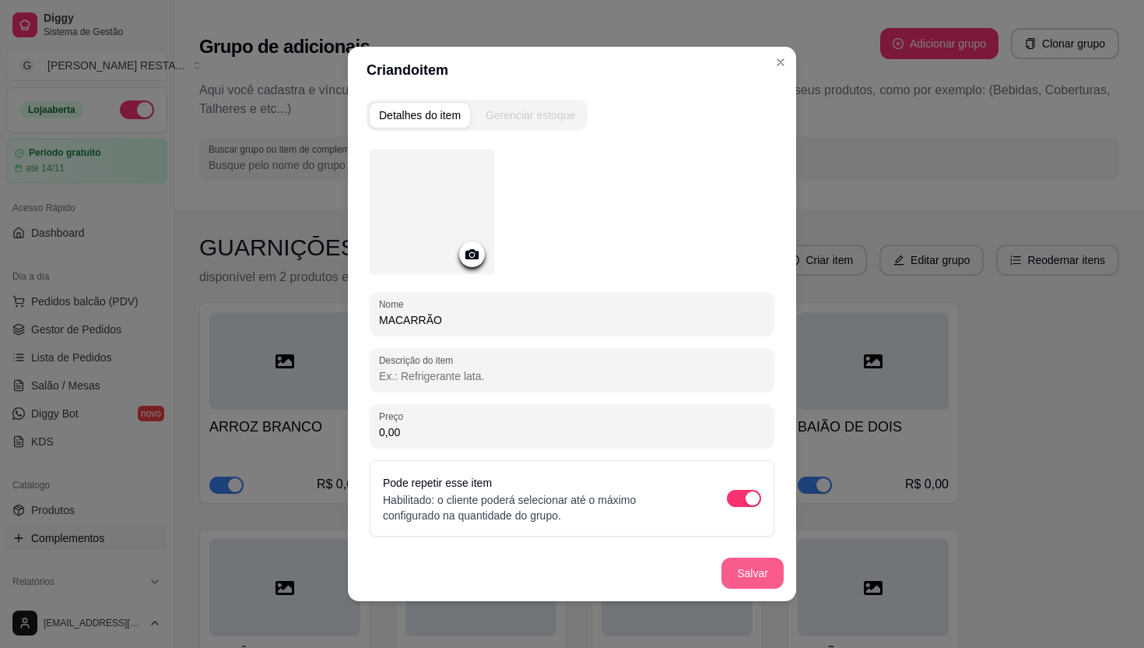
type input "MACARRÃO"
click at [749, 567] on button "Salvar" at bounding box center [753, 572] width 62 height 31
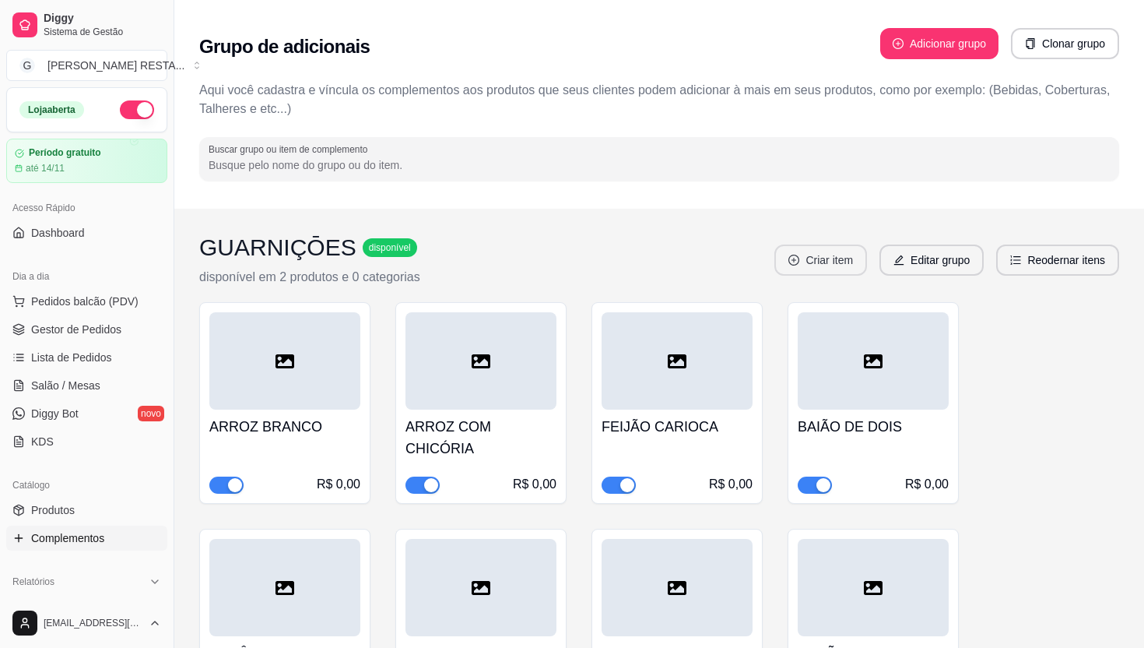
click at [817, 256] on button "Criar item" at bounding box center [820, 259] width 93 height 31
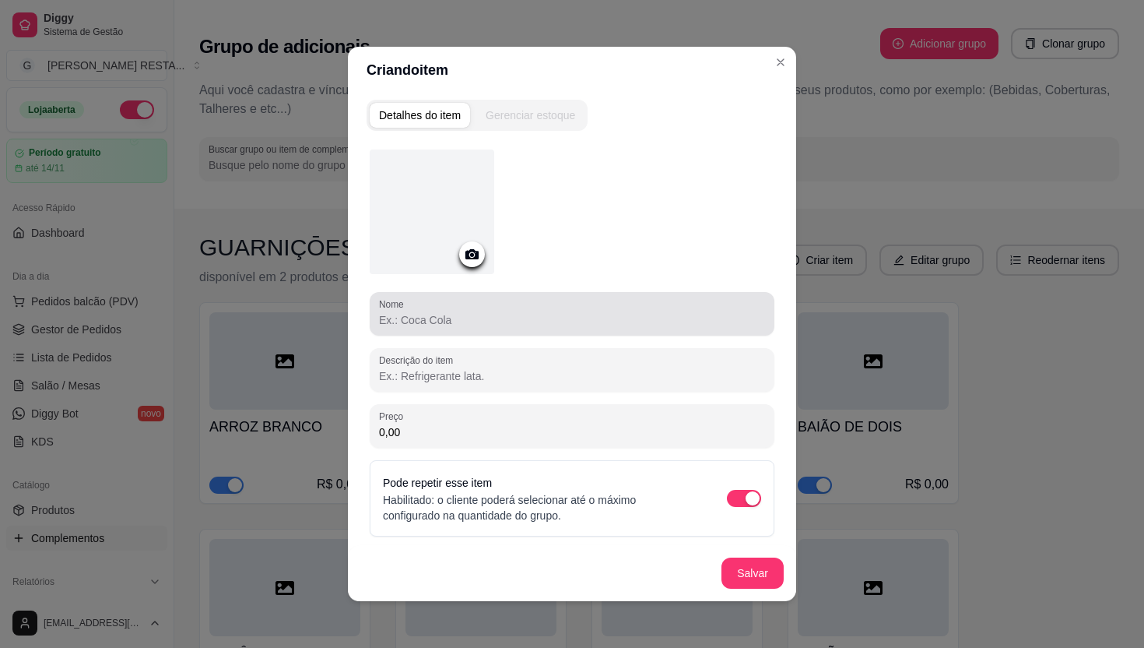
click at [550, 327] on div at bounding box center [572, 313] width 386 height 31
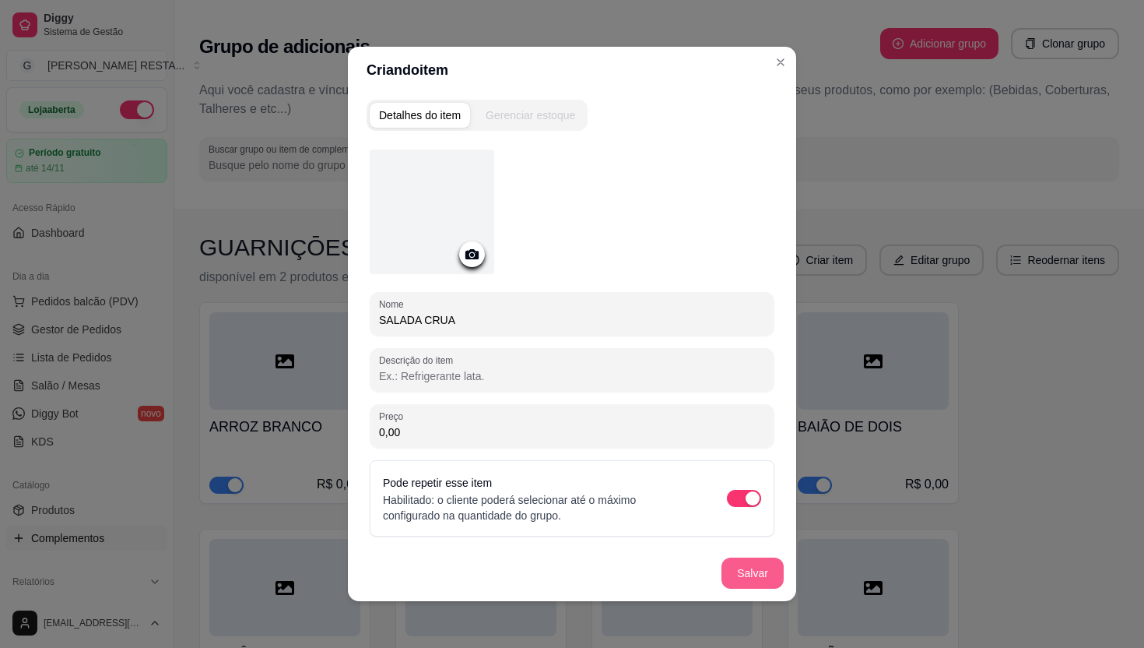
type input "SALADA CRUA"
click at [745, 568] on button "Salvar" at bounding box center [753, 572] width 62 height 31
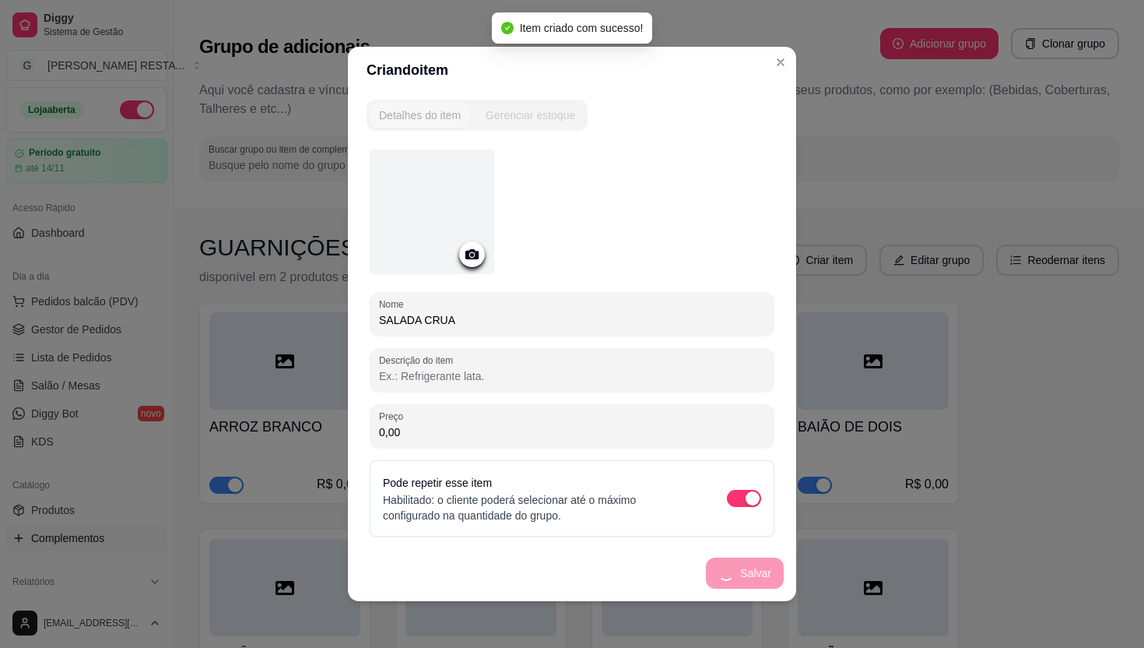
click at [499, 368] on input "Descrição do item" at bounding box center [572, 376] width 386 height 16
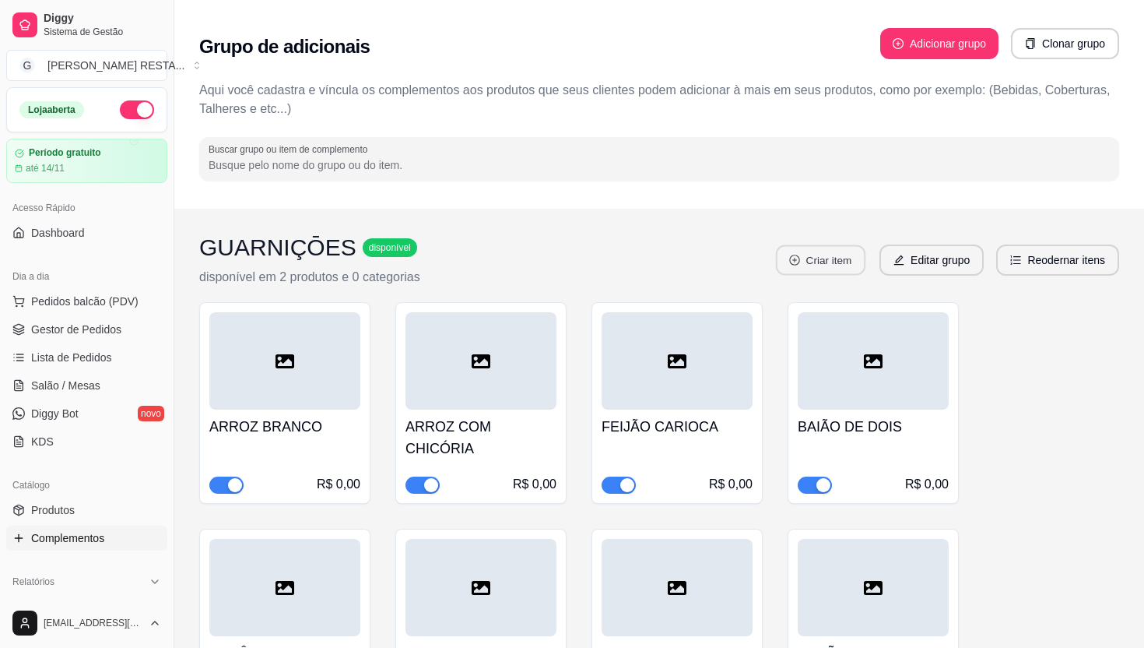
click at [802, 260] on button "Criar item" at bounding box center [821, 260] width 90 height 30
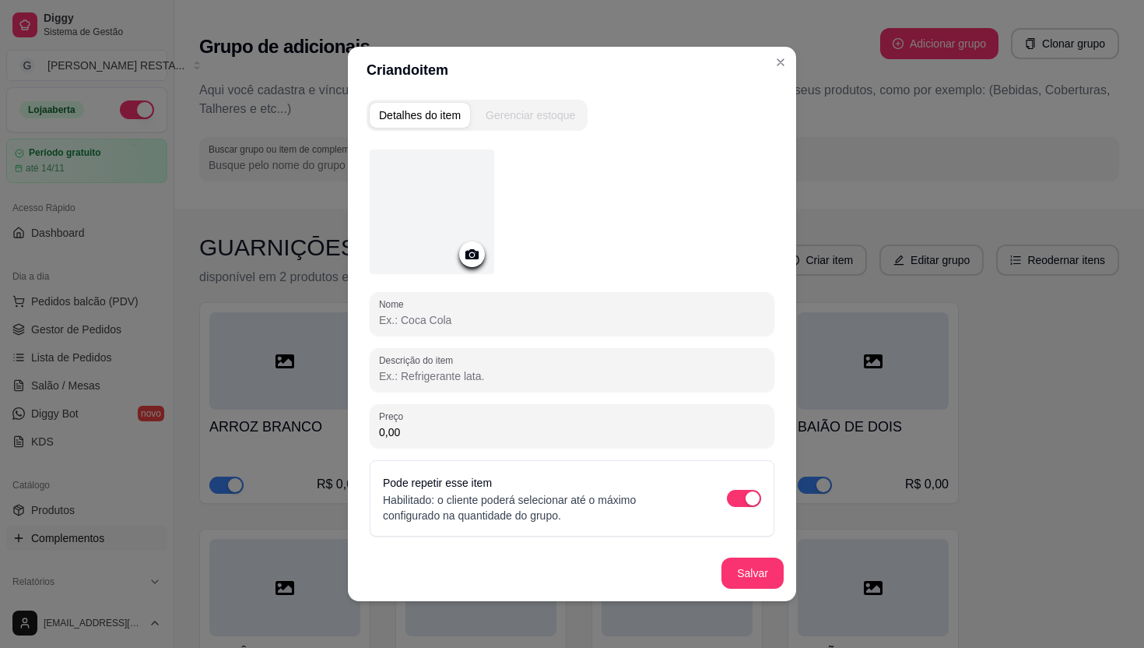
click at [525, 339] on div "Nome Descrição do item Preço 0,00 Pode repetir esse item Habilitado: o cliente …" at bounding box center [572, 342] width 405 height 387
click at [525, 336] on div "Nome Descrição do item Preço 0,00 Pode repetir esse item Habilitado: o cliente …" at bounding box center [572, 342] width 405 height 387
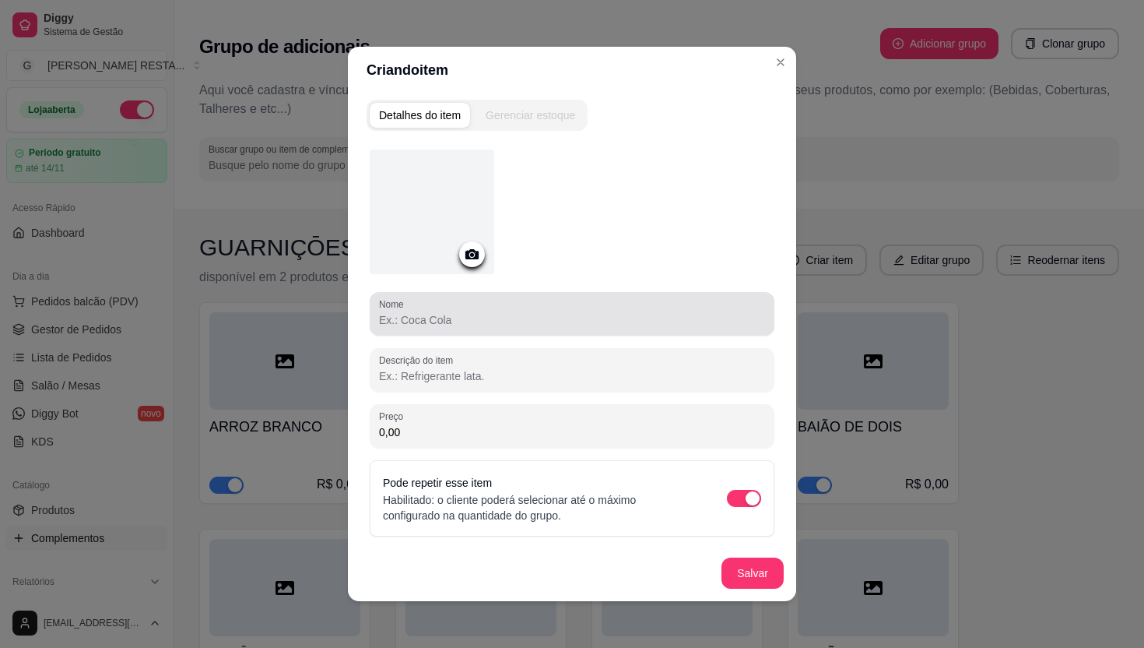
click at [520, 327] on div at bounding box center [572, 313] width 386 height 31
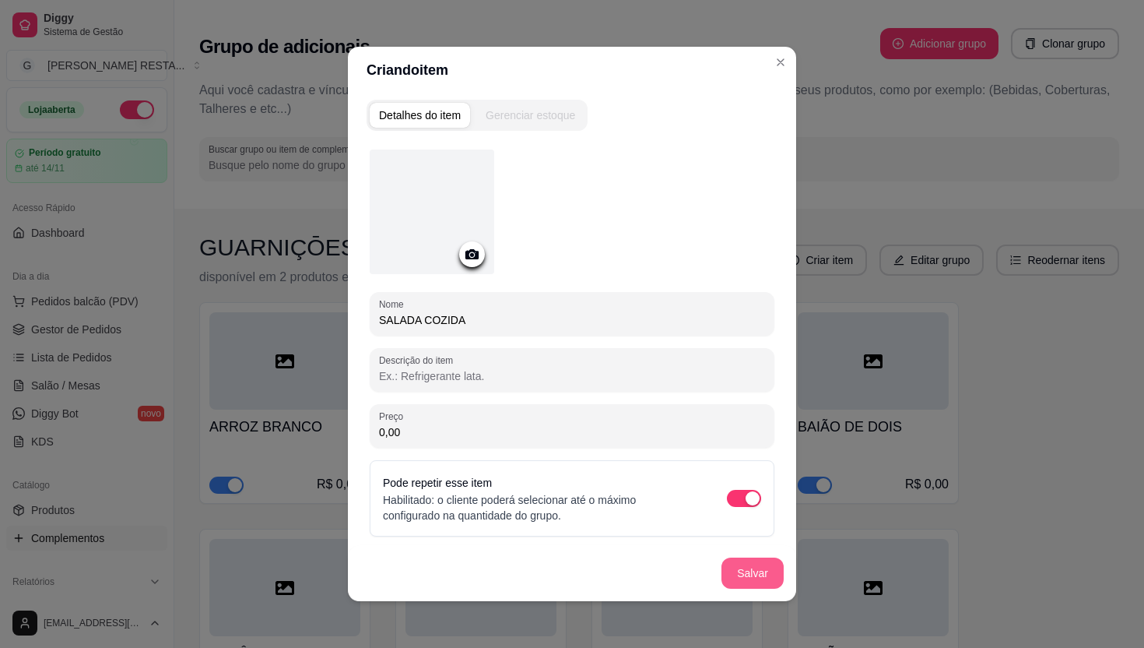
type input "SALADA COZIDA"
click at [756, 578] on button "Salvar" at bounding box center [753, 572] width 62 height 31
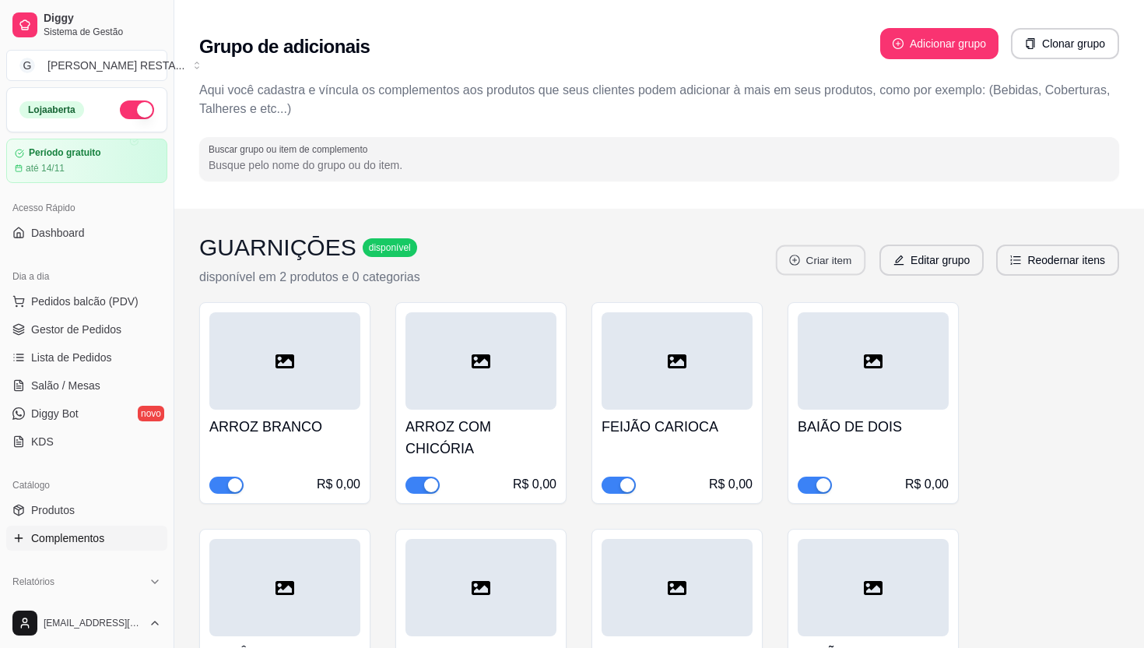
click at [791, 261] on icon "plus-circle" at bounding box center [795, 260] width 11 height 11
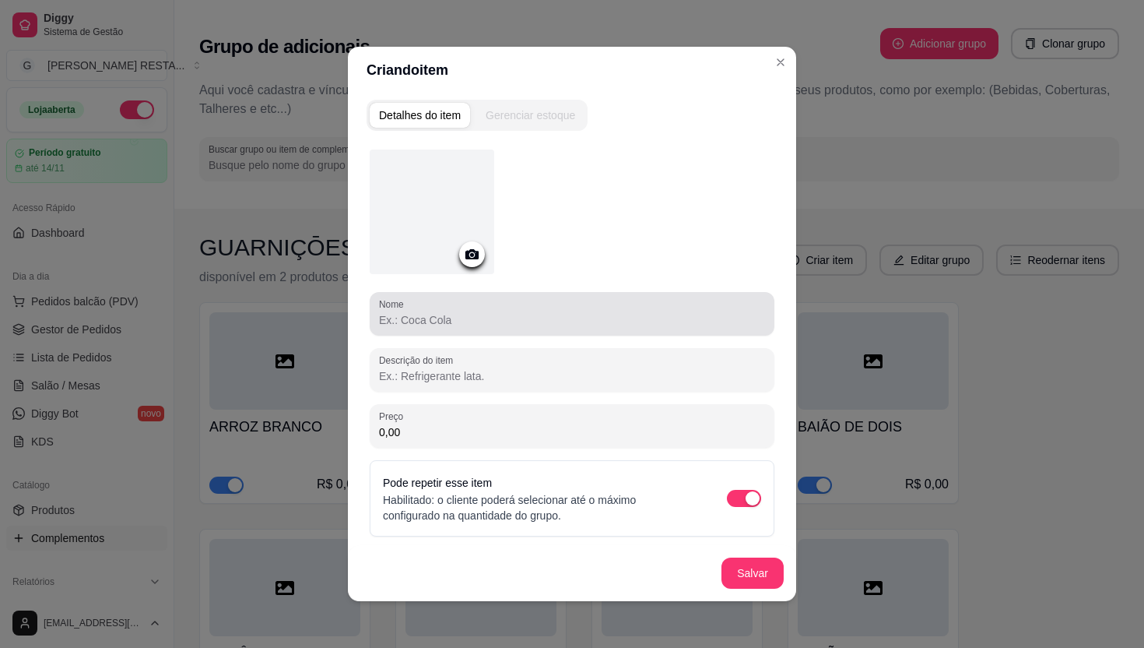
click at [581, 325] on input "Nome" at bounding box center [572, 320] width 386 height 16
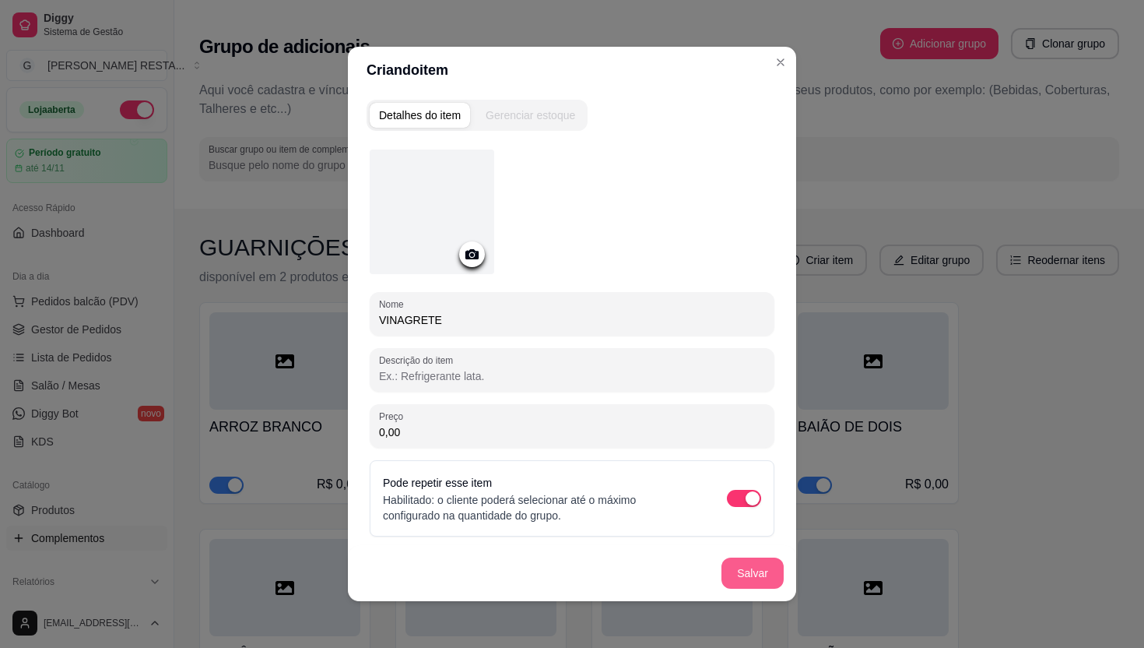
type input "VINAGRETE"
click at [746, 579] on button "Salvar" at bounding box center [752, 573] width 61 height 30
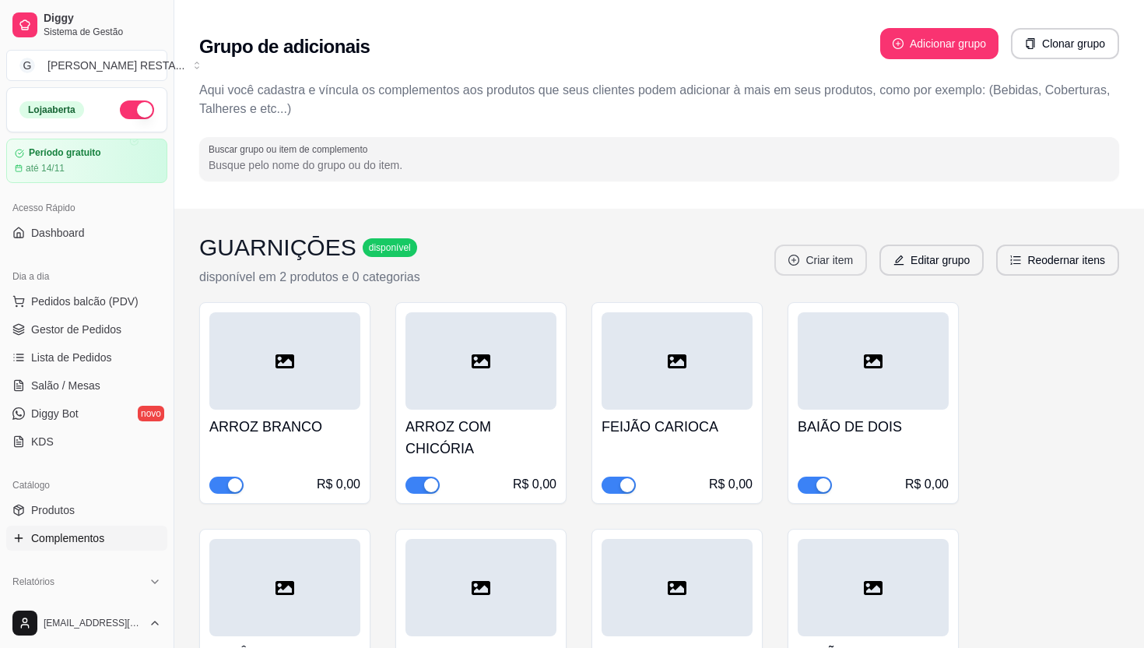
click at [810, 262] on button "Criar item" at bounding box center [820, 259] width 93 height 31
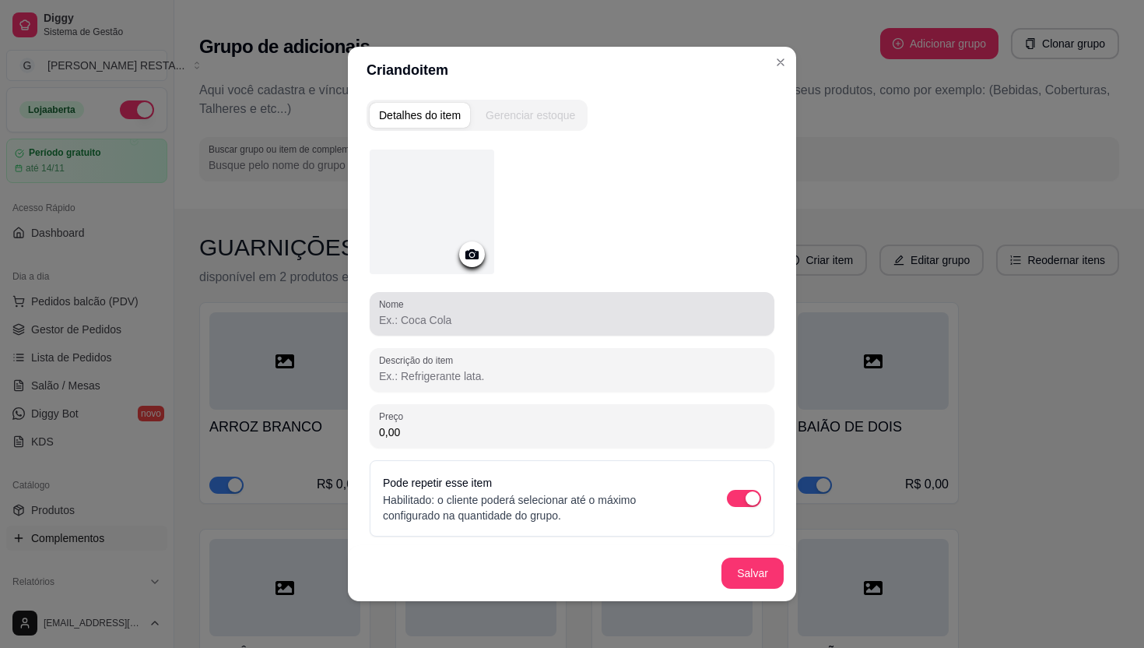
click at [646, 314] on input "Nome" at bounding box center [572, 320] width 386 height 16
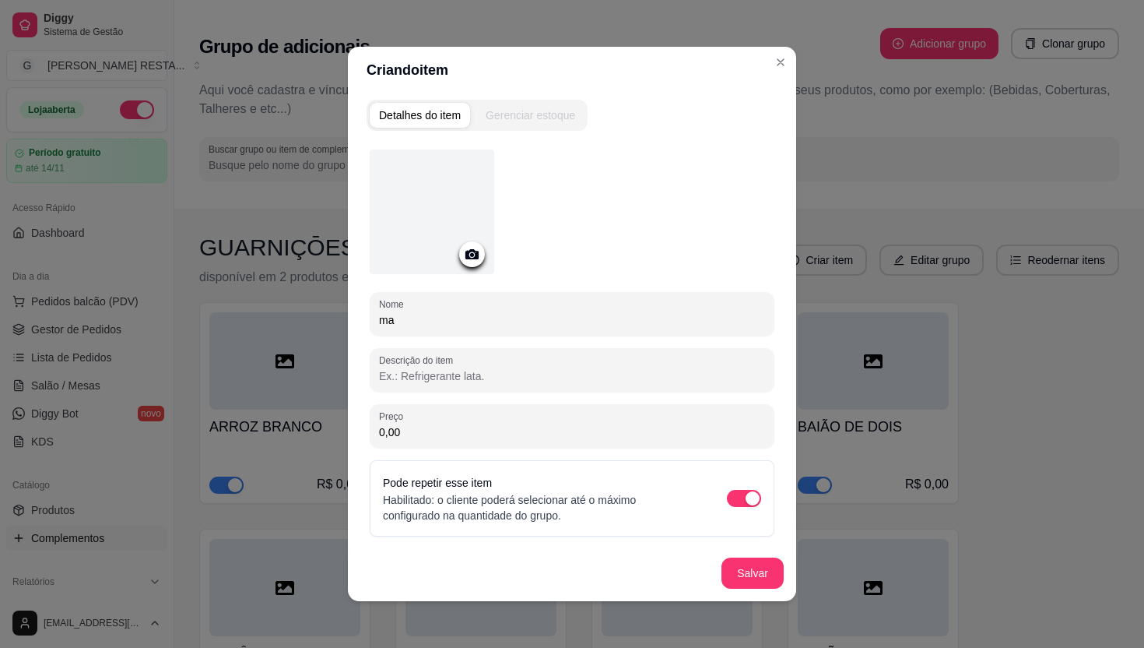
type input "m"
type input "MAIONESE"
click at [752, 566] on button "Salvar" at bounding box center [753, 572] width 62 height 31
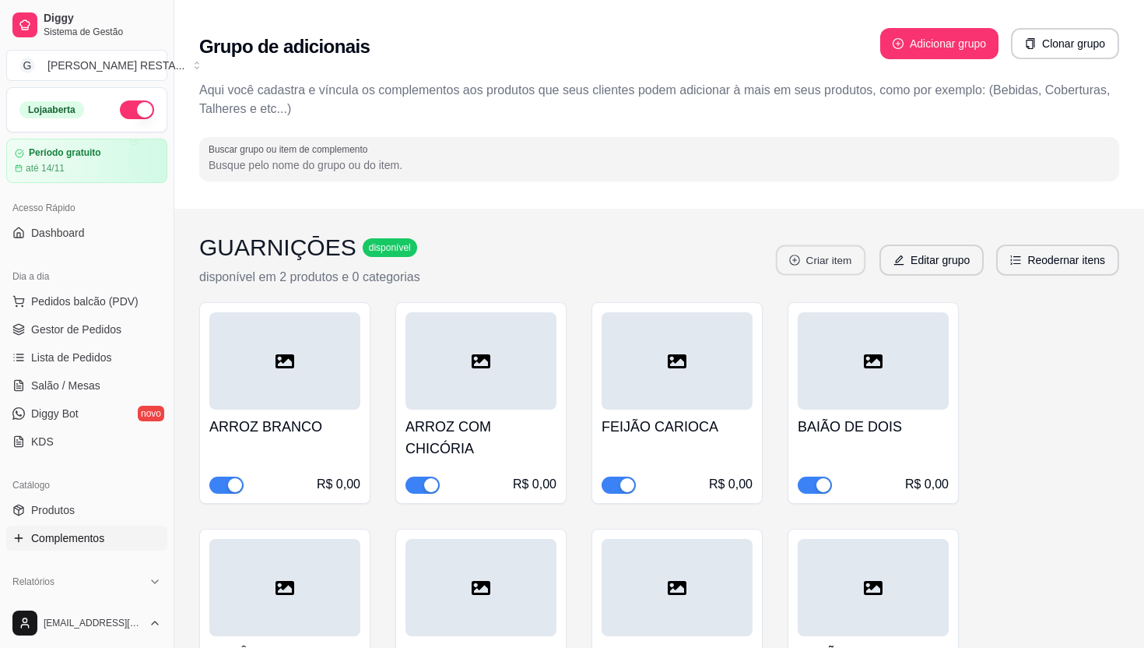
click at [800, 262] on button "Criar item" at bounding box center [821, 260] width 90 height 30
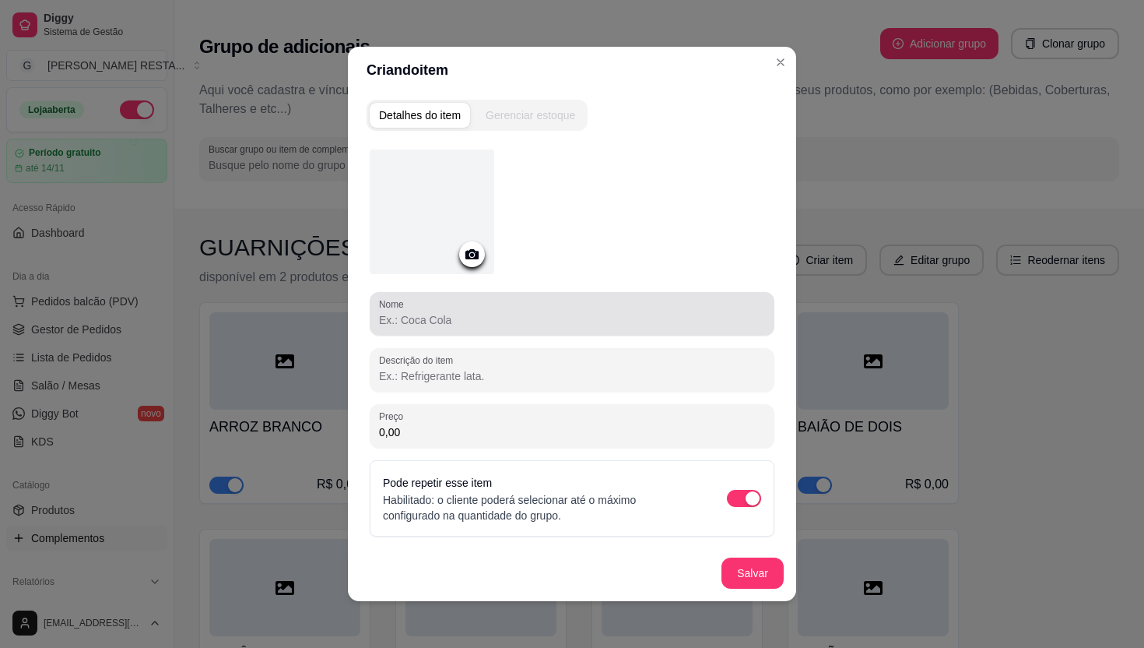
click at [567, 315] on input "Nome" at bounding box center [572, 320] width 386 height 16
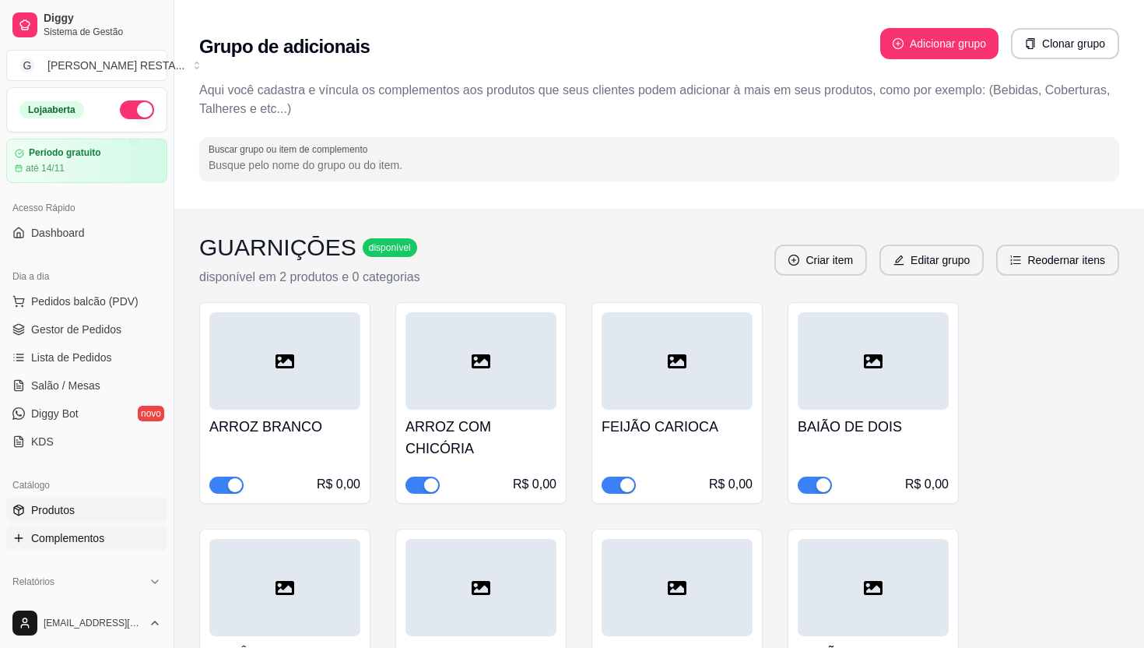
click at [75, 502] on span "Produtos" at bounding box center [53, 510] width 44 height 16
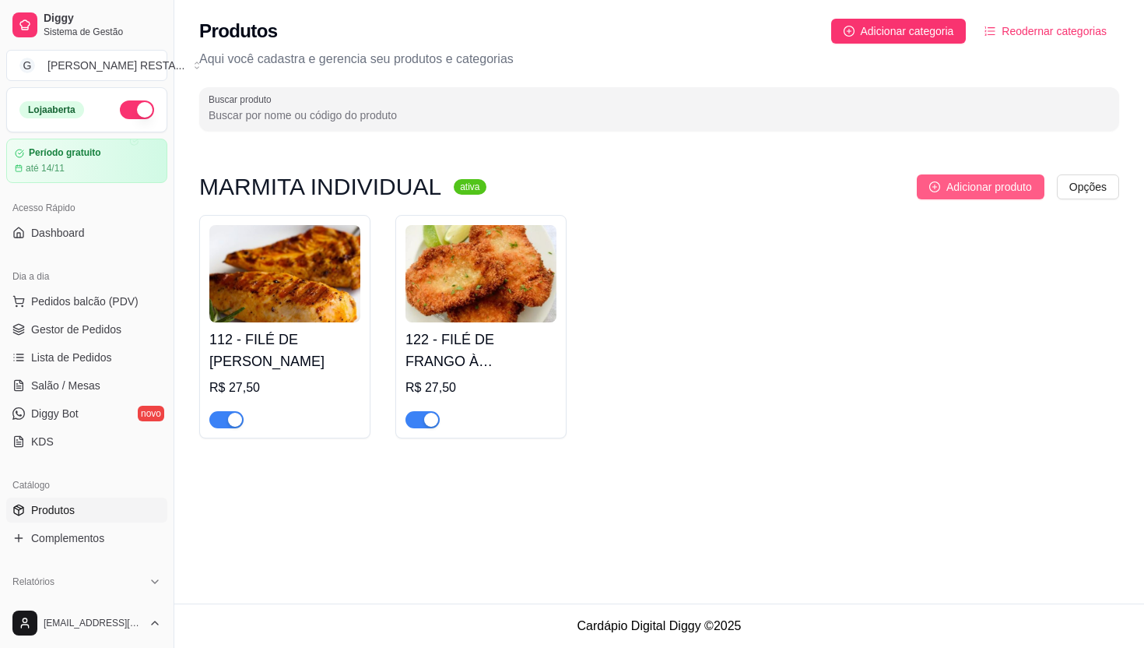
click at [989, 191] on span "Adicionar produto" at bounding box center [990, 186] width 86 height 17
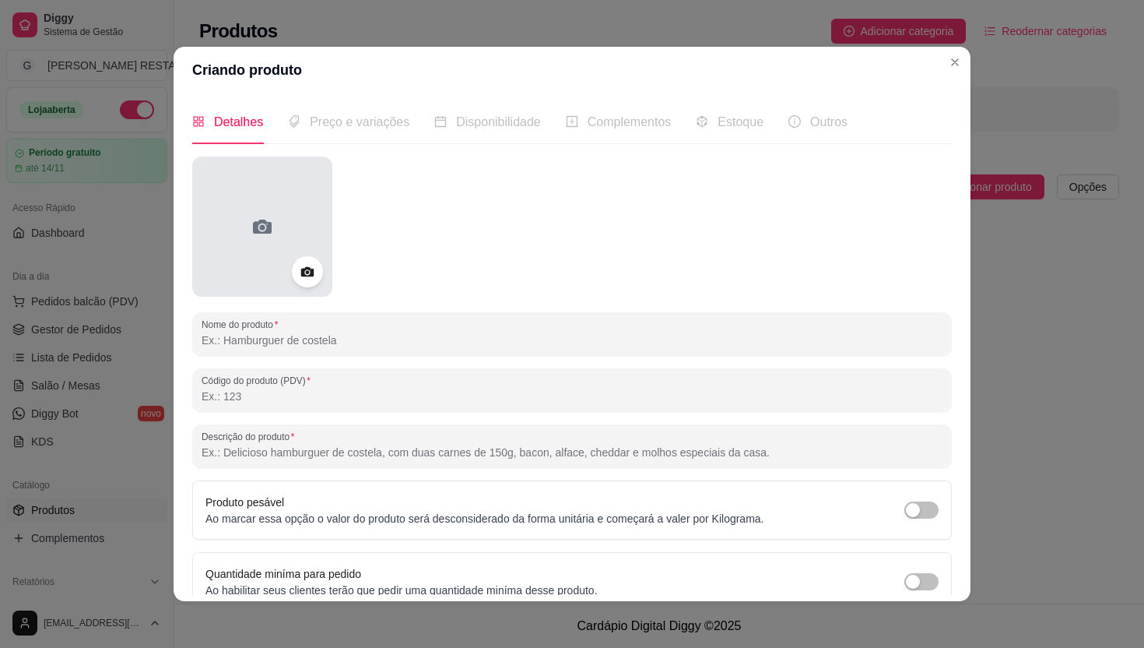
click at [301, 248] on div at bounding box center [262, 226] width 140 height 140
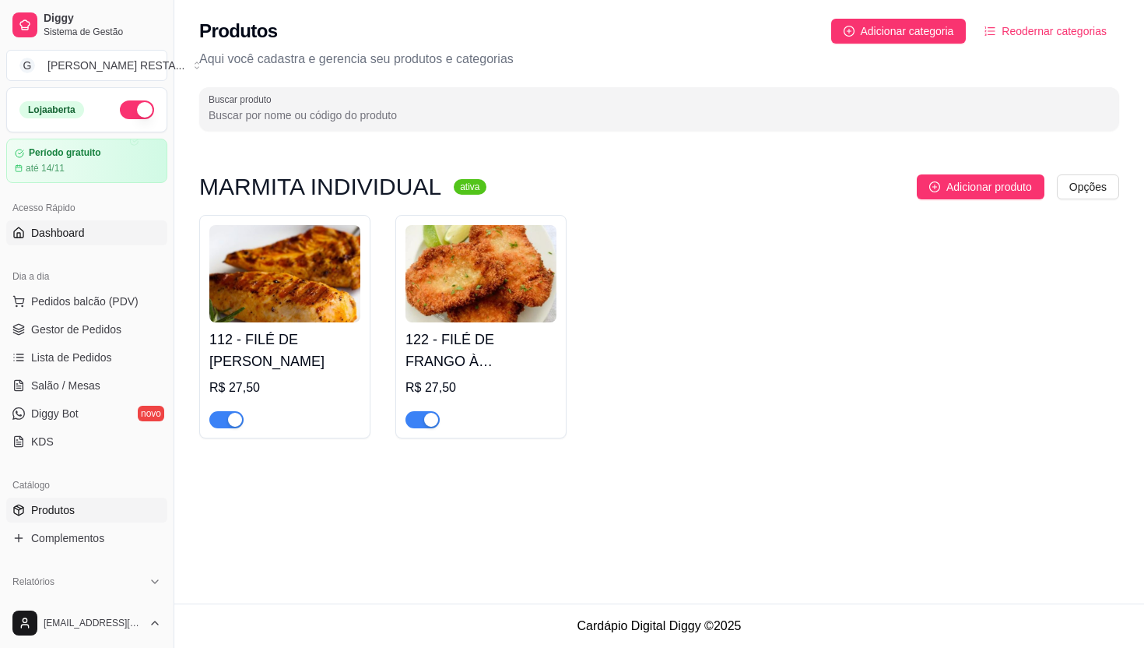
click at [89, 239] on link "Dashboard" at bounding box center [86, 232] width 161 height 25
